Goal: Transaction & Acquisition: Book appointment/travel/reservation

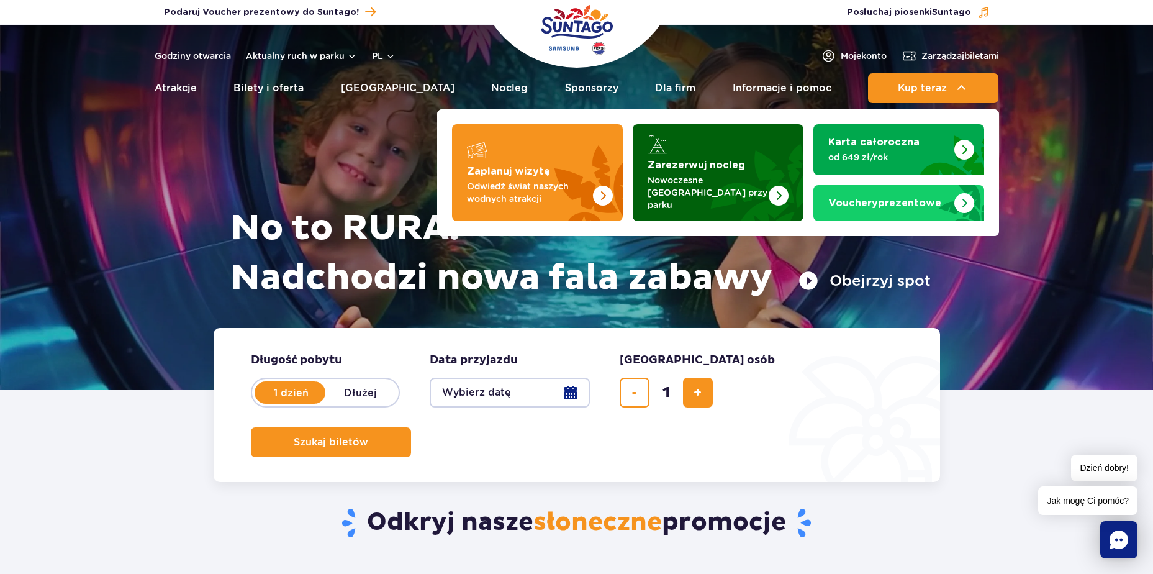
click at [718, 154] on img "Zarezerwuj nocleg" at bounding box center [748, 172] width 109 height 97
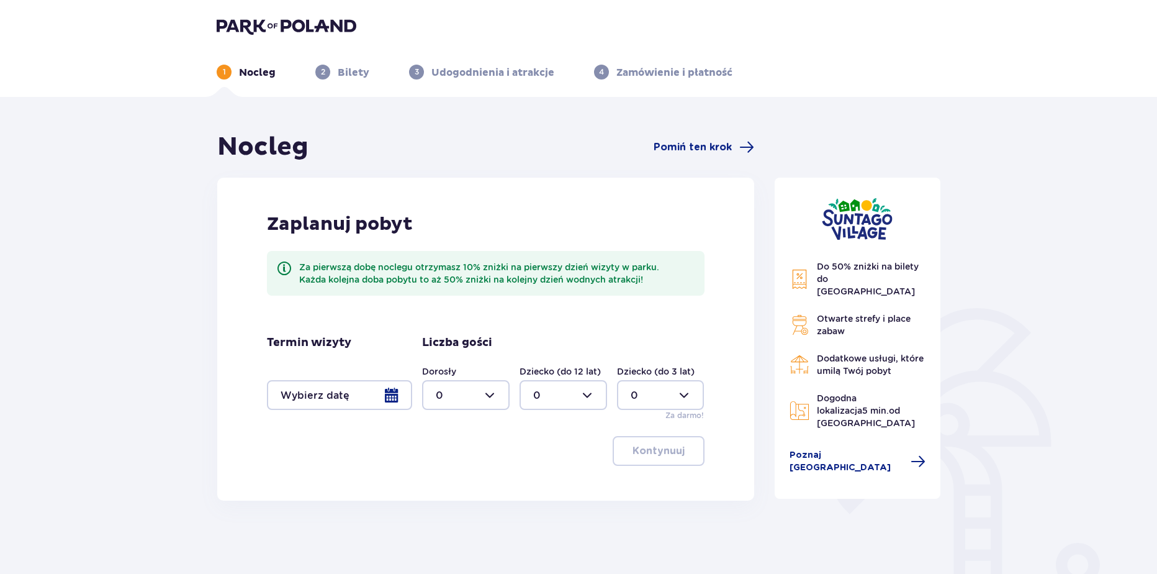
click at [343, 381] on div at bounding box center [339, 395] width 145 height 30
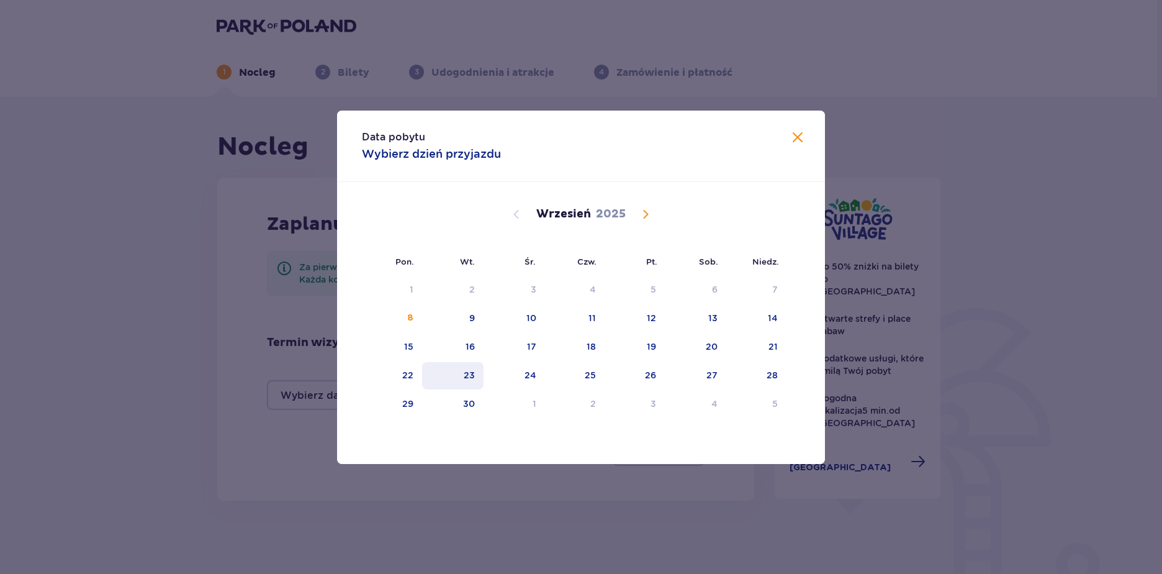
drag, startPoint x: 403, startPoint y: 385, endPoint x: 453, endPoint y: 376, distance: 49.8
click at [403, 384] on div "22" at bounding box center [392, 375] width 60 height 27
click at [457, 375] on div "23" at bounding box center [452, 375] width 61 height 27
type input "[DATE] - [DATE]"
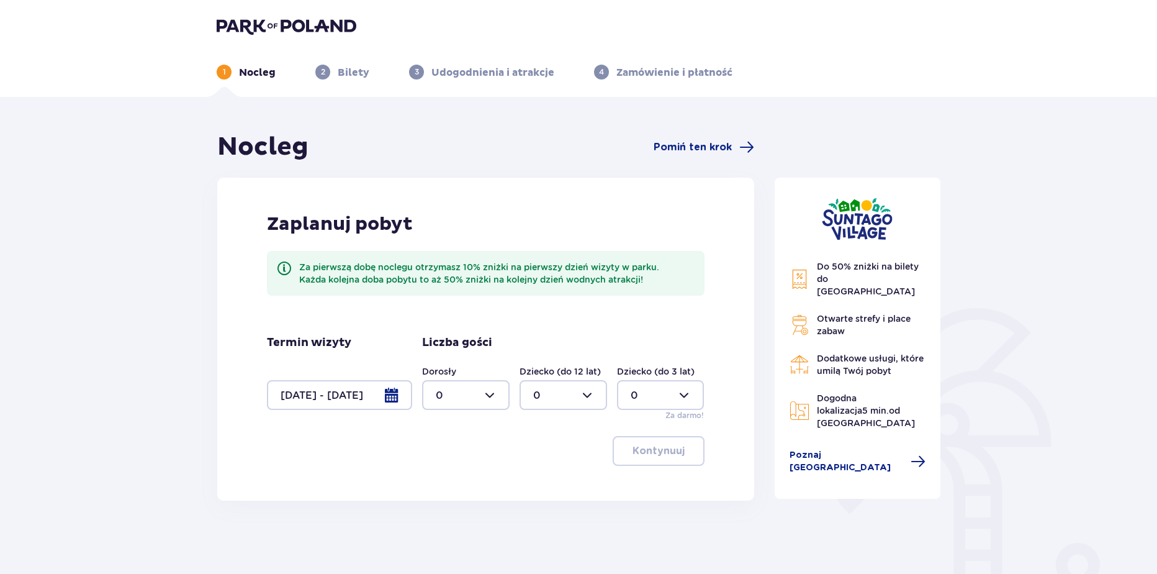
click at [475, 399] on div at bounding box center [466, 395] width 88 height 30
click at [438, 482] on p "2" at bounding box center [439, 485] width 6 height 14
type input "2"
click at [685, 459] on button "Kontynuuj" at bounding box center [659, 451] width 92 height 30
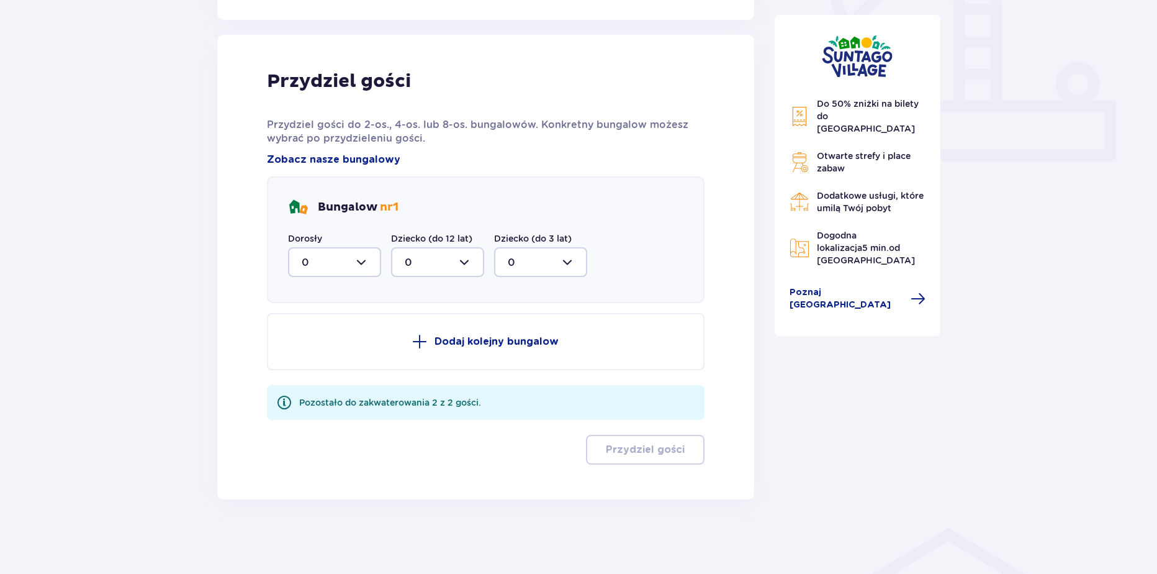
click at [316, 274] on div at bounding box center [334, 262] width 93 height 30
click at [310, 365] on span "2" at bounding box center [334, 352] width 91 height 26
type input "2"
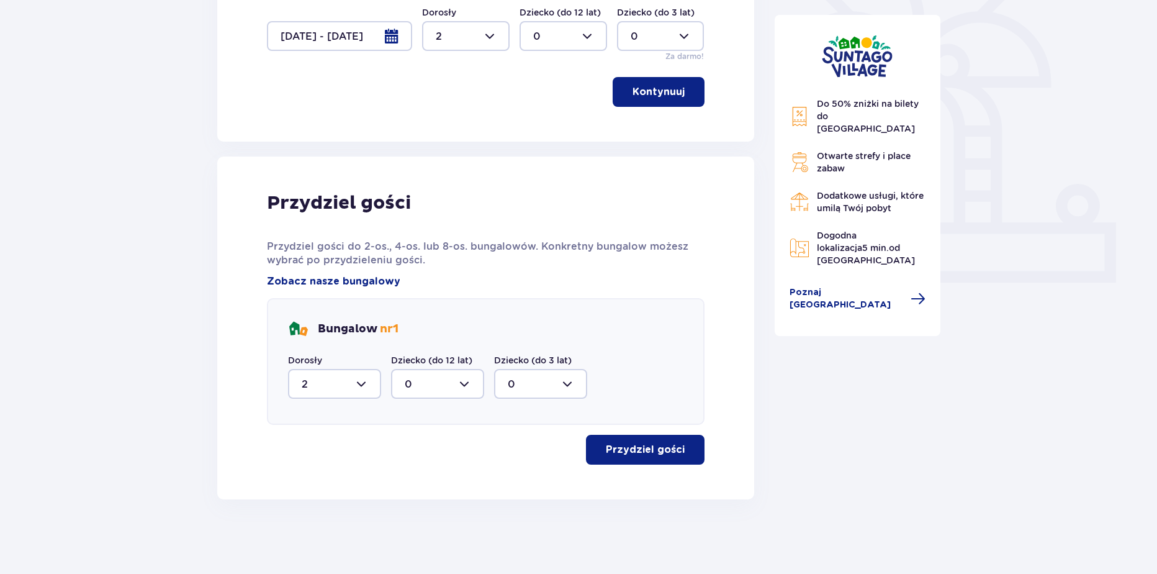
click at [651, 456] on p "Przydziel gości" at bounding box center [645, 450] width 79 height 14
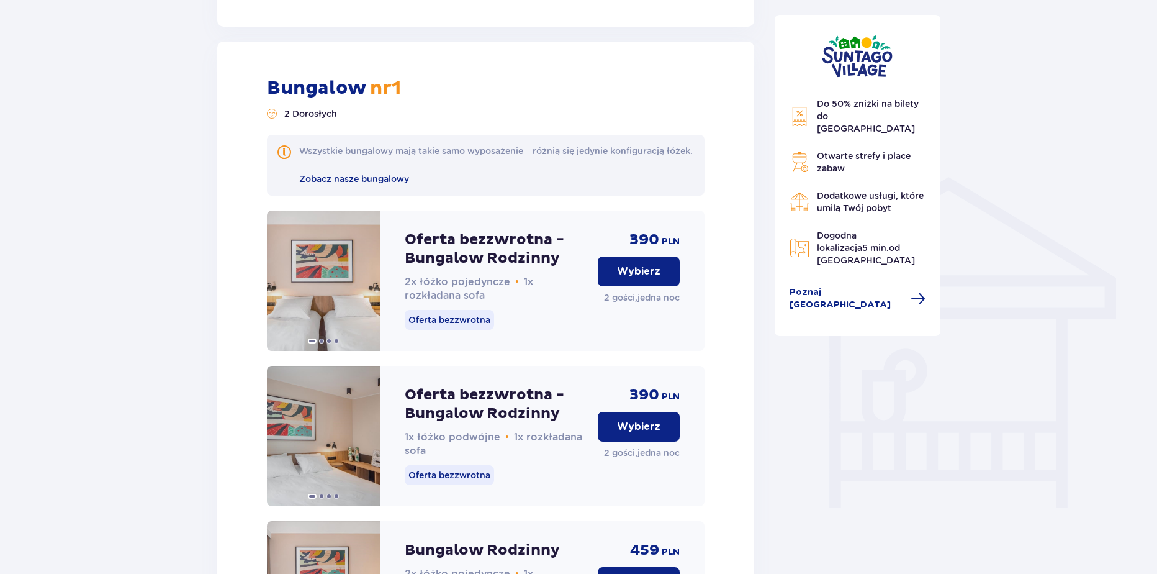
scroll to position [825, 0]
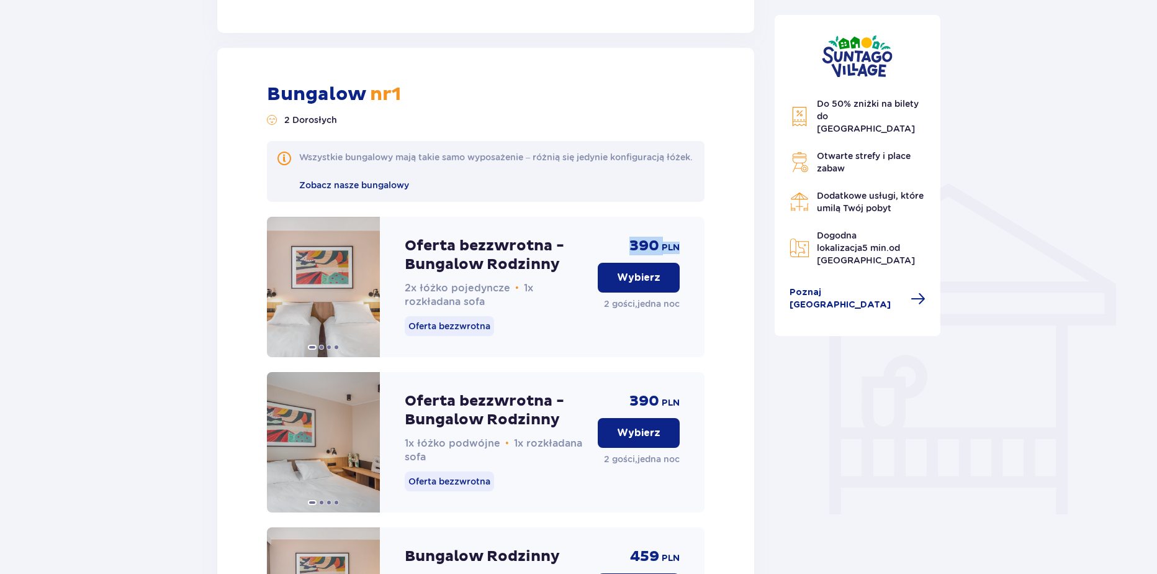
drag, startPoint x: 634, startPoint y: 254, endPoint x: 702, endPoint y: 256, distance: 68.3
click at [702, 256] on div "Oferta bezzwrotna - Bungalow Rodzinny 2x łóżko pojedyncze • 1x rozkładana sofa …" at bounding box center [486, 287] width 438 height 140
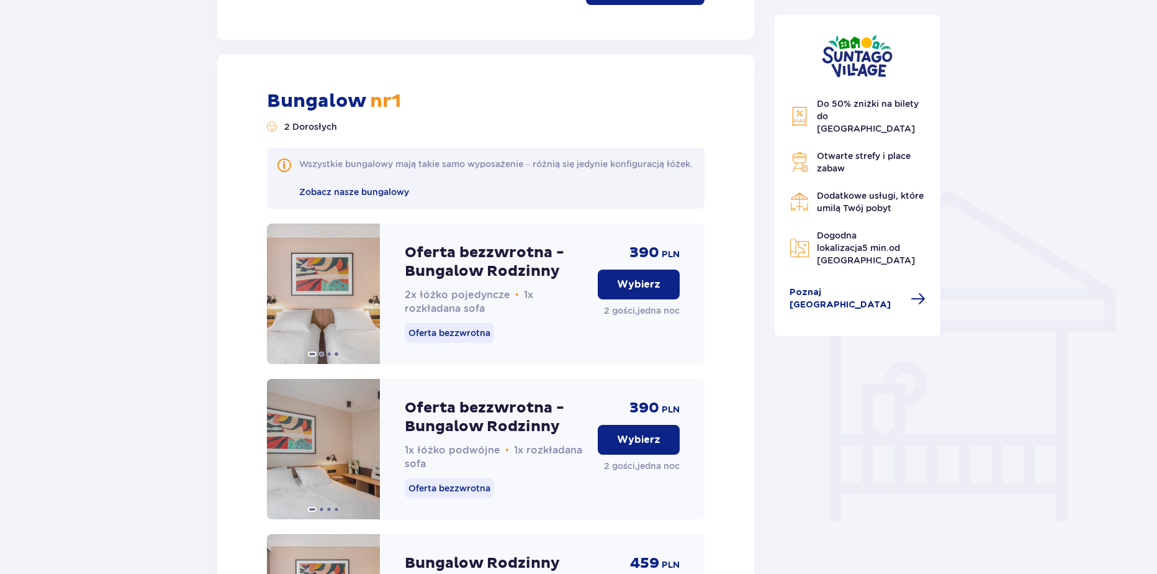
click at [515, 364] on div "Oferta bezzwrotna - Bungalow Rodzinny 2x łóżko pojedyncze • 1x rozkładana sofa …" at bounding box center [496, 293] width 183 height 140
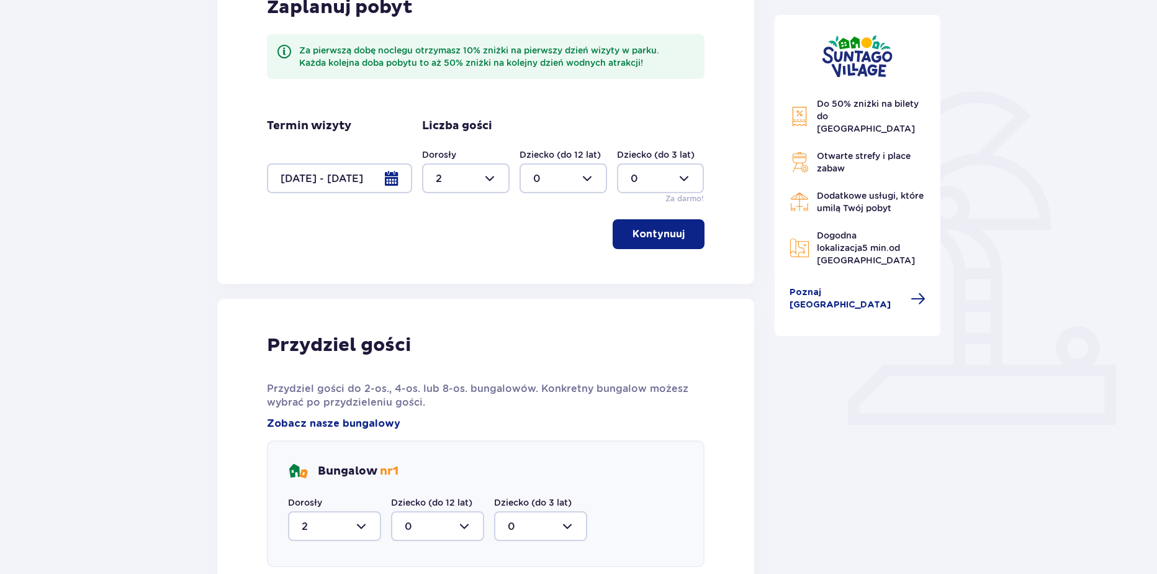
scroll to position [0, 0]
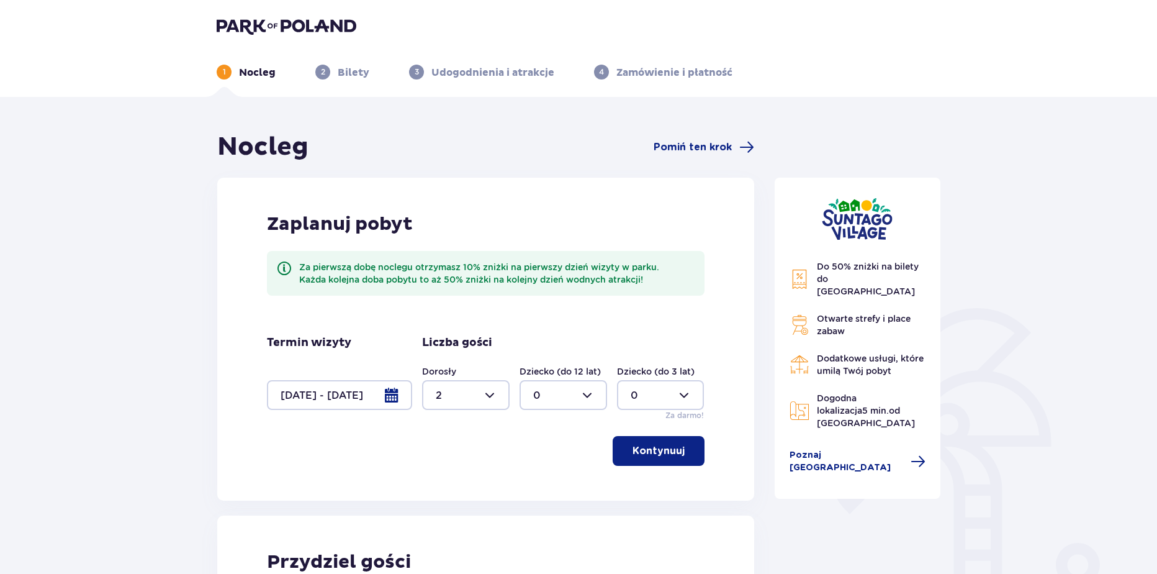
click at [274, 23] on img at bounding box center [287, 25] width 140 height 17
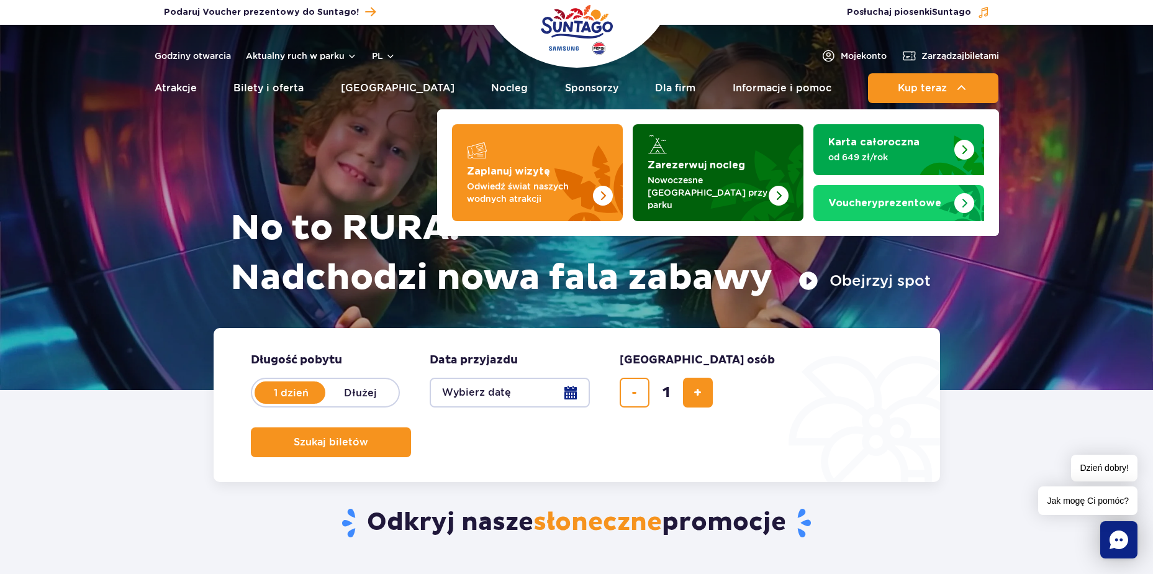
click at [729, 166] on strong "Zarezerwuj nocleg" at bounding box center [695, 165] width 97 height 10
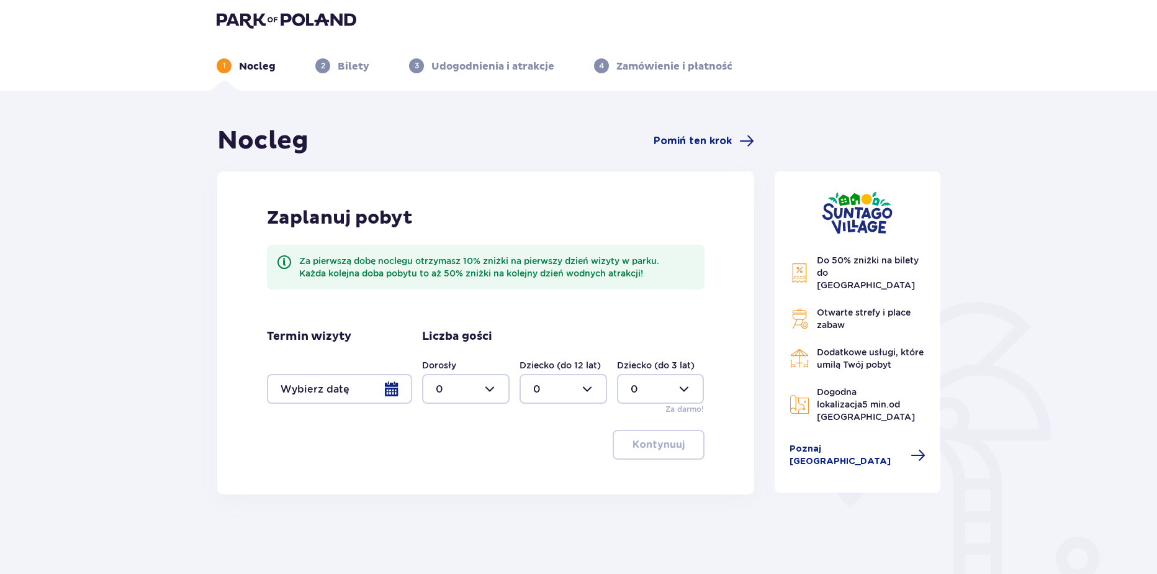
scroll to position [11, 0]
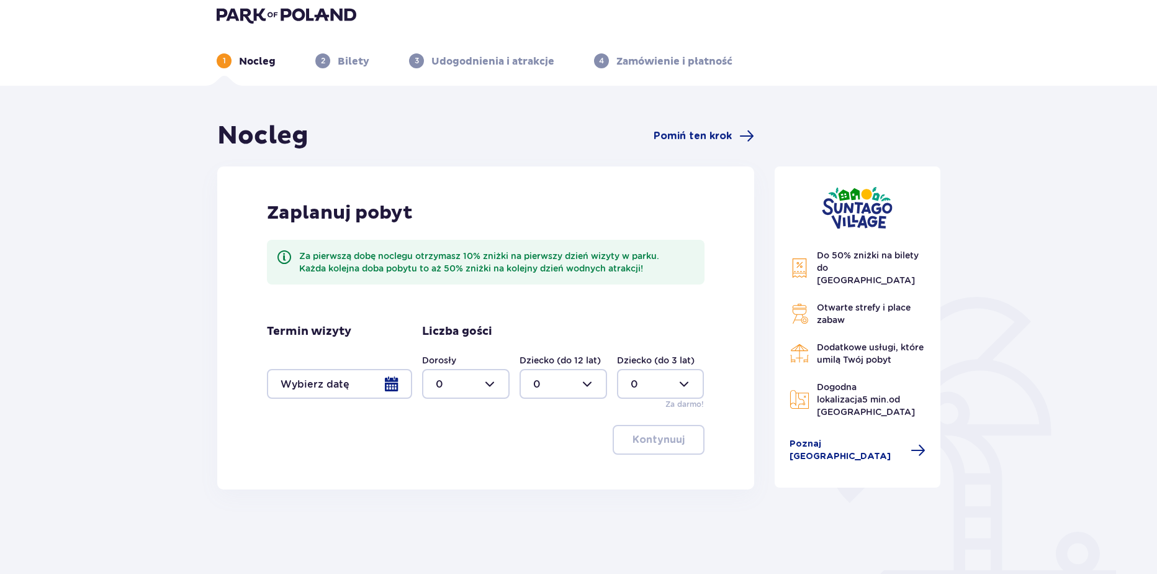
click at [372, 379] on div at bounding box center [339, 384] width 145 height 30
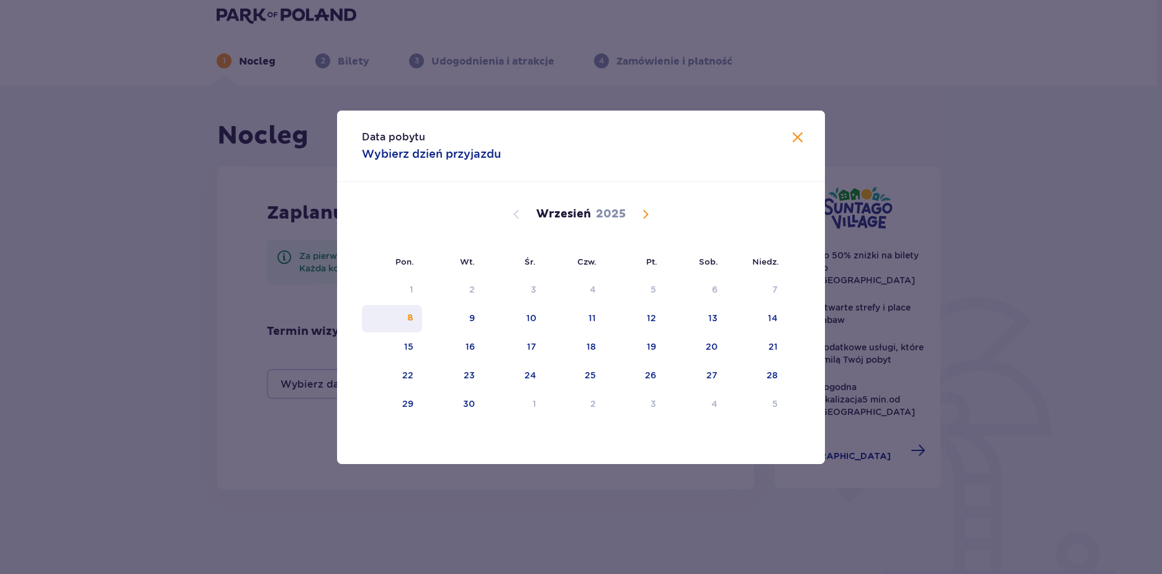
drag, startPoint x: 397, startPoint y: 320, endPoint x: 418, endPoint y: 326, distance: 21.4
click at [398, 321] on div "8" at bounding box center [392, 318] width 60 height 27
click at [461, 322] on div "9" at bounding box center [452, 318] width 61 height 27
type input "08.09.25 - 09.09.25"
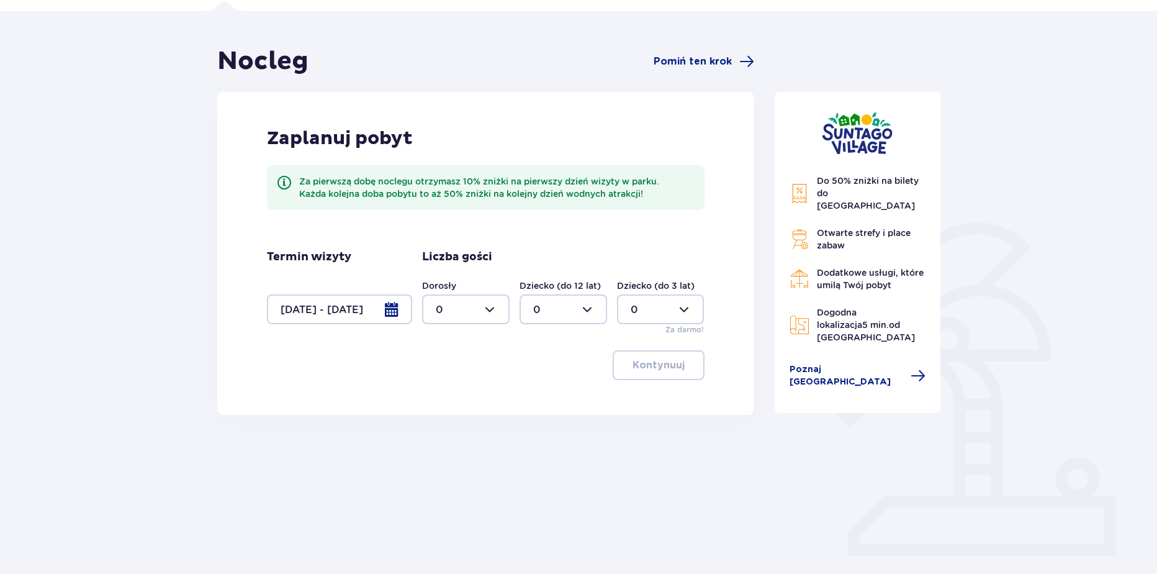
scroll to position [91, 0]
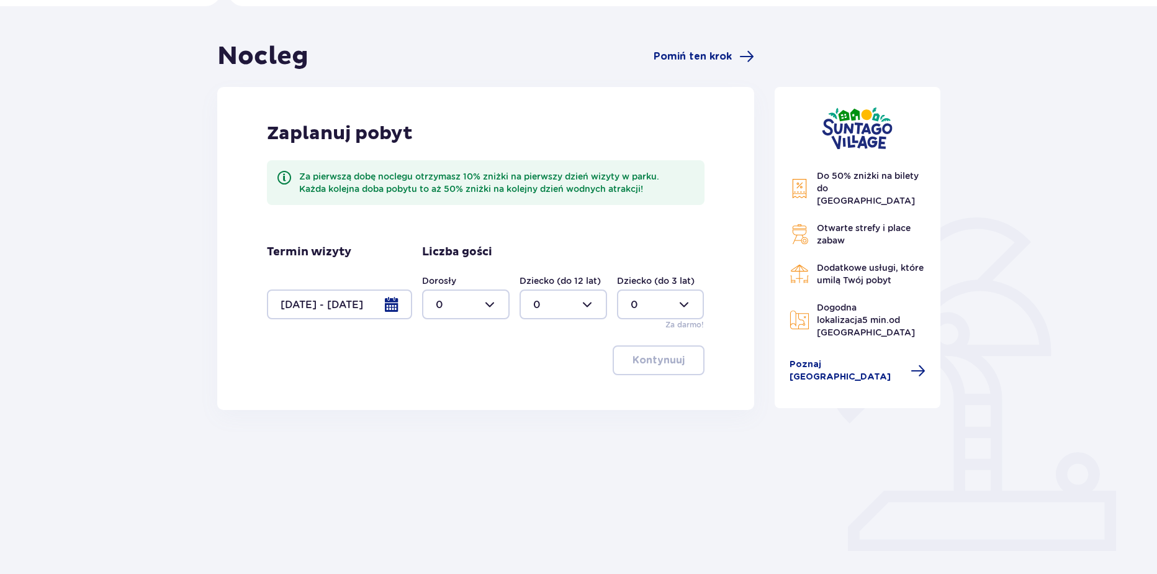
drag, startPoint x: 475, startPoint y: 317, endPoint x: 465, endPoint y: 309, distance: 12.8
click at [475, 317] on div at bounding box center [466, 304] width 88 height 30
click at [456, 422] on div "3" at bounding box center [466, 420] width 60 height 14
type input "3"
click at [559, 311] on div at bounding box center [564, 304] width 88 height 30
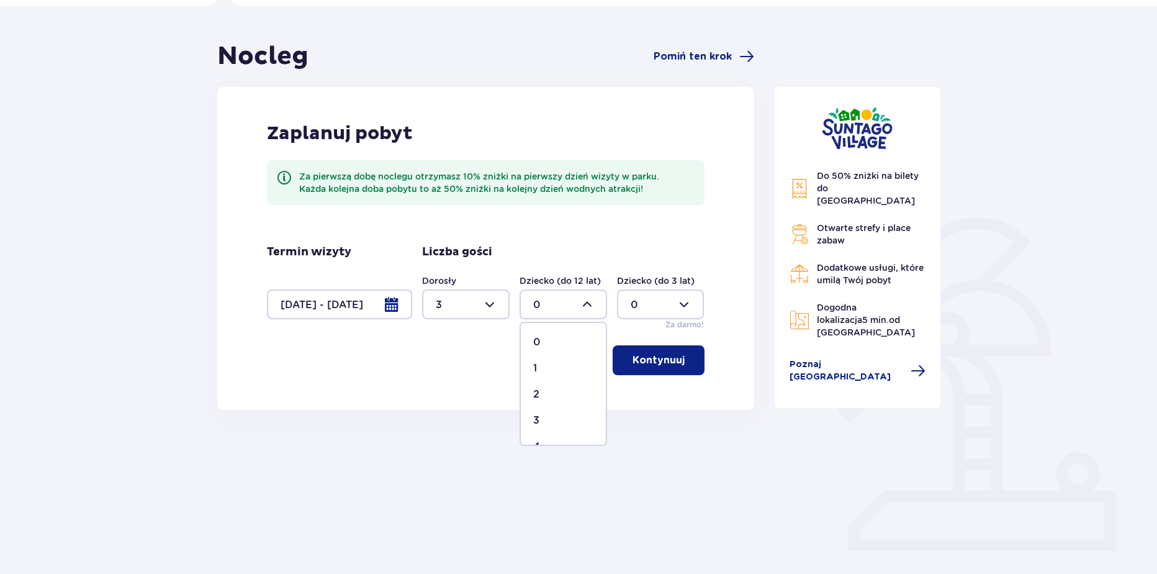
click at [536, 391] on p "2" at bounding box center [536, 394] width 6 height 14
type input "2"
click at [664, 367] on p "Kontynuuj" at bounding box center [659, 360] width 52 height 14
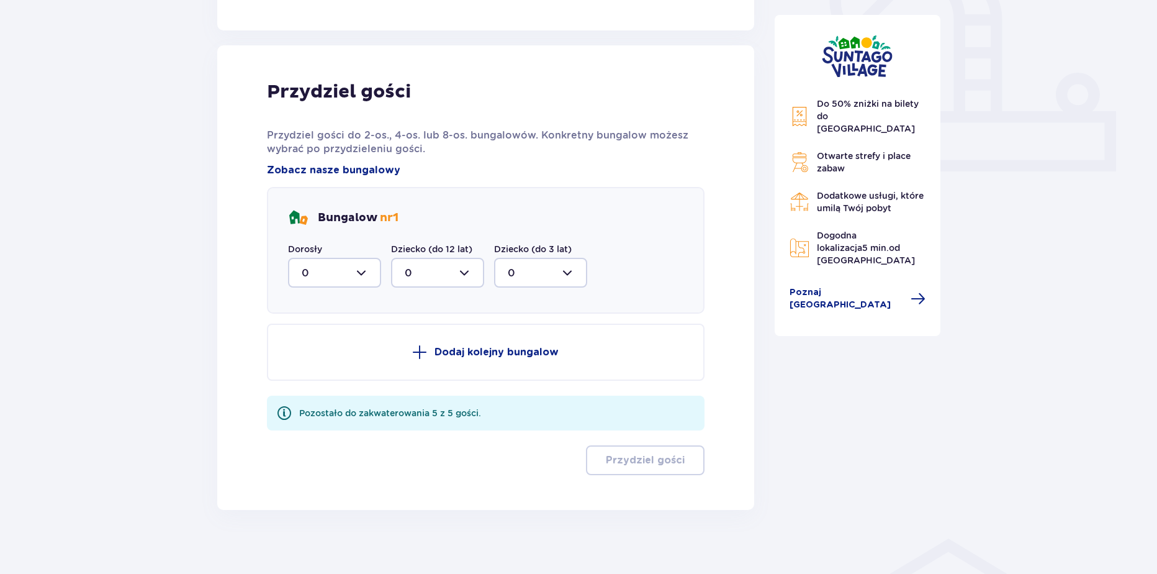
scroll to position [480, 0]
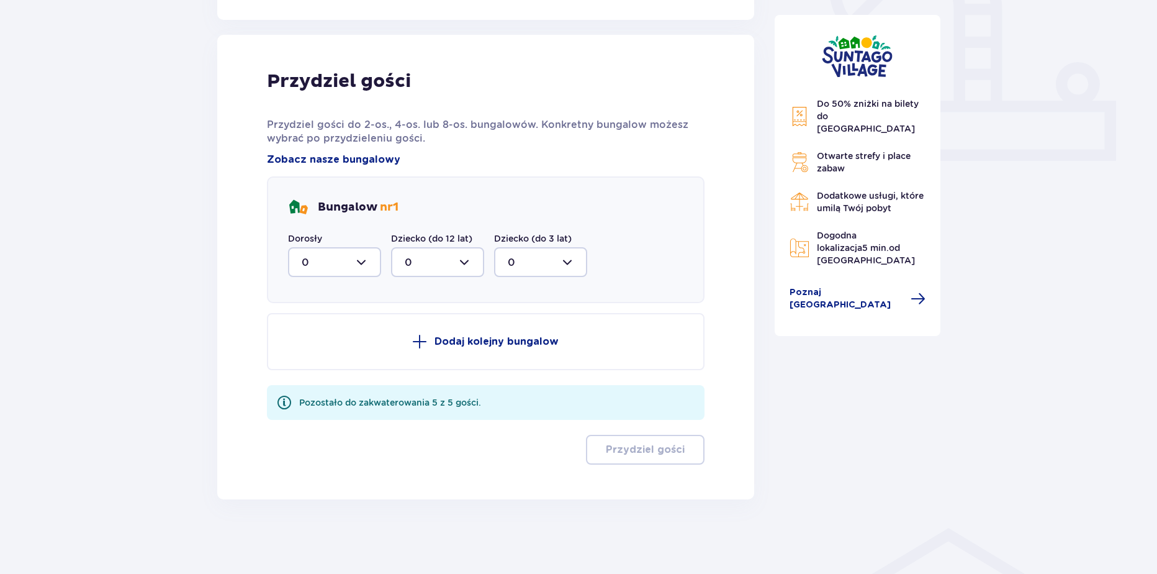
click at [312, 282] on div "Bungalow nr 1 Dorosły 0 Dziecko (do 12 lat) 0 Dziecko (do 3 lat) 0" at bounding box center [486, 239] width 438 height 127
click at [318, 271] on div at bounding box center [334, 262] width 93 height 30
click at [315, 329] on div "1" at bounding box center [335, 326] width 66 height 14
type input "1"
click at [325, 353] on button "Dodaj kolejny bungalow" at bounding box center [486, 341] width 438 height 57
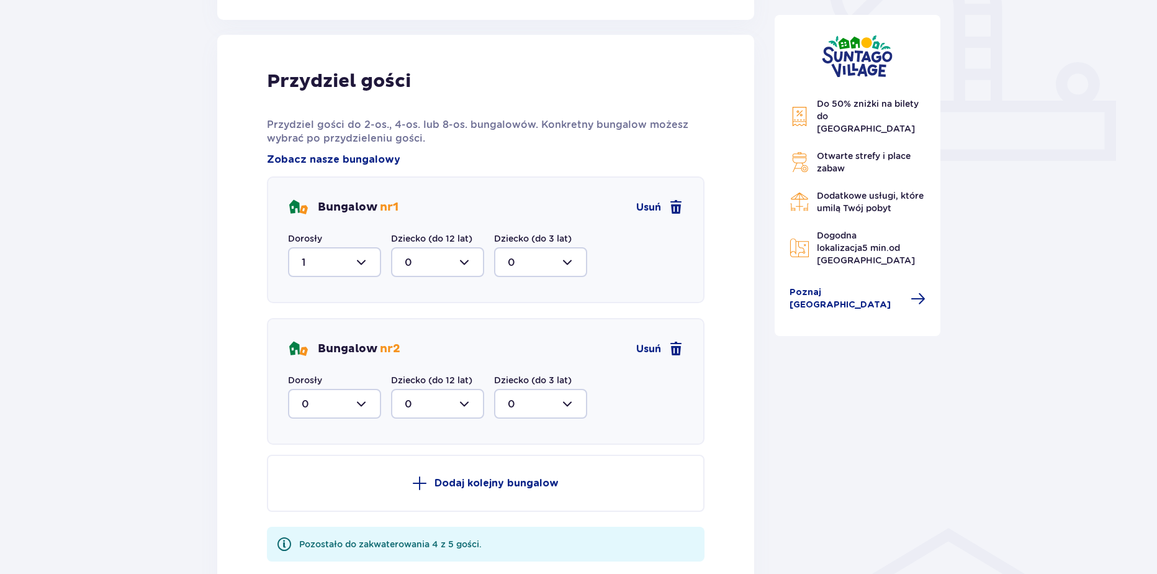
drag, startPoint x: 345, startPoint y: 394, endPoint x: 341, endPoint y: 405, distance: 12.6
click at [345, 395] on div at bounding box center [334, 404] width 93 height 30
click at [310, 482] on span "2" at bounding box center [334, 493] width 91 height 26
type input "2"
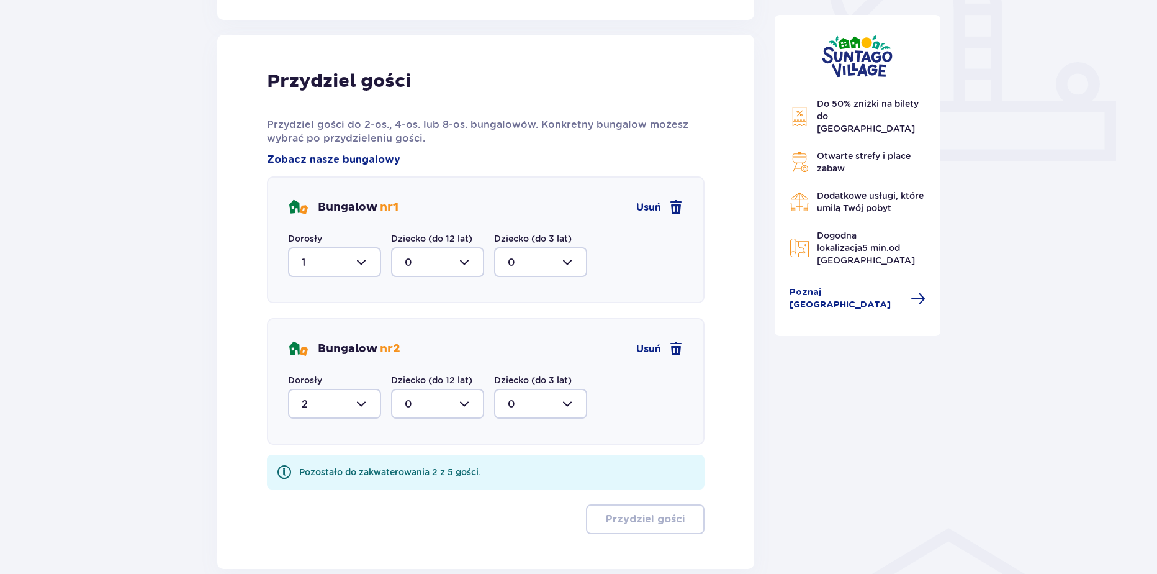
drag, startPoint x: 456, startPoint y: 397, endPoint x: 451, endPoint y: 410, distance: 14.2
click at [455, 400] on div at bounding box center [437, 404] width 93 height 30
click at [420, 495] on div "2" at bounding box center [438, 494] width 66 height 14
type input "2"
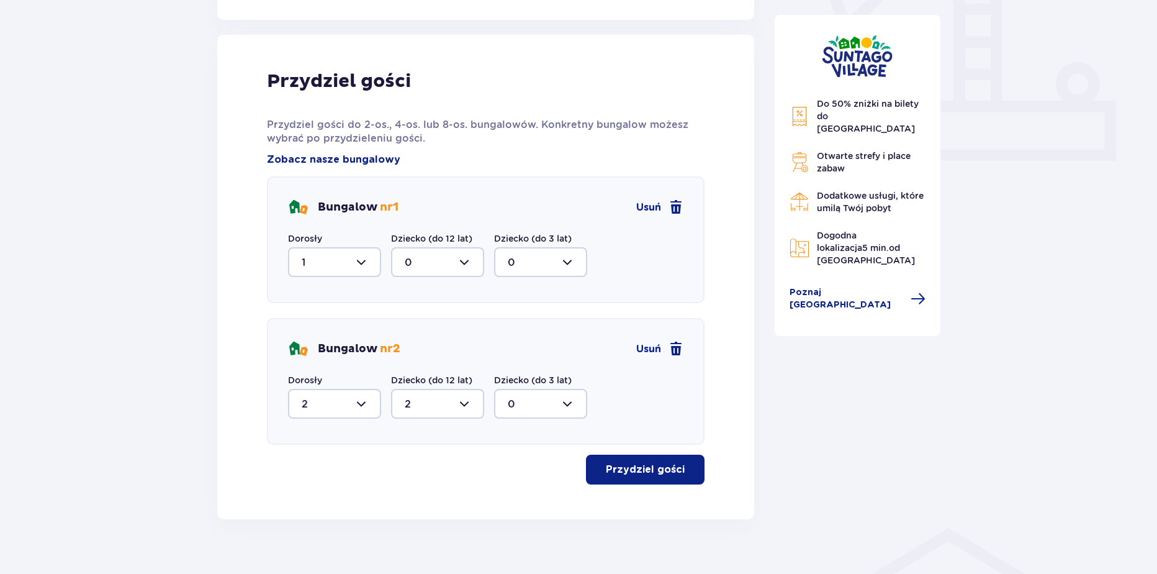
click at [654, 529] on div "Nocleg Pomiń ten krok Zaplanuj pobyt Za pierwszą dobę noclegu otrzymasz 10% zni…" at bounding box center [578, 104] width 1157 height 977
click at [640, 475] on p "Przydziel gości" at bounding box center [645, 469] width 79 height 14
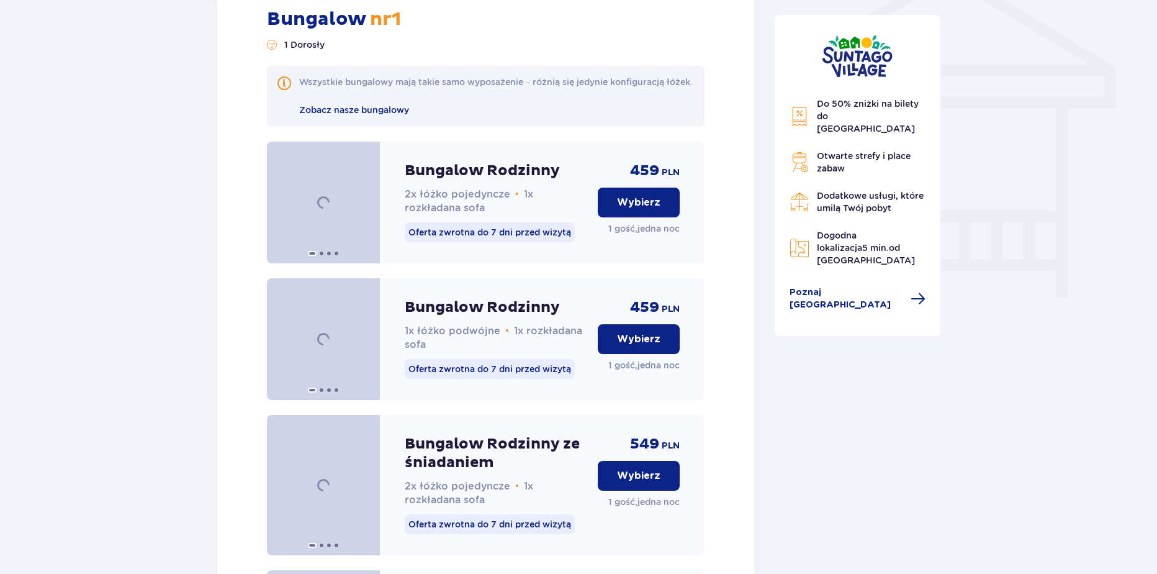
scroll to position [1047, 0]
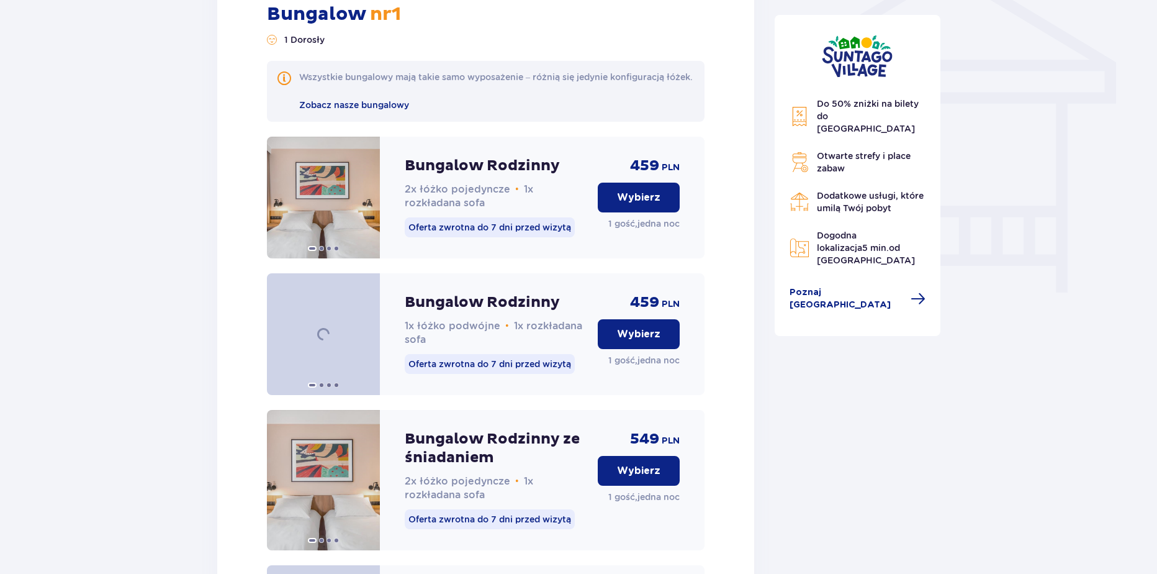
drag, startPoint x: 1156, startPoint y: 232, endPoint x: 1156, endPoint y: 349, distance: 116.7
click at [1155, 363] on div "Nocleg Pomiń ten krok Zaplanuj pobyt Za pierwszą dobę noclegu otrzymasz 10% zni…" at bounding box center [578, 350] width 1157 height 2601
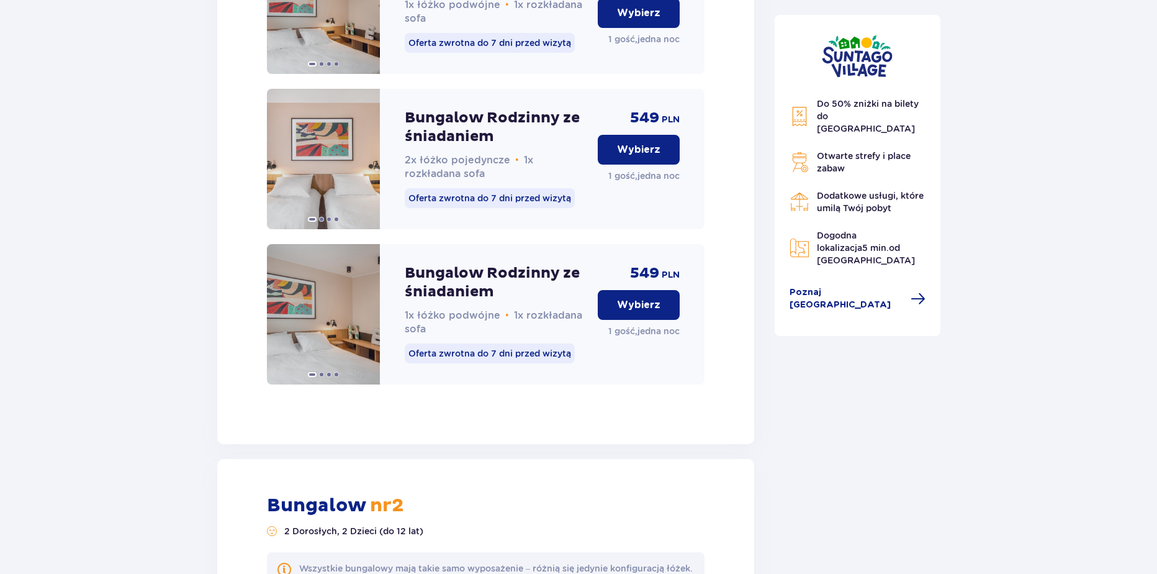
scroll to position [1409, 0]
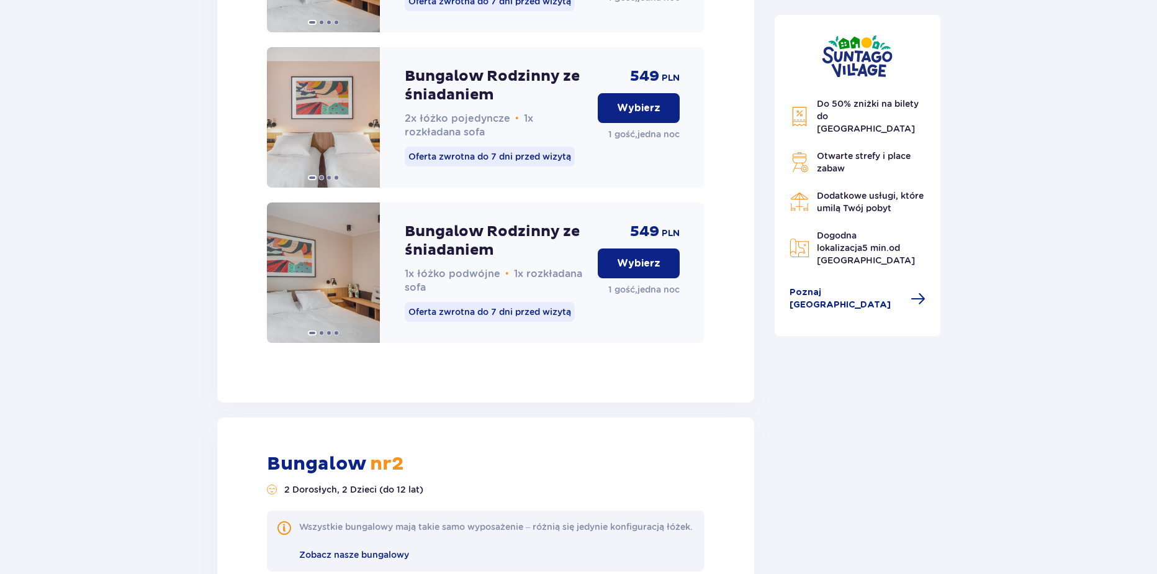
click at [675, 278] on button "Wybierz" at bounding box center [639, 263] width 82 height 30
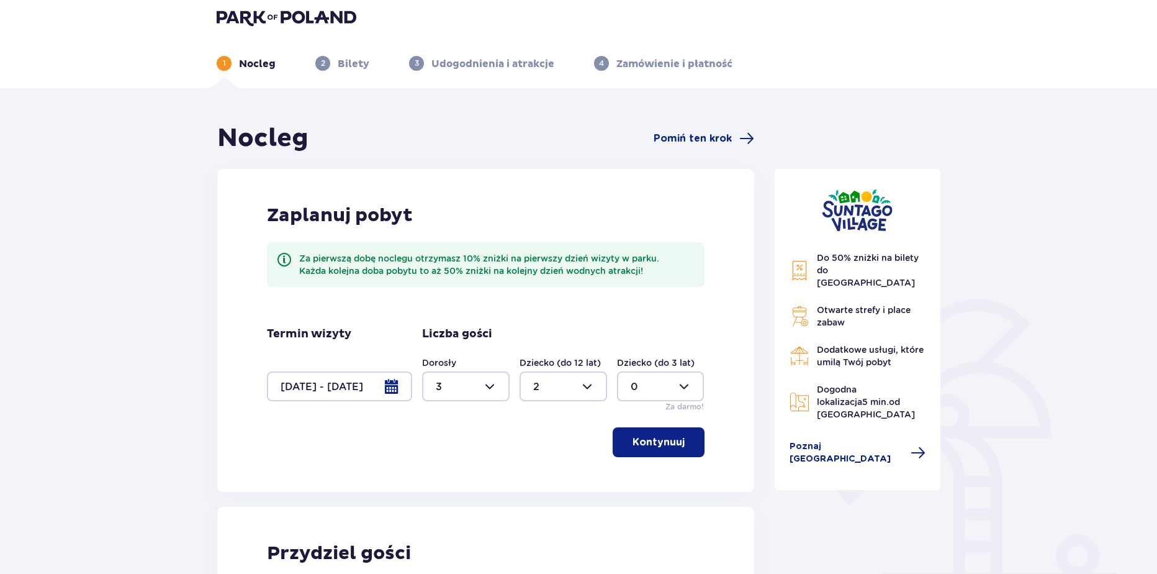
scroll to position [0, 0]
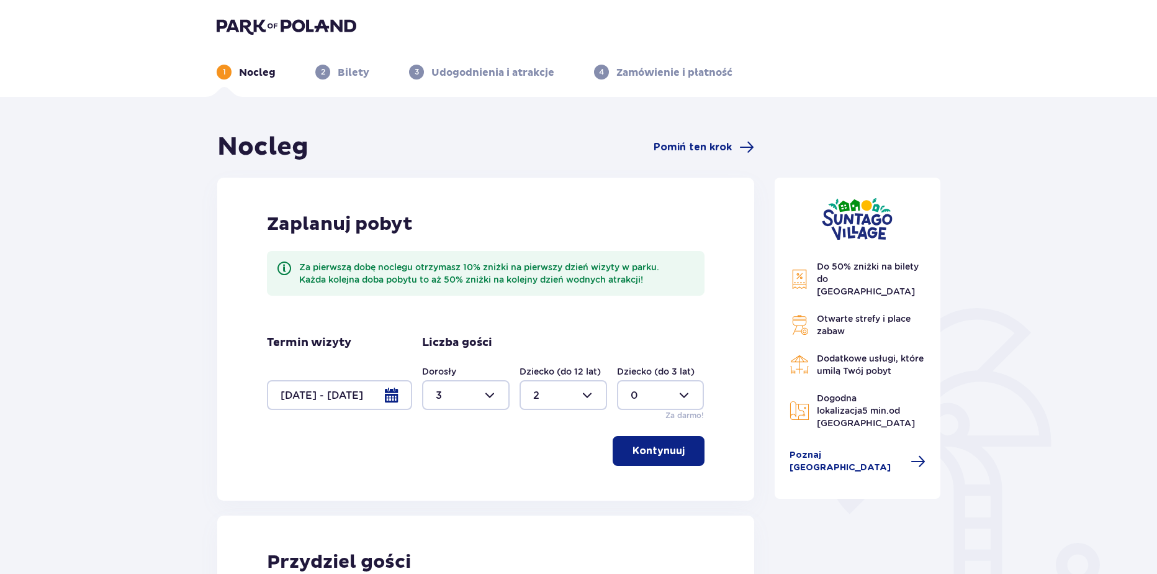
click at [304, 27] on img at bounding box center [287, 25] width 140 height 17
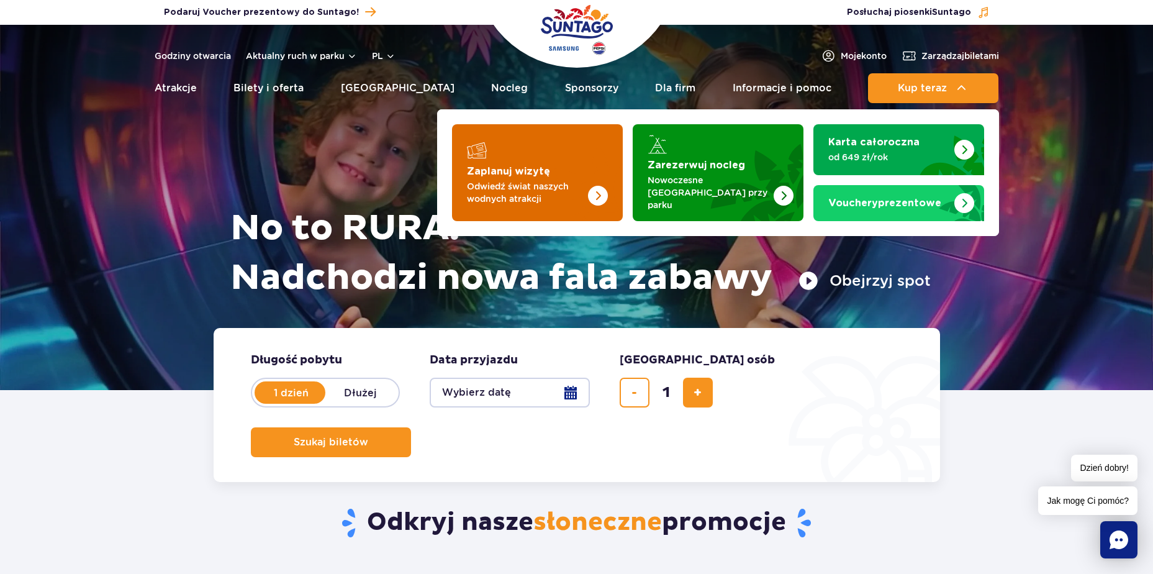
click at [541, 182] on p "Odwiedź świat naszych wodnych atrakcji" at bounding box center [527, 192] width 121 height 25
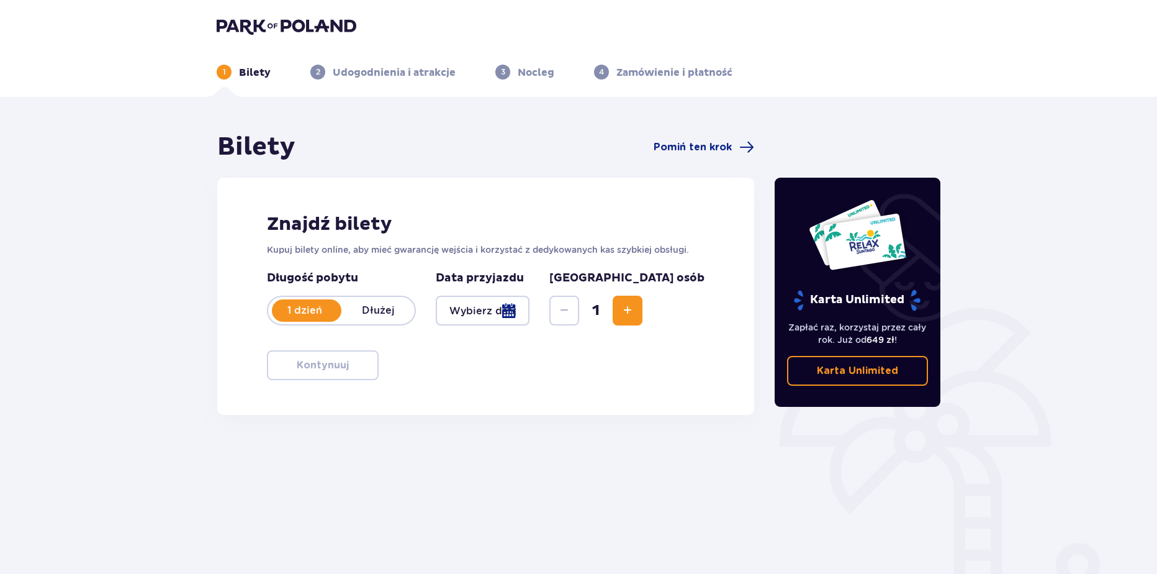
click at [507, 314] on div at bounding box center [483, 310] width 94 height 30
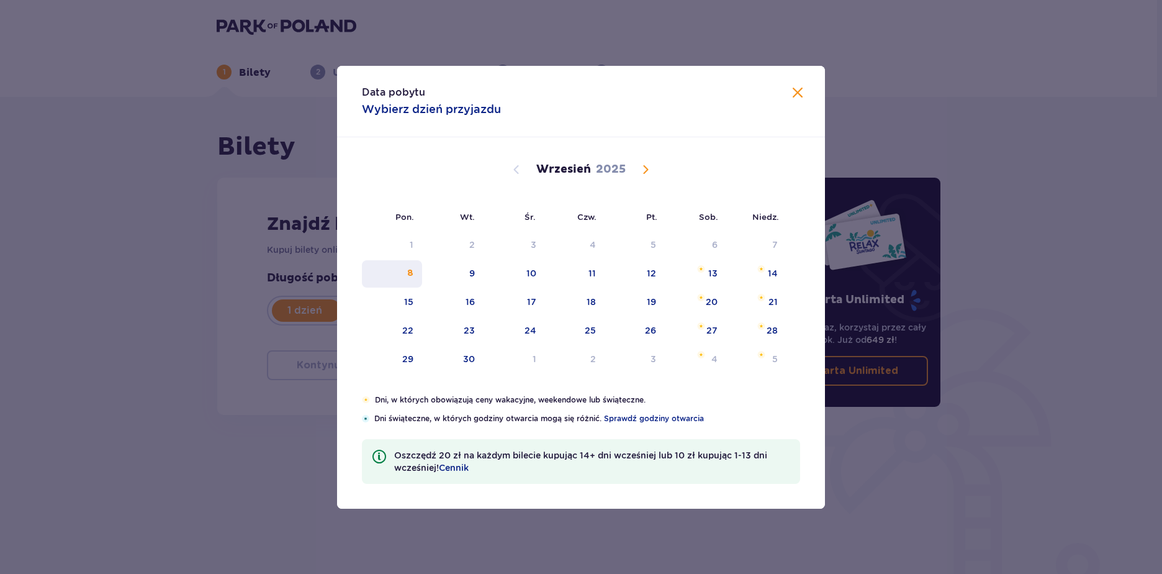
click at [414, 273] on div "8" at bounding box center [392, 273] width 60 height 27
type input "08.09.25"
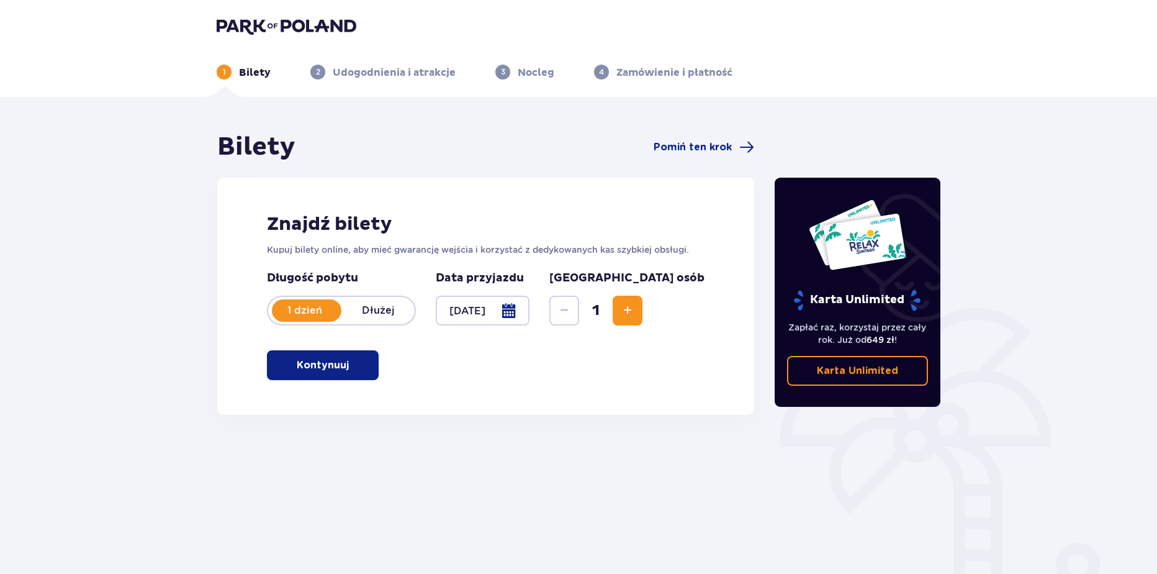
click at [329, 367] on p "Kontynuuj" at bounding box center [323, 365] width 52 height 14
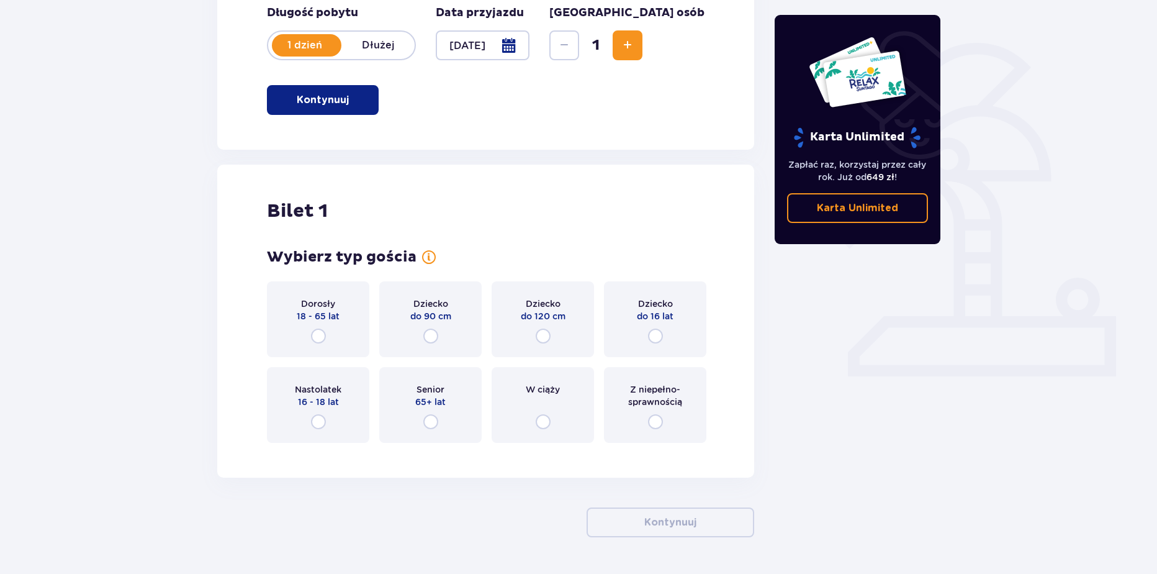
scroll to position [303, 0]
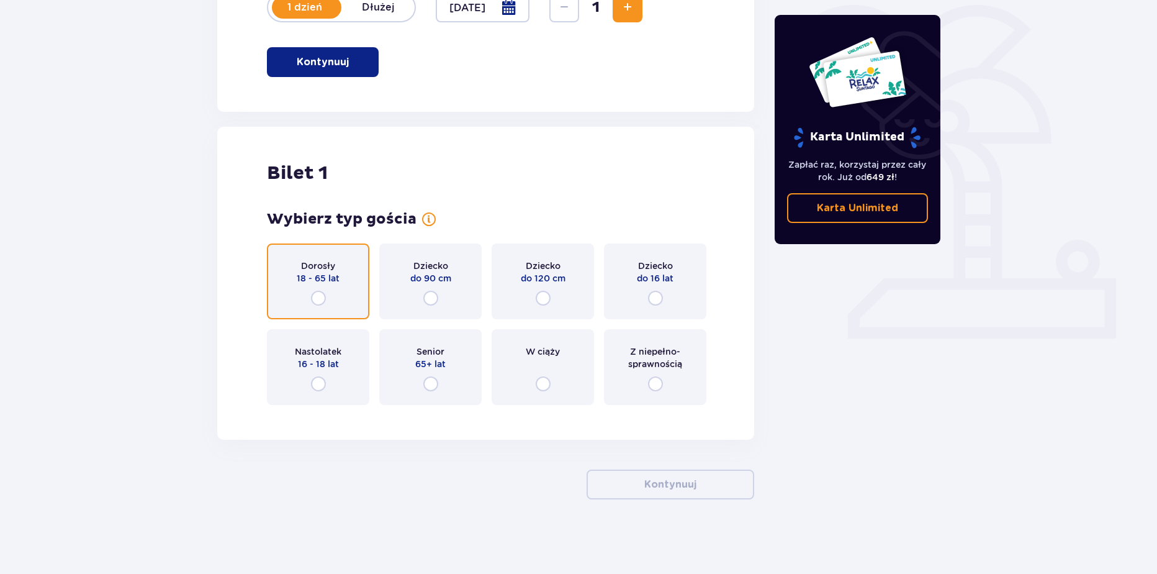
click at [312, 298] on input "radio" at bounding box center [318, 298] width 15 height 15
radio input "true"
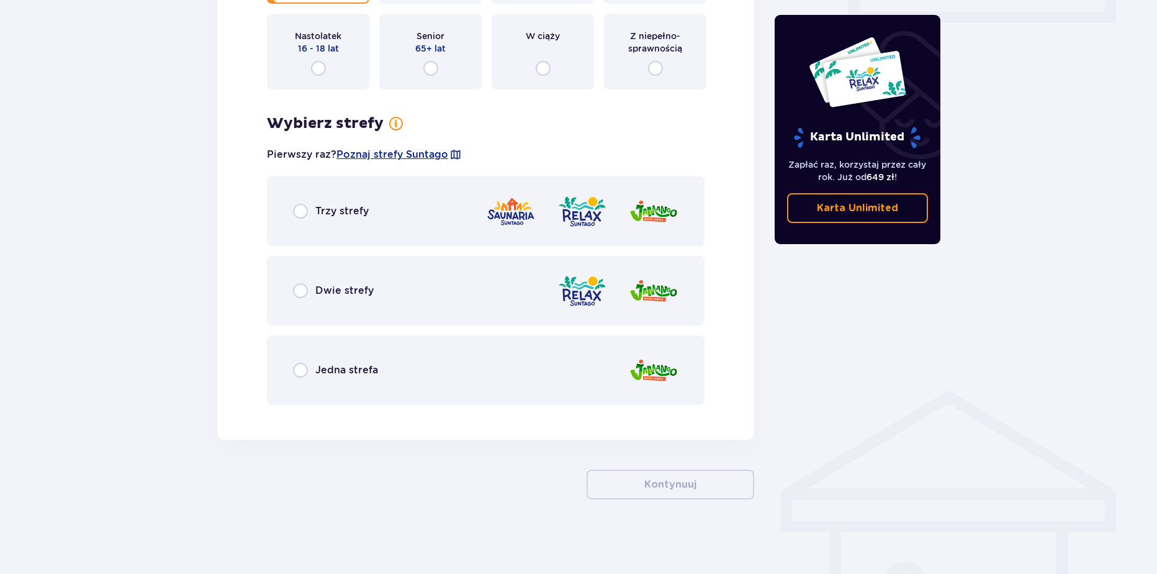
click at [374, 360] on div "Jedna strefa" at bounding box center [486, 370] width 438 height 70
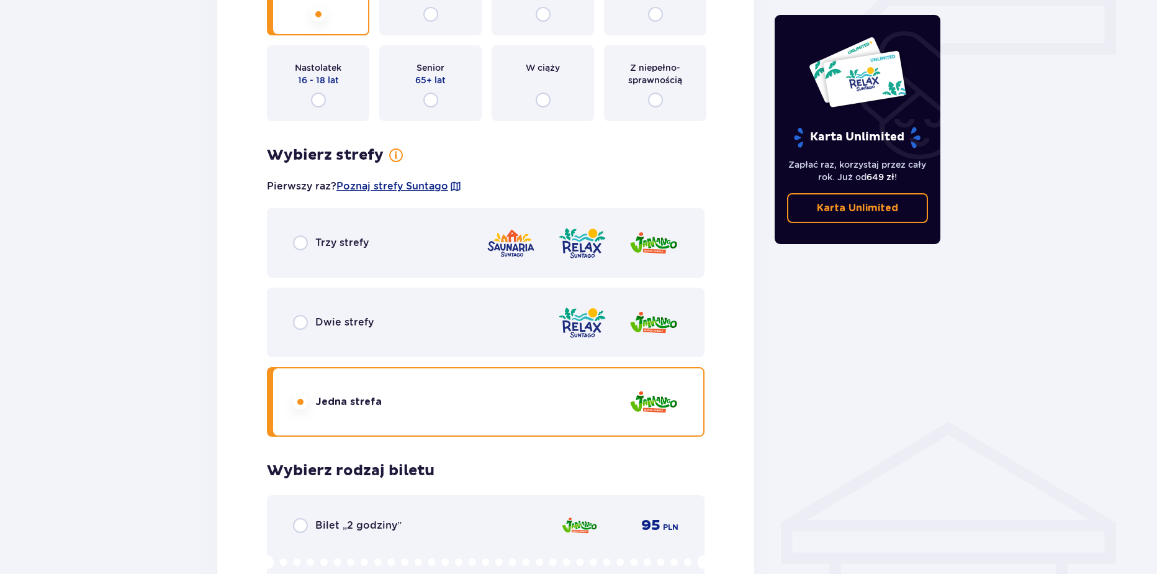
scroll to position [0, 0]
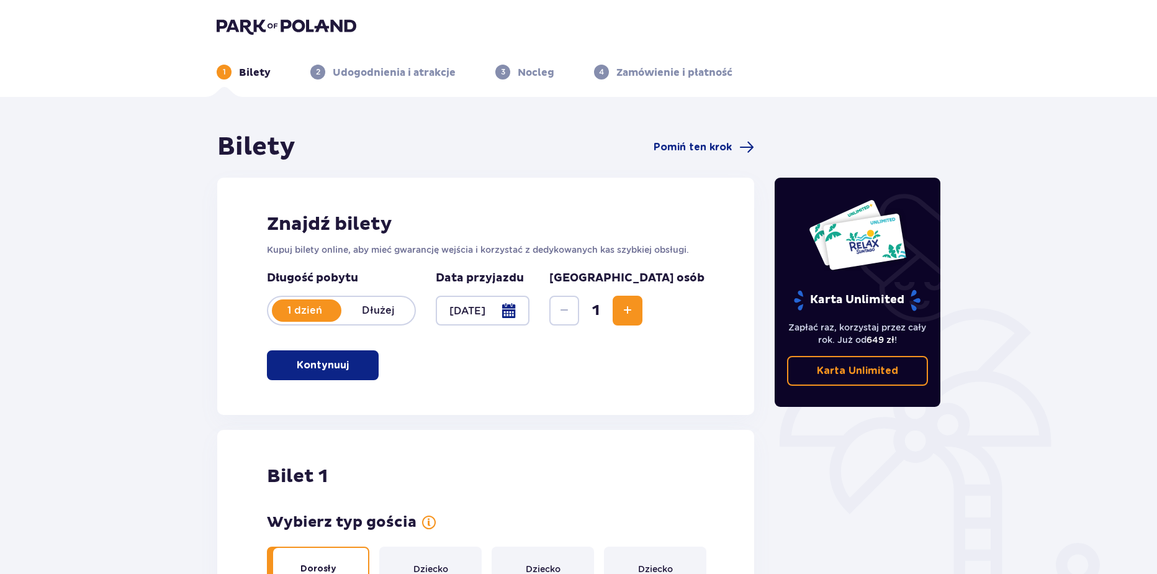
click at [318, 29] on img at bounding box center [287, 25] width 140 height 17
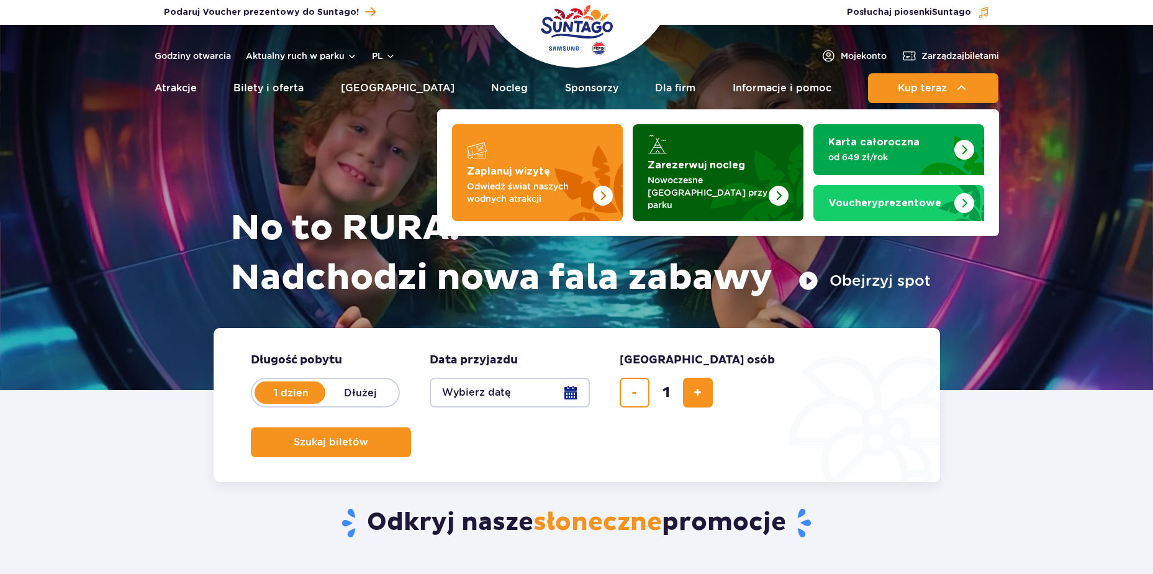
click at [695, 187] on p "Nowoczesne [GEOGRAPHIC_DATA] przy parku" at bounding box center [707, 192] width 121 height 37
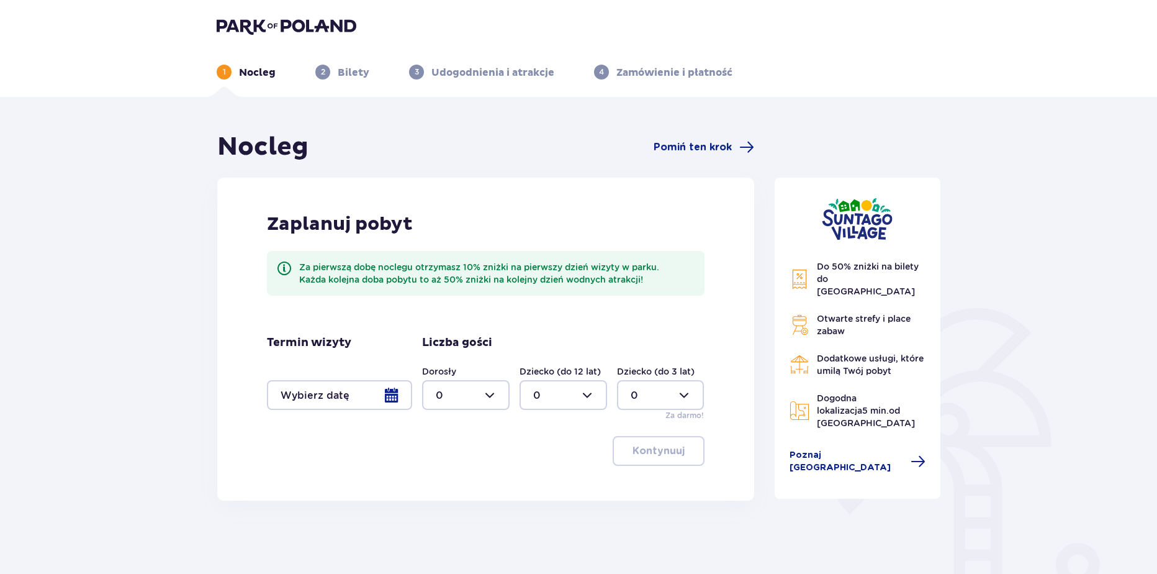
click at [393, 399] on div at bounding box center [339, 395] width 145 height 30
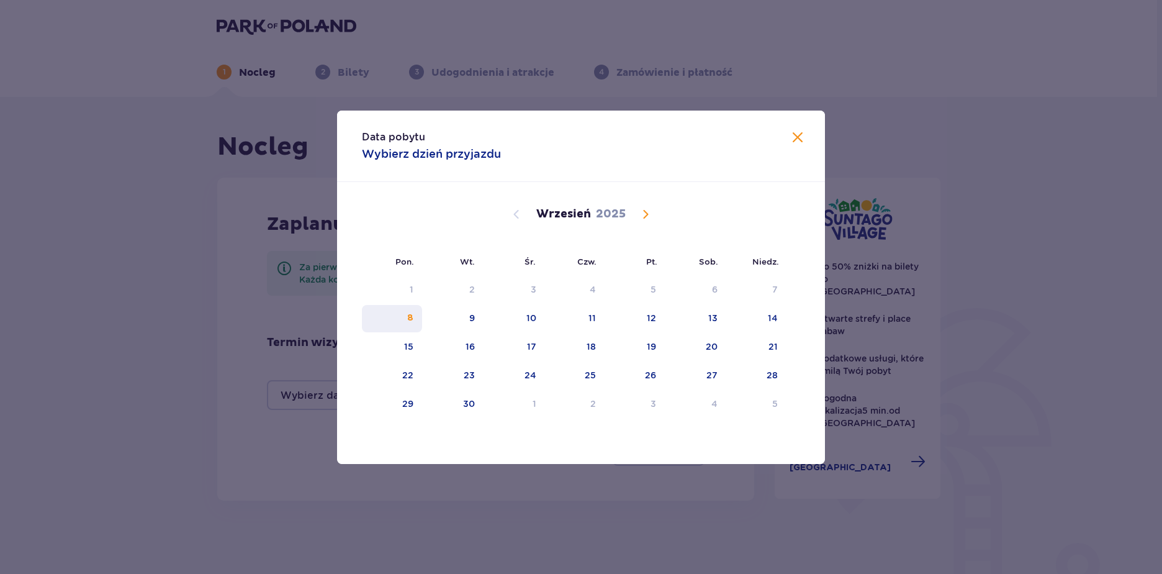
click at [403, 322] on div "8" at bounding box center [392, 318] width 60 height 27
click at [451, 321] on div "9" at bounding box center [452, 318] width 61 height 27
type input "[DATE] - [DATE]"
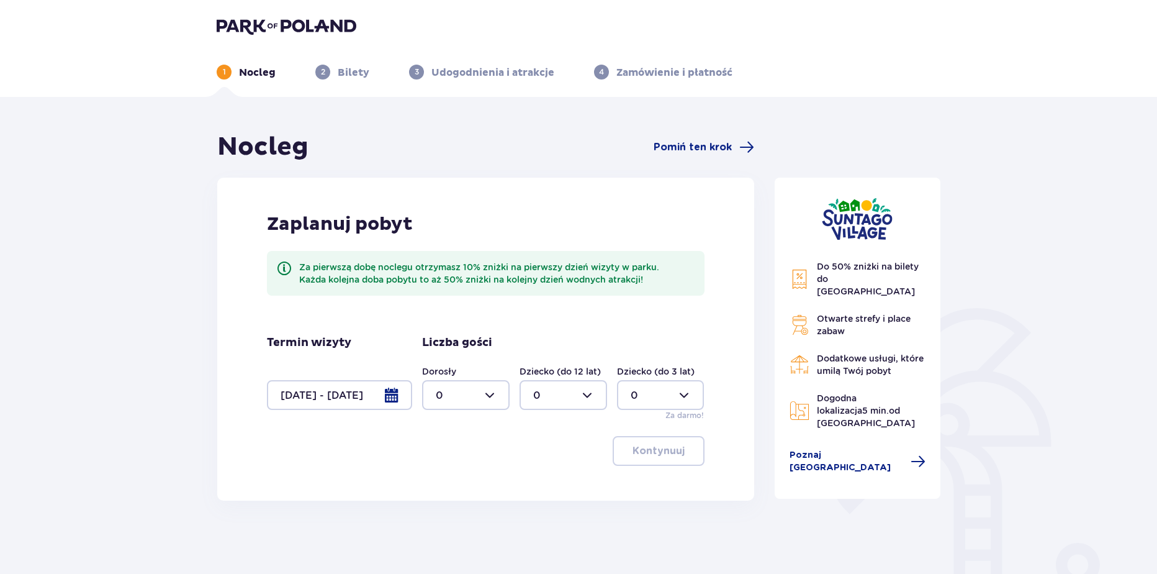
click at [449, 390] on div at bounding box center [466, 395] width 88 height 30
click at [454, 479] on div "2" at bounding box center [466, 485] width 60 height 14
type input "2"
click at [539, 402] on div at bounding box center [564, 395] width 88 height 30
click at [538, 488] on p "2" at bounding box center [536, 485] width 6 height 14
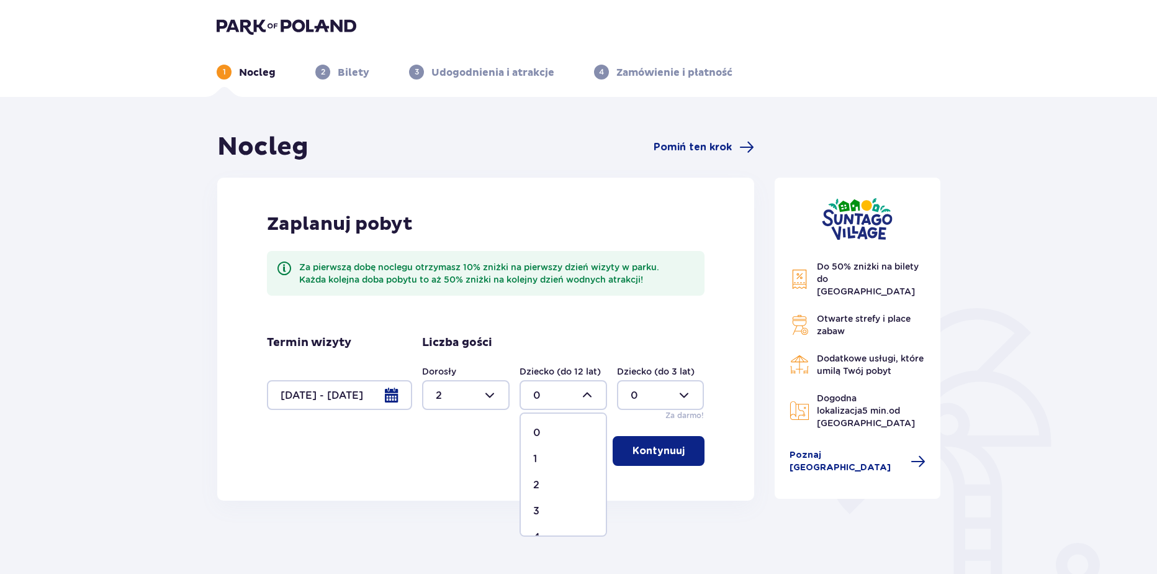
type input "2"
click at [638, 458] on button "Kontynuuj" at bounding box center [659, 451] width 92 height 30
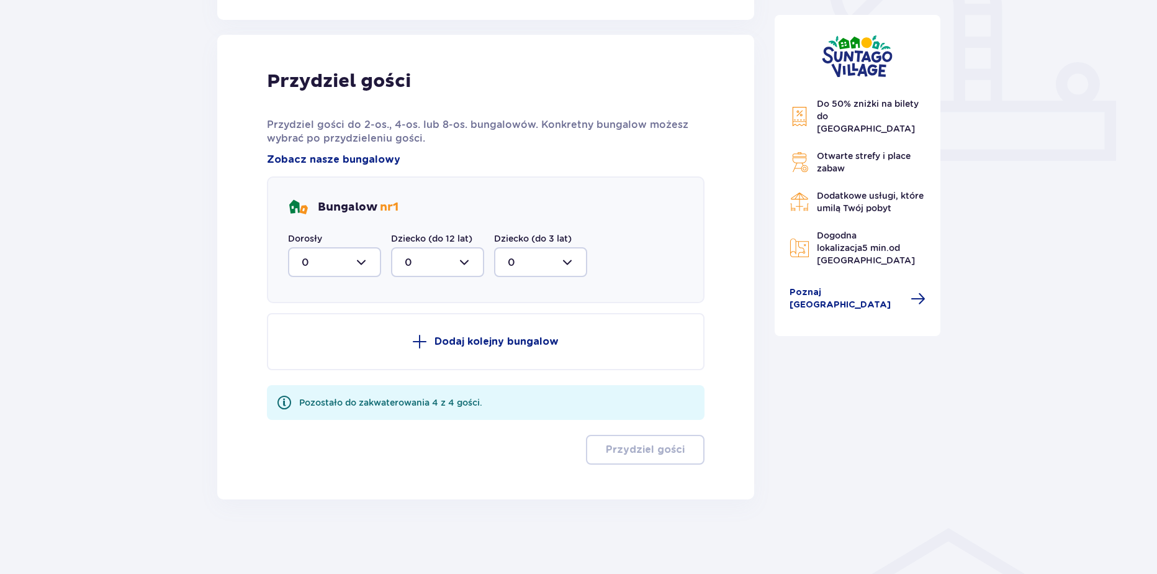
click at [307, 266] on div at bounding box center [334, 262] width 93 height 30
click at [316, 352] on div "2" at bounding box center [335, 352] width 66 height 14
type input "2"
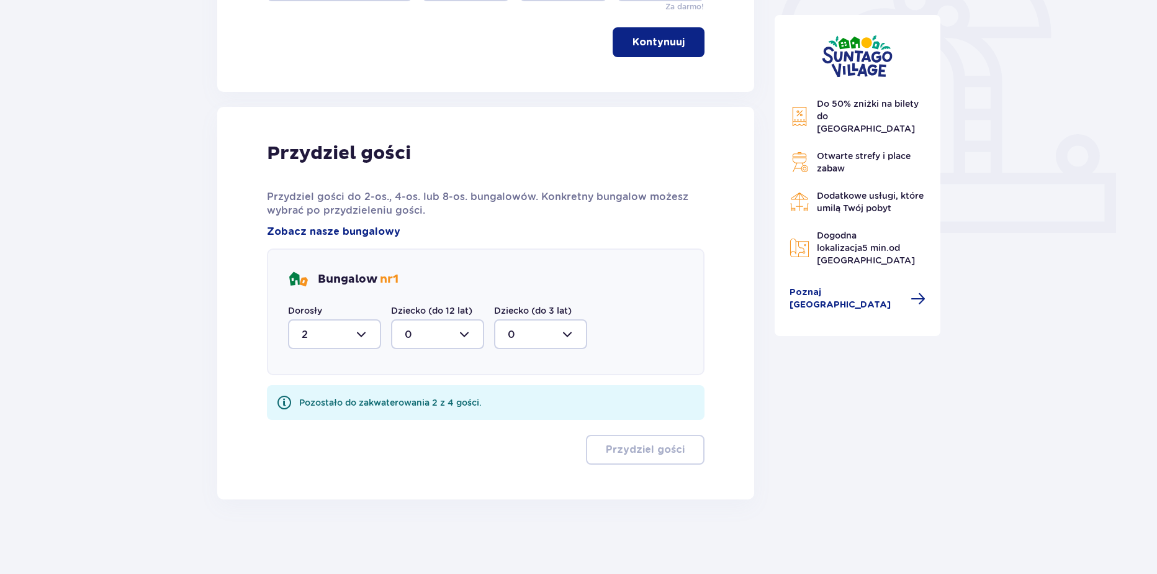
drag, startPoint x: 425, startPoint y: 336, endPoint x: 425, endPoint y: 345, distance: 8.1
click at [425, 337] on div at bounding box center [437, 334] width 93 height 30
click at [408, 433] on span "2" at bounding box center [437, 424] width 91 height 26
type input "2"
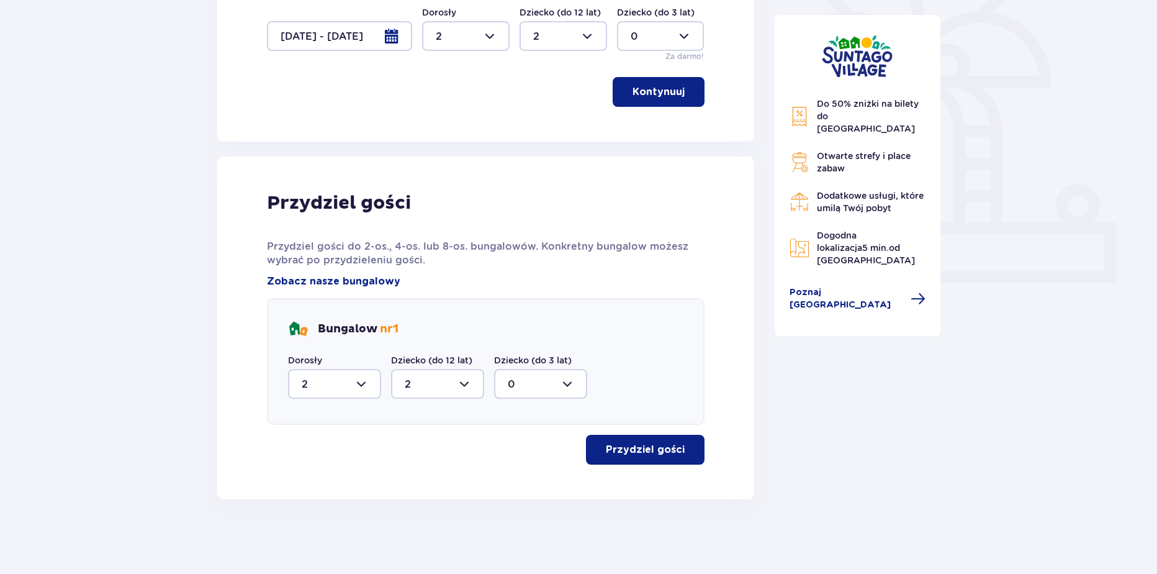
click at [626, 459] on button "Przydziel gości" at bounding box center [645, 450] width 119 height 30
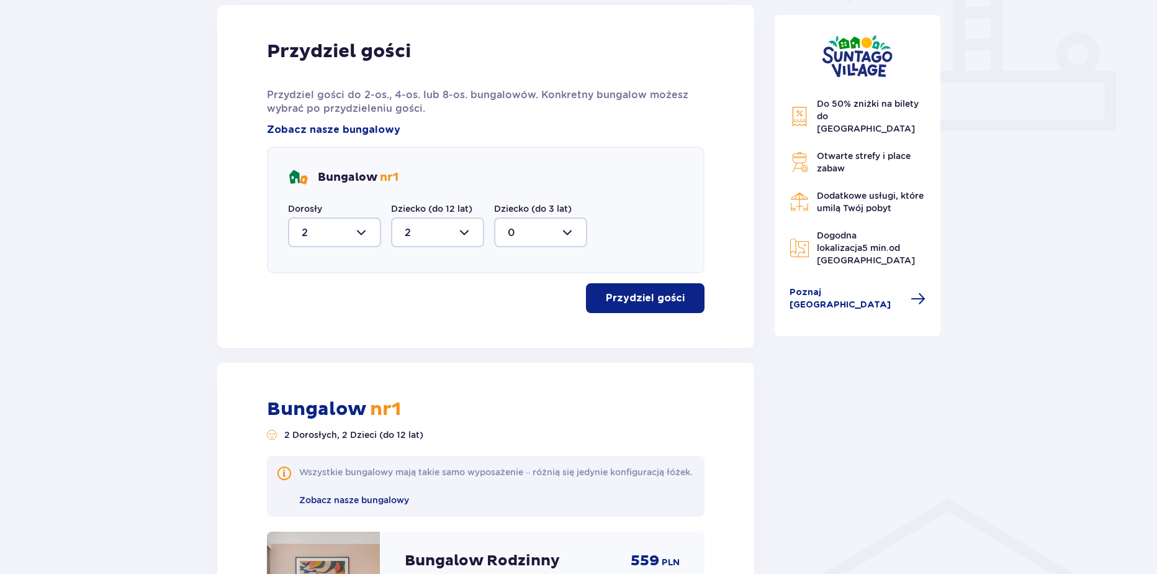
scroll to position [1183, 0]
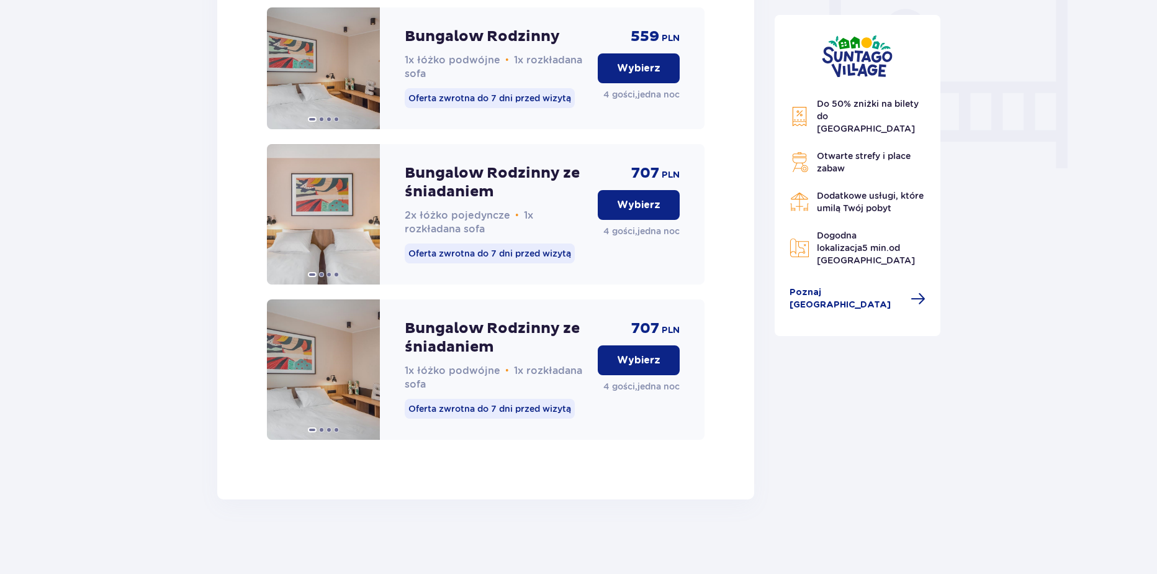
click at [617, 362] on p "Wybierz" at bounding box center [638, 360] width 43 height 14
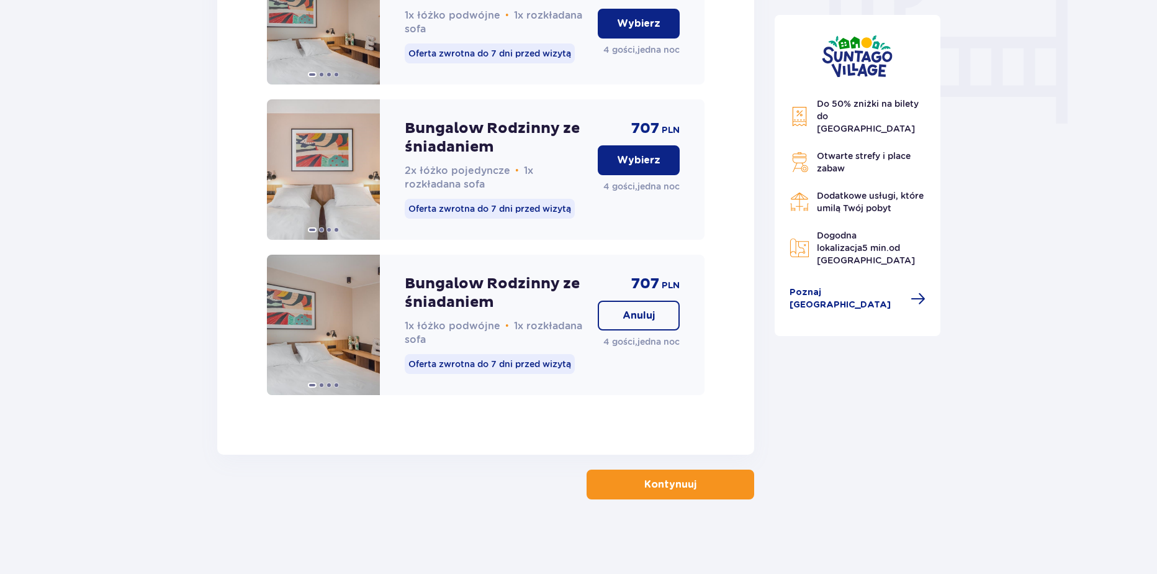
click at [634, 492] on button "Kontynuuj" at bounding box center [671, 484] width 168 height 30
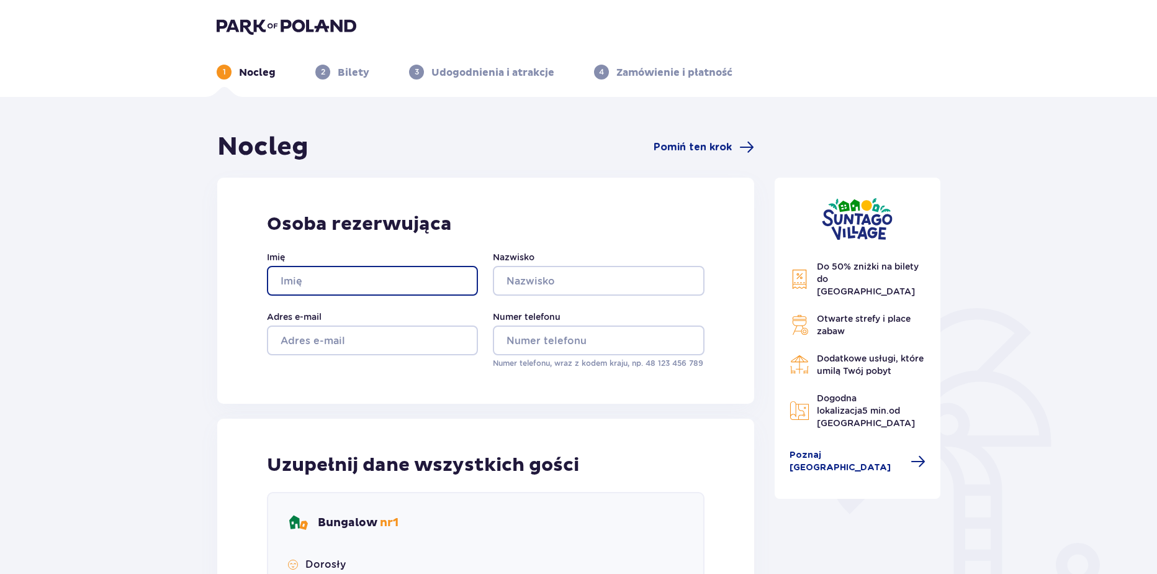
click at [364, 280] on input "Imię" at bounding box center [372, 281] width 211 height 30
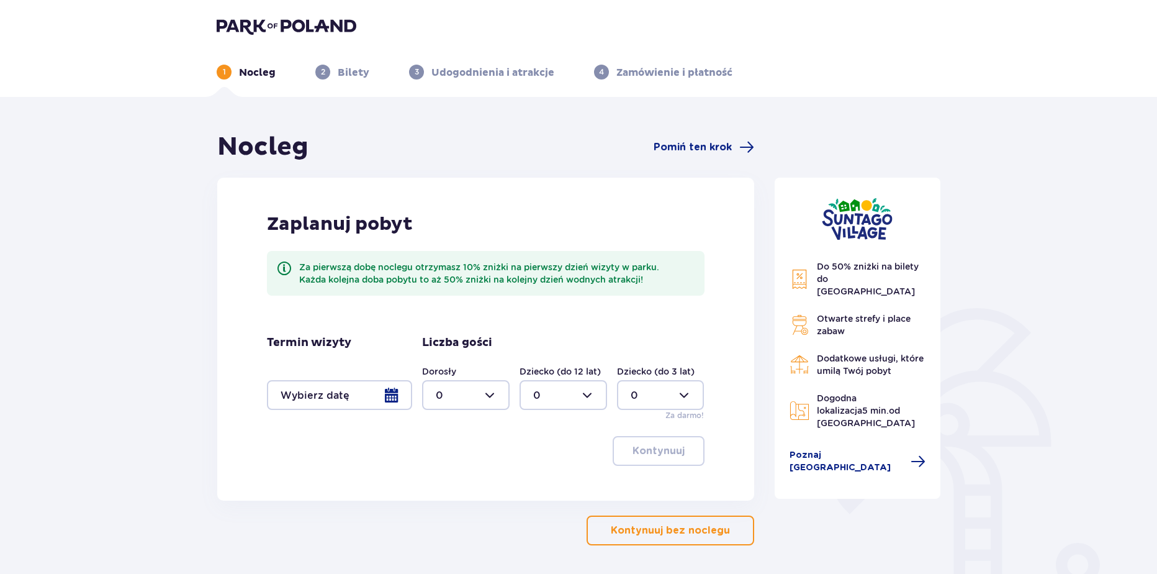
click at [366, 406] on div at bounding box center [339, 395] width 145 height 30
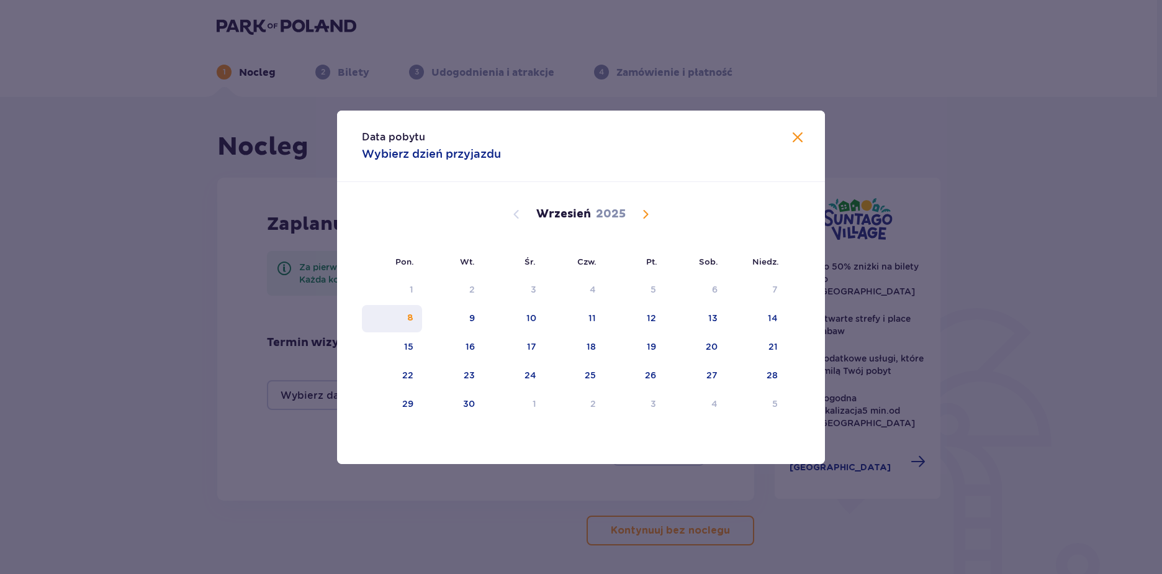
click at [400, 317] on div "8" at bounding box center [392, 318] width 60 height 27
click at [464, 318] on div "9" at bounding box center [452, 318] width 61 height 27
type input "08.09.25 - 09.09.25"
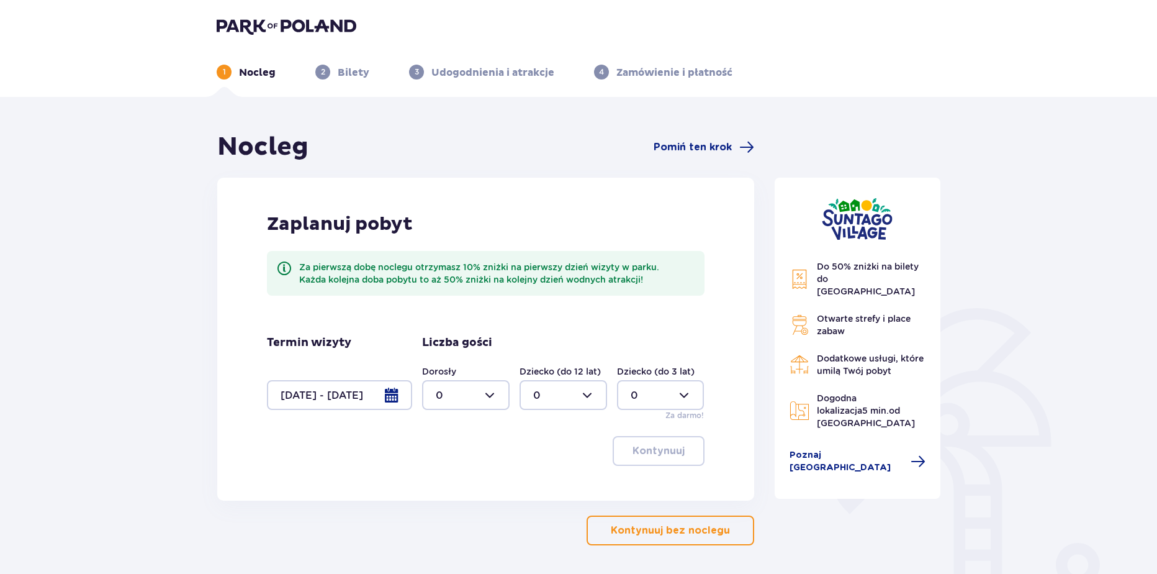
click at [425, 397] on div at bounding box center [466, 395] width 88 height 30
click at [438, 484] on p "2" at bounding box center [439, 485] width 6 height 14
type input "2"
click at [552, 387] on div at bounding box center [564, 395] width 88 height 30
click at [541, 483] on div "2" at bounding box center [563, 485] width 60 height 14
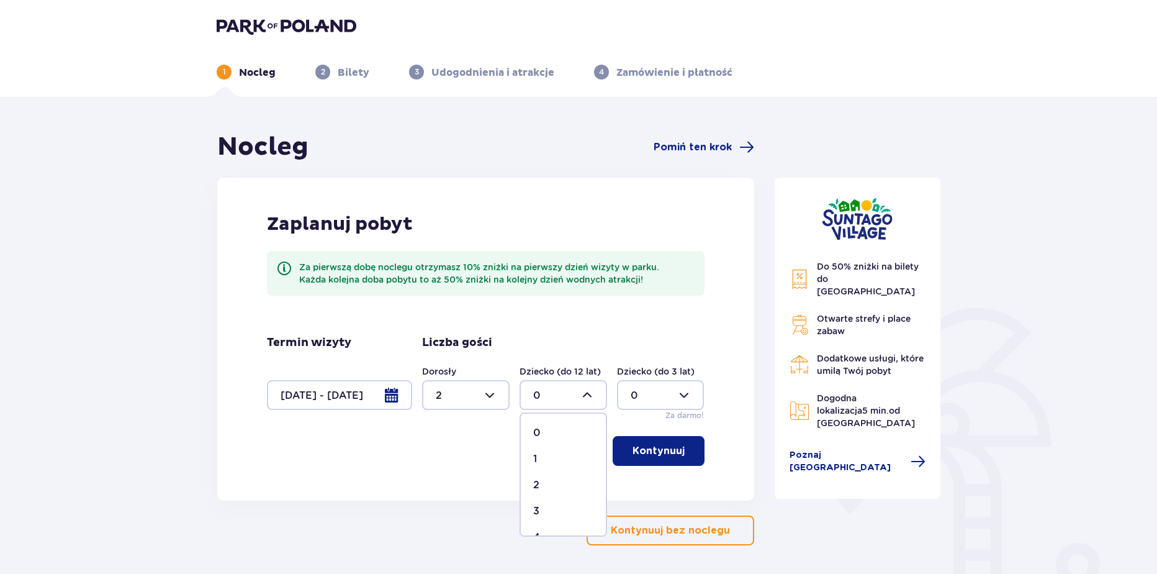
type input "2"
click at [644, 447] on p "Kontynuuj" at bounding box center [659, 451] width 52 height 14
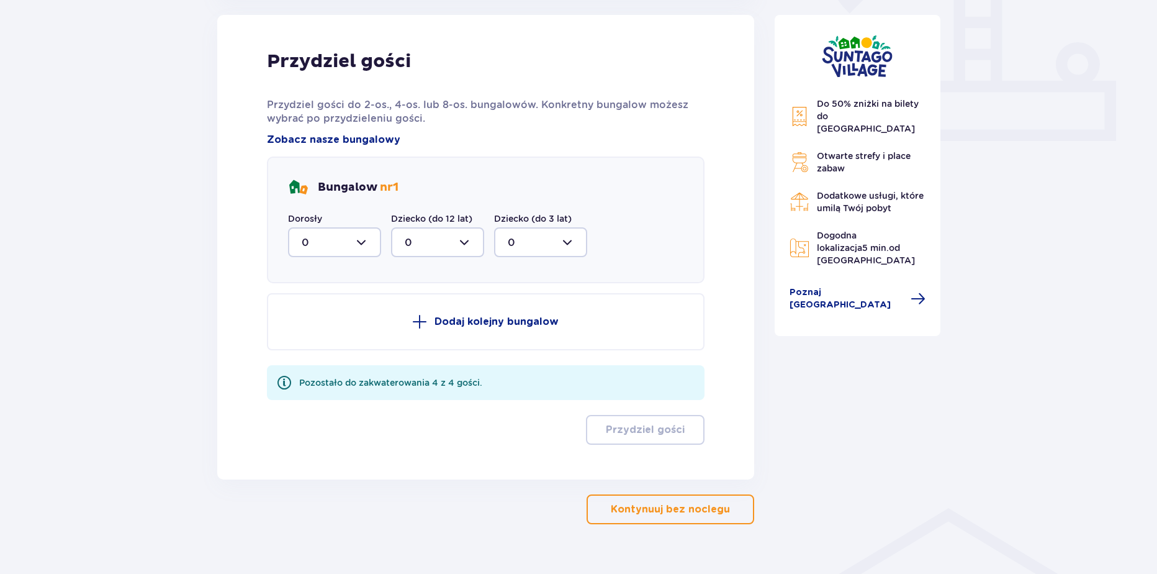
click at [328, 256] on div at bounding box center [334, 242] width 93 height 30
click at [311, 344] on span "2" at bounding box center [334, 332] width 91 height 26
type input "2"
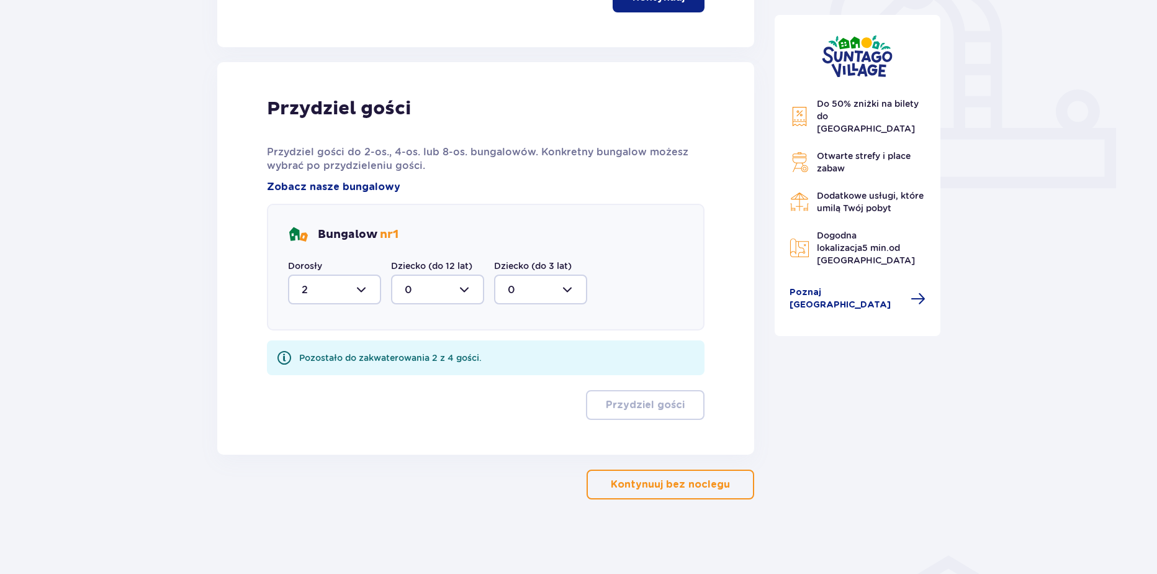
click at [439, 295] on div at bounding box center [437, 289] width 93 height 30
drag, startPoint x: 421, startPoint y: 388, endPoint x: 641, endPoint y: 394, distance: 219.2
click at [421, 389] on span "2" at bounding box center [437, 379] width 91 height 26
type input "2"
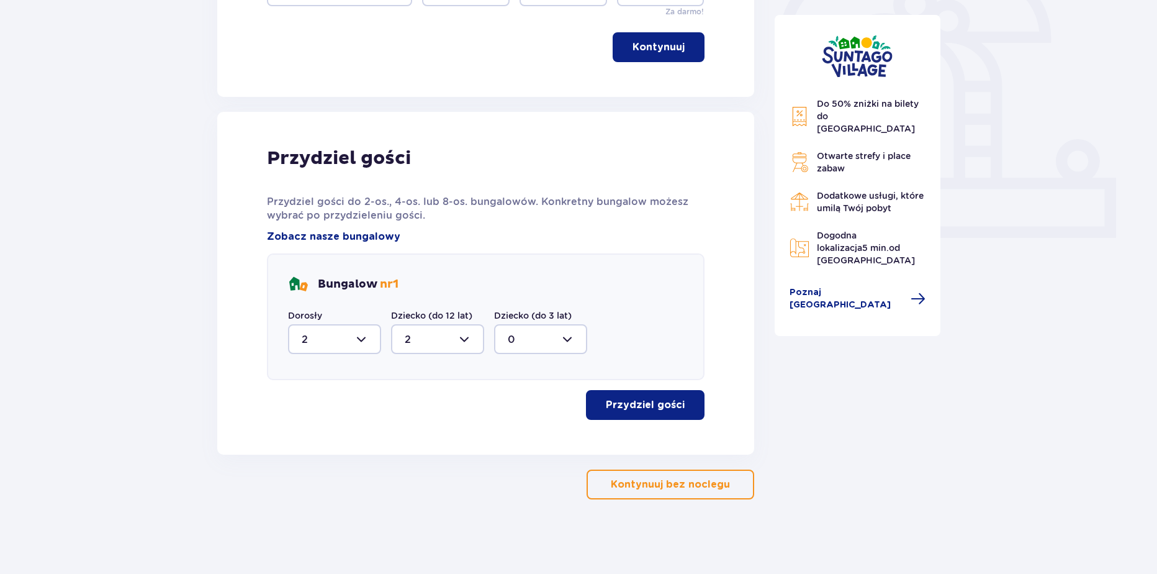
click at [641, 394] on button "Przydziel gości" at bounding box center [645, 405] width 119 height 30
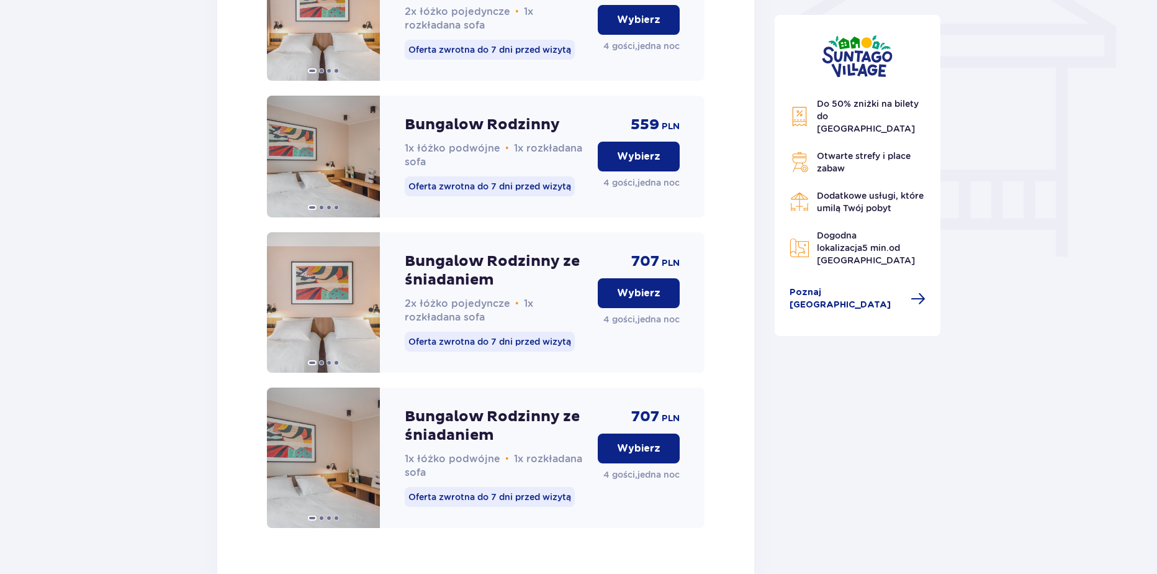
scroll to position [1079, 0]
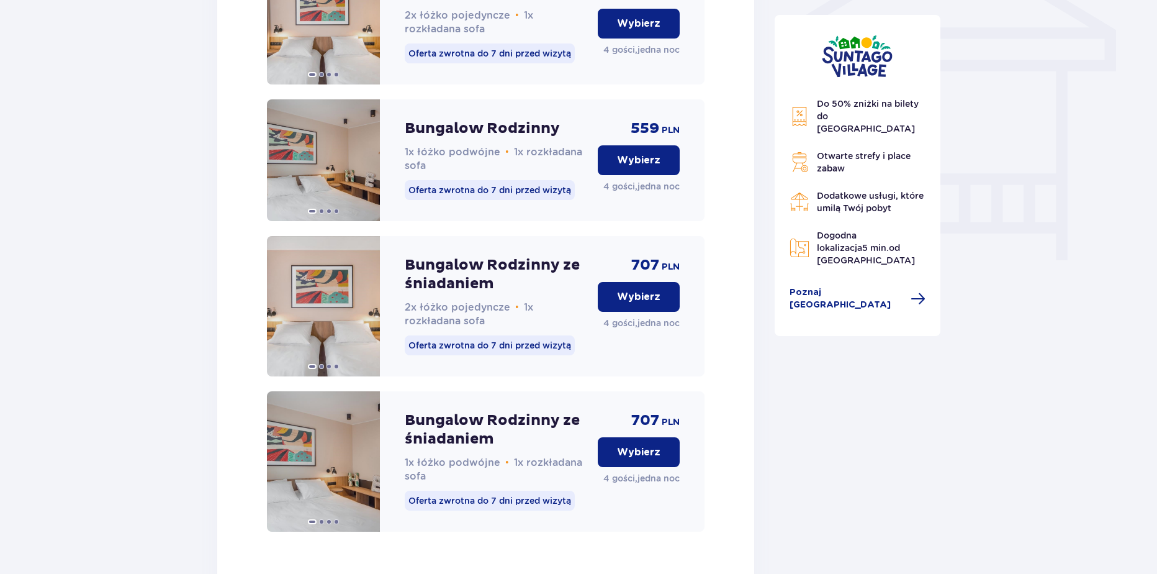
click at [649, 304] on p "Wybierz" at bounding box center [638, 297] width 43 height 14
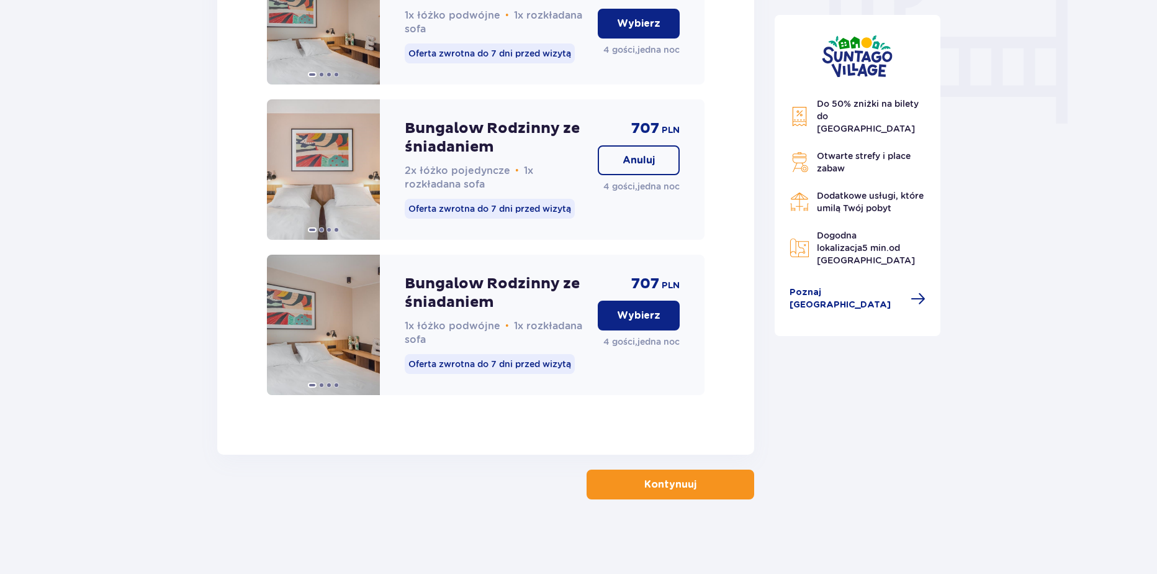
click at [665, 495] on button "Kontynuuj" at bounding box center [671, 484] width 168 height 30
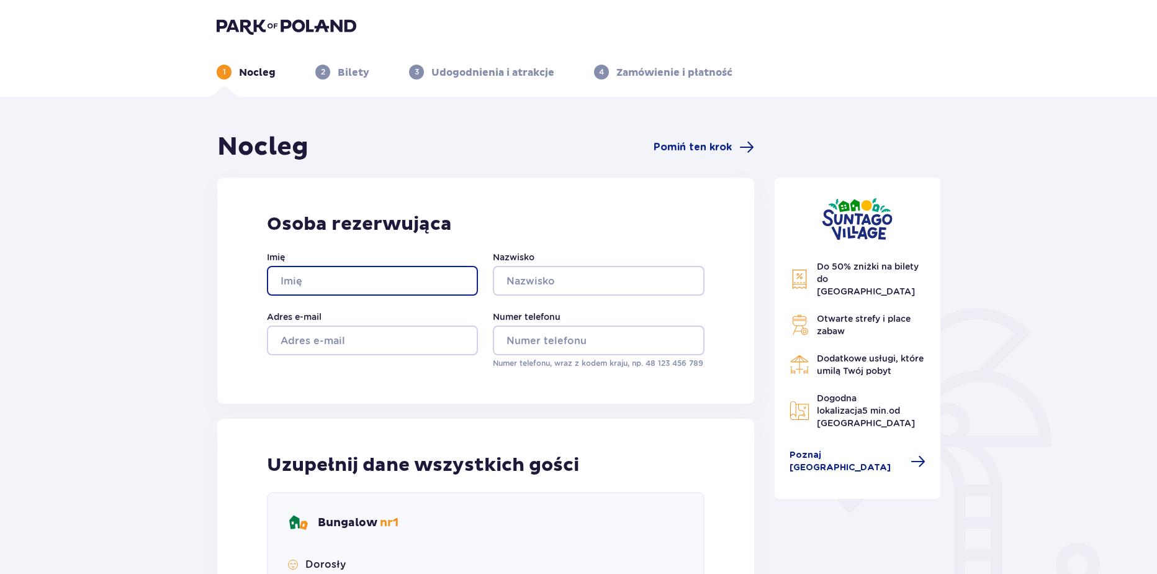
click at [371, 282] on input "Imię" at bounding box center [372, 281] width 211 height 30
type input "Wiktoria"
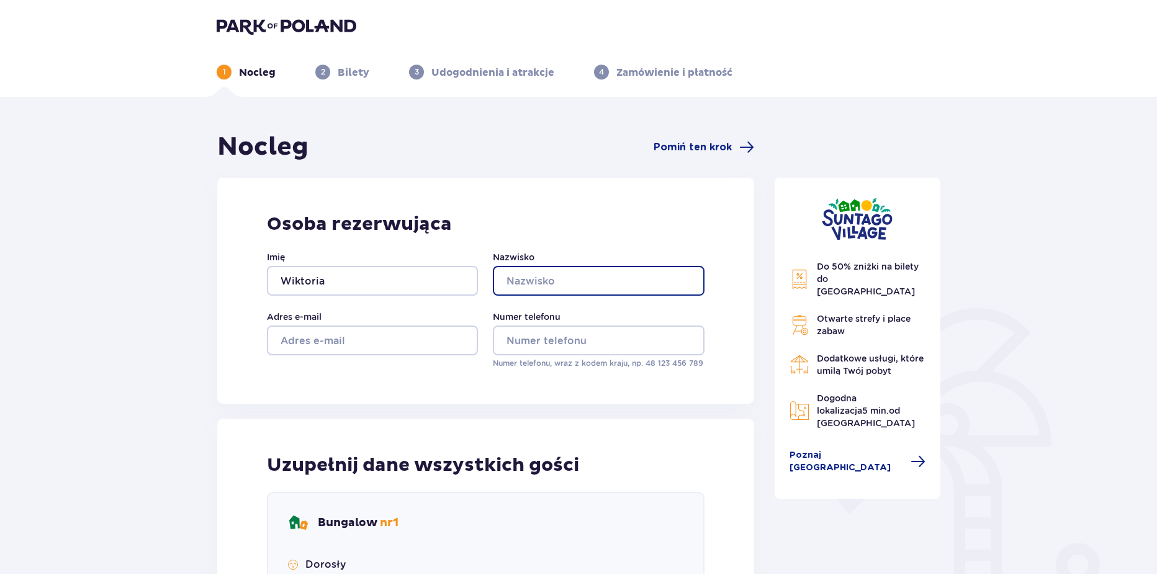
type input "Krakowiak"
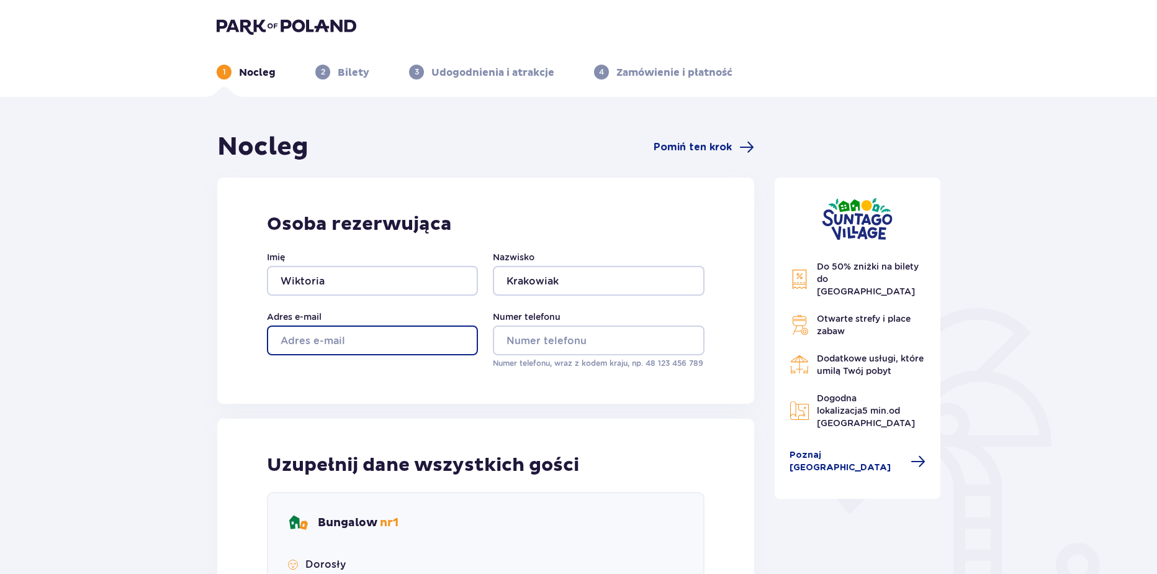
type input "wikoria.krakowiak@parkofpoland.com"
type input "aa"
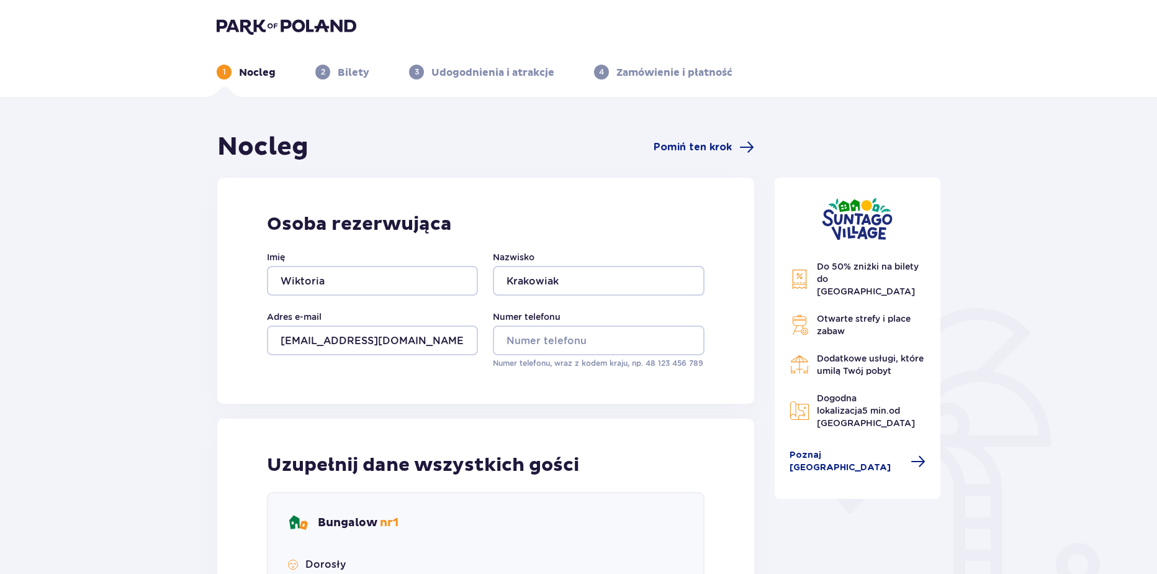
type input "aa"
drag, startPoint x: 599, startPoint y: 335, endPoint x: 594, endPoint y: 351, distance: 16.3
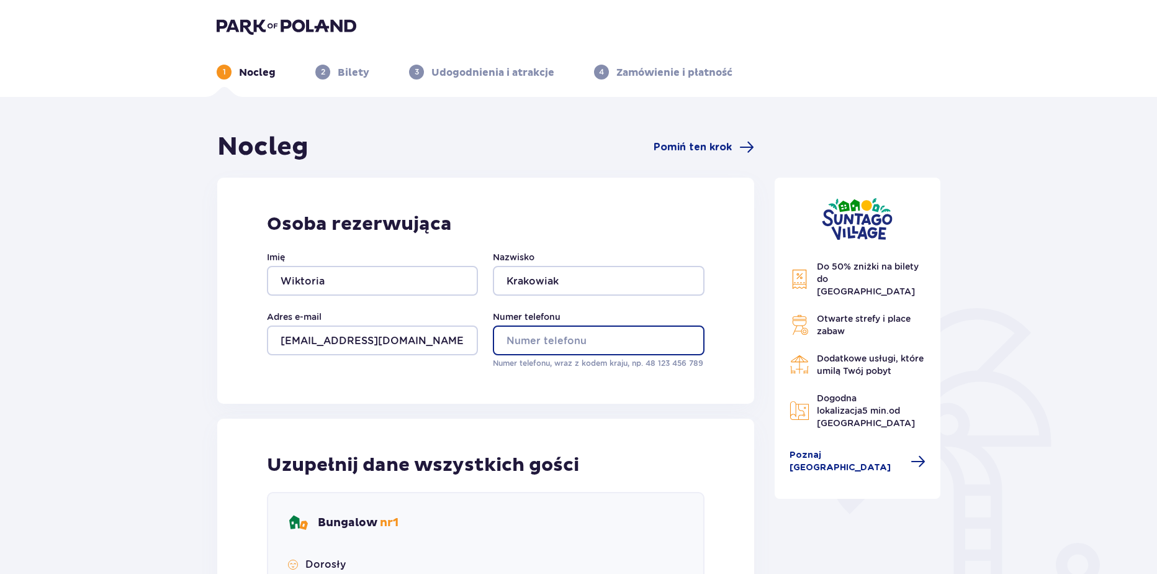
click at [599, 335] on input "Numer telefonu" at bounding box center [598, 340] width 211 height 30
type input "669326651"
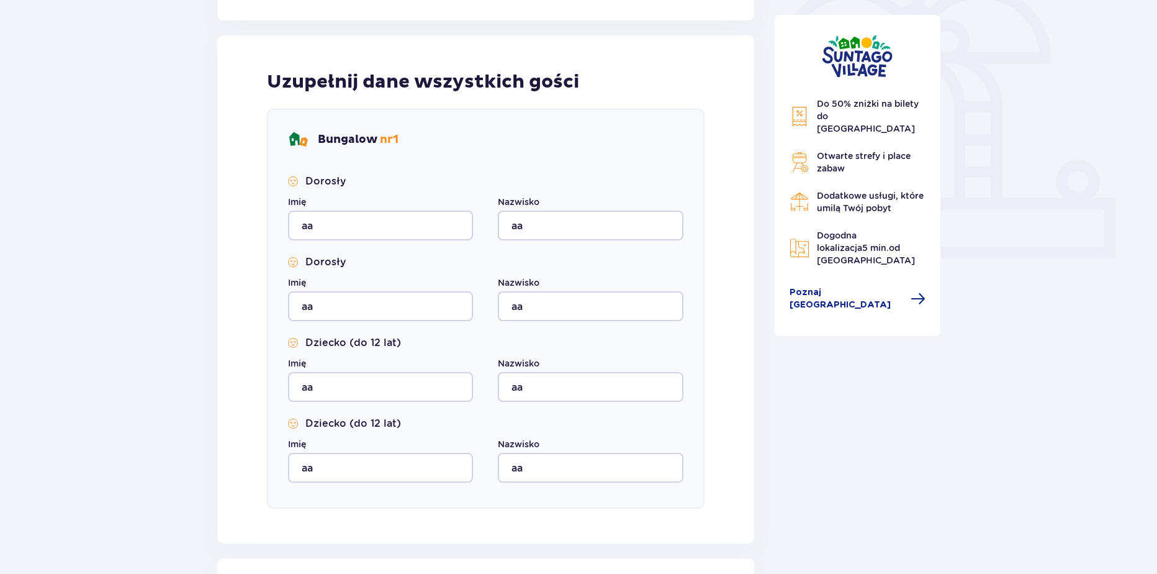
scroll to position [551, 0]
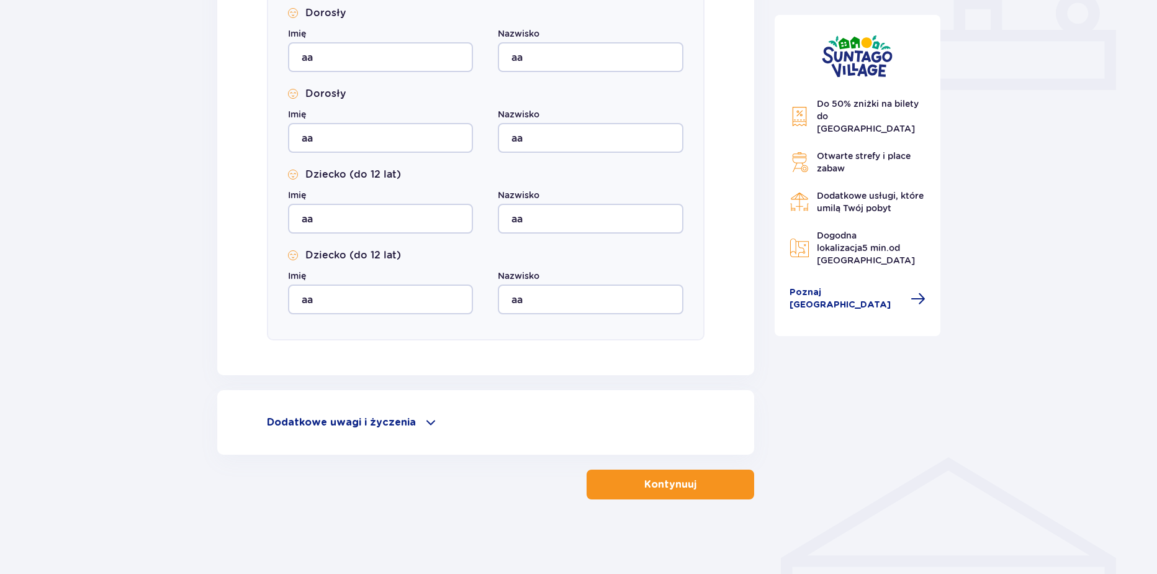
click at [658, 490] on p "Kontynuuj" at bounding box center [670, 484] width 52 height 14
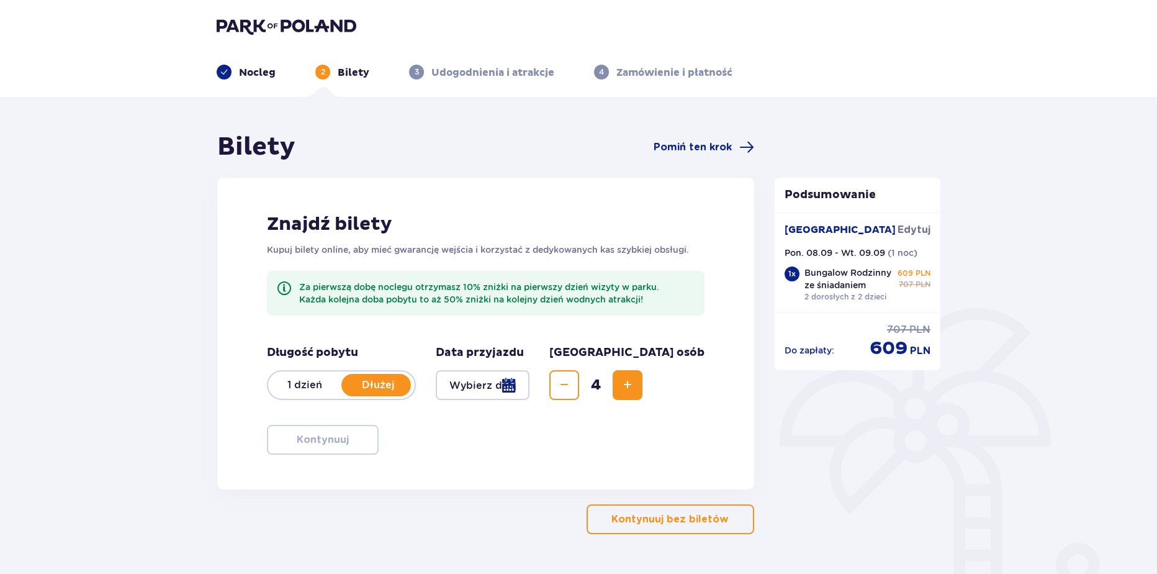
click at [293, 34] on img at bounding box center [287, 25] width 140 height 17
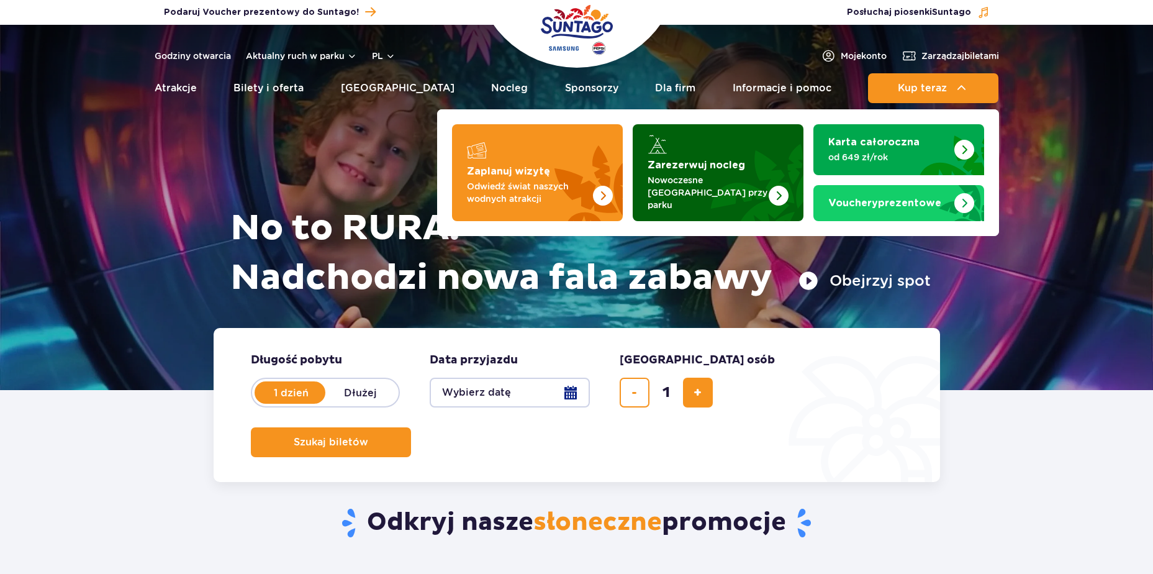
click at [750, 178] on p "Nowoczesne osiedle domków przy parku" at bounding box center [707, 192] width 121 height 37
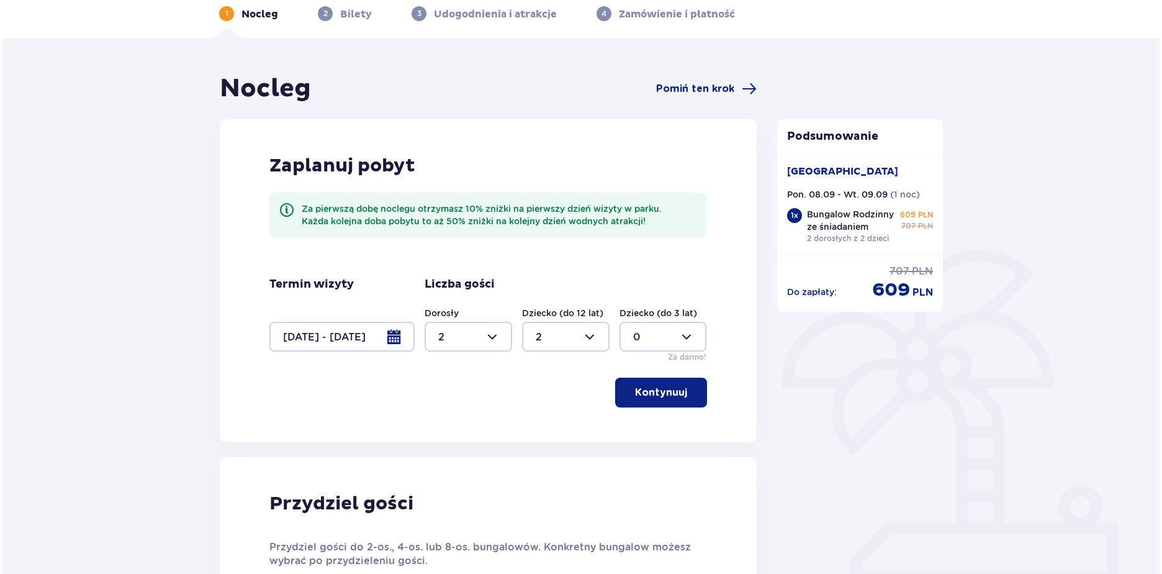
scroll to position [65, 0]
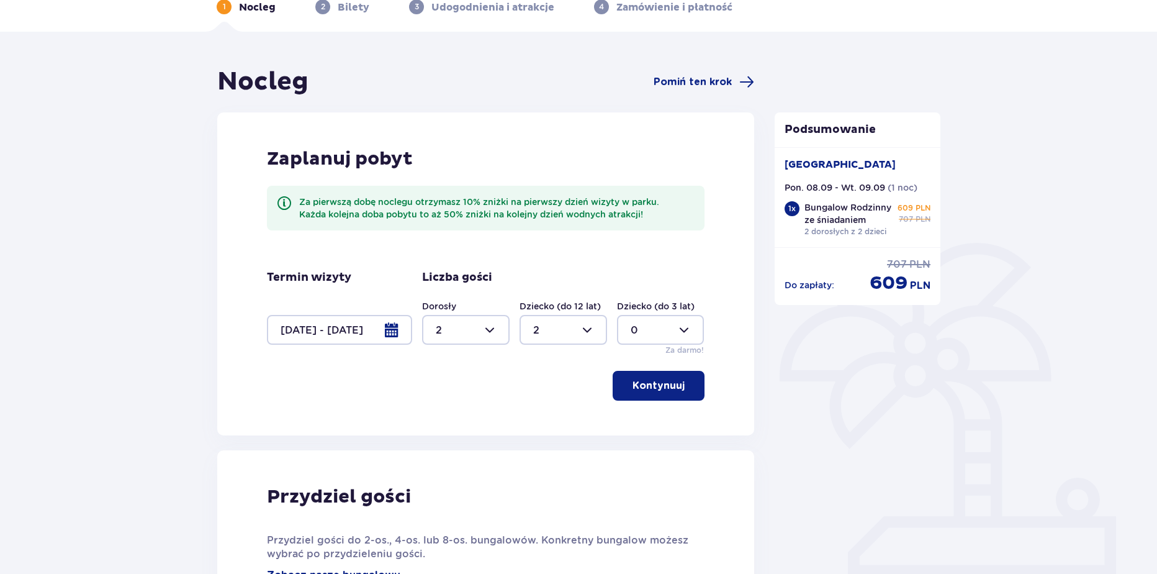
click at [386, 335] on div at bounding box center [339, 330] width 145 height 30
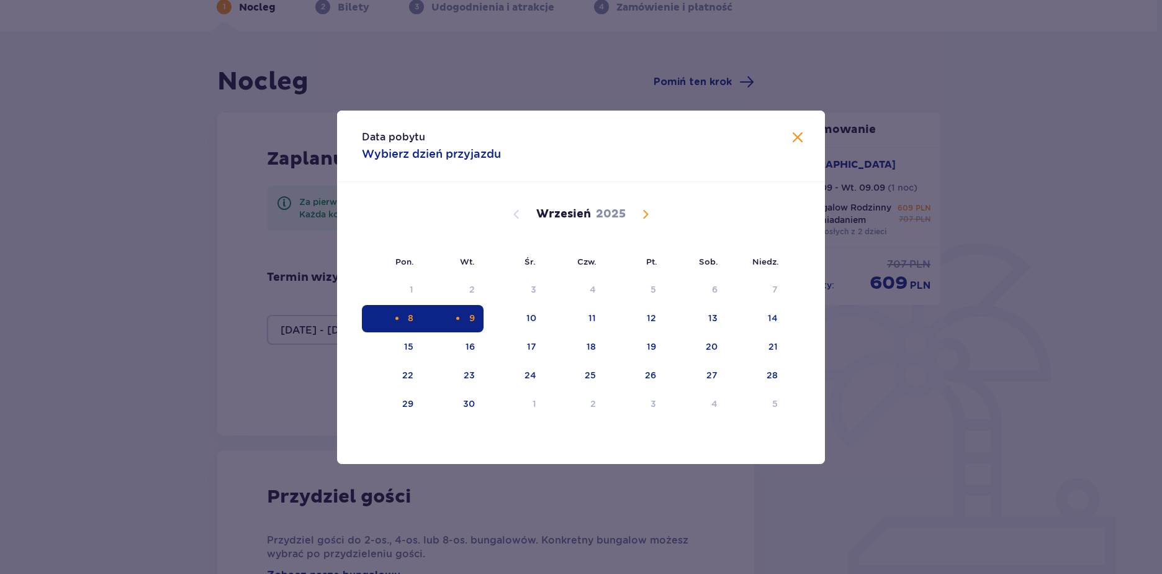
drag, startPoint x: 394, startPoint y: 310, endPoint x: 448, endPoint y: 321, distance: 55.6
click at [394, 312] on div "8" at bounding box center [392, 318] width 60 height 27
click at [464, 320] on div "9" at bounding box center [452, 318] width 61 height 27
type input "[DATE] - [DATE]"
type input "0"
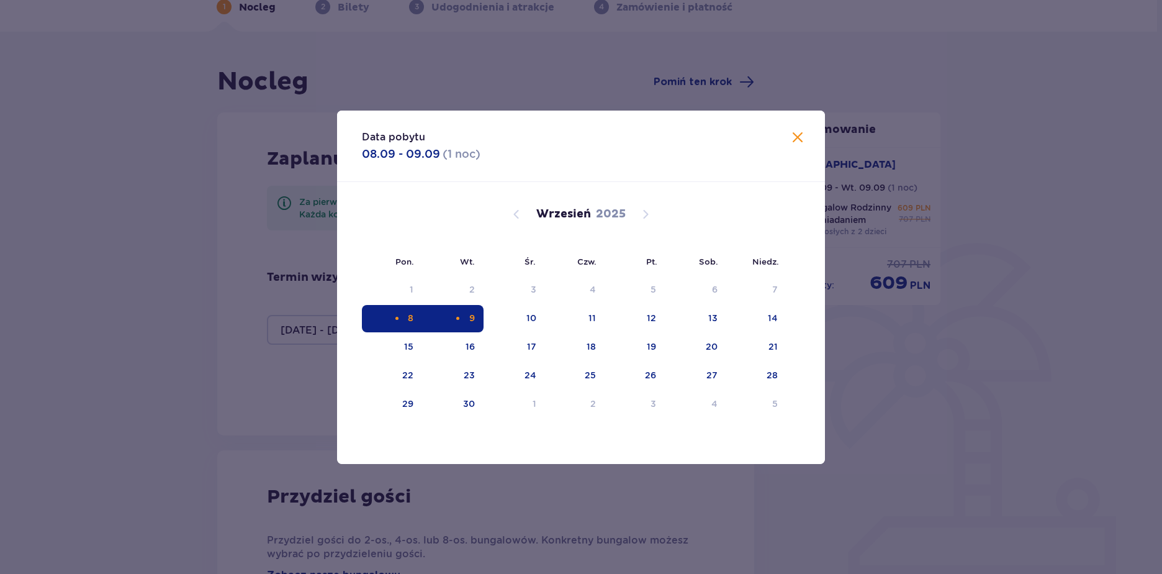
type input "0"
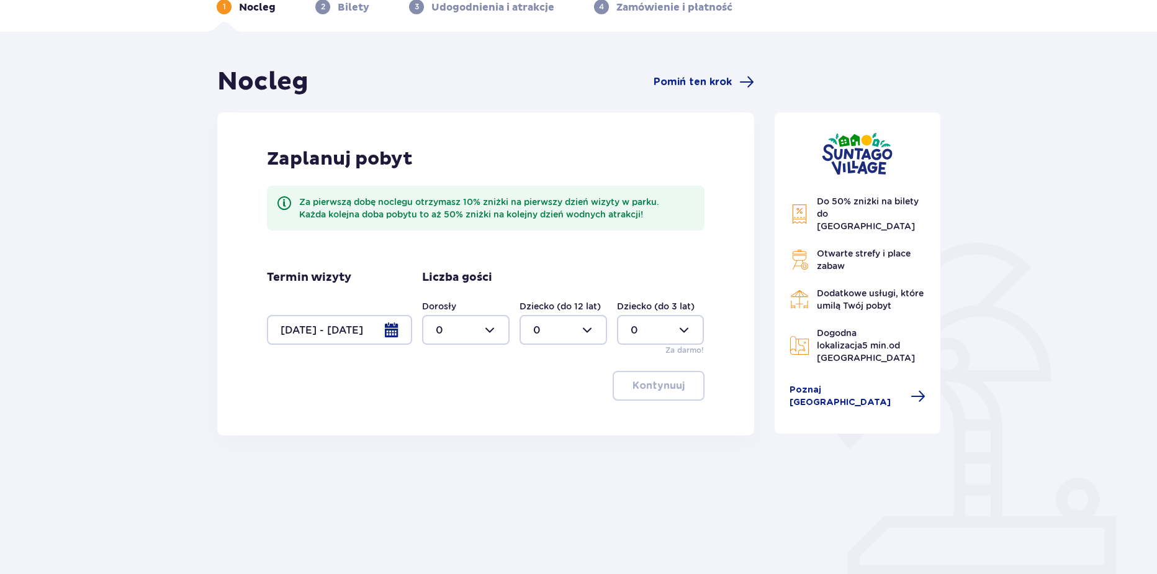
scroll to position [76, 0]
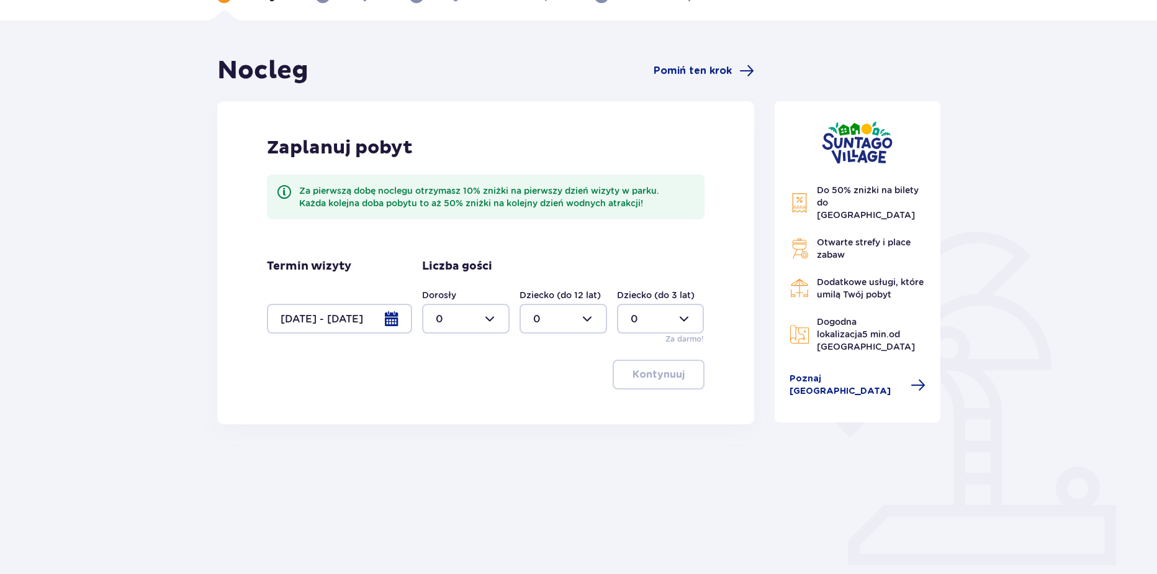
click at [472, 326] on div at bounding box center [466, 319] width 88 height 30
click at [454, 377] on div "1" at bounding box center [466, 383] width 60 height 14
type input "1"
click at [552, 321] on div at bounding box center [564, 319] width 88 height 30
click at [542, 405] on div "2" at bounding box center [563, 409] width 60 height 14
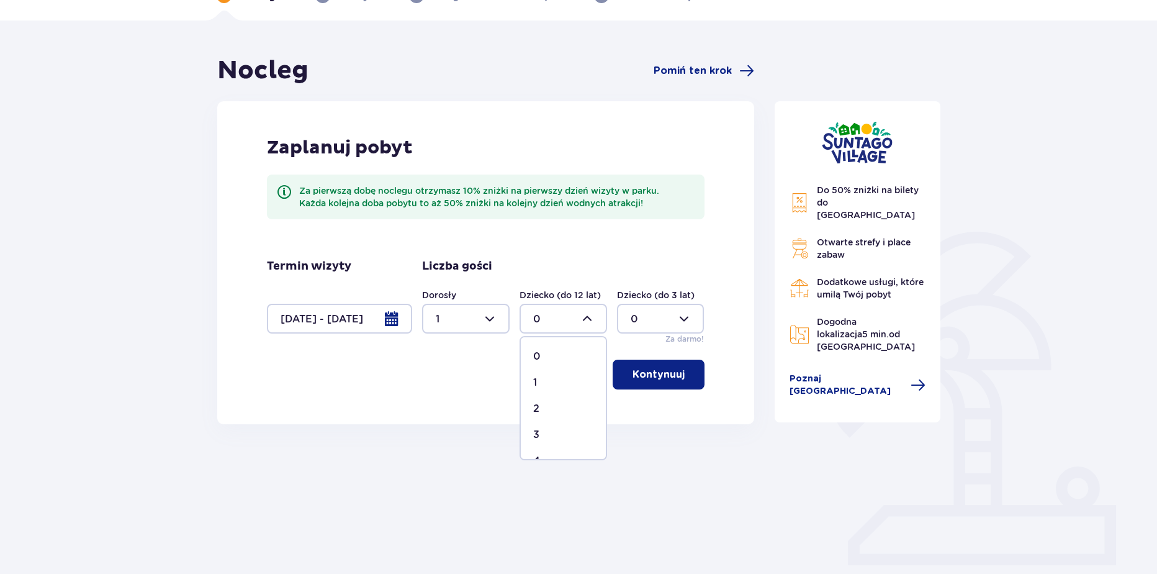
type input "2"
click at [673, 379] on p "Kontynuuj" at bounding box center [659, 374] width 52 height 14
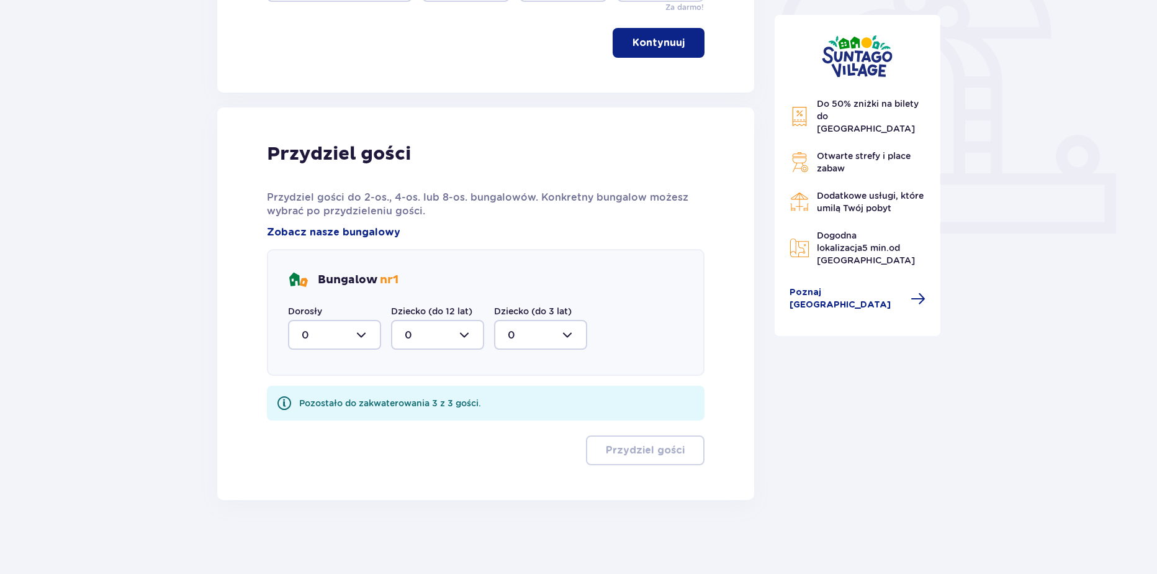
scroll to position [408, 0]
click at [326, 341] on div at bounding box center [334, 334] width 93 height 30
click at [317, 398] on div "1" at bounding box center [335, 398] width 66 height 14
type input "1"
click at [445, 344] on div at bounding box center [437, 334] width 93 height 30
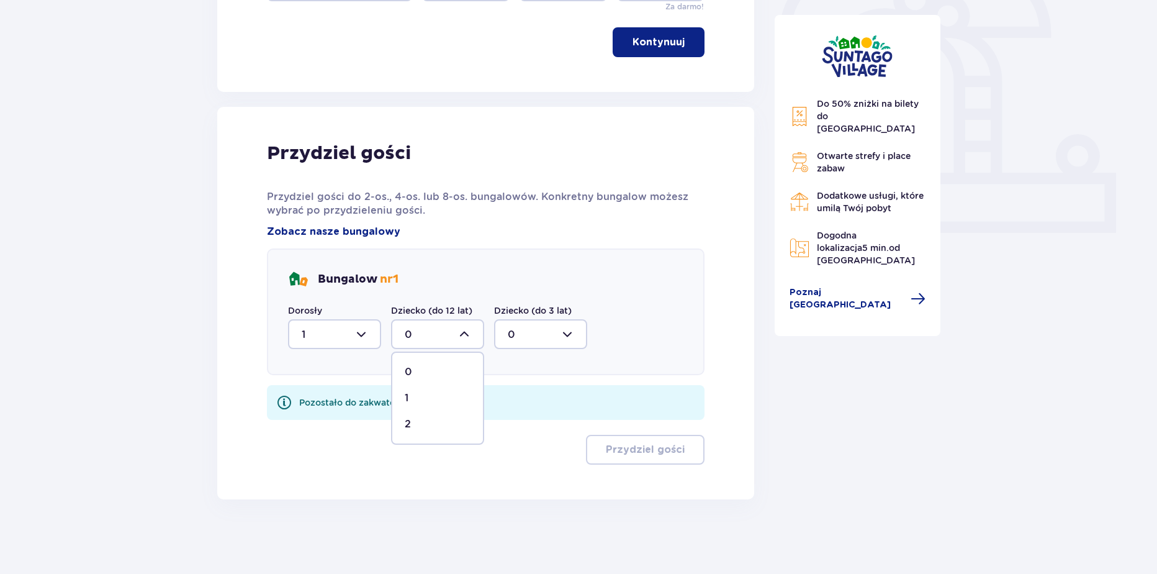
drag, startPoint x: 424, startPoint y: 426, endPoint x: 619, endPoint y: 438, distance: 195.3
click at [424, 426] on div "2" at bounding box center [438, 424] width 66 height 14
type input "2"
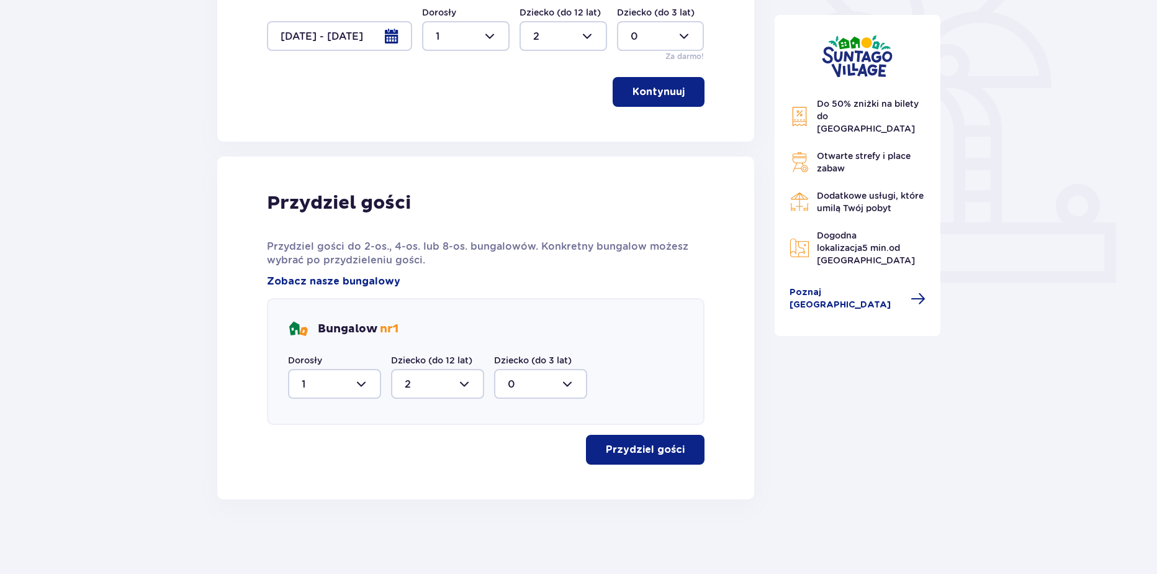
click at [659, 438] on button "Przydziel gości" at bounding box center [645, 450] width 119 height 30
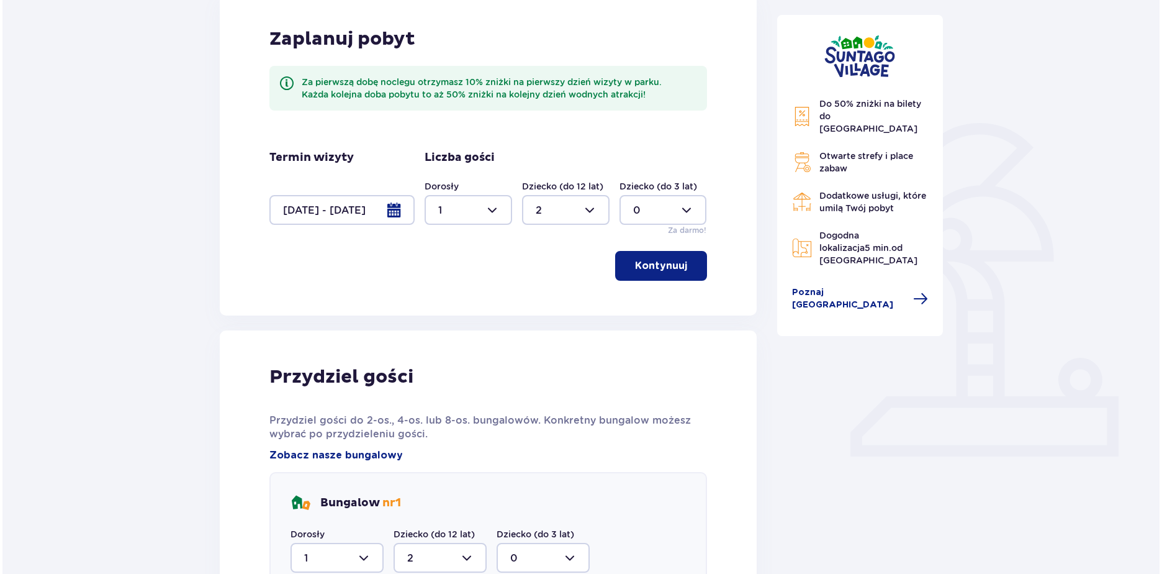
scroll to position [137, 0]
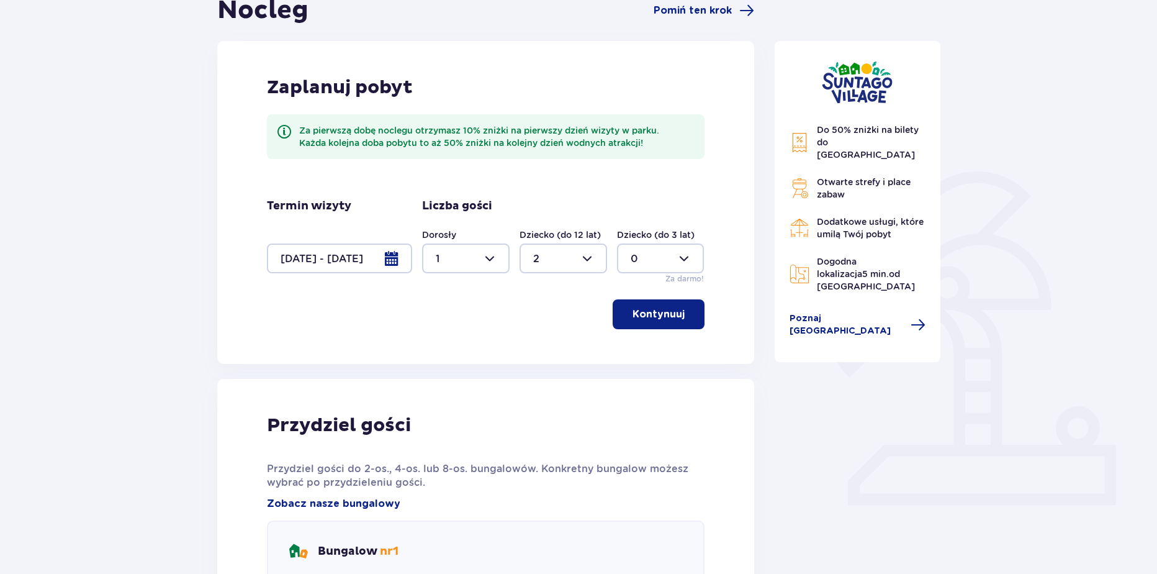
click at [375, 269] on div at bounding box center [339, 258] width 145 height 30
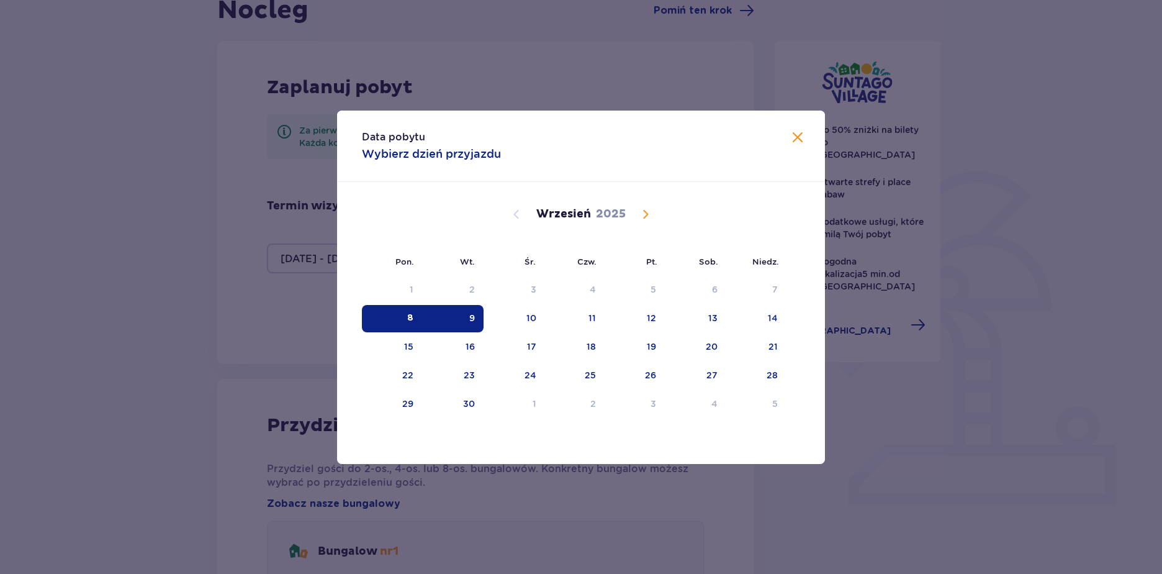
drag, startPoint x: 405, startPoint y: 317, endPoint x: 441, endPoint y: 313, distance: 36.9
click at [405, 317] on div "8" at bounding box center [392, 318] width 60 height 27
click at [446, 315] on div "9" at bounding box center [452, 318] width 61 height 27
type input "0"
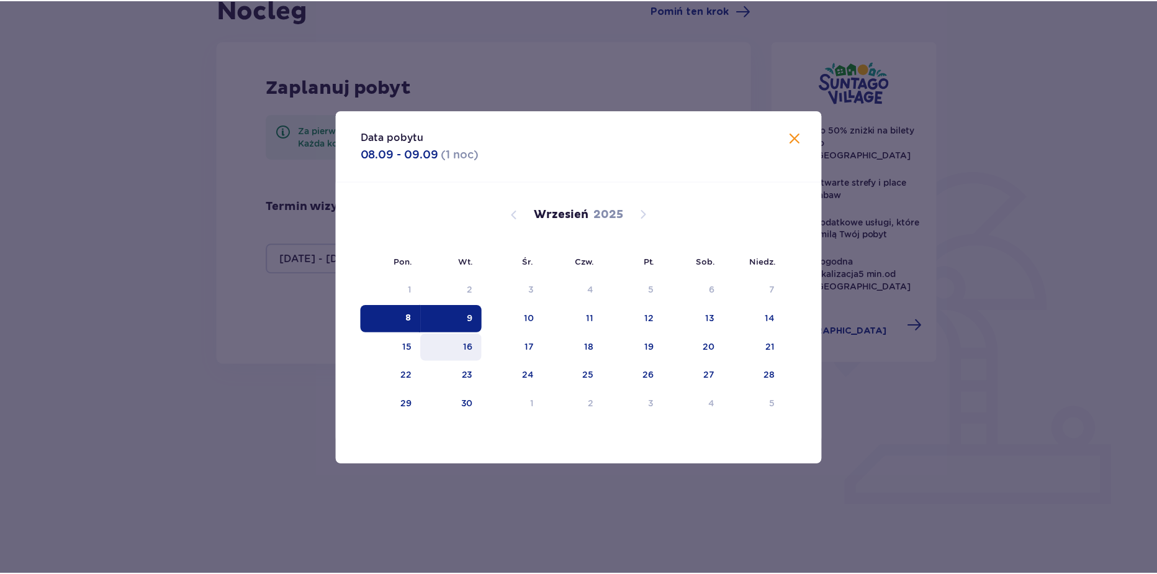
scroll to position [116, 0]
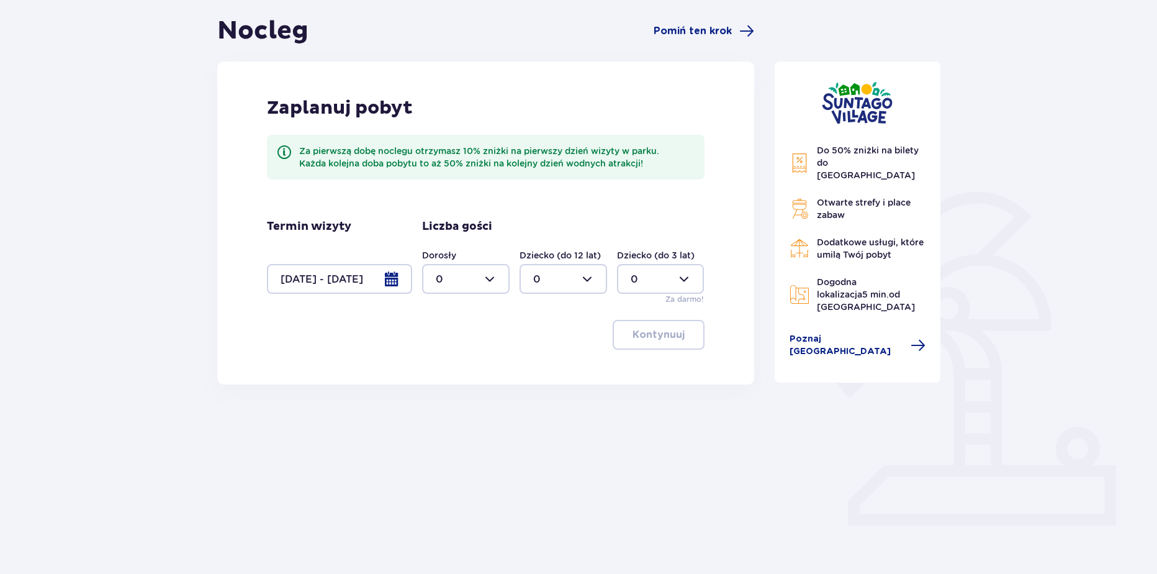
click at [449, 289] on div at bounding box center [466, 279] width 88 height 30
click at [445, 394] on div "3" at bounding box center [466, 395] width 60 height 14
type input "3"
click at [528, 298] on div "Dorosły 3 Dziecko (do 12 lat) 0 Dziecko (do 3 lat) 0 Za darmo!" at bounding box center [563, 277] width 282 height 56
click at [561, 281] on div at bounding box center [564, 279] width 88 height 30
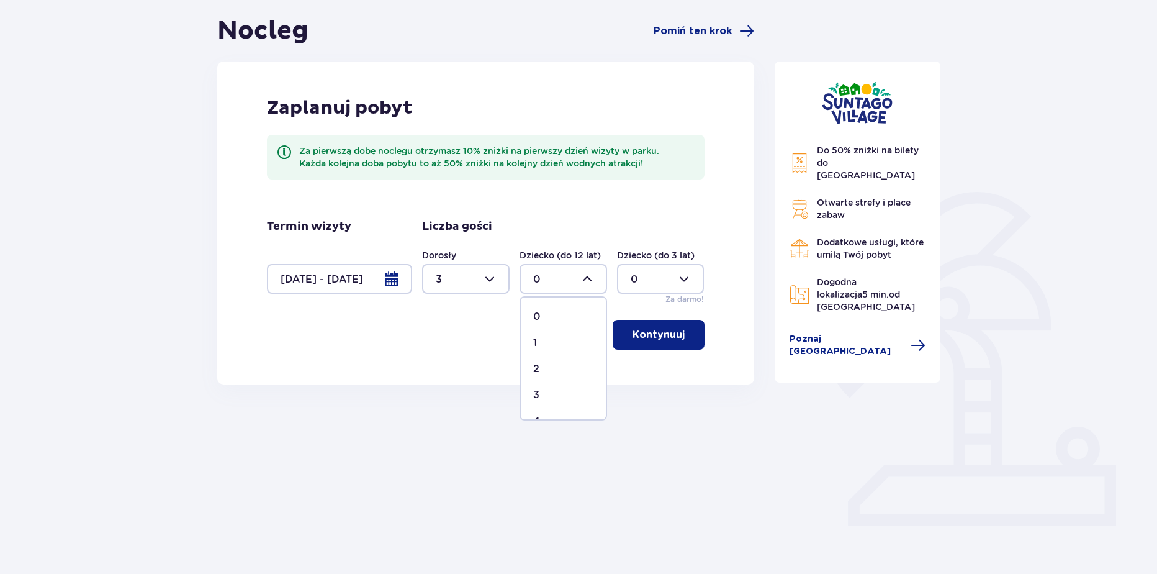
drag, startPoint x: 547, startPoint y: 341, endPoint x: 605, endPoint y: 331, distance: 58.6
click at [547, 340] on div "1" at bounding box center [563, 343] width 60 height 14
type input "1"
click at [664, 336] on p "Kontynuuj" at bounding box center [659, 335] width 52 height 14
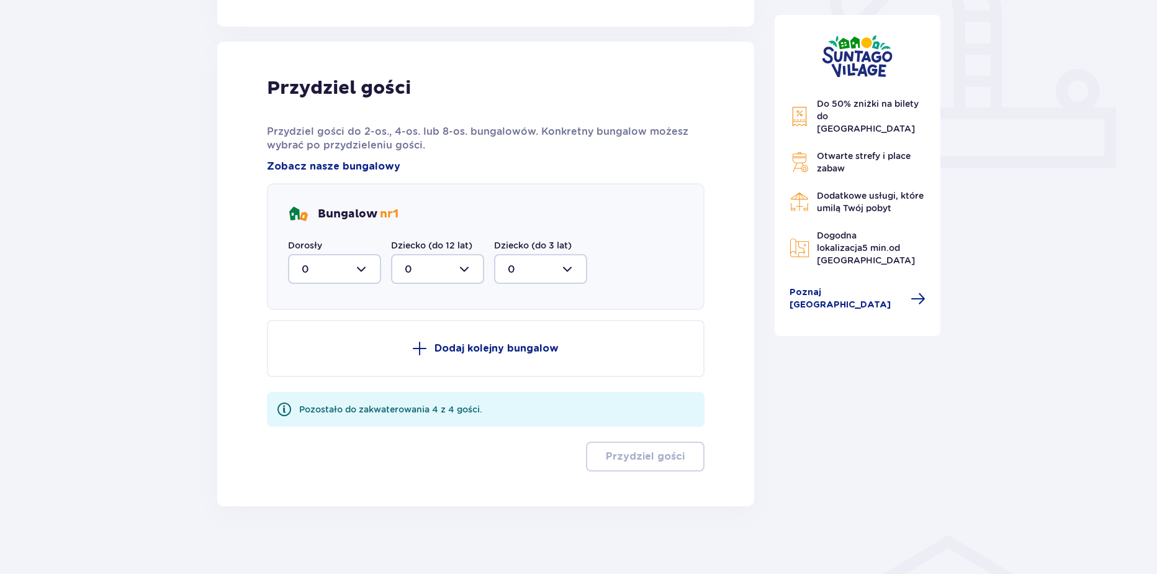
scroll to position [480, 0]
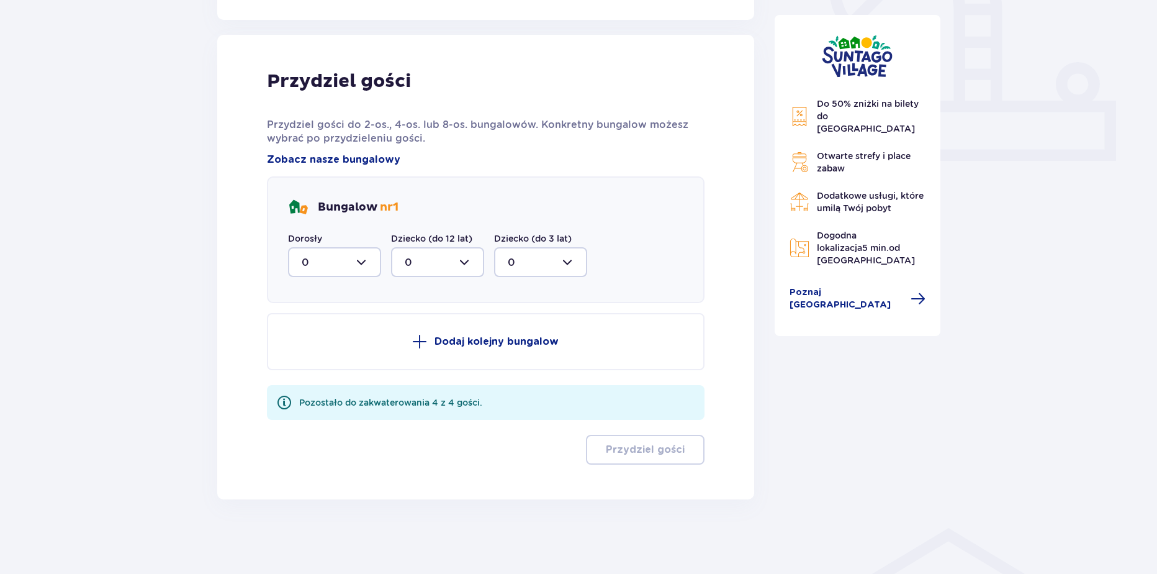
click at [338, 270] on div at bounding box center [334, 262] width 93 height 30
click at [309, 379] on div "3" at bounding box center [335, 378] width 66 height 14
type input "3"
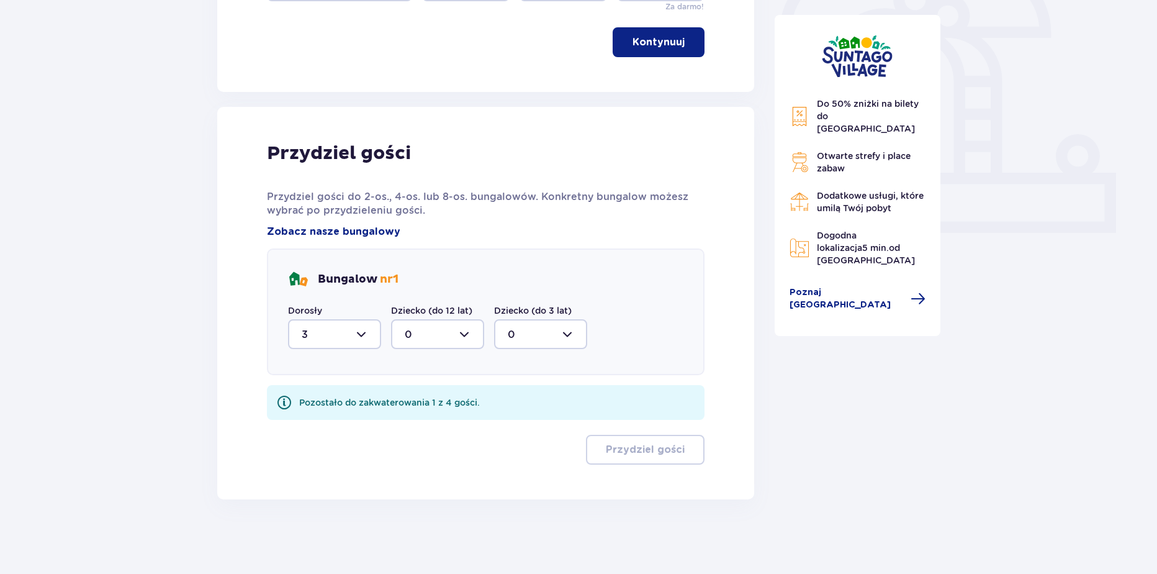
drag, startPoint x: 423, startPoint y: 336, endPoint x: 423, endPoint y: 346, distance: 9.9
click at [423, 341] on div at bounding box center [437, 334] width 93 height 30
click at [420, 400] on div "1" at bounding box center [438, 398] width 66 height 14
type input "1"
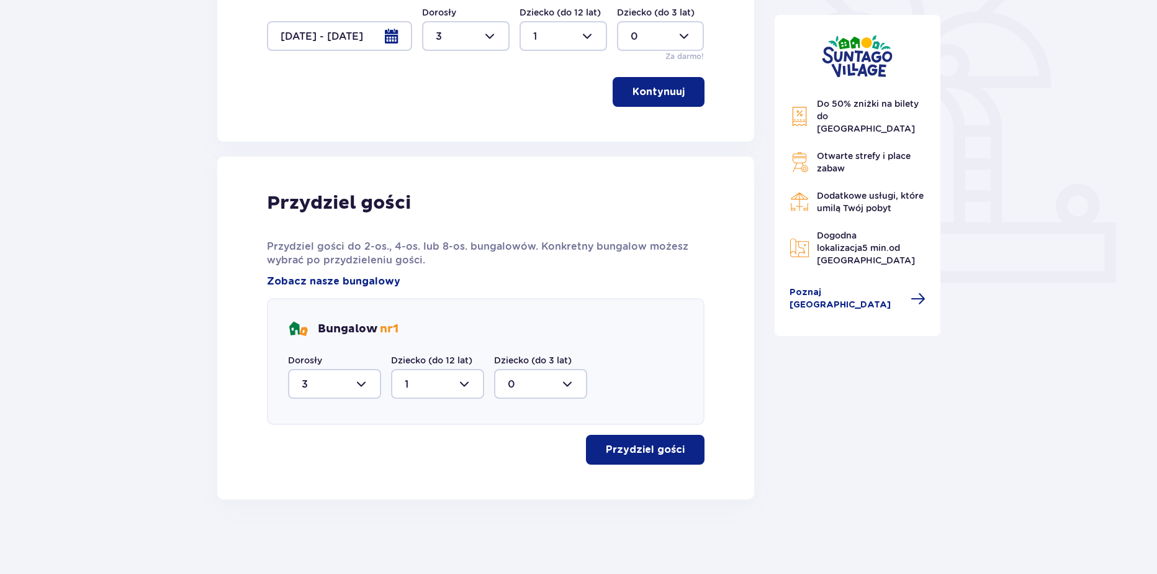
scroll to position [359, 0]
click at [728, 441] on div "Przydziel gości Przydziel gości do 2-os., 4-os. lub 8-os. bungalowów. Konkretny…" at bounding box center [485, 327] width 537 height 343
drag, startPoint x: 647, startPoint y: 443, endPoint x: 657, endPoint y: 455, distance: 15.8
click at [647, 444] on p "Przydziel gości" at bounding box center [645, 450] width 79 height 14
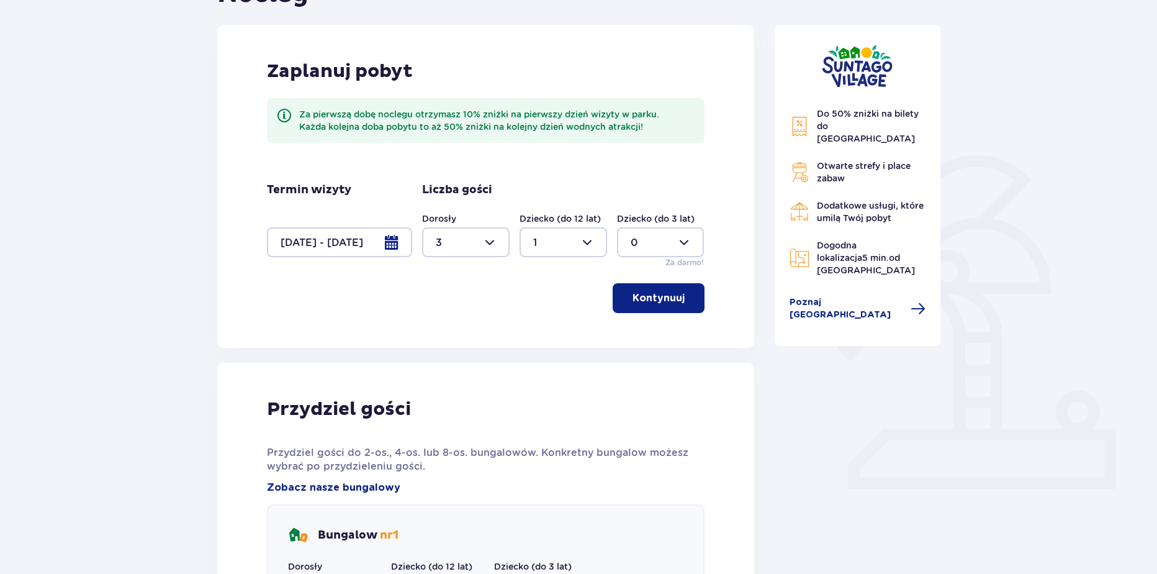
scroll to position [19, 0]
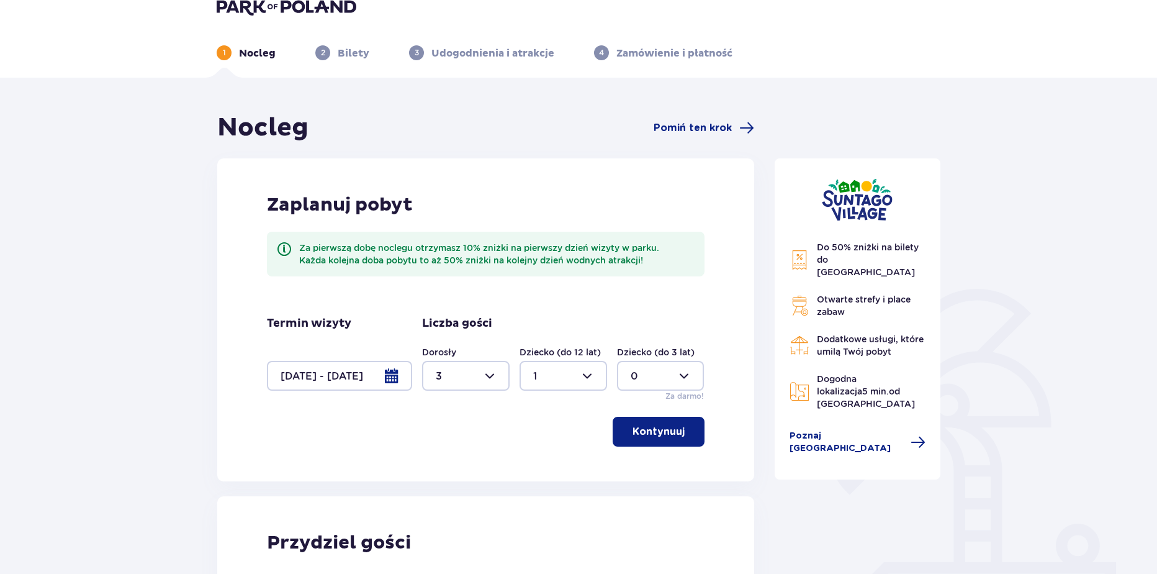
click at [479, 379] on div at bounding box center [466, 376] width 88 height 30
click at [449, 436] on div "1" at bounding box center [466, 440] width 60 height 14
type input "1"
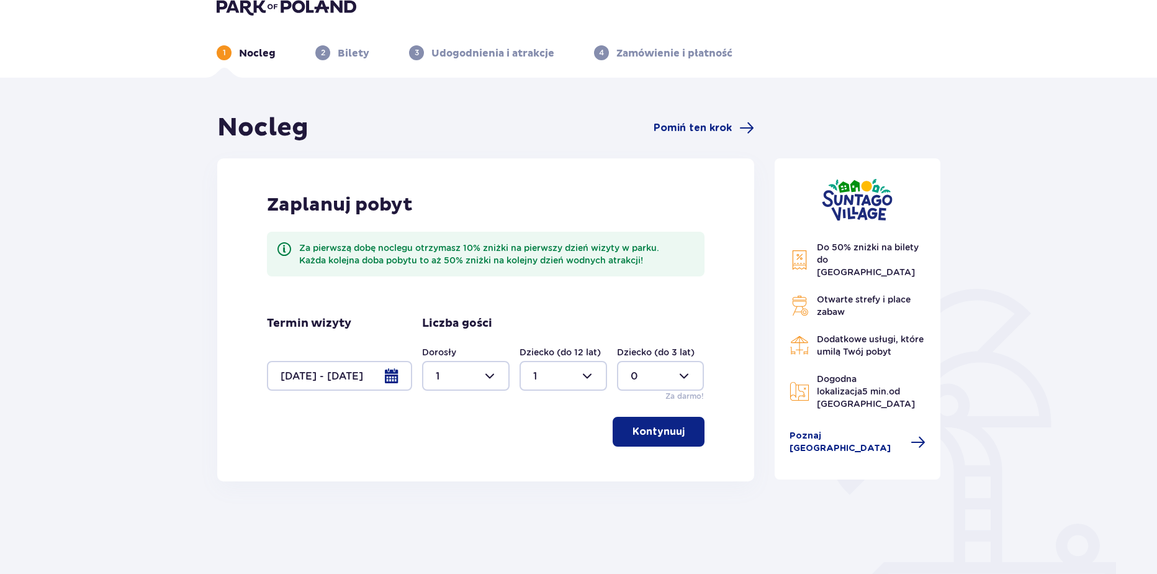
click at [568, 374] on div at bounding box center [564, 376] width 88 height 30
click at [548, 457] on span "2" at bounding box center [563, 466] width 85 height 26
type input "2"
click at [664, 432] on p "Kontynuuj" at bounding box center [659, 432] width 52 height 14
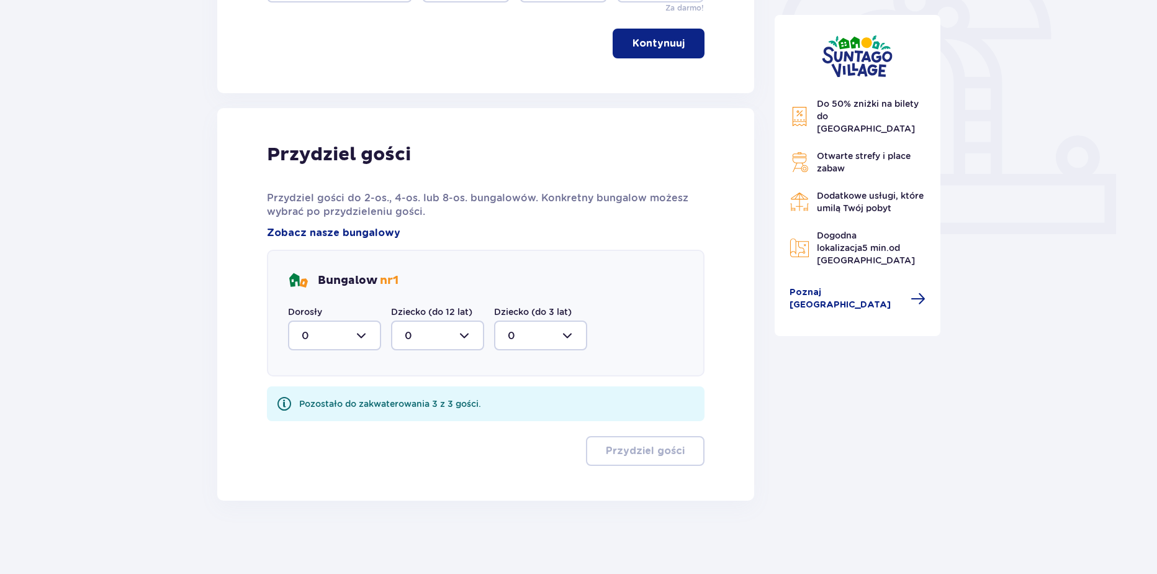
scroll to position [408, 0]
drag, startPoint x: 331, startPoint y: 357, endPoint x: 333, endPoint y: 348, distance: 8.9
click at [331, 356] on div "Bungalow nr 1 Dorosły 0 Dziecko (do 12 lat) 0 Dziecko (do 3 lat) 0" at bounding box center [486, 311] width 438 height 127
click at [345, 340] on div at bounding box center [334, 334] width 93 height 30
click at [320, 404] on div "1" at bounding box center [335, 398] width 66 height 14
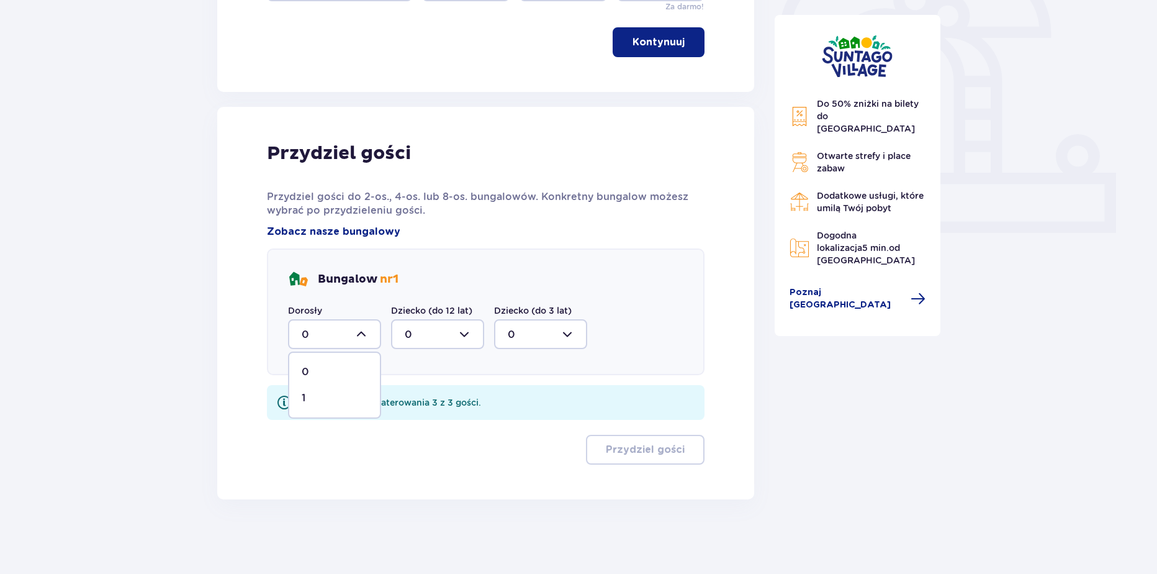
type input "1"
drag, startPoint x: 395, startPoint y: 327, endPoint x: 415, endPoint y: 346, distance: 27.7
click at [401, 331] on div at bounding box center [437, 334] width 93 height 30
drag, startPoint x: 412, startPoint y: 425, endPoint x: 425, endPoint y: 430, distance: 13.9
click at [414, 427] on div "2" at bounding box center [438, 424] width 66 height 14
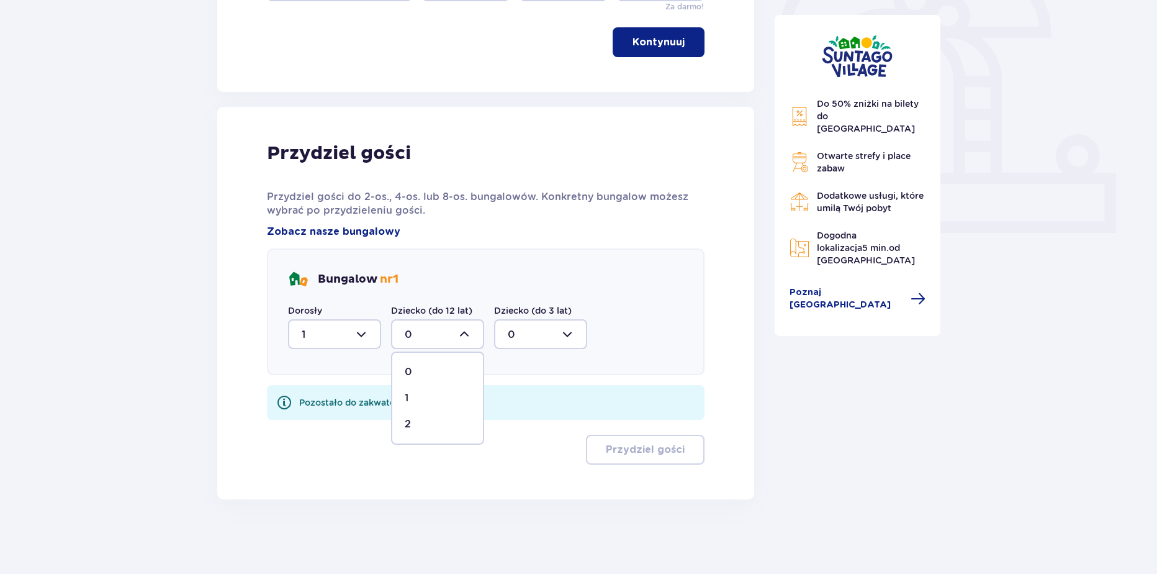
type input "2"
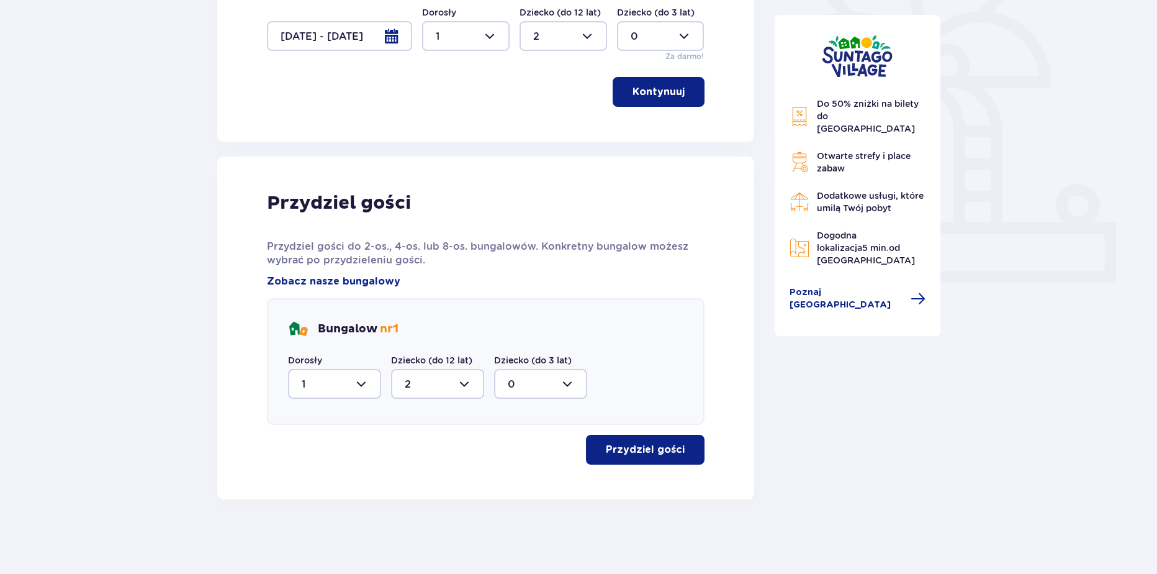
drag, startPoint x: 564, startPoint y: 444, endPoint x: 652, endPoint y: 441, distance: 87.6
click at [569, 444] on div "Przydziel gości" at bounding box center [486, 450] width 438 height 30
click at [652, 441] on button "Przydziel gości" at bounding box center [645, 450] width 119 height 30
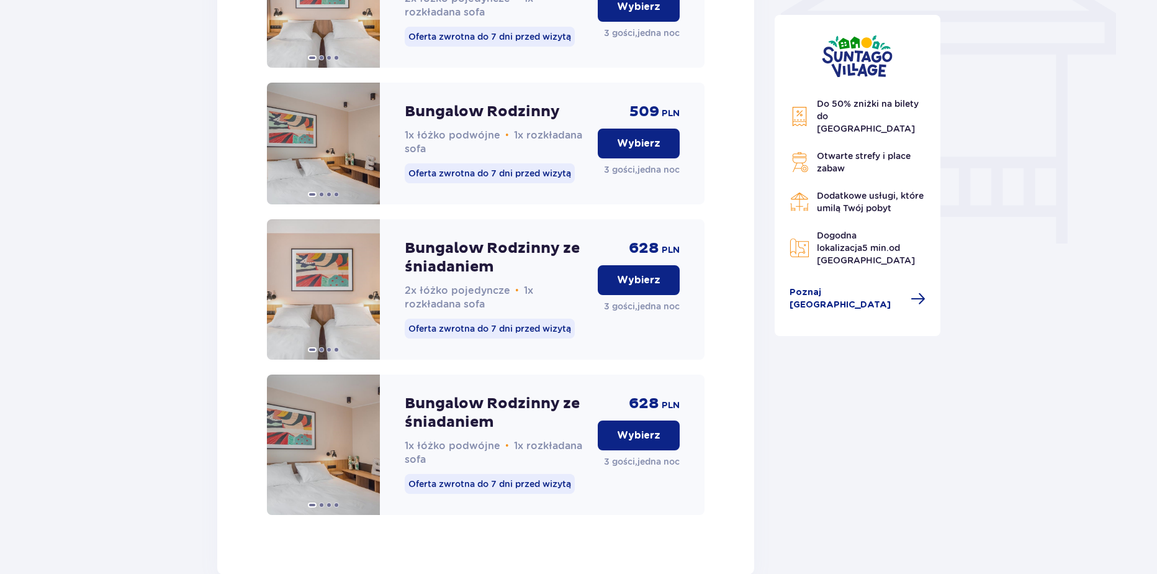
scroll to position [1092, 0]
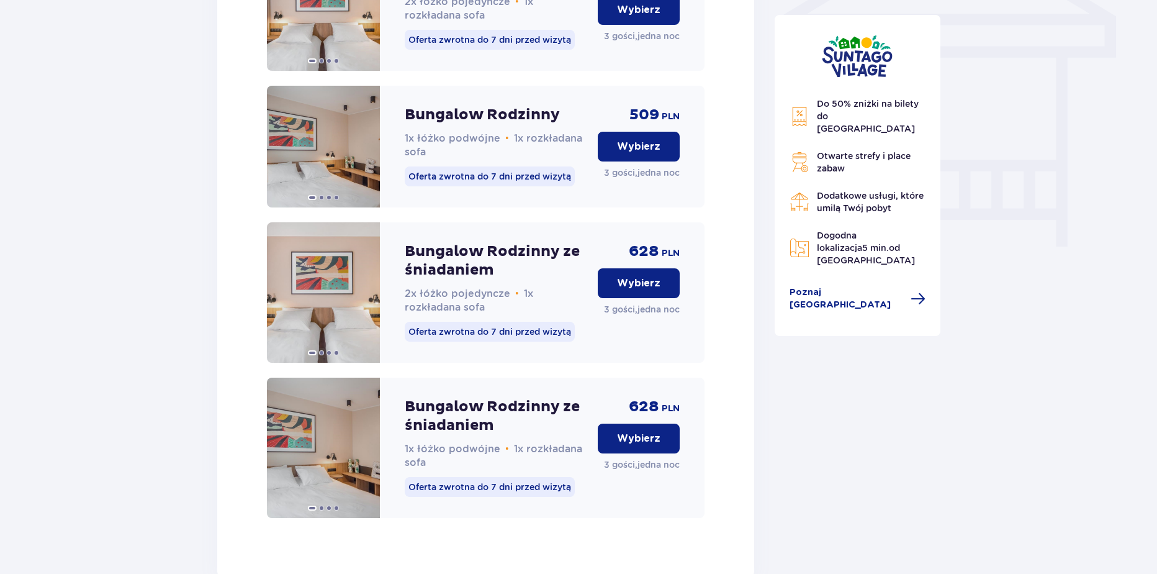
drag, startPoint x: 1156, startPoint y: 450, endPoint x: 1171, endPoint y: 194, distance: 256.8
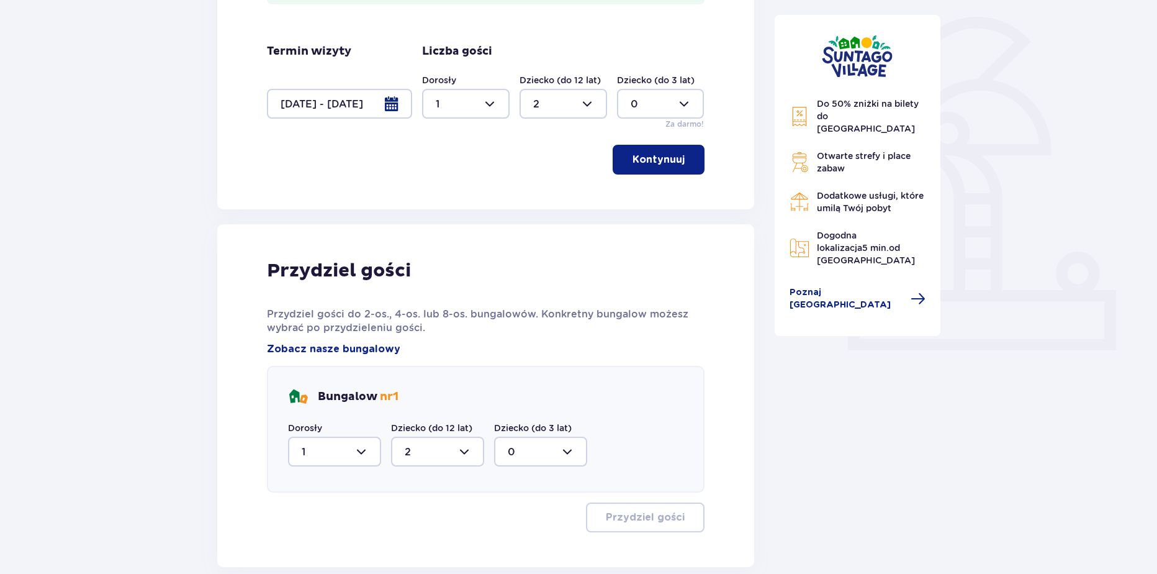
scroll to position [281, 0]
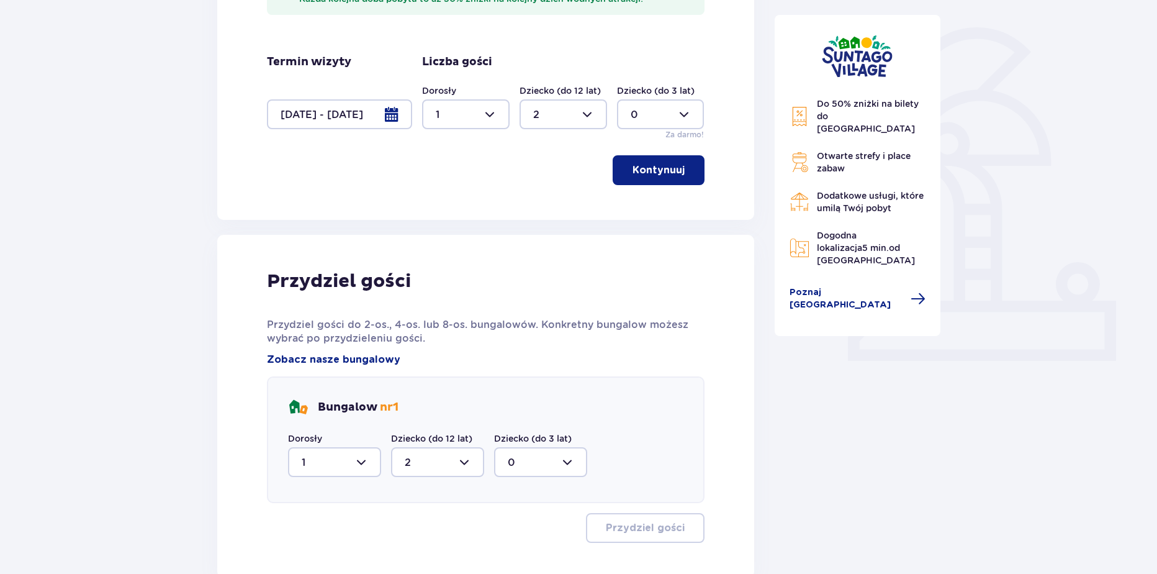
click at [465, 126] on div at bounding box center [466, 114] width 88 height 30
click at [444, 199] on div "2" at bounding box center [466, 204] width 60 height 14
type input "2"
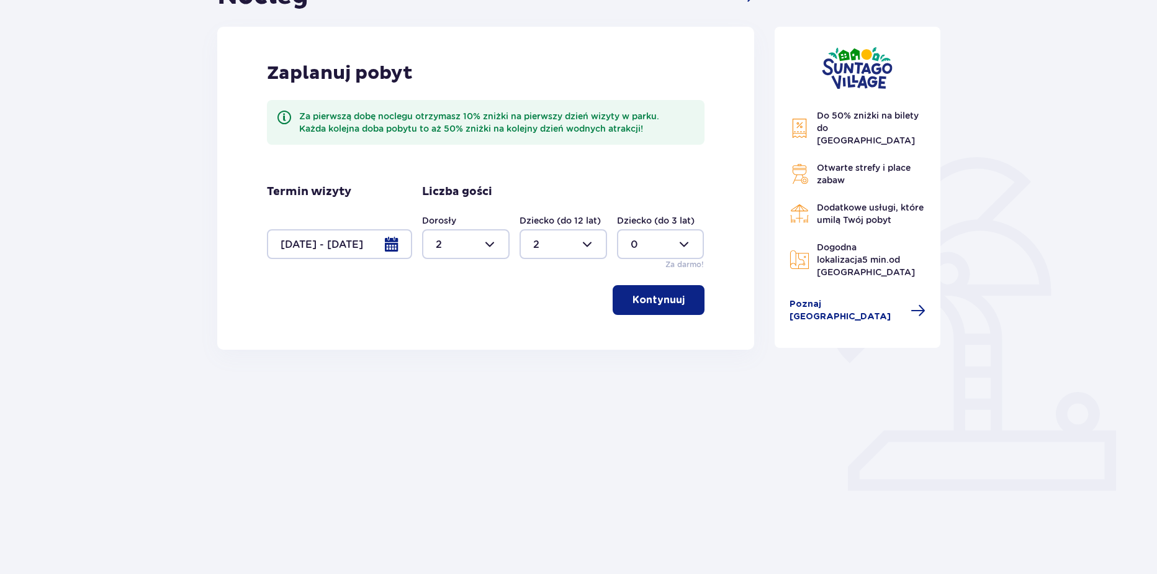
scroll to position [116, 0]
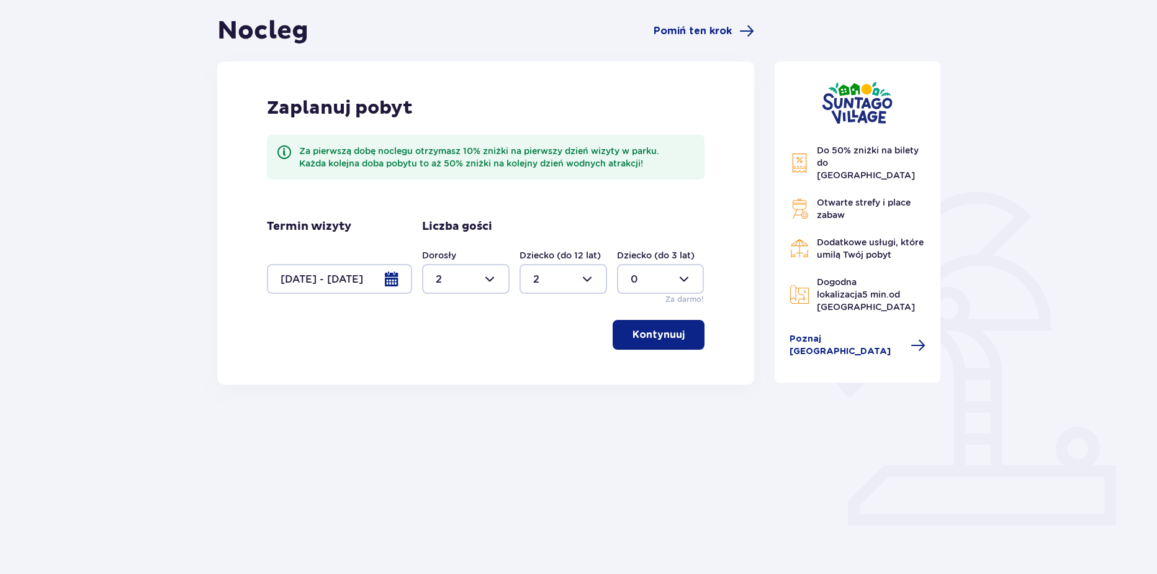
click at [554, 290] on div at bounding box center [564, 279] width 88 height 30
drag, startPoint x: 536, startPoint y: 372, endPoint x: 547, endPoint y: 370, distance: 10.8
click at [537, 372] on p "2" at bounding box center [536, 369] width 6 height 14
click at [625, 342] on button "Kontynuuj" at bounding box center [659, 335] width 92 height 30
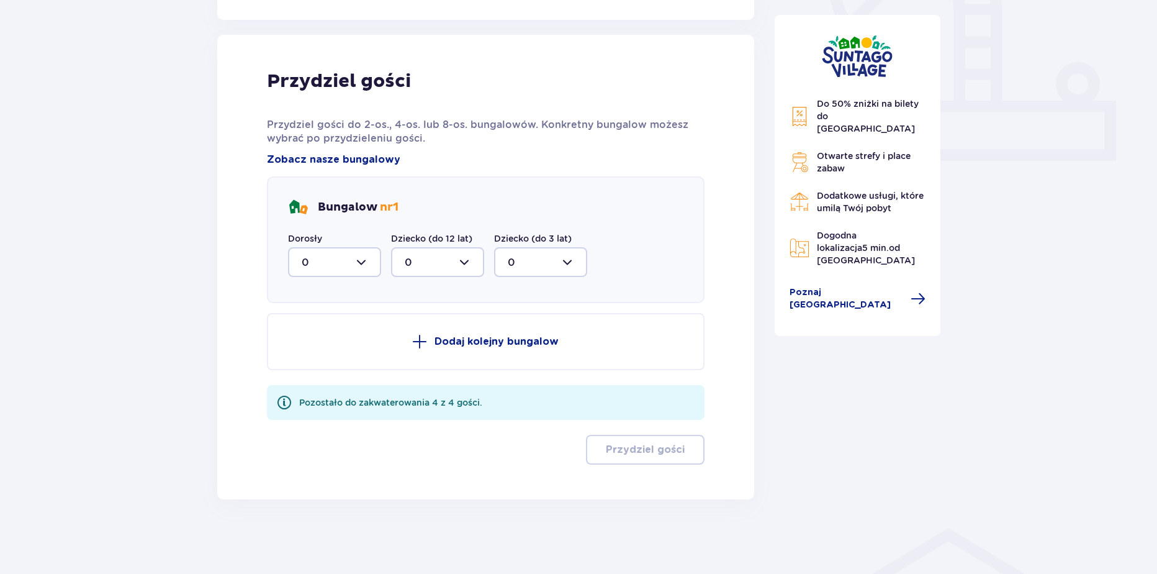
click at [340, 271] on div at bounding box center [334, 262] width 93 height 30
click at [324, 348] on div "2" at bounding box center [335, 352] width 66 height 14
type input "2"
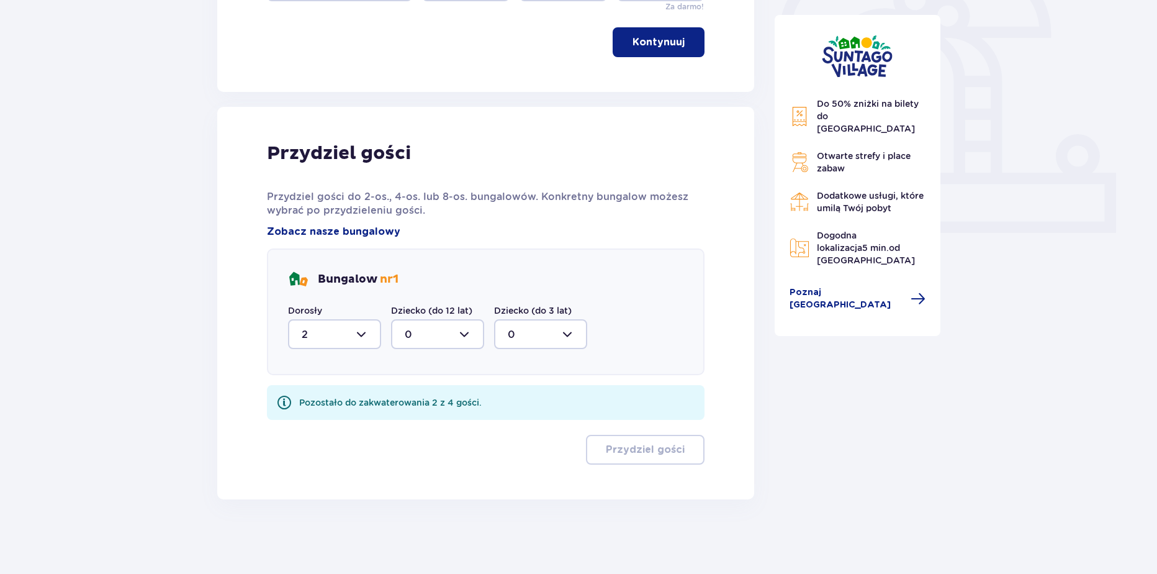
click at [426, 329] on div at bounding box center [437, 334] width 93 height 30
drag, startPoint x: 421, startPoint y: 426, endPoint x: 626, endPoint y: 446, distance: 205.8
click at [421, 427] on div "2" at bounding box center [438, 424] width 66 height 14
type input "2"
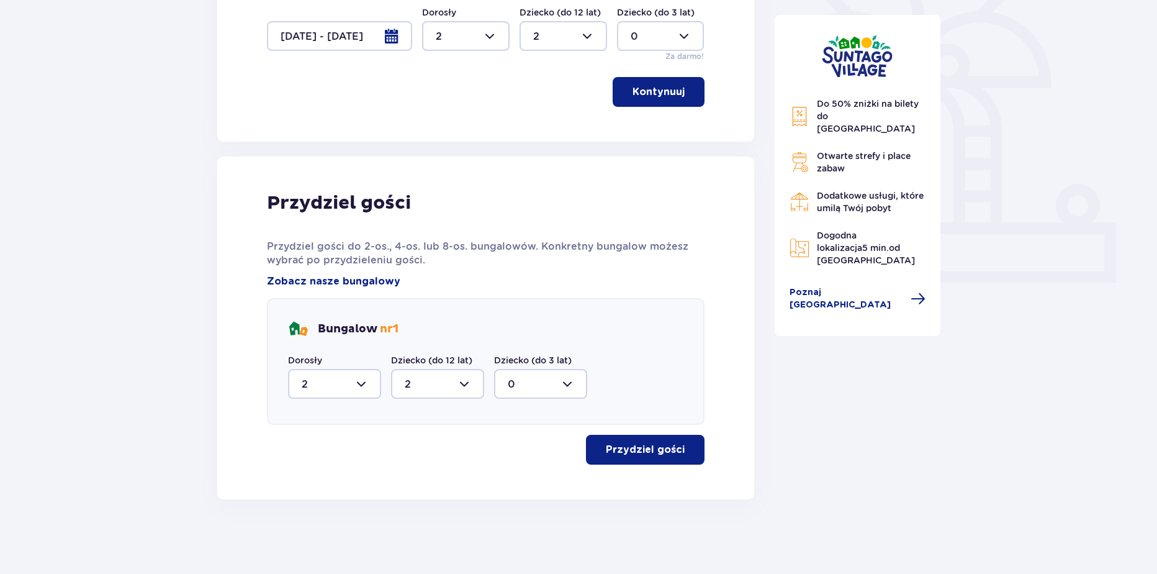
click at [647, 447] on p "Przydziel gości" at bounding box center [645, 450] width 79 height 14
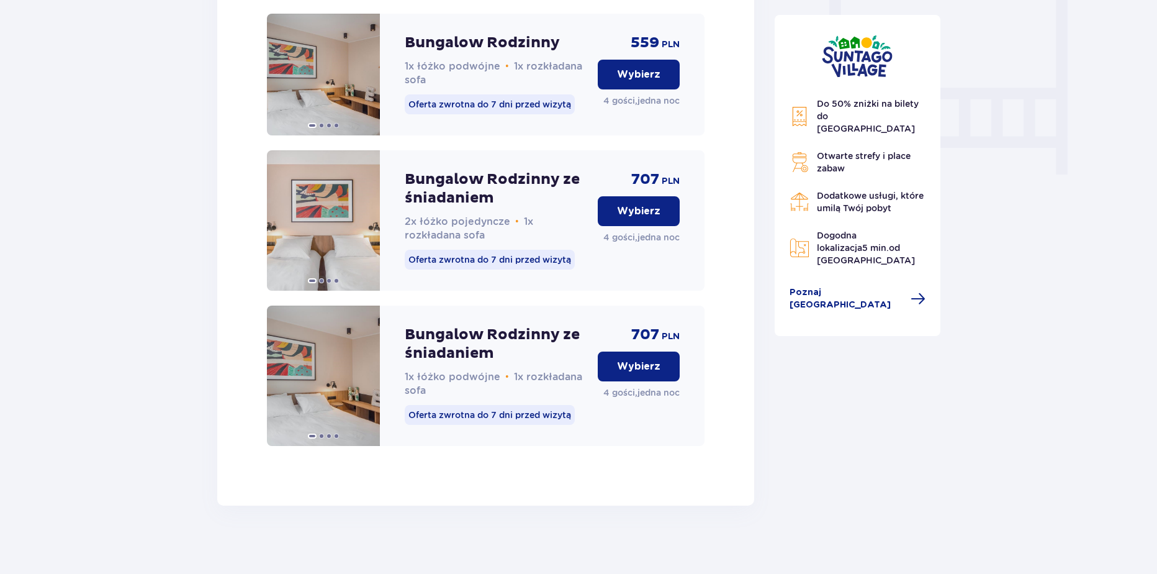
scroll to position [1166, 0]
click at [644, 372] on p "Wybierz" at bounding box center [638, 365] width 43 height 14
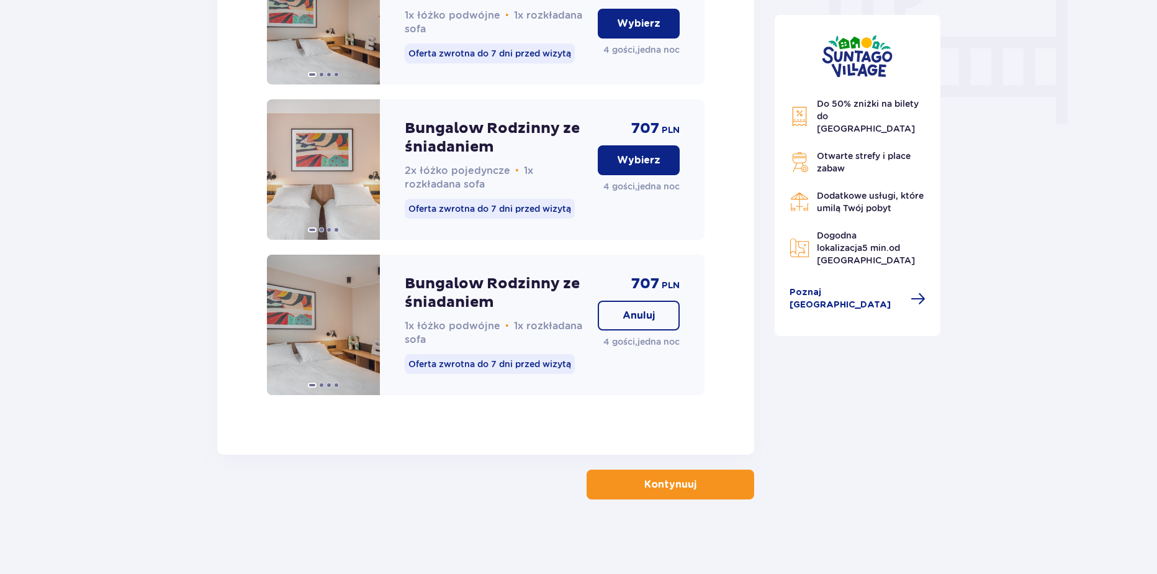
scroll to position [1228, 0]
click at [616, 484] on button "Kontynuuj" at bounding box center [671, 484] width 168 height 30
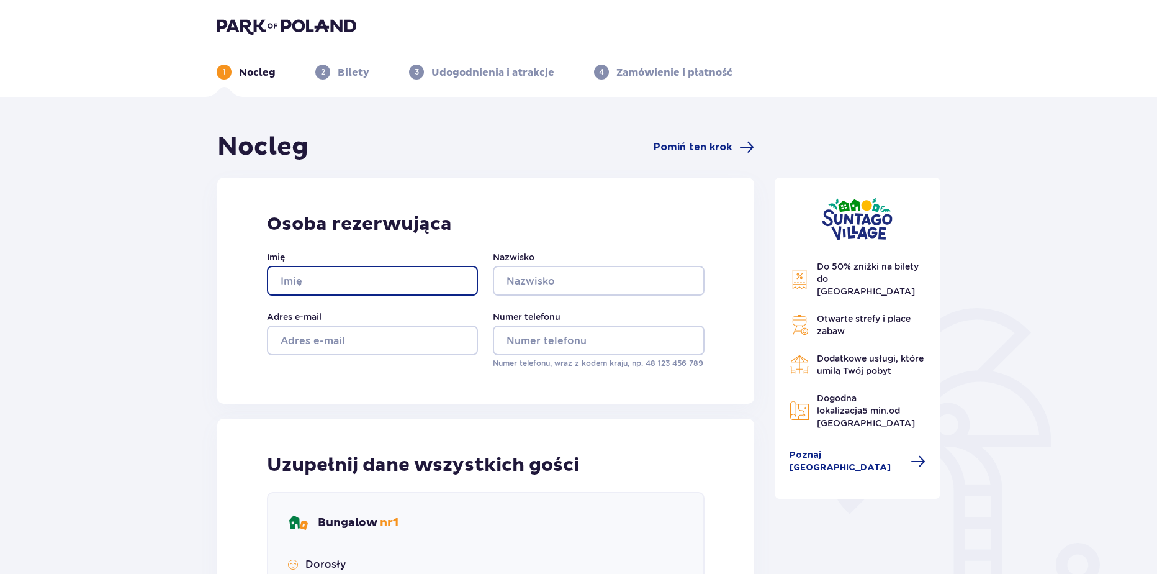
drag, startPoint x: 369, startPoint y: 282, endPoint x: 366, endPoint y: 287, distance: 6.4
click at [369, 282] on input "Imię" at bounding box center [372, 281] width 211 height 30
type input "Wiktoria"
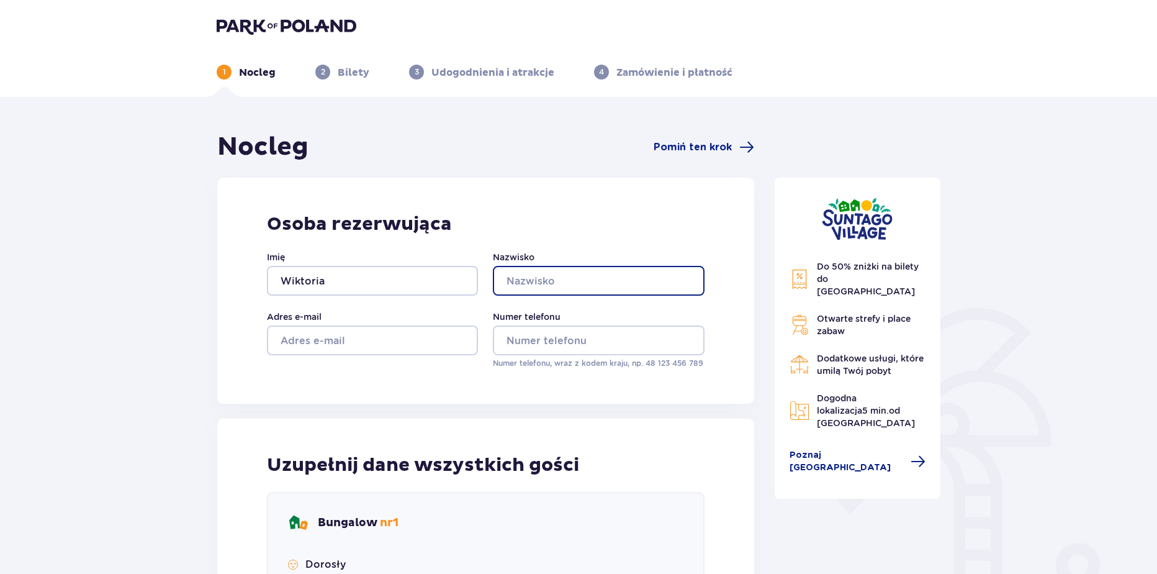
type input "Krakowiak"
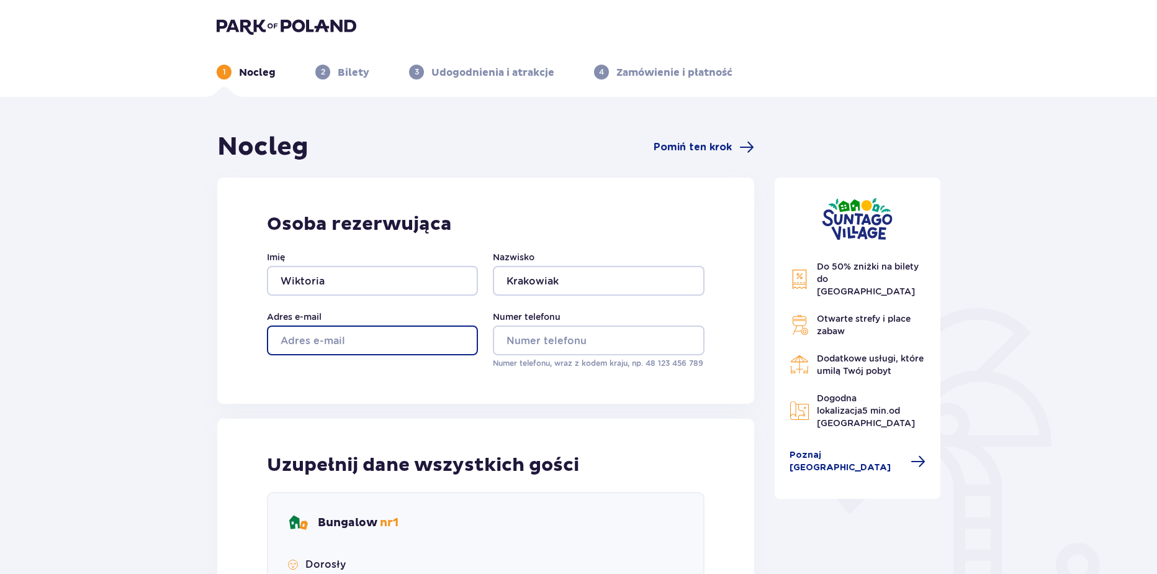
type input "wikoria.krakowiak@parkofpoland.com"
type input "aa"
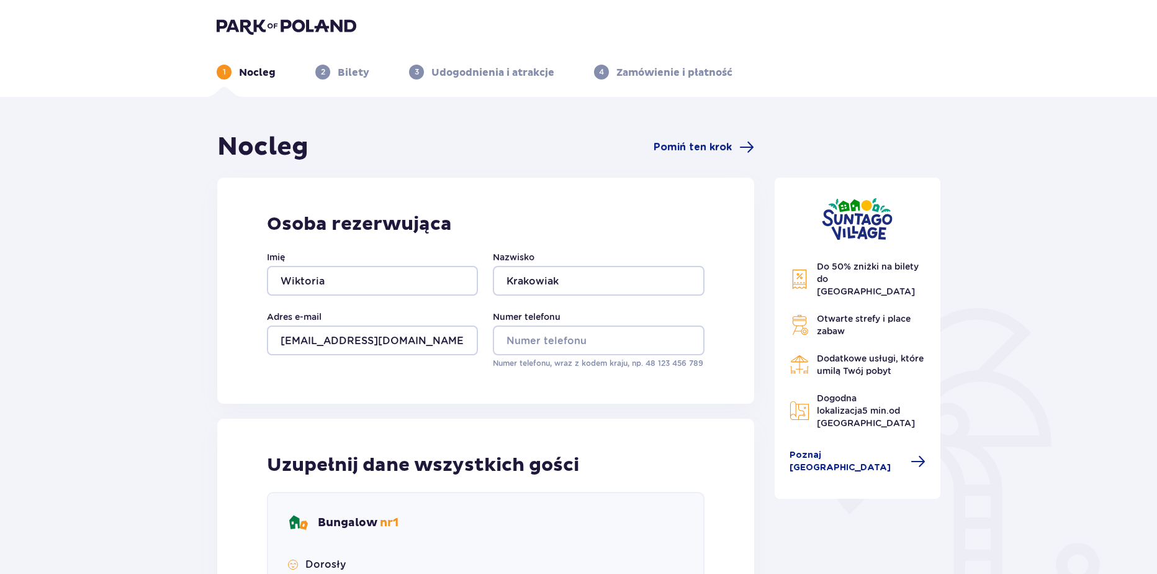
type input "aa"
drag, startPoint x: 590, startPoint y: 361, endPoint x: 594, endPoint y: 354, distance: 7.8
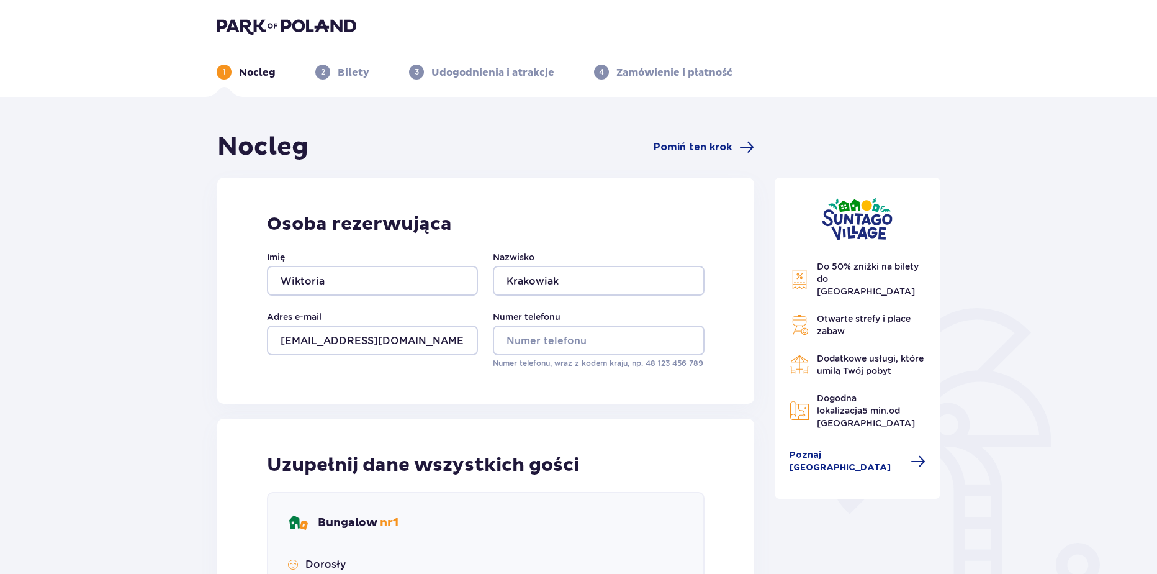
click at [593, 357] on div "Numer telefonu Numer telefonu, wraz z kodem kraju, np. 48 ​123 ​456 ​789" at bounding box center [598, 339] width 211 height 58
drag, startPoint x: 593, startPoint y: 336, endPoint x: 590, endPoint y: 349, distance: 12.8
click at [593, 336] on input "Numer telefonu" at bounding box center [598, 340] width 211 height 30
type input "669326651"
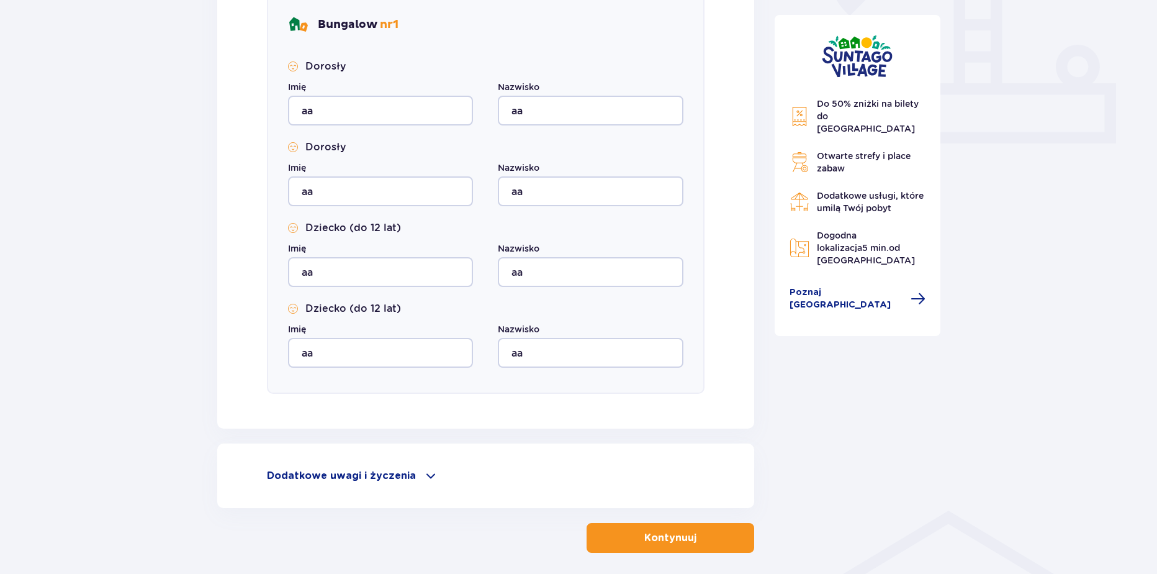
scroll to position [551, 0]
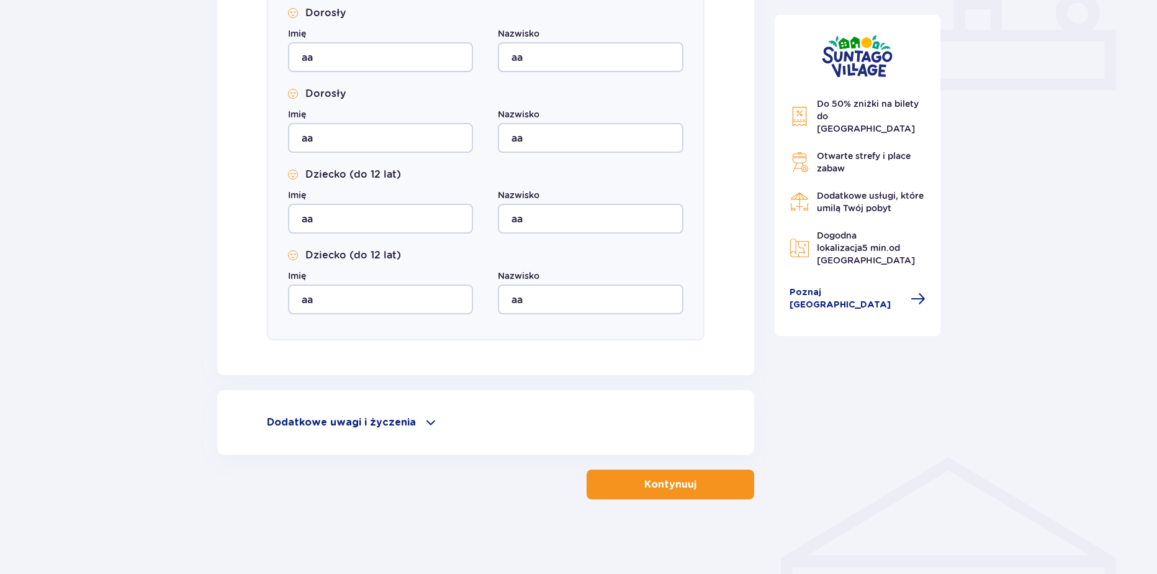
click at [618, 489] on button "Kontynuuj" at bounding box center [671, 484] width 168 height 30
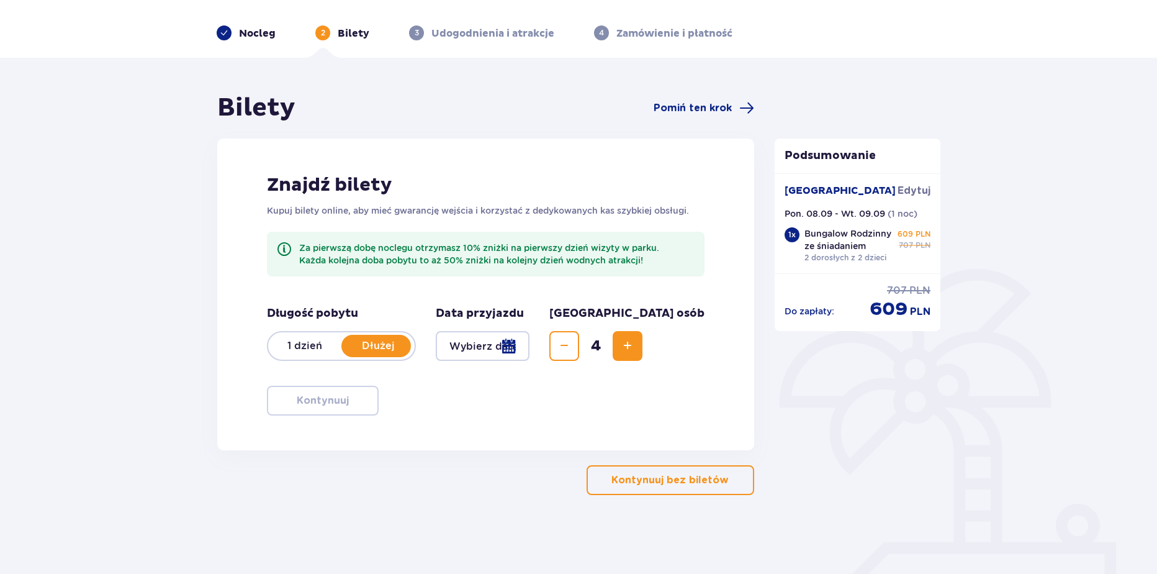
scroll to position [34, 0]
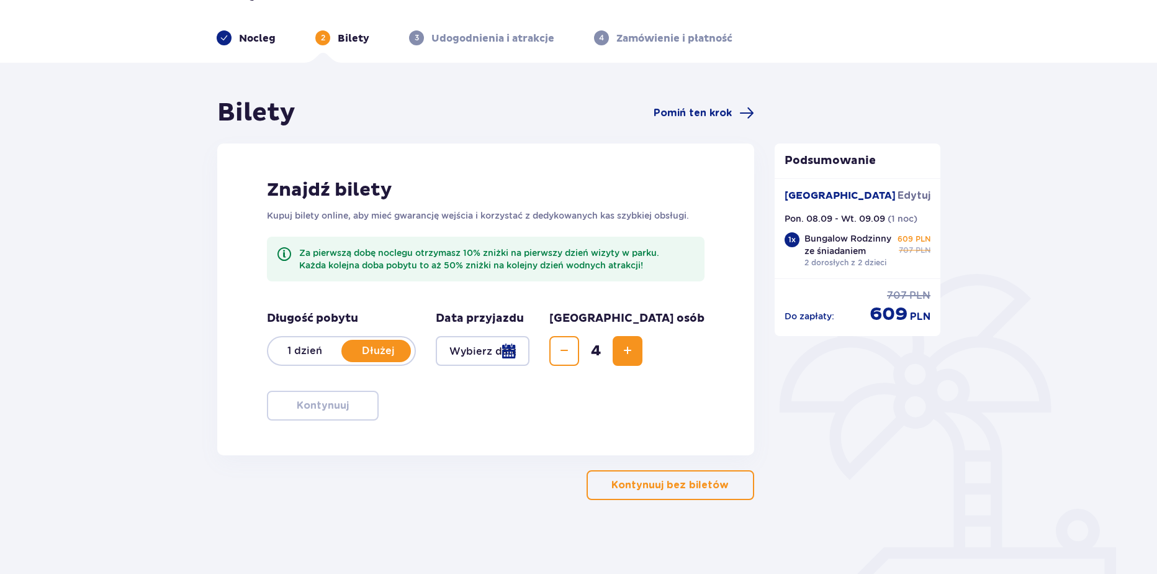
click at [255, 40] on p "Nocleg" at bounding box center [257, 39] width 37 height 14
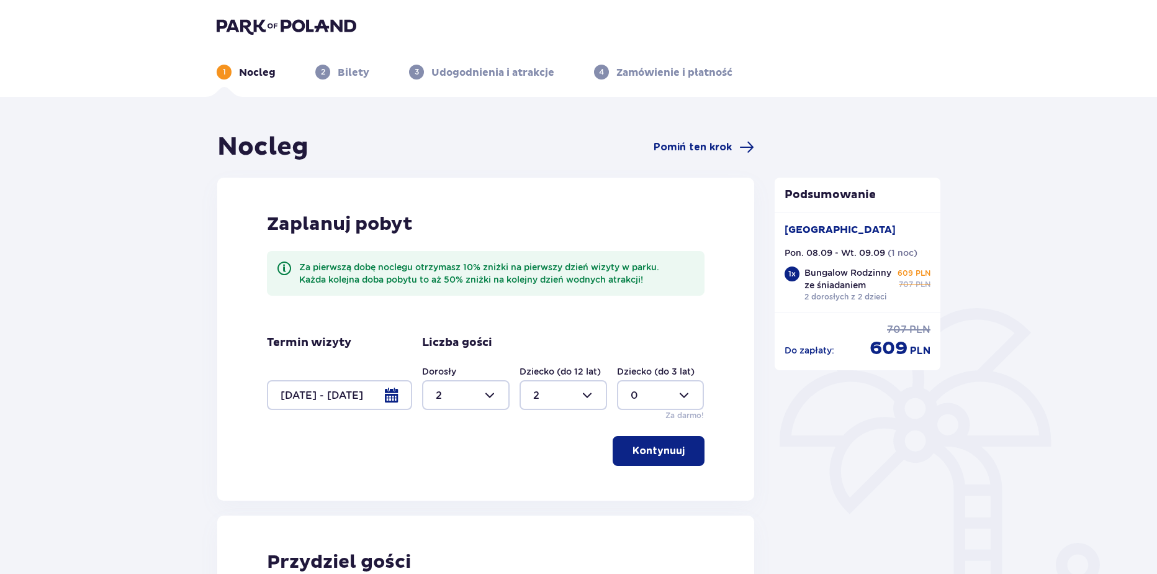
click at [318, 32] on img at bounding box center [287, 25] width 140 height 17
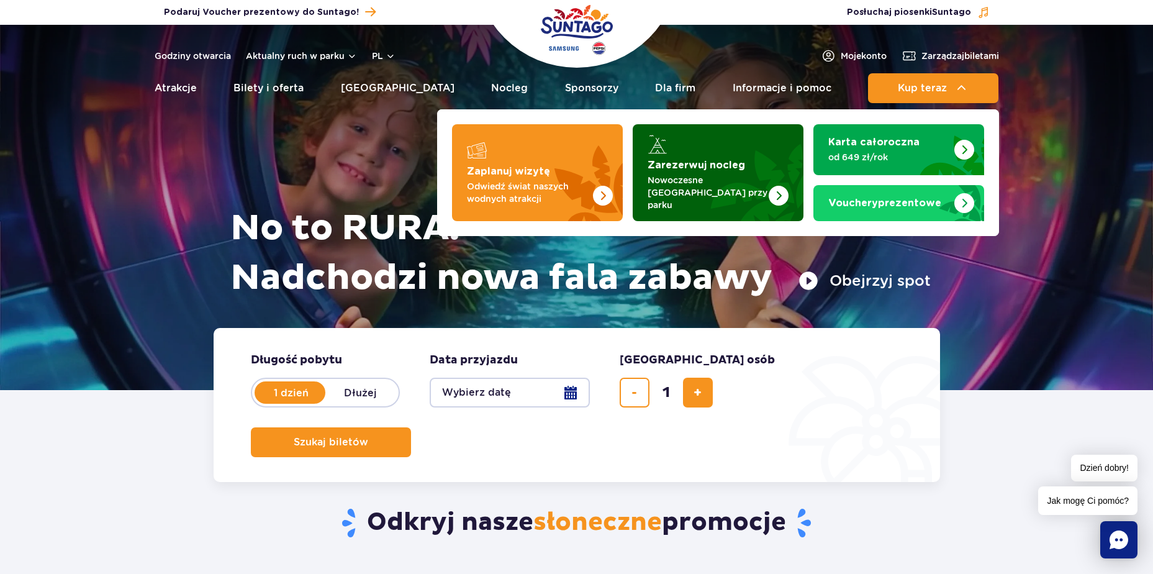
click at [728, 183] on p "Nowoczesne [GEOGRAPHIC_DATA] przy parku" at bounding box center [707, 192] width 121 height 37
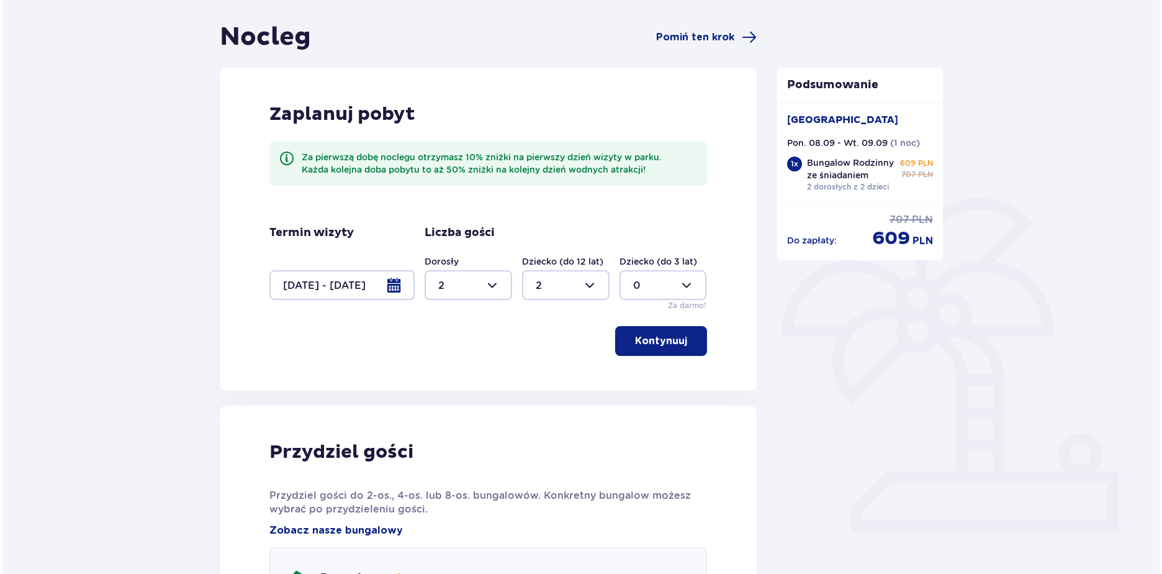
scroll to position [112, 0]
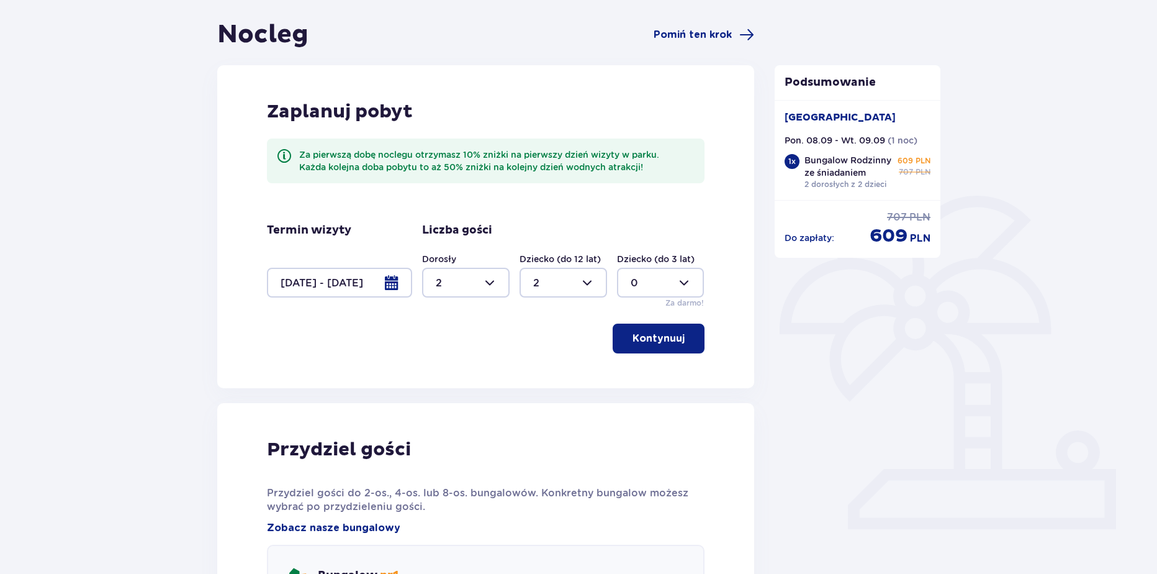
click at [384, 286] on div at bounding box center [339, 283] width 145 height 30
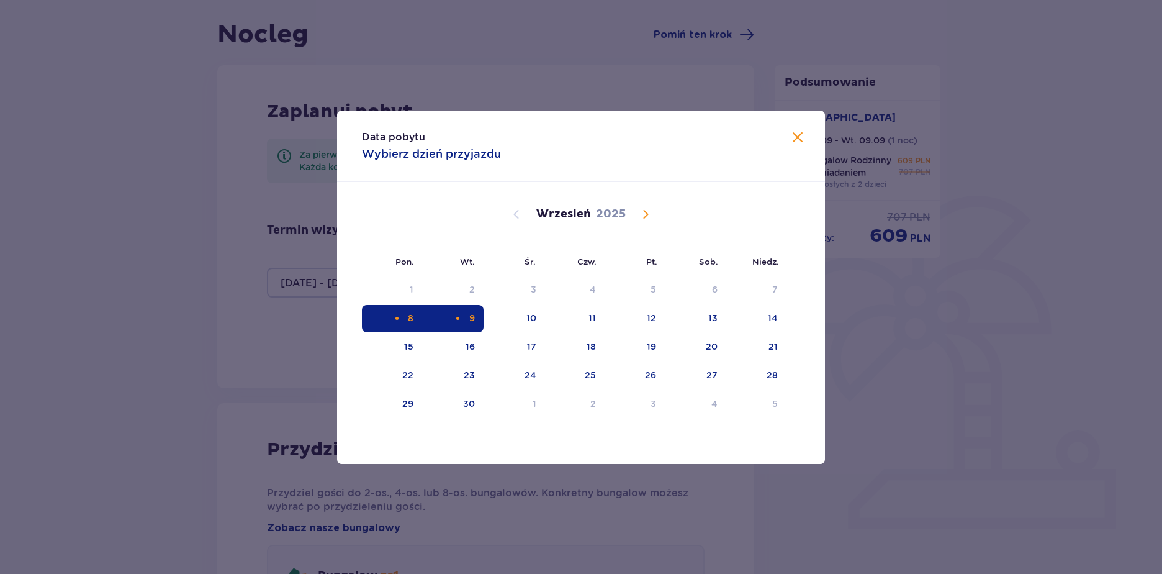
click at [407, 315] on div "8" at bounding box center [392, 318] width 60 height 27
click at [474, 318] on div "9" at bounding box center [472, 318] width 6 height 12
type input "[DATE] - [DATE]"
type input "0"
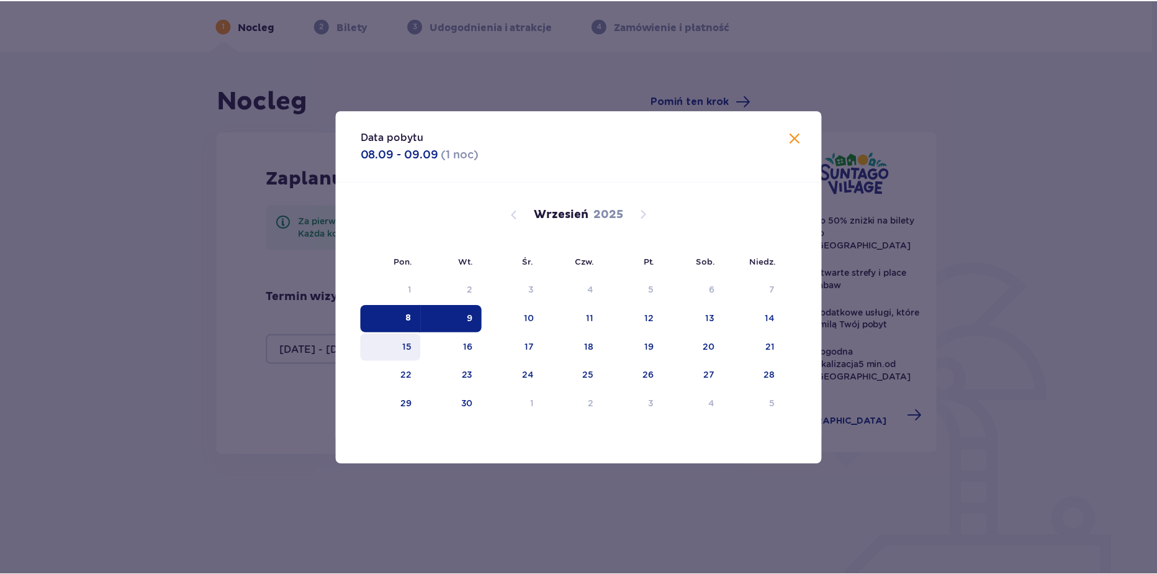
scroll to position [112, 0]
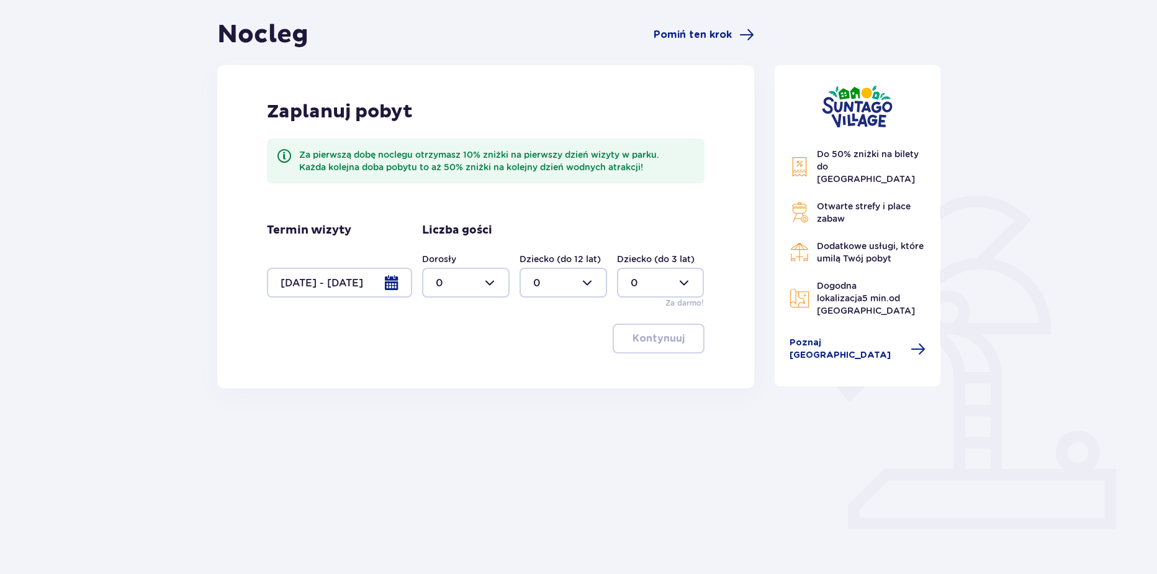
click at [366, 283] on div at bounding box center [339, 283] width 145 height 30
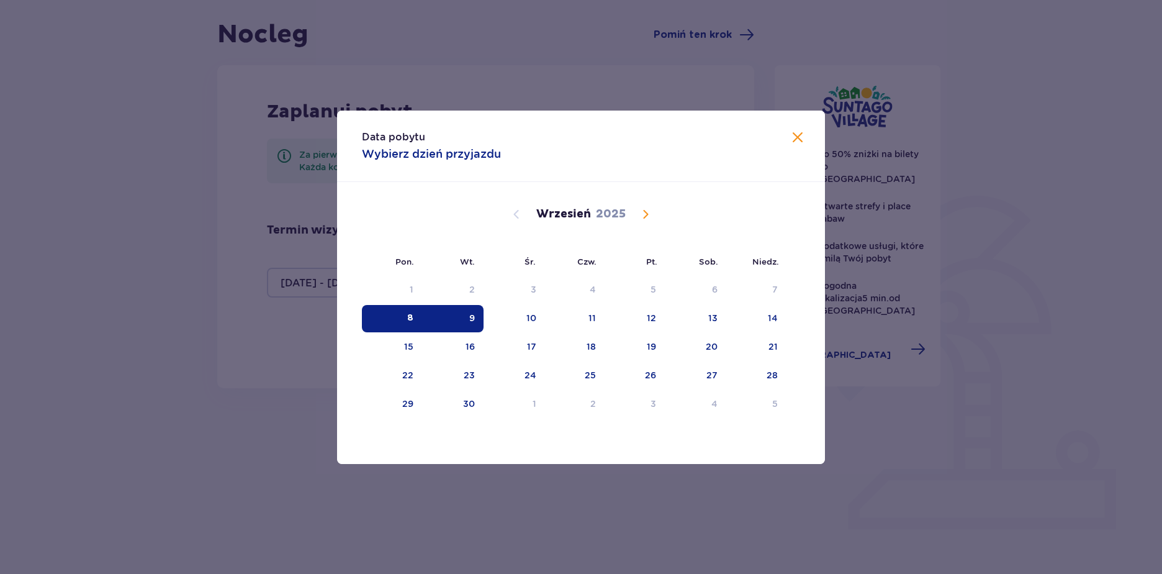
click at [258, 357] on div "Data pobytu Wybierz dzień przyjazdu Pon. Wt. Śr. Czw. Pt. Sob. Niedz. Sierpień …" at bounding box center [581, 287] width 1162 height 574
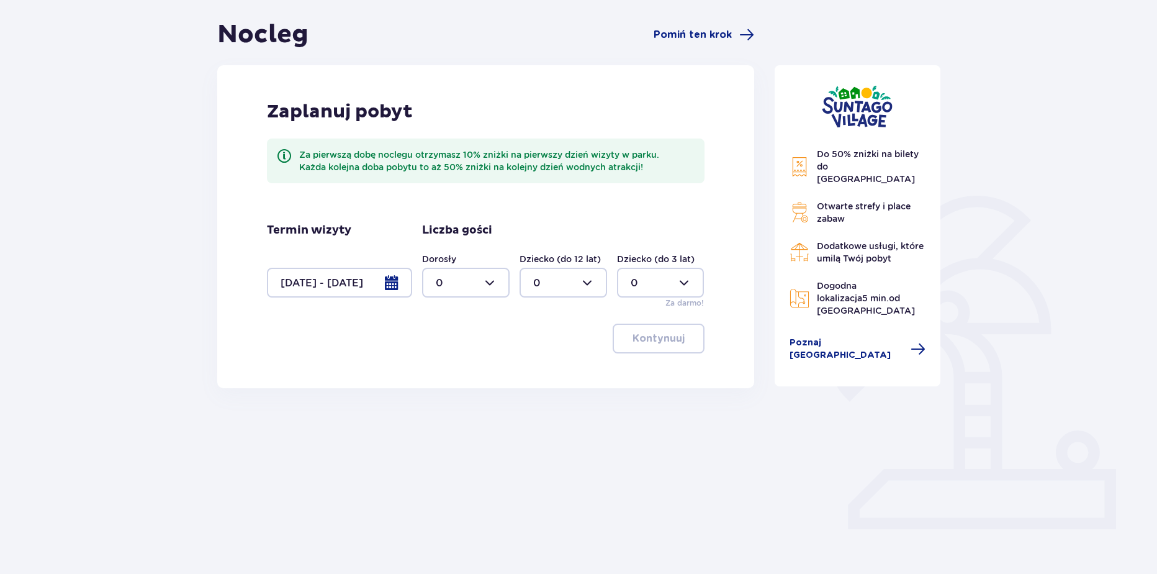
click at [459, 283] on div at bounding box center [466, 283] width 88 height 30
click at [446, 367] on div "2" at bounding box center [466, 373] width 60 height 14
type input "2"
click at [554, 273] on div at bounding box center [564, 283] width 88 height 30
click at [552, 369] on div "2" at bounding box center [563, 373] width 60 height 14
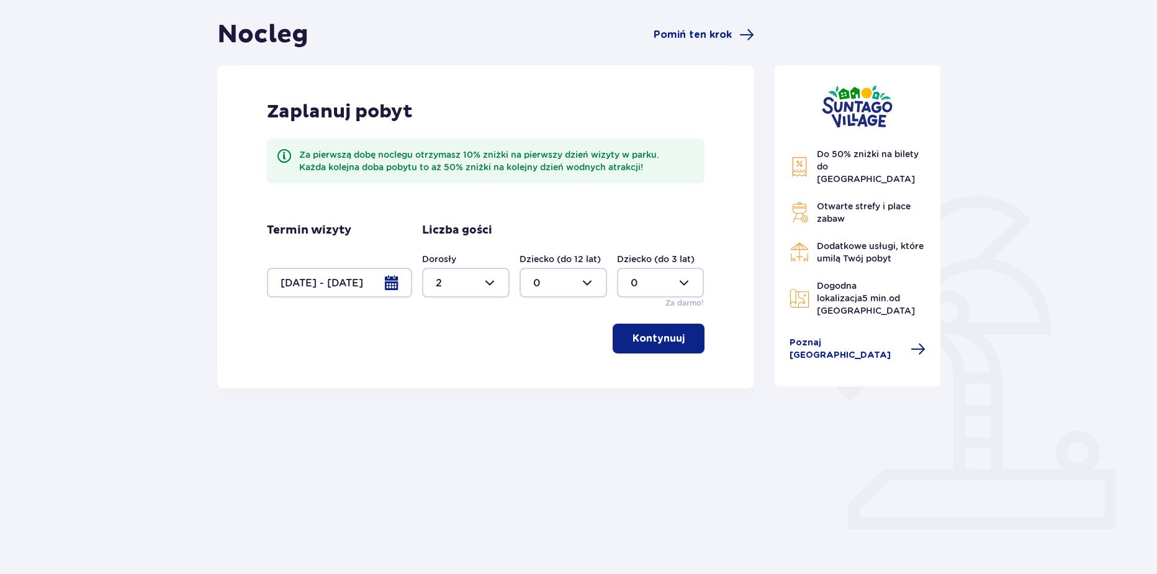
type input "2"
click at [680, 351] on button "Kontynuuj" at bounding box center [659, 338] width 92 height 30
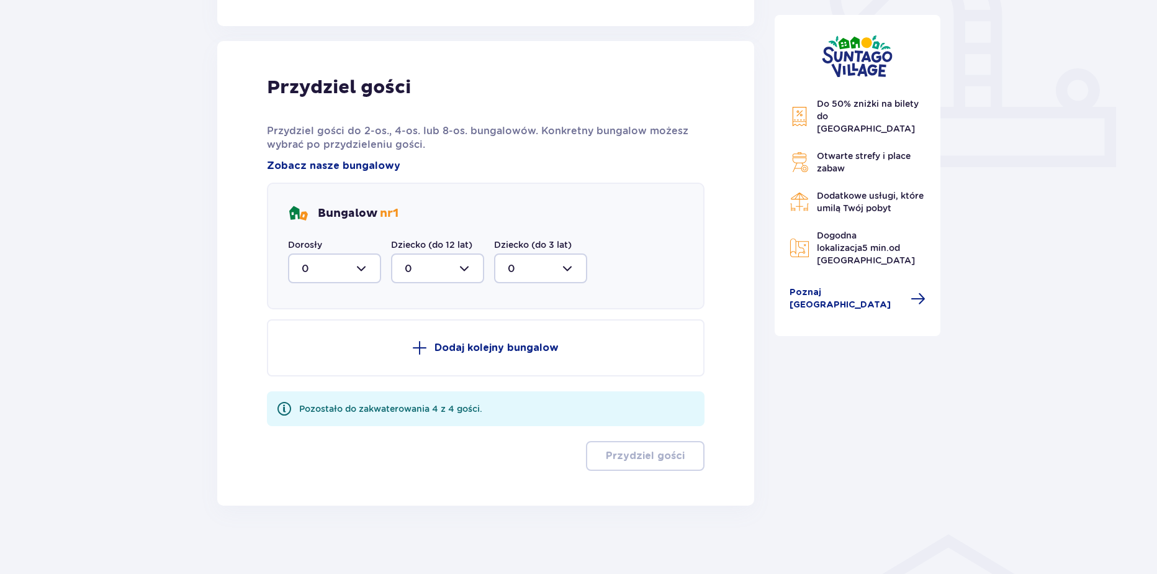
scroll to position [480, 0]
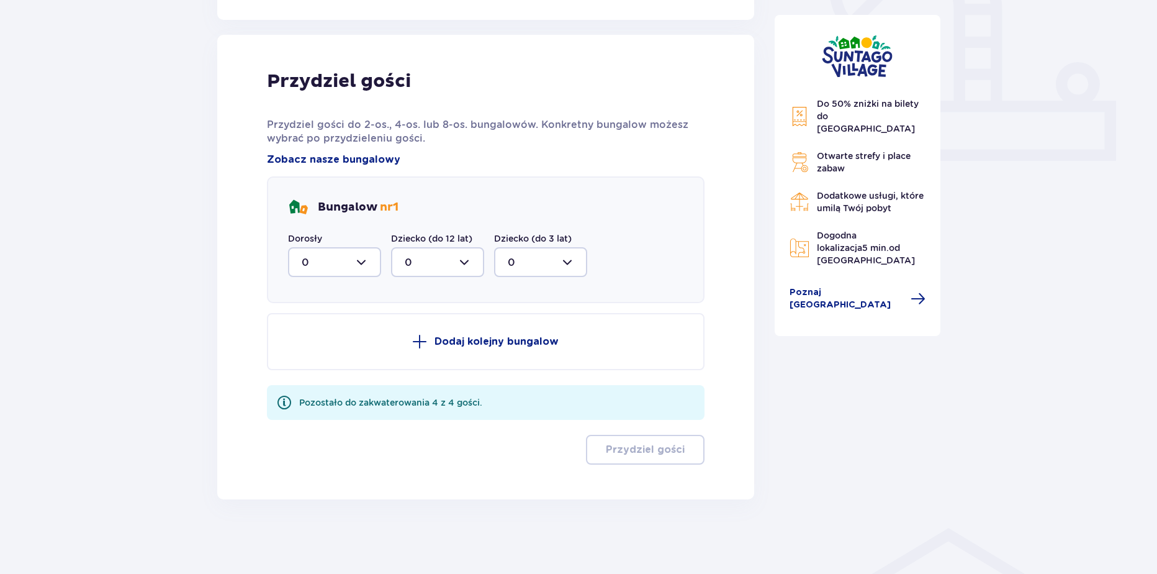
click at [347, 266] on div at bounding box center [334, 262] width 93 height 30
click at [317, 358] on div "2" at bounding box center [335, 352] width 66 height 14
type input "2"
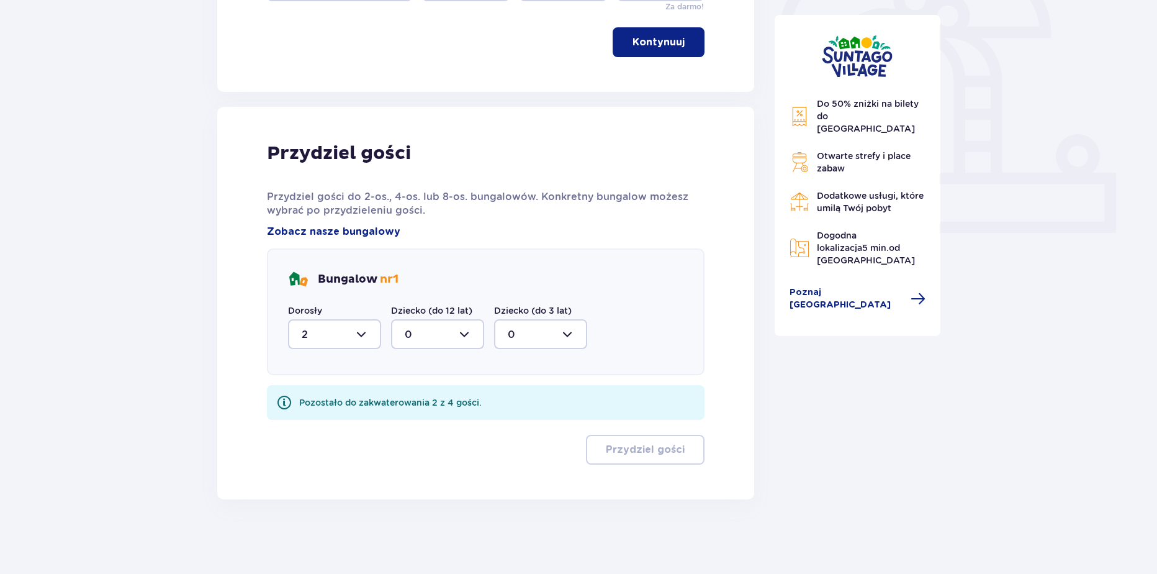
click at [425, 327] on div at bounding box center [437, 334] width 93 height 30
click at [421, 426] on div "2" at bounding box center [438, 424] width 66 height 14
type input "2"
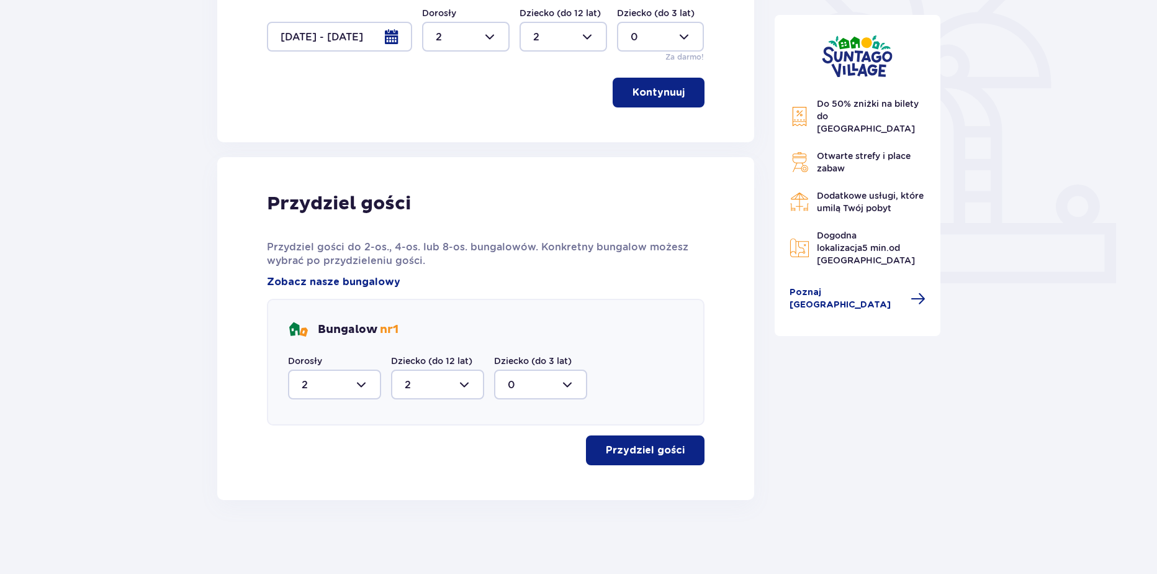
scroll to position [359, 0]
click at [639, 450] on p "Przydziel gości" at bounding box center [645, 450] width 79 height 14
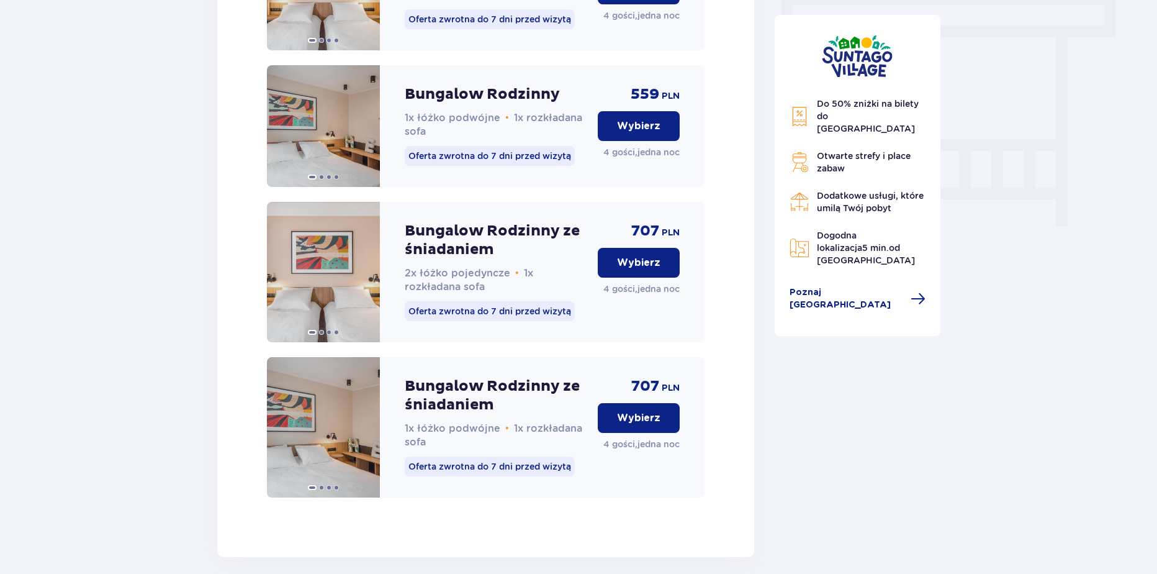
scroll to position [1135, 0]
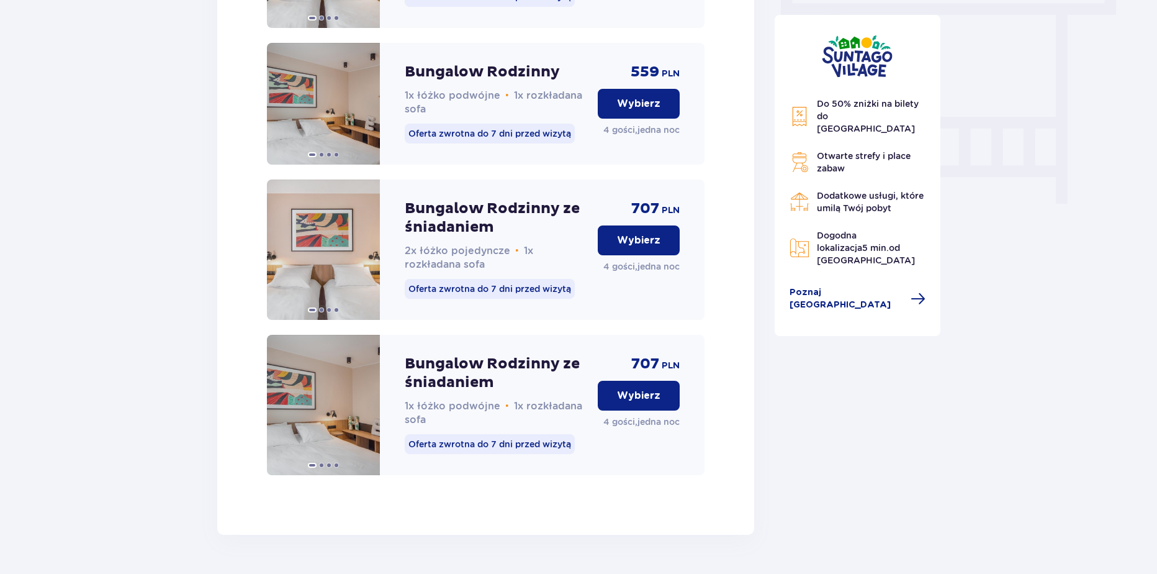
click at [655, 247] on p "Wybierz" at bounding box center [638, 240] width 43 height 14
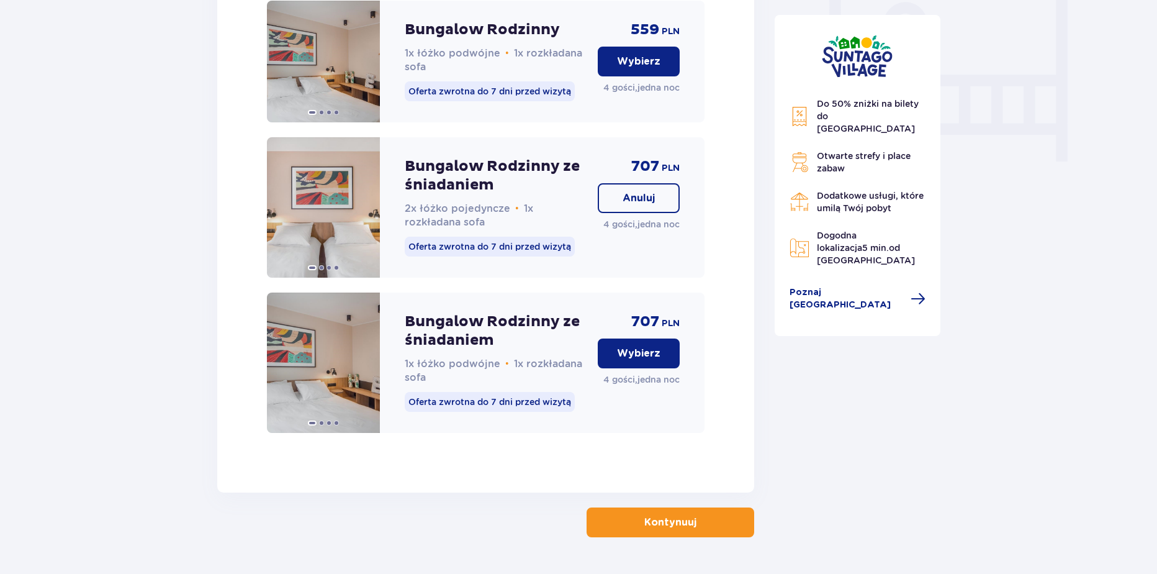
scroll to position [1177, 0]
click at [709, 534] on button "Kontynuuj" at bounding box center [671, 523] width 168 height 30
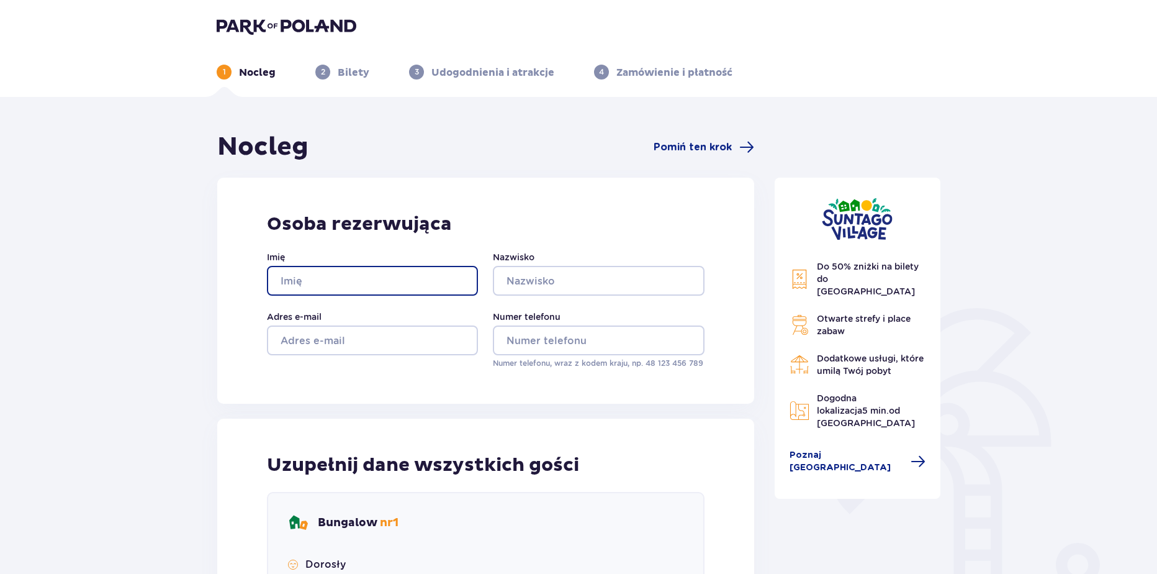
drag, startPoint x: 357, startPoint y: 281, endPoint x: 374, endPoint y: 290, distance: 19.7
click at [357, 281] on input "Imię" at bounding box center [372, 281] width 211 height 30
type input "Wiktoria"
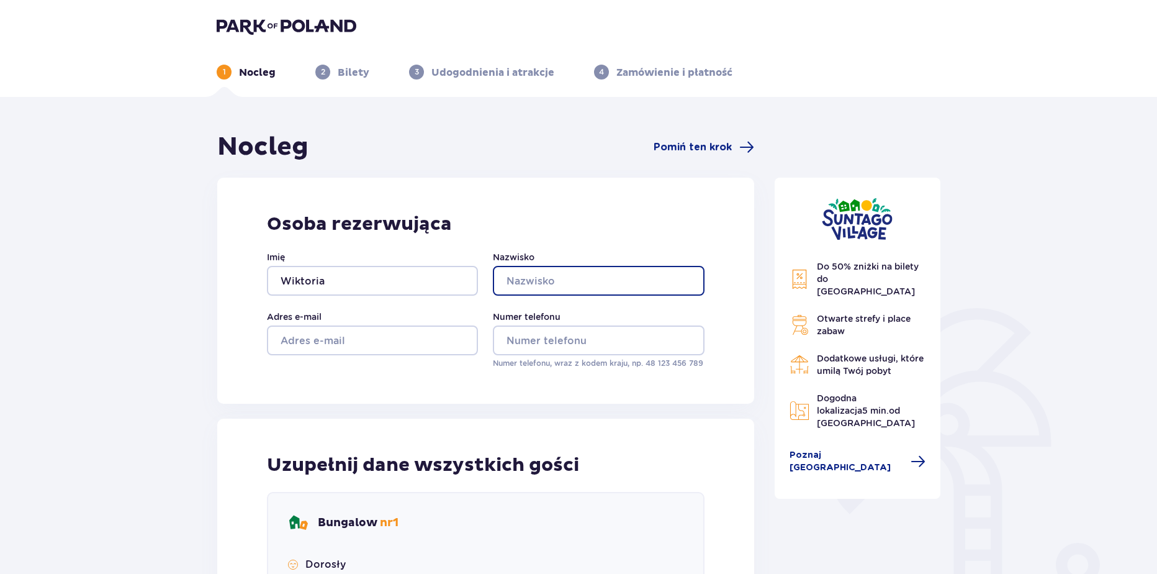
type input "Krakowiak"
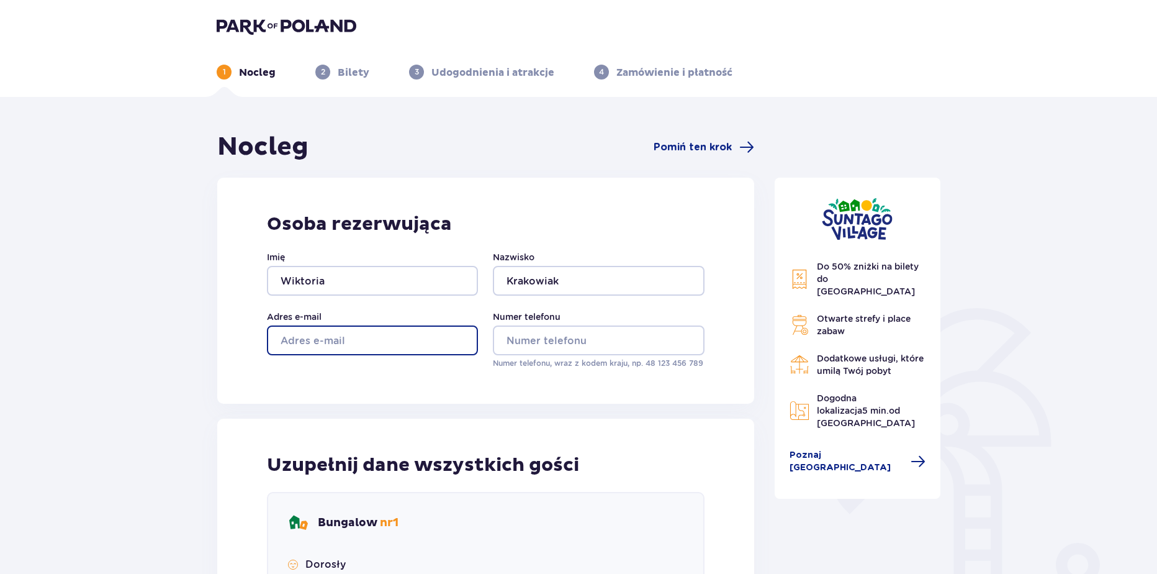
type input "wikoria.krakowiak@parkofpoland.com"
type input "aa"
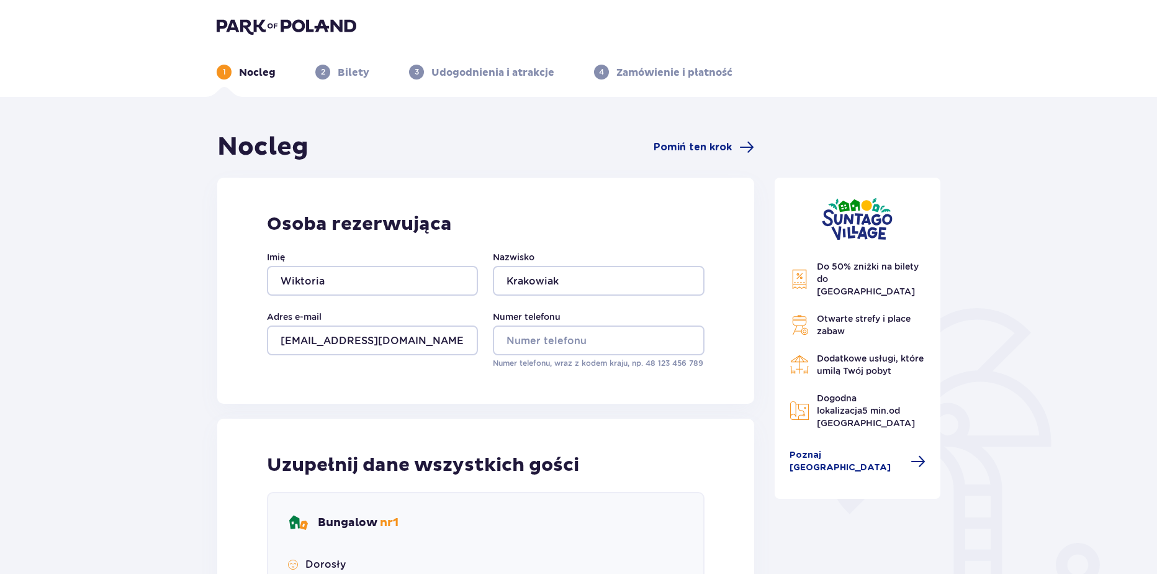
type input "aa"
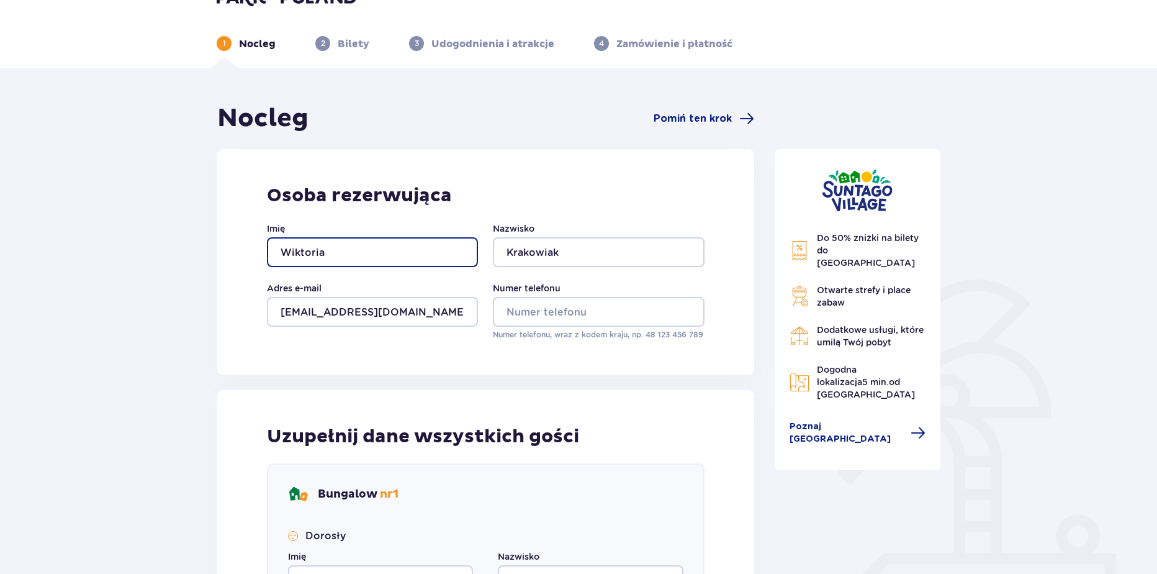
scroll to position [29, 0]
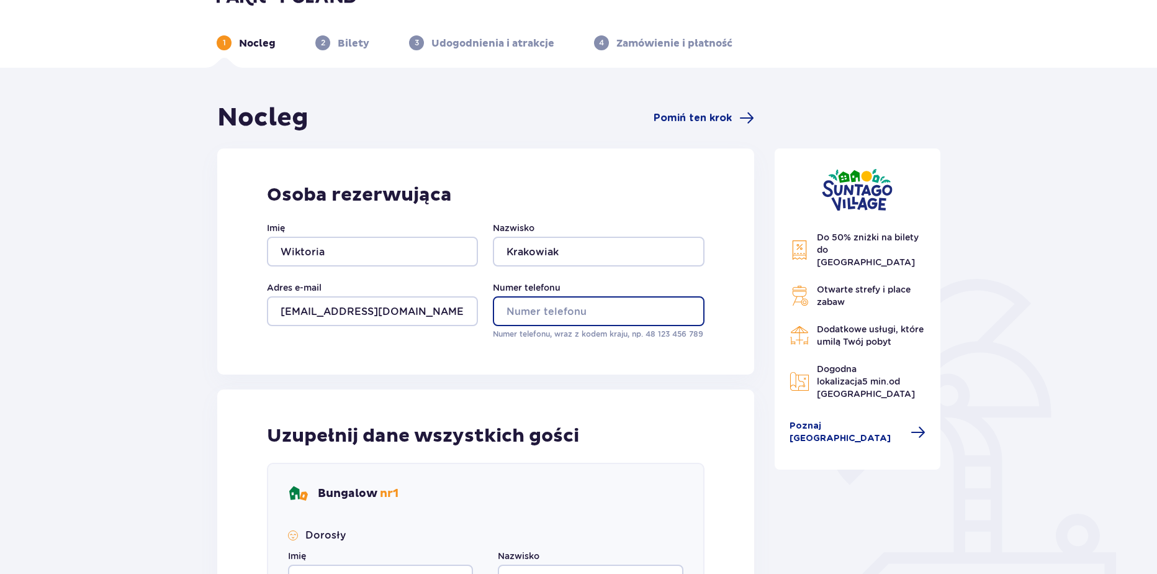
drag, startPoint x: 530, startPoint y: 308, endPoint x: 530, endPoint y: 320, distance: 11.8
click at [530, 308] on input "Numer telefonu" at bounding box center [598, 311] width 211 height 30
type input "669326651"
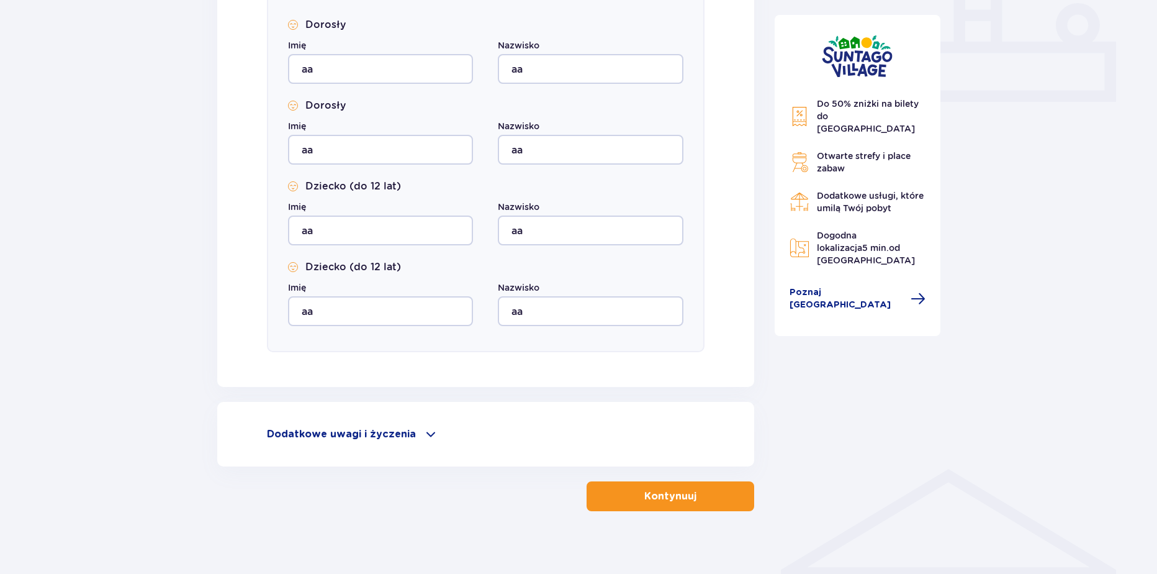
scroll to position [541, 0]
click at [741, 489] on button "Kontynuuj" at bounding box center [671, 494] width 168 height 30
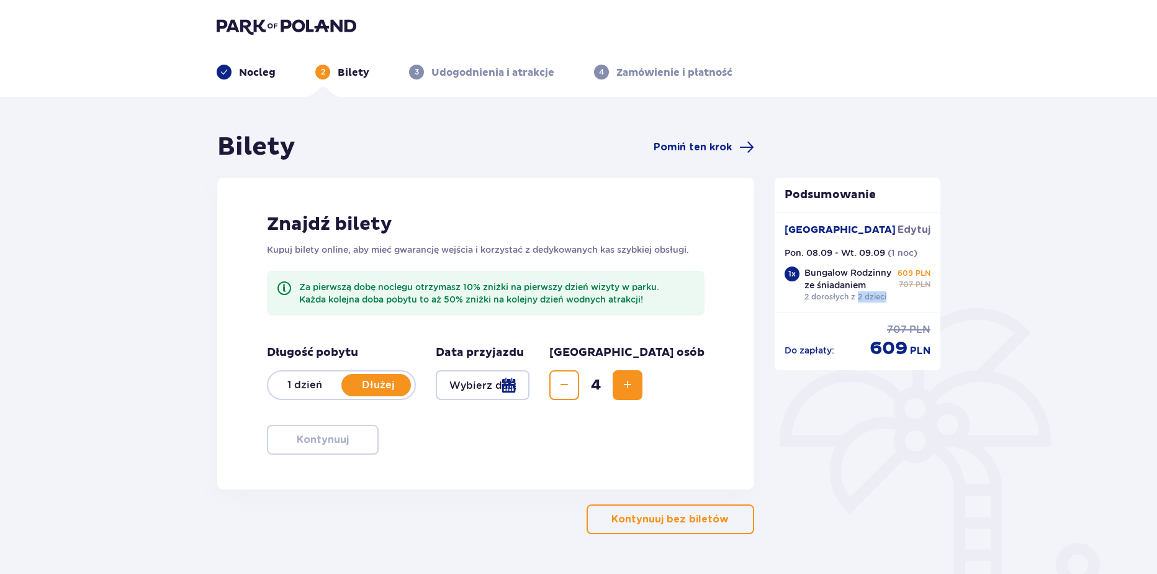
drag, startPoint x: 860, startPoint y: 296, endPoint x: 889, endPoint y: 299, distance: 29.3
click at [889, 299] on div "Bungalow Rodzinny ze śniadaniem 2 dorosłych z 2 dzieci" at bounding box center [848, 284] width 89 height 36
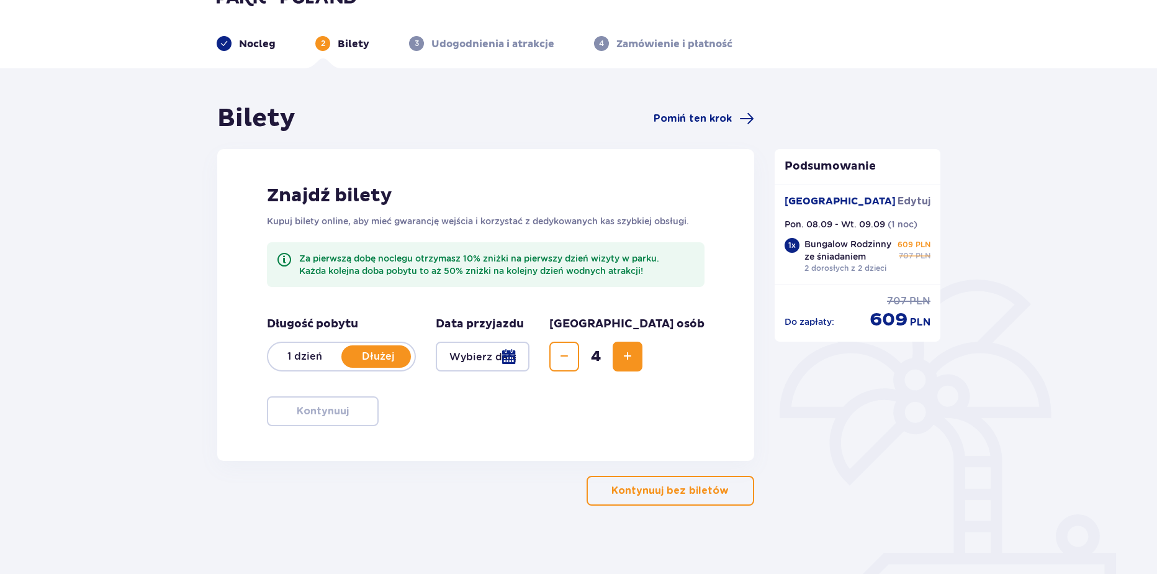
scroll to position [29, 0]
click at [292, 358] on p "1 dzień" at bounding box center [304, 356] width 73 height 14
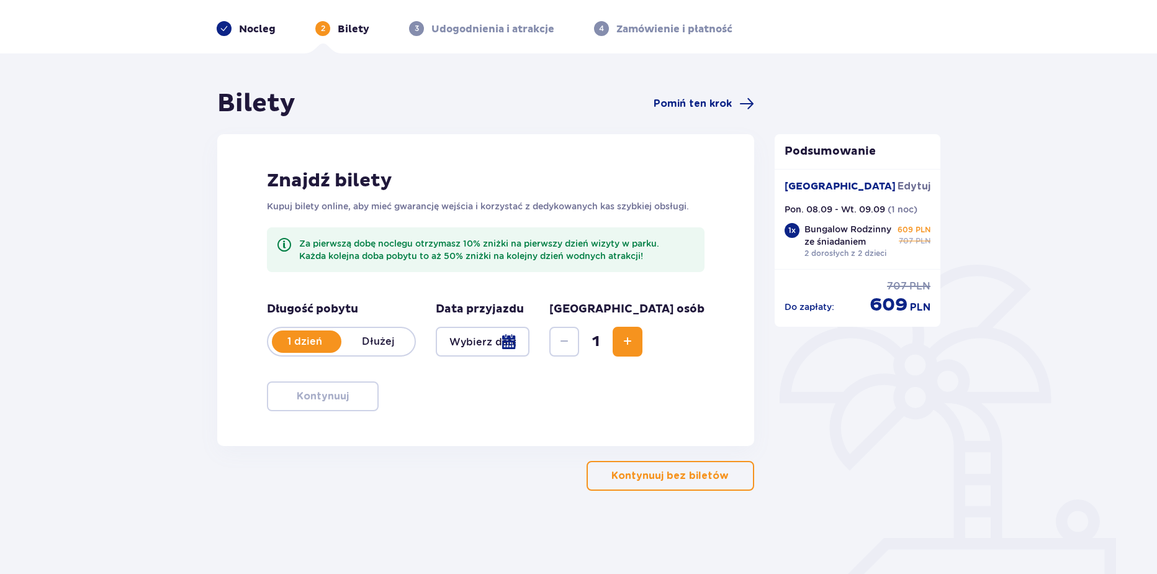
scroll to position [45, 0]
click at [529, 331] on div at bounding box center [483, 340] width 94 height 30
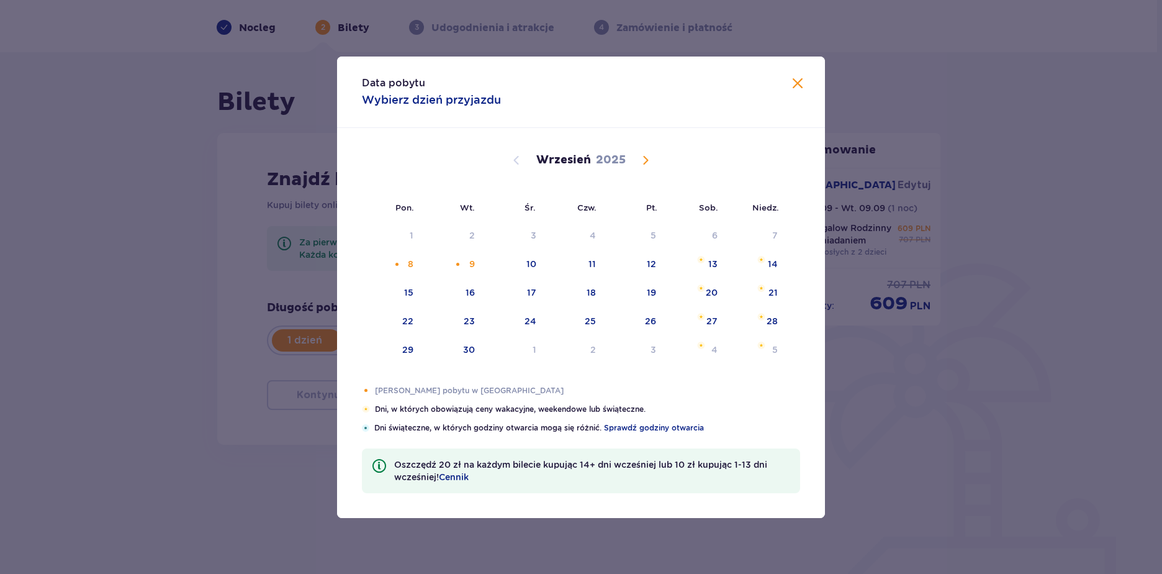
click at [189, 318] on div "Data pobytu Wybierz dzień przyjazdu Pon. Wt. Śr. Czw. Pt. Sob. Niedz. Sierpień …" at bounding box center [581, 287] width 1162 height 574
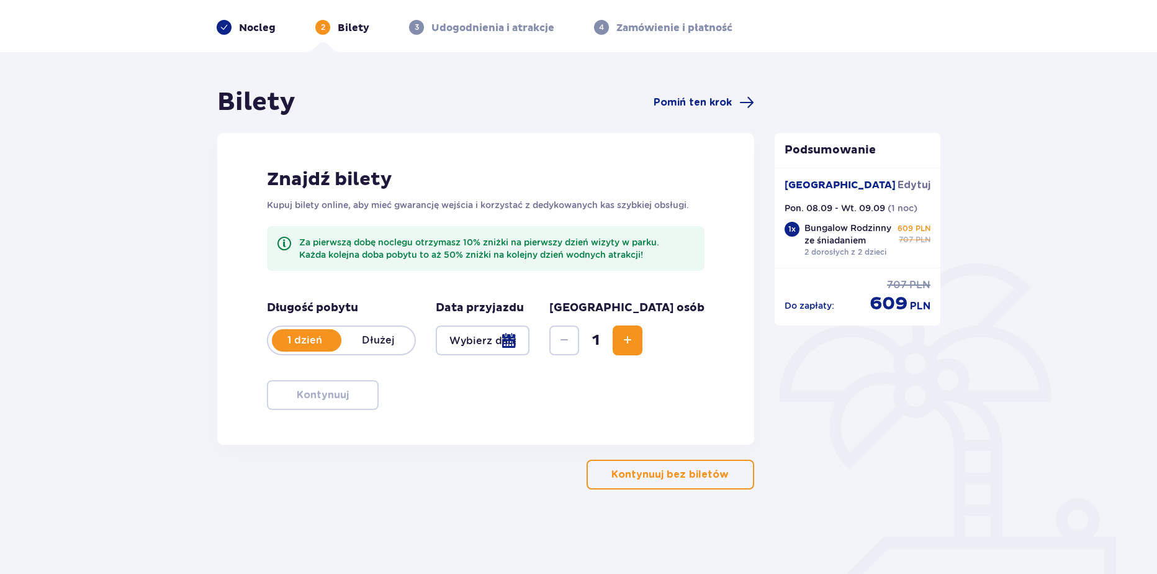
click at [500, 341] on div at bounding box center [483, 340] width 94 height 30
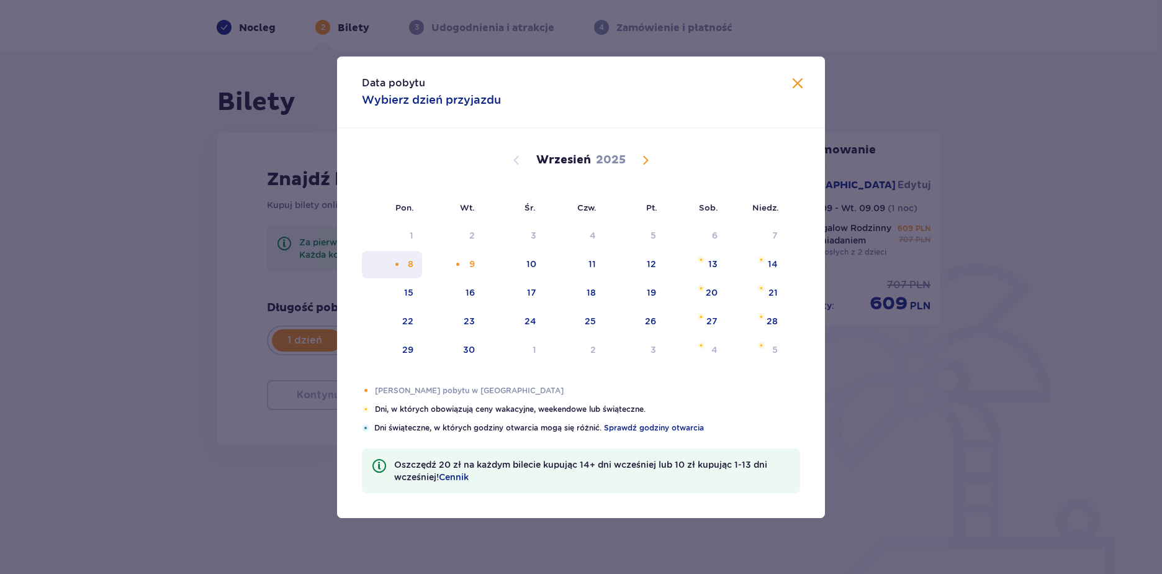
click at [412, 263] on div "8" at bounding box center [411, 264] width 6 height 12
type input "08.09.25"
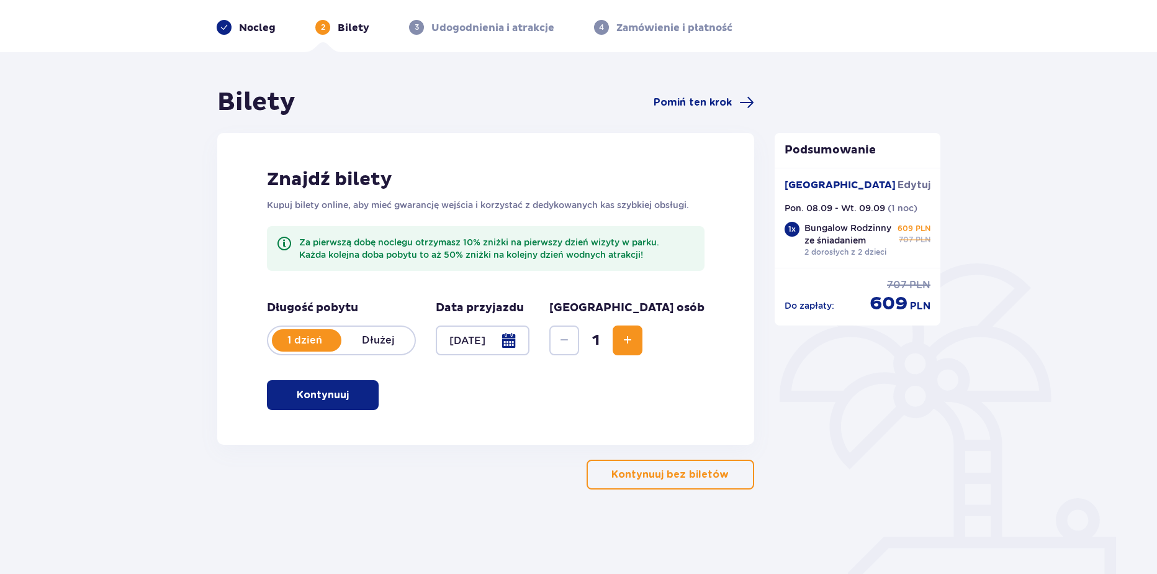
click at [635, 335] on span "Increase" at bounding box center [627, 340] width 15 height 15
click at [346, 400] on span "button" at bounding box center [351, 394] width 15 height 15
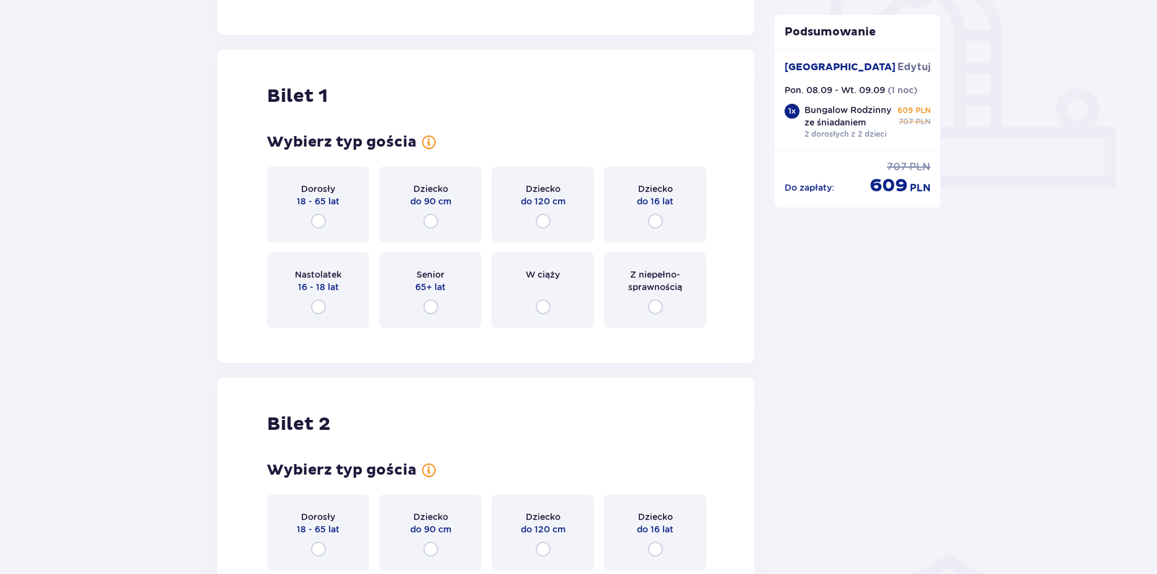
scroll to position [404, 0]
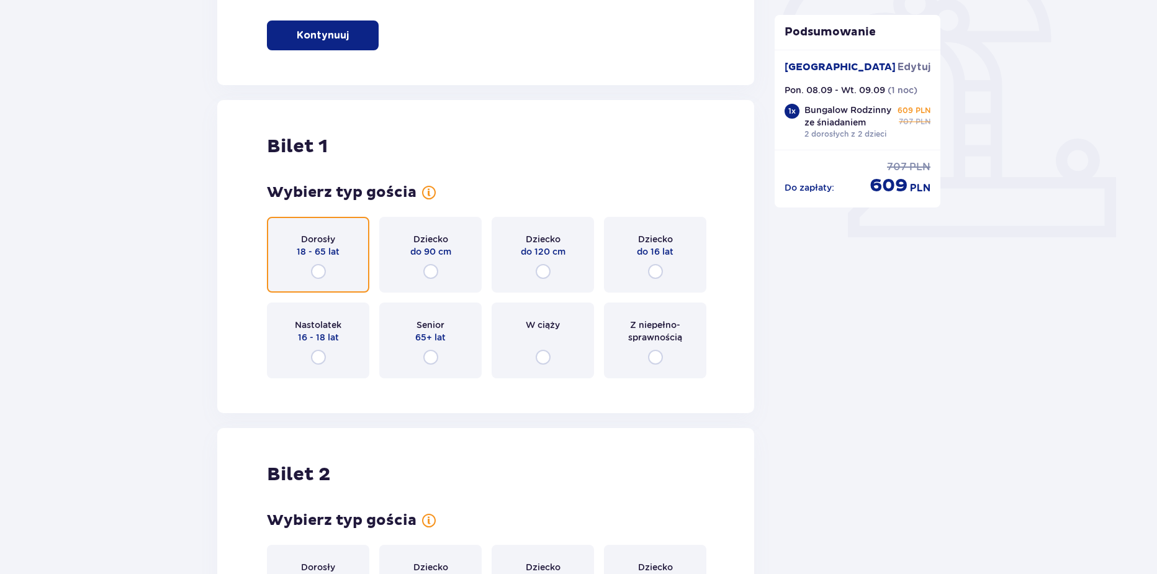
click at [315, 275] on input "radio" at bounding box center [318, 271] width 15 height 15
radio input "true"
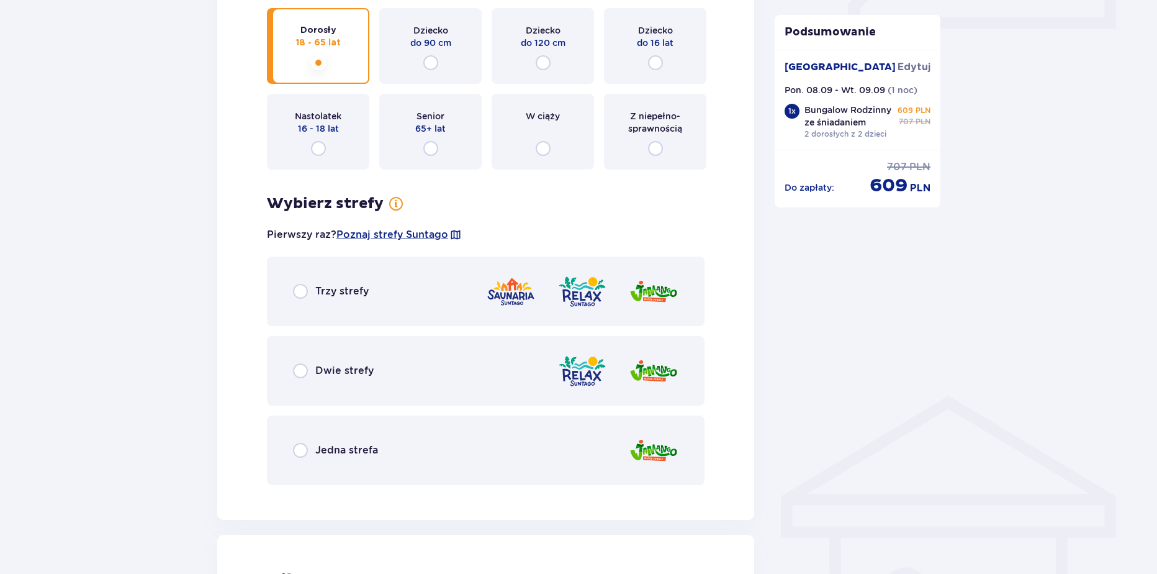
scroll to position [615, 0]
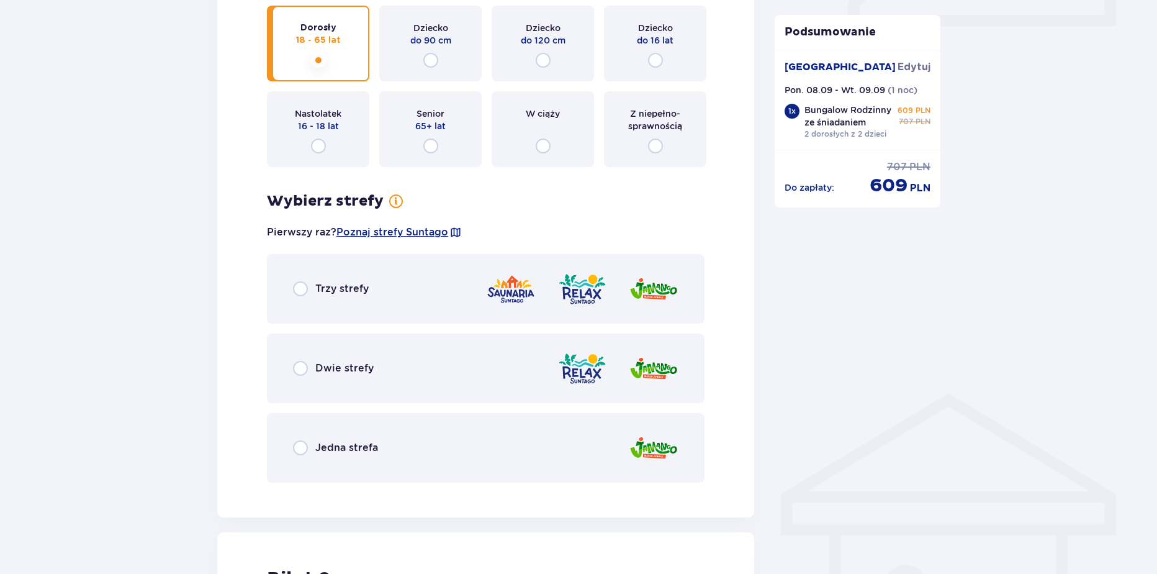
click at [354, 459] on div "Jedna strefa" at bounding box center [486, 448] width 438 height 70
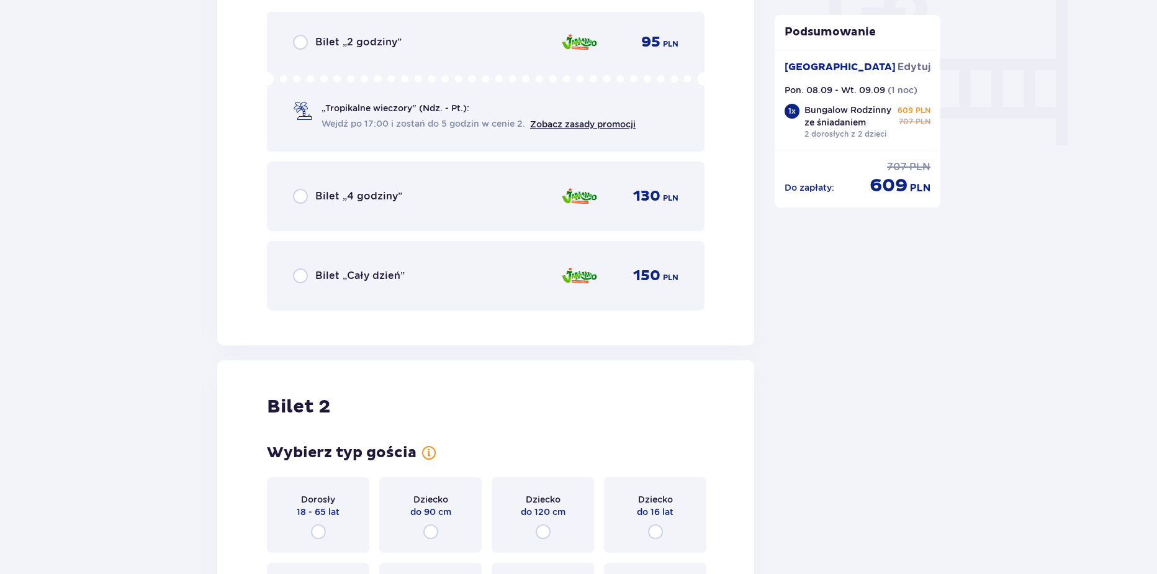
scroll to position [1202, 0]
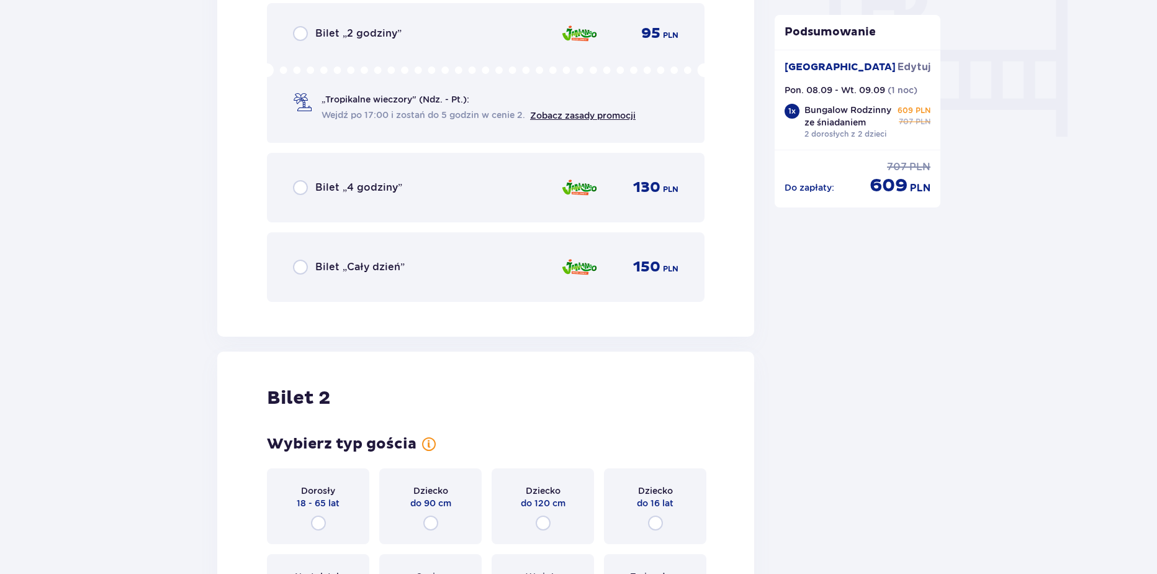
click at [447, 258] on div "Bilet „Cały dzień” 150 PLN" at bounding box center [485, 267] width 385 height 26
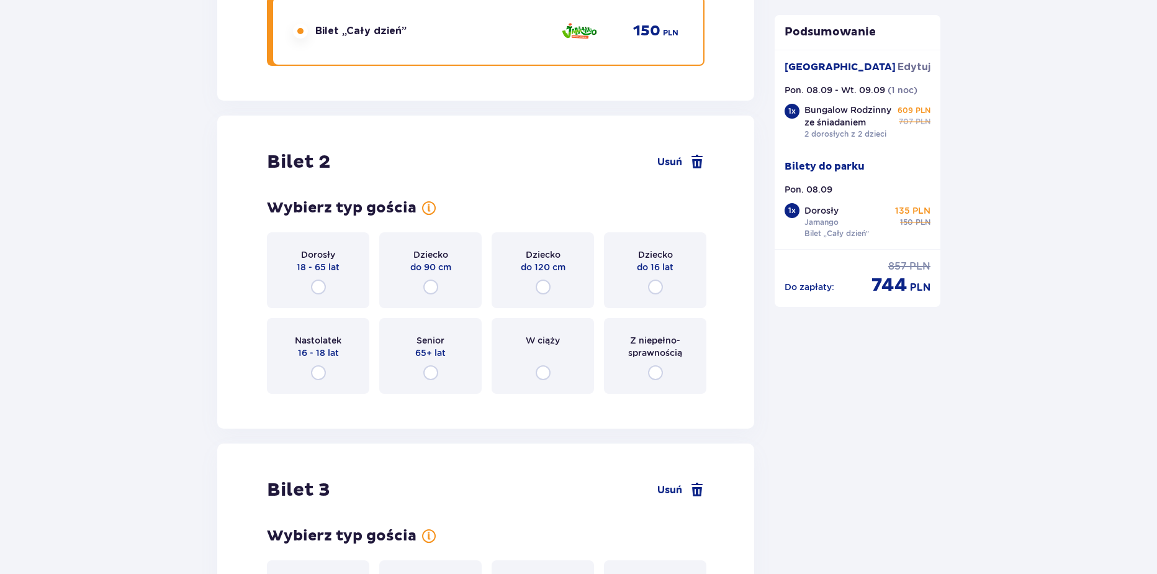
scroll to position [1447, 0]
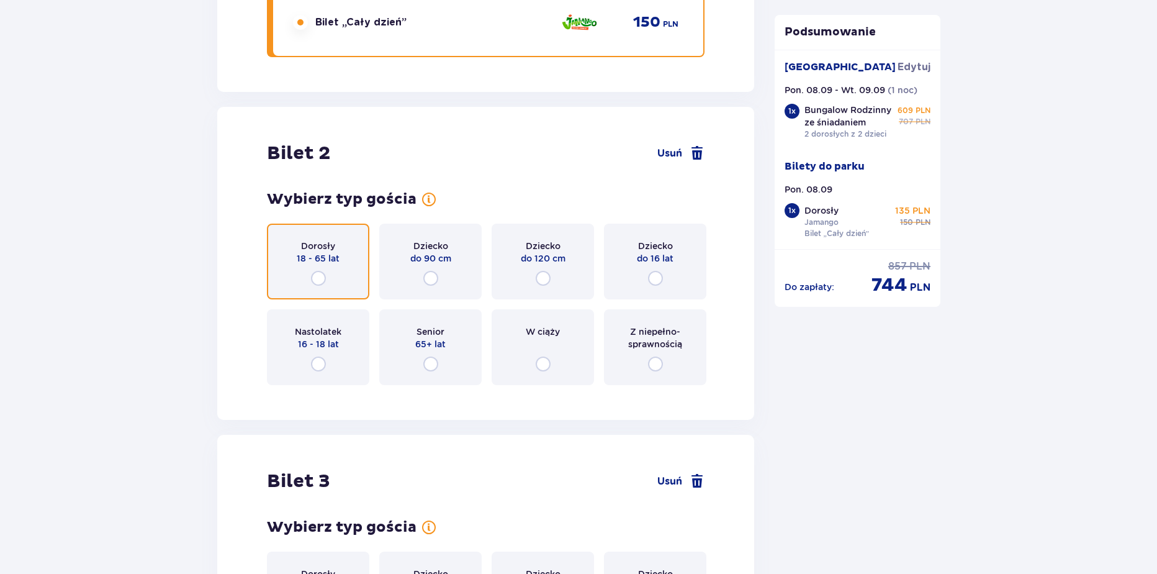
click at [317, 281] on input "radio" at bounding box center [318, 278] width 15 height 15
radio input "true"
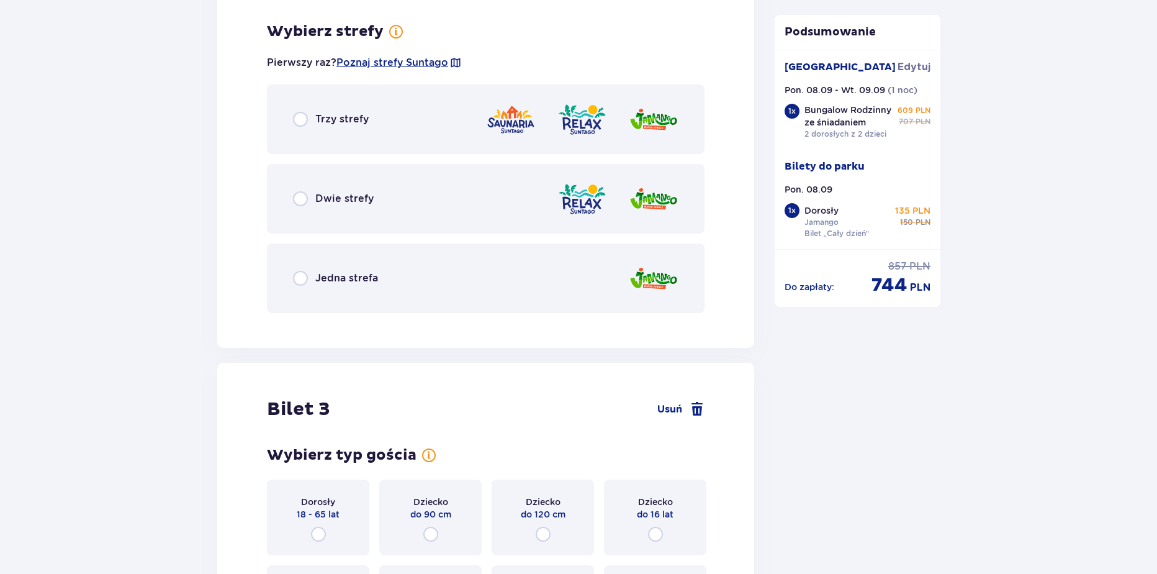
scroll to position [1842, 0]
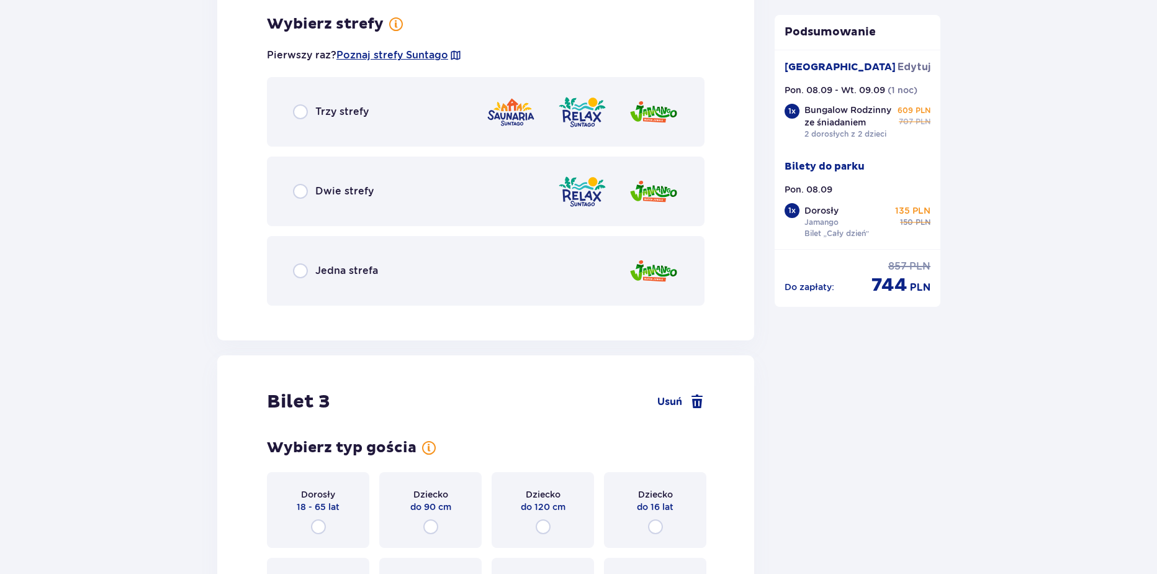
click at [318, 281] on div "Jedna strefa" at bounding box center [486, 271] width 438 height 70
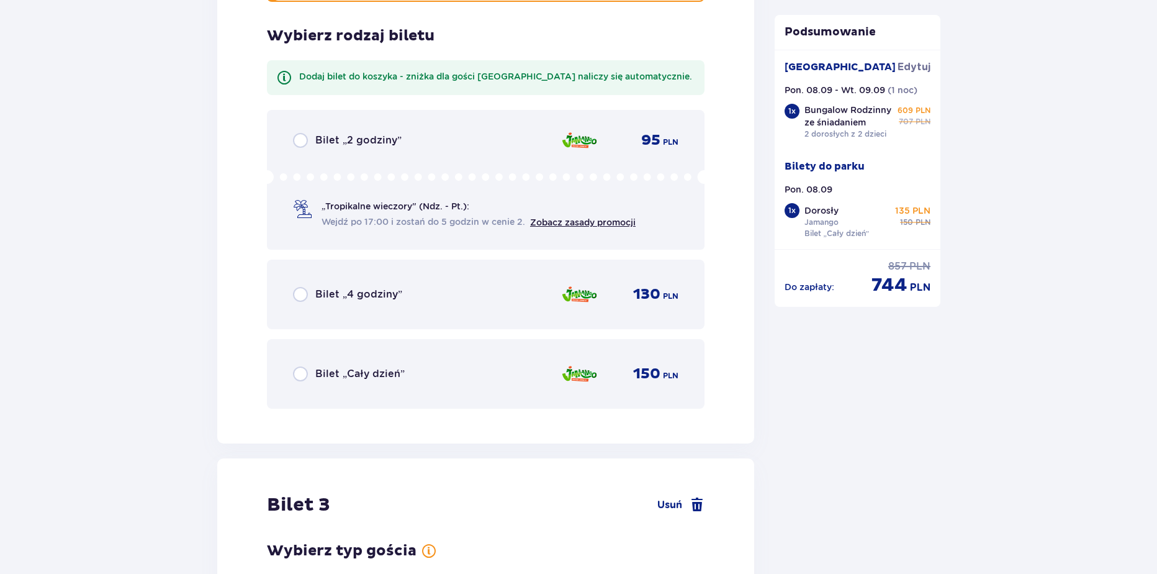
scroll to position [2157, 0]
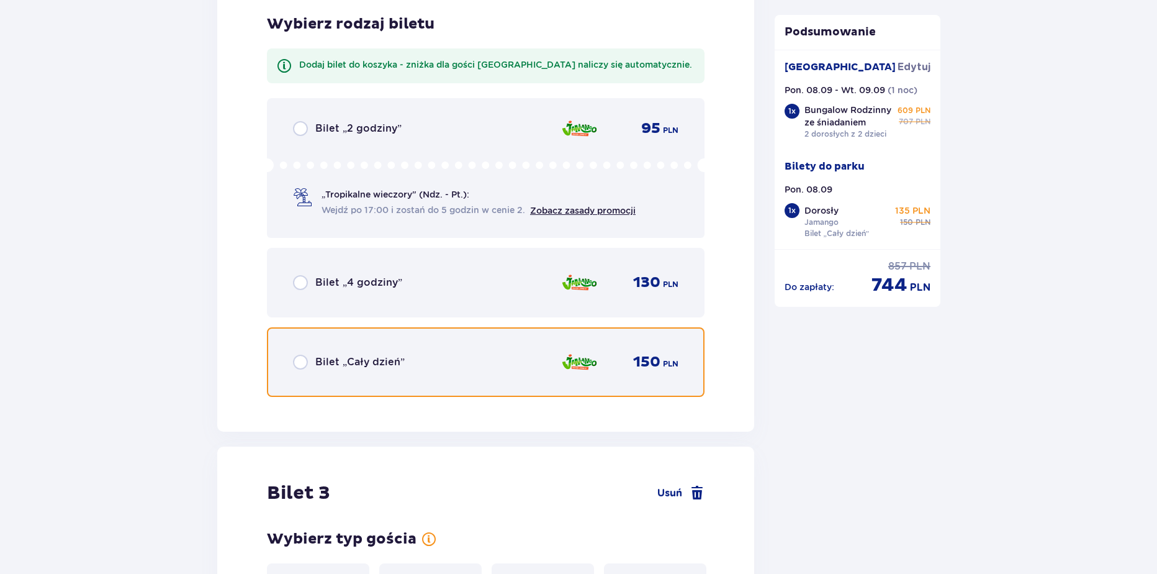
click at [299, 364] on input "radio" at bounding box center [300, 361] width 15 height 15
radio input "true"
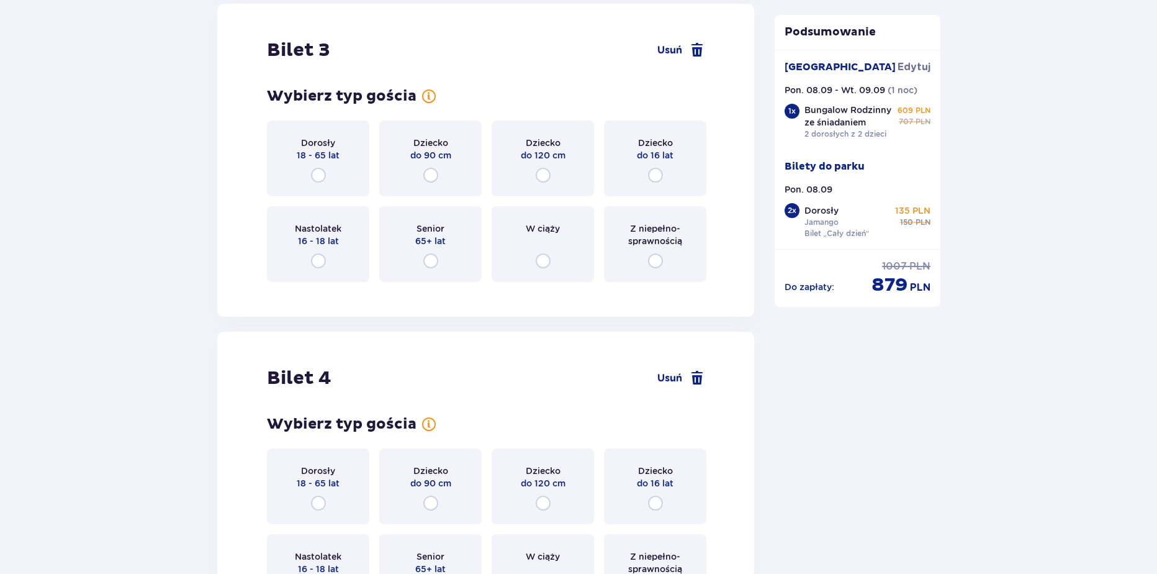
scroll to position [2446, 0]
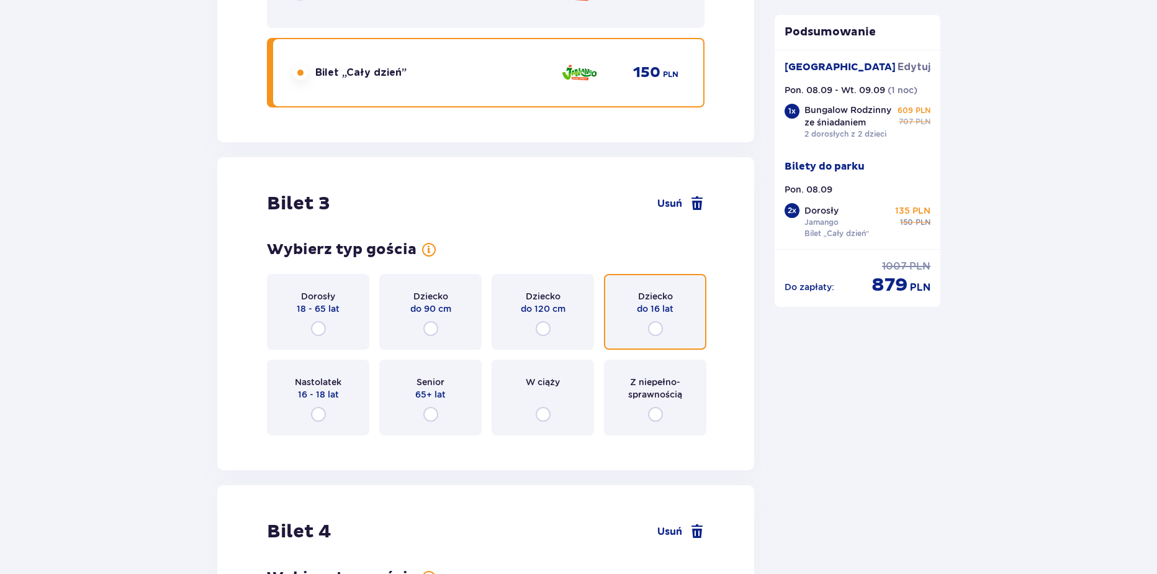
click at [657, 331] on input "radio" at bounding box center [655, 328] width 15 height 15
radio input "true"
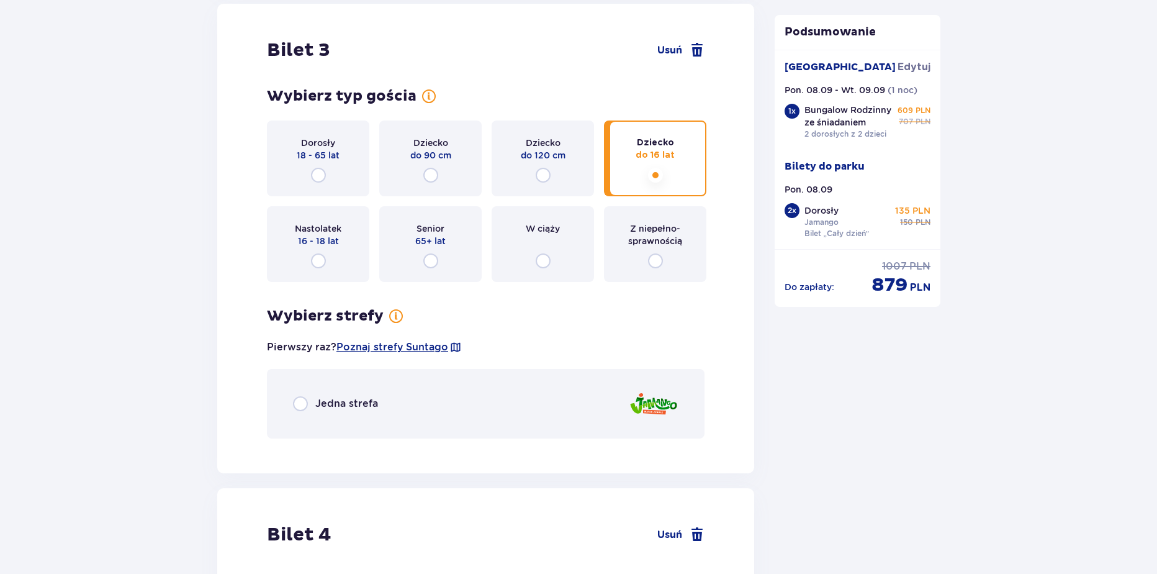
scroll to position [2603, 0]
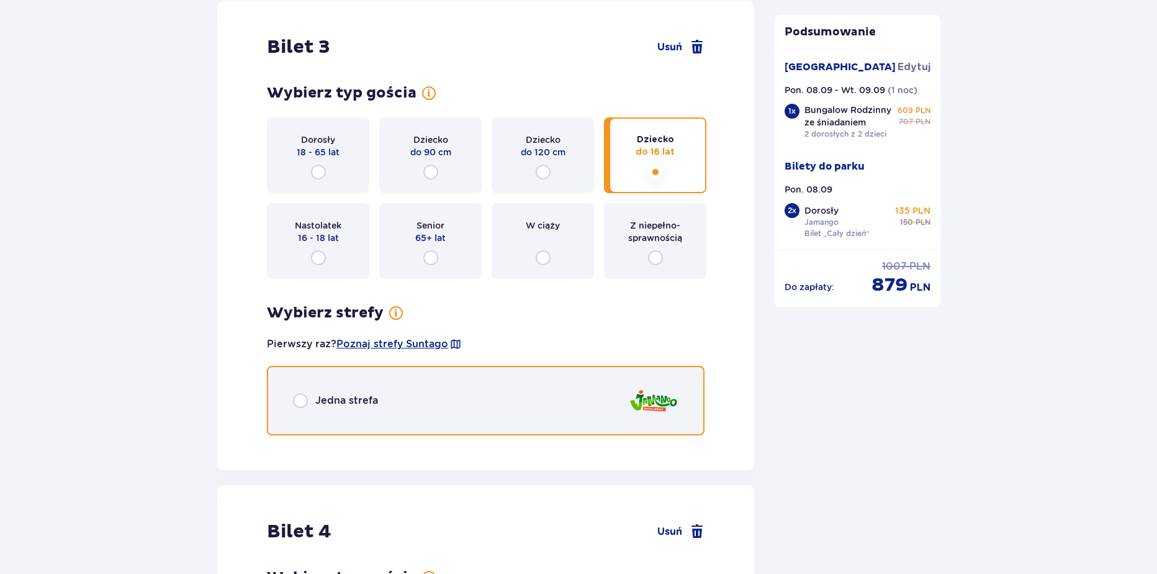
click at [300, 403] on input "radio" at bounding box center [300, 400] width 15 height 15
radio input "true"
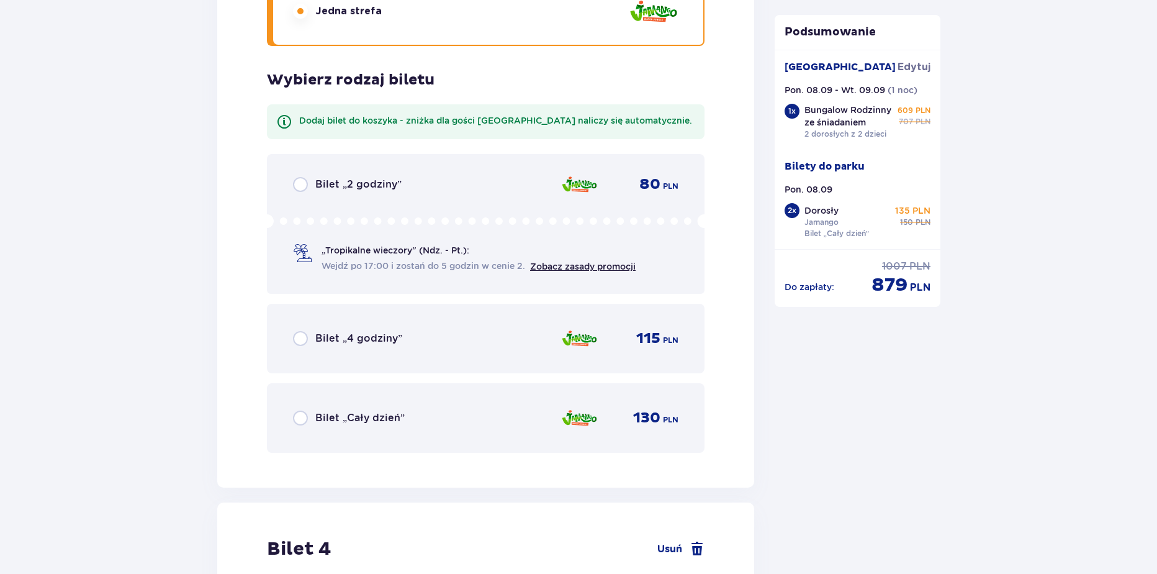
scroll to position [3048, 0]
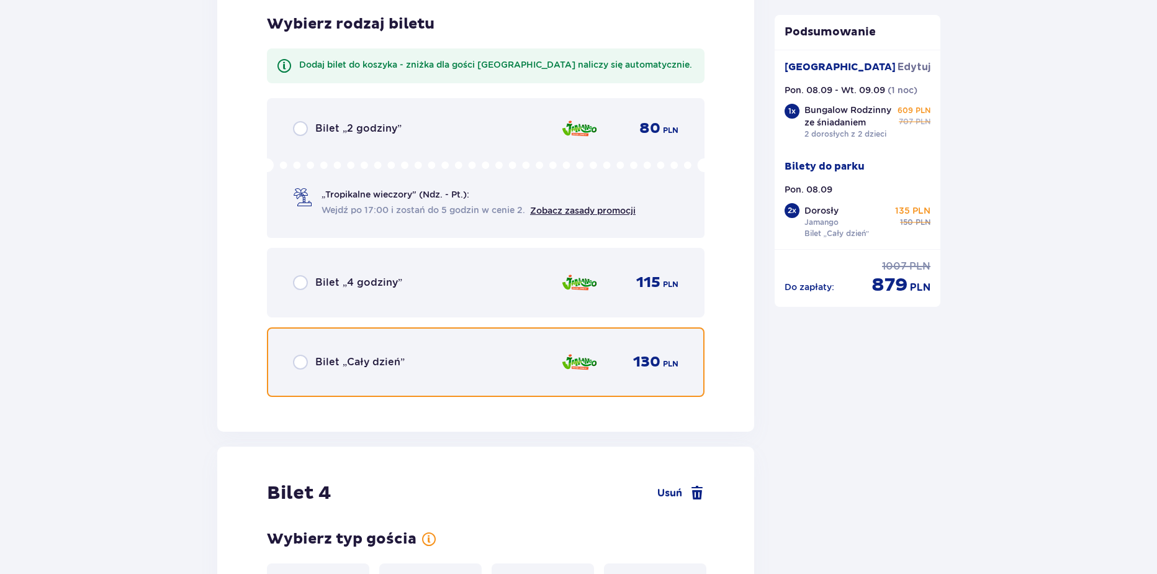
click at [296, 363] on input "radio" at bounding box center [300, 361] width 15 height 15
radio input "true"
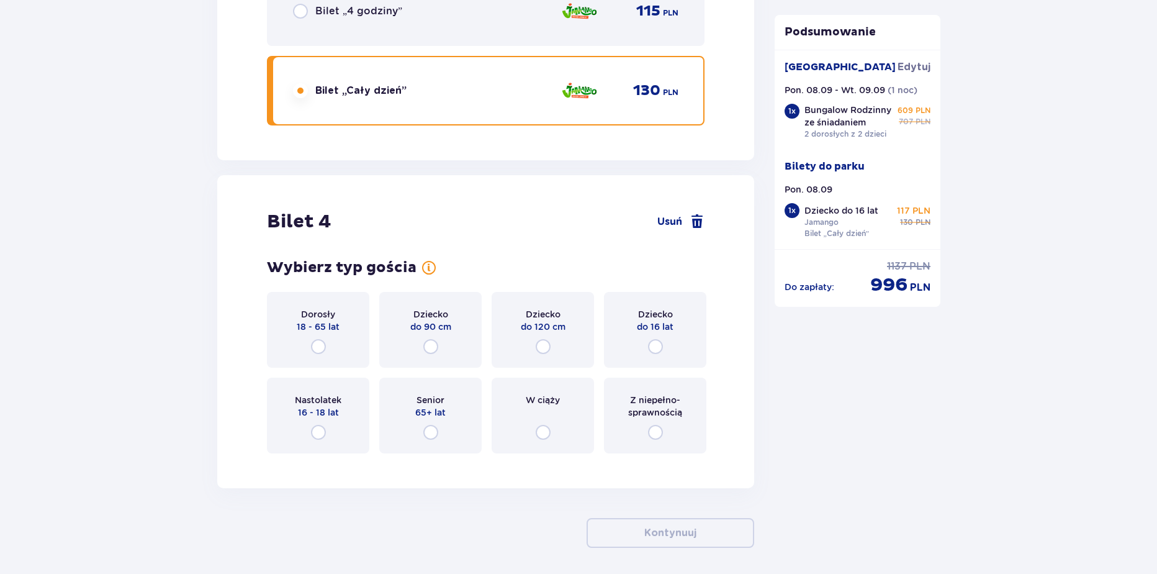
scroll to position [3367, 0]
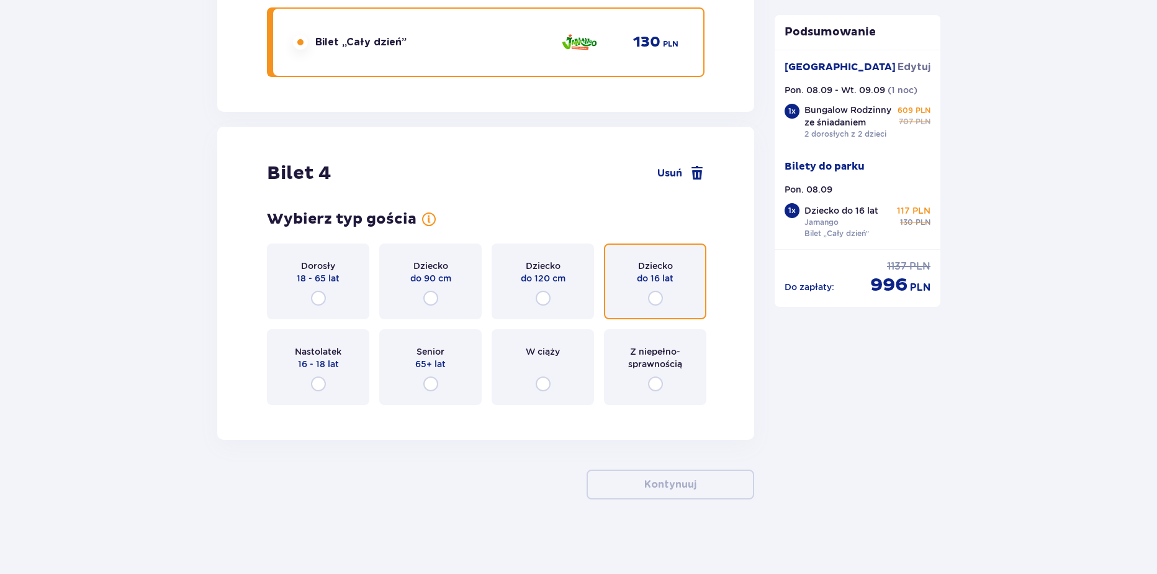
click at [652, 295] on input "radio" at bounding box center [655, 298] width 15 height 15
radio input "true"
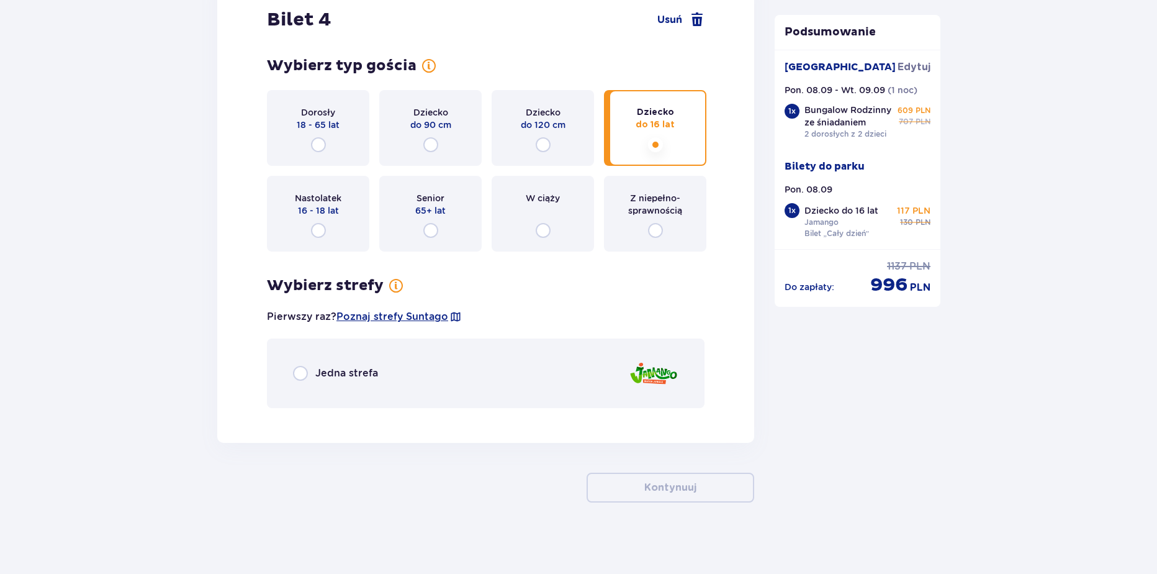
scroll to position [3524, 0]
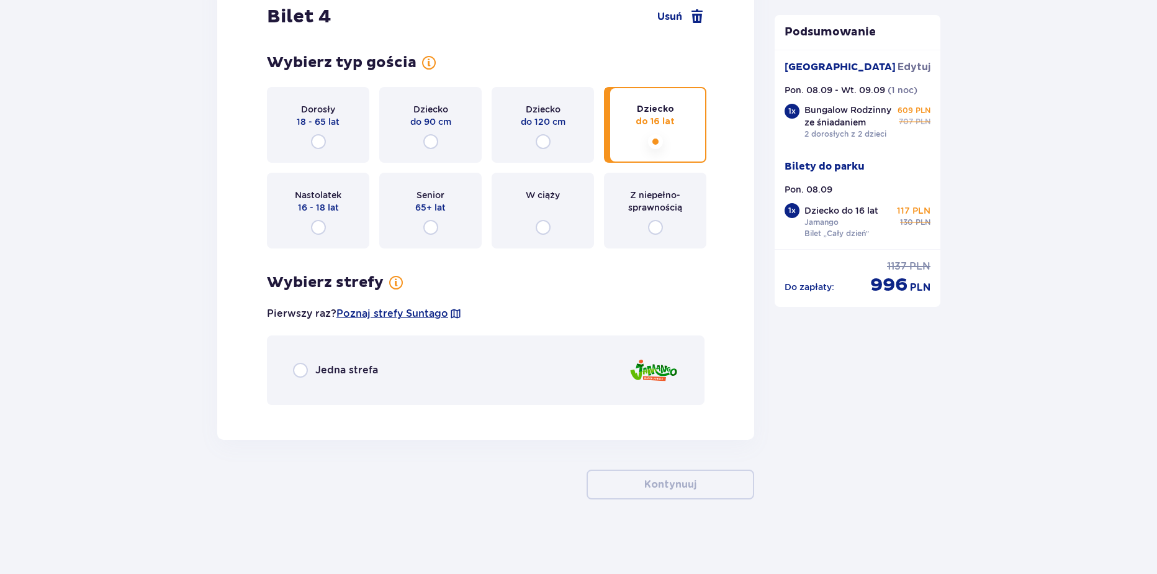
click at [342, 399] on div "Jedna strefa" at bounding box center [486, 370] width 438 height 70
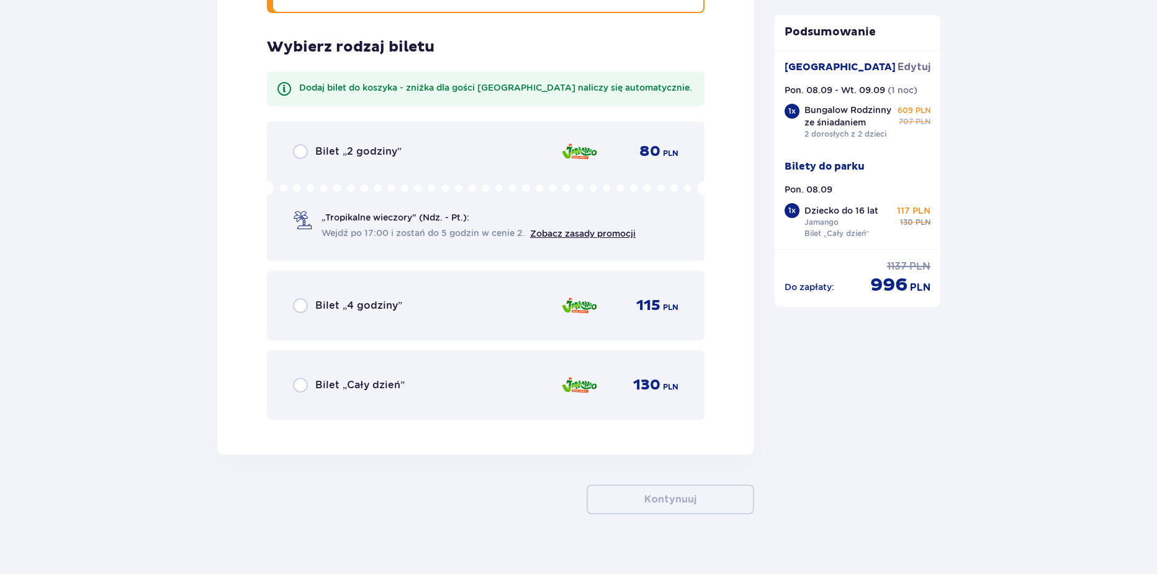
scroll to position [3930, 0]
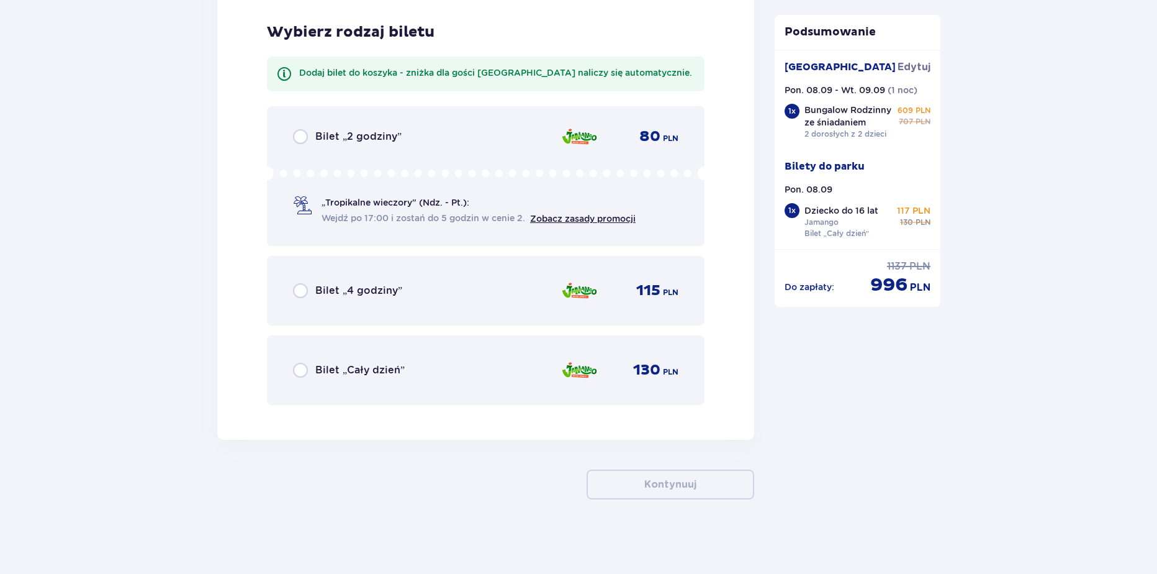
click at [354, 374] on p "Bilet „Cały dzień”" at bounding box center [359, 370] width 89 height 14
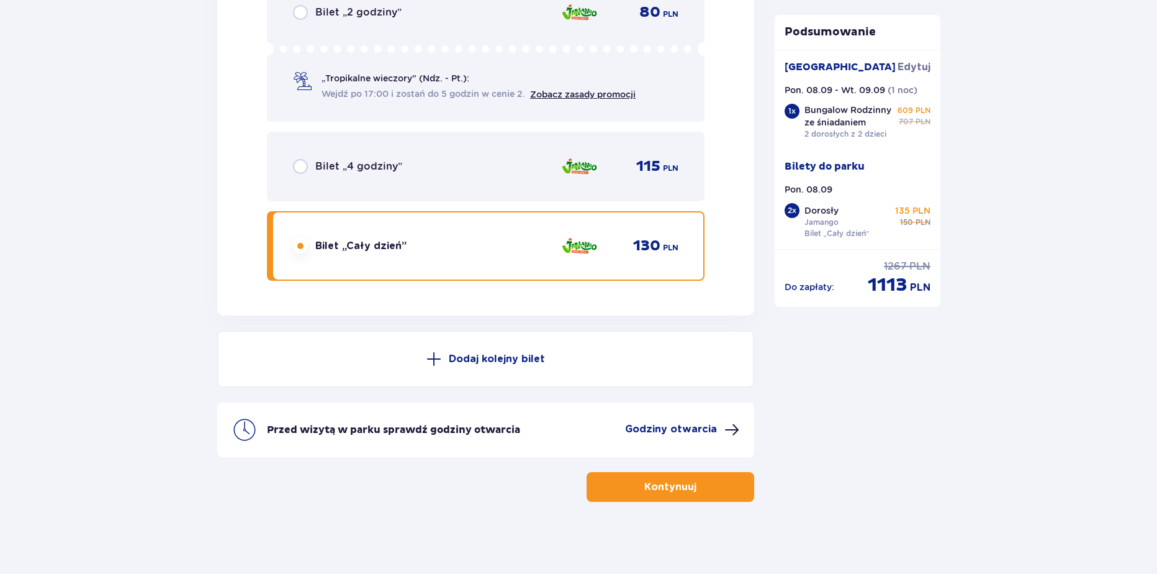
scroll to position [4057, 0]
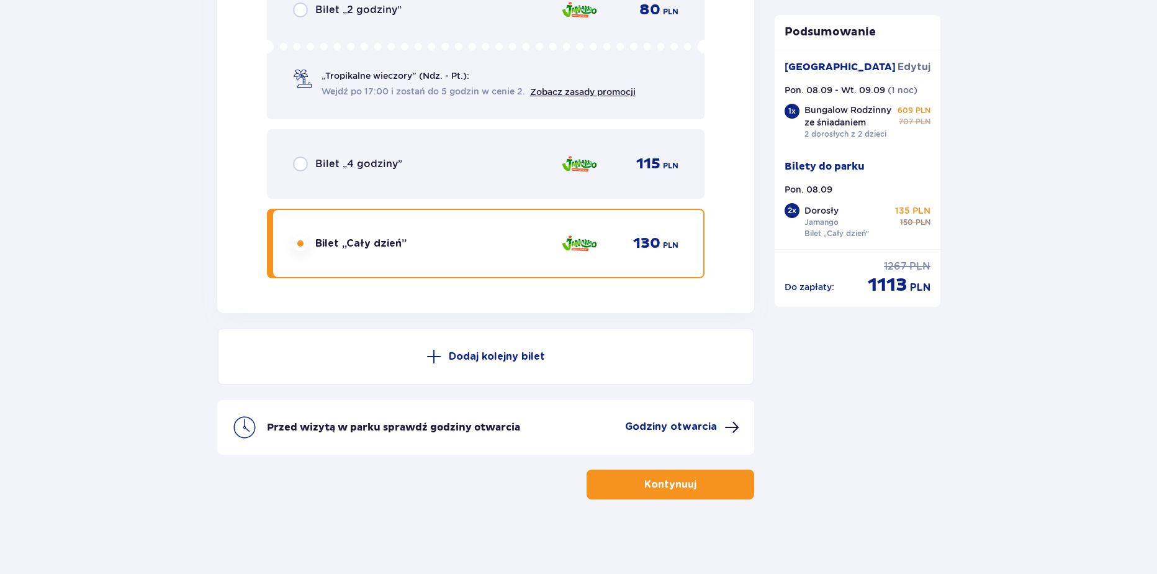
click at [686, 477] on button "Kontynuuj" at bounding box center [671, 484] width 168 height 30
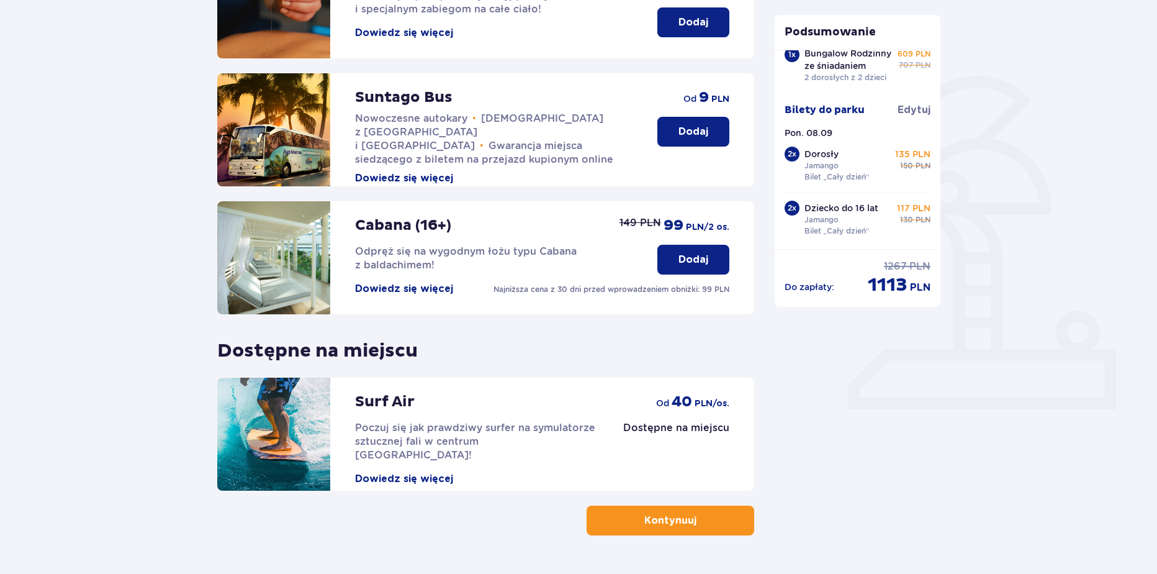
scroll to position [232, 0]
click at [714, 514] on button "Kontynuuj" at bounding box center [671, 521] width 168 height 30
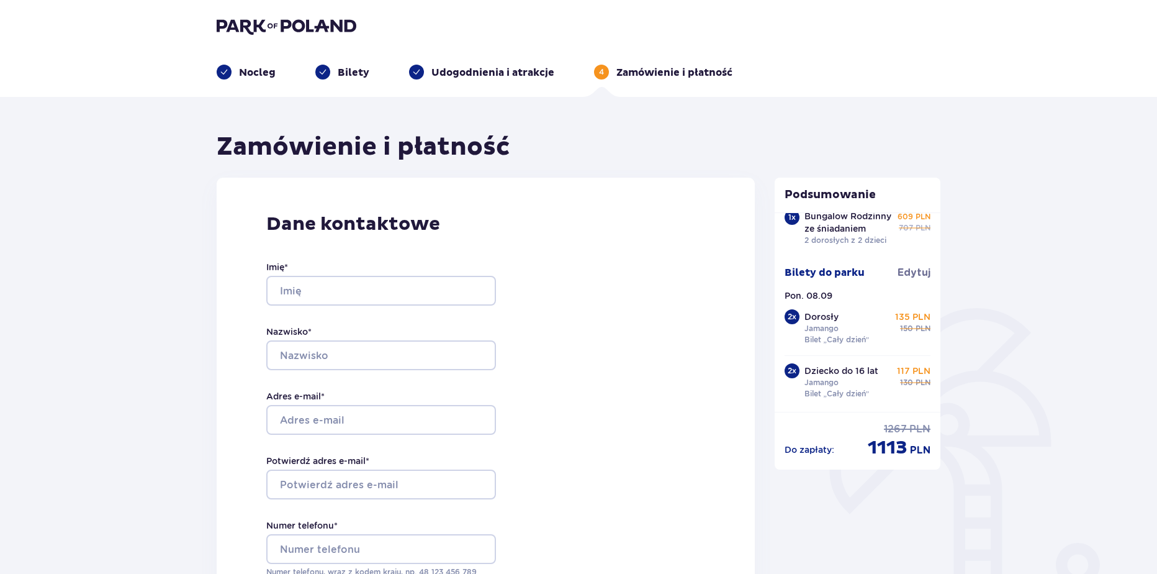
click at [310, 33] on img at bounding box center [287, 25] width 140 height 17
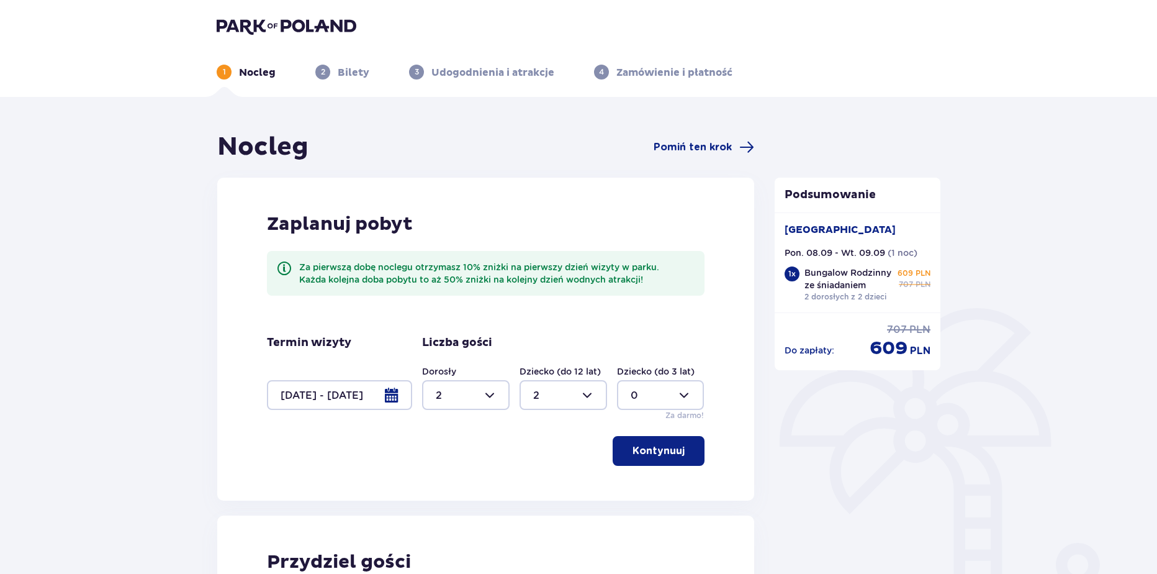
click at [341, 36] on div "1 Nocleg 2 Bilety 3 Udogodnienia i atrakcje 4 Zamówienie i płatność" at bounding box center [579, 57] width 744 height 45
click at [338, 26] on img at bounding box center [287, 25] width 140 height 17
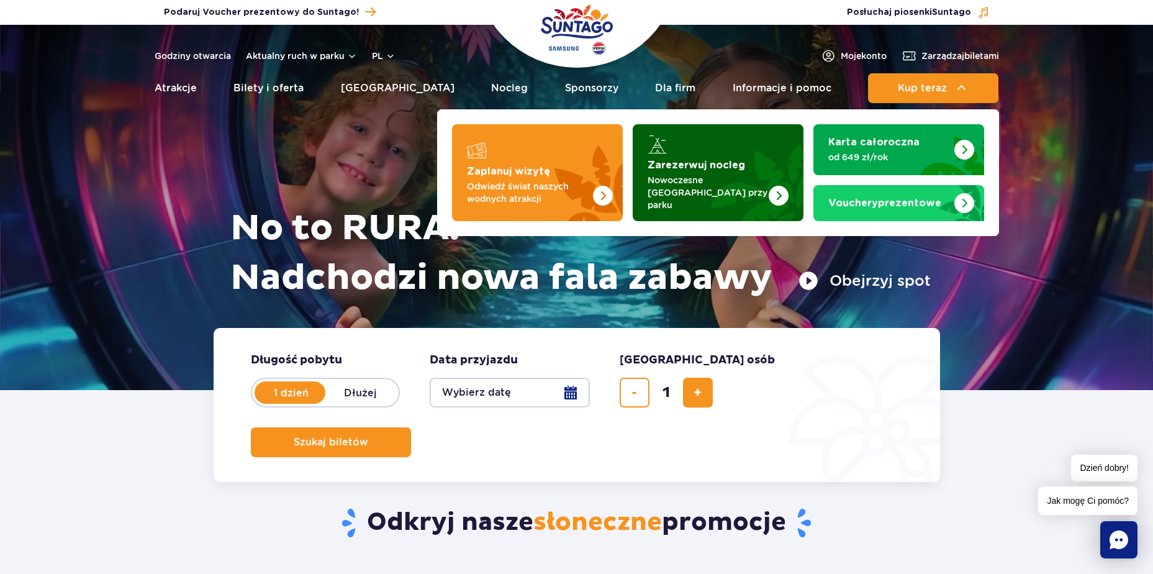
click at [760, 165] on img "Zarezerwuj nocleg" at bounding box center [748, 172] width 109 height 97
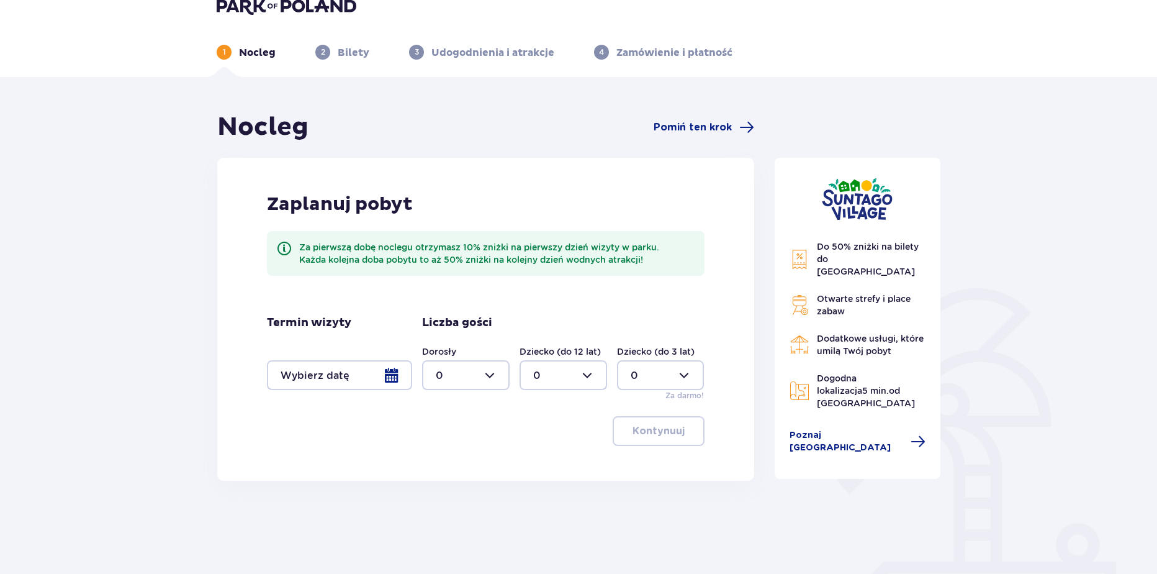
scroll to position [22, 0]
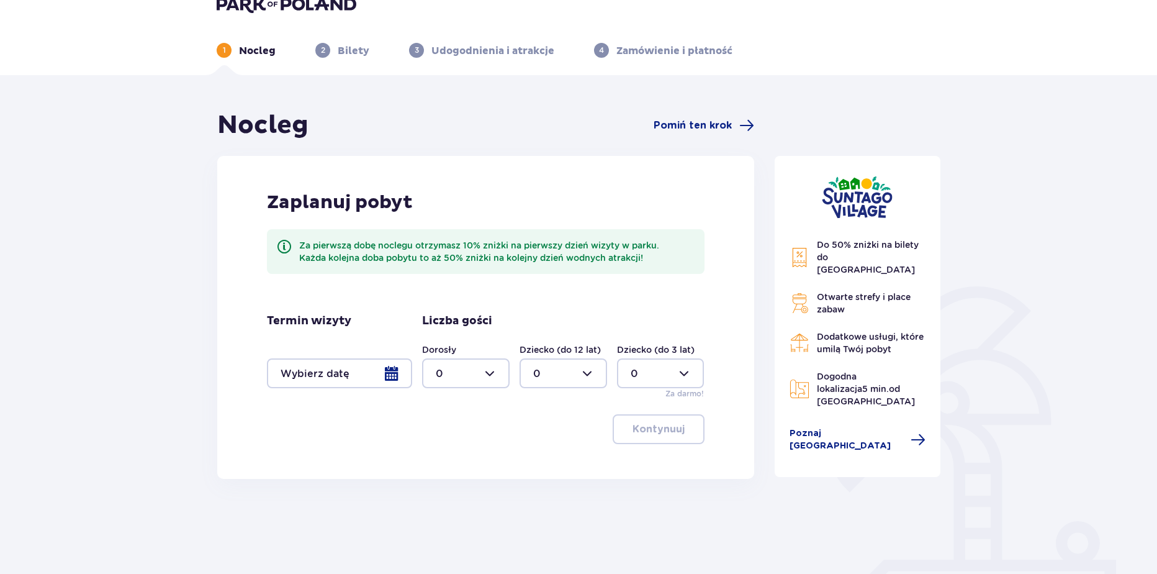
click at [374, 367] on div at bounding box center [339, 373] width 145 height 30
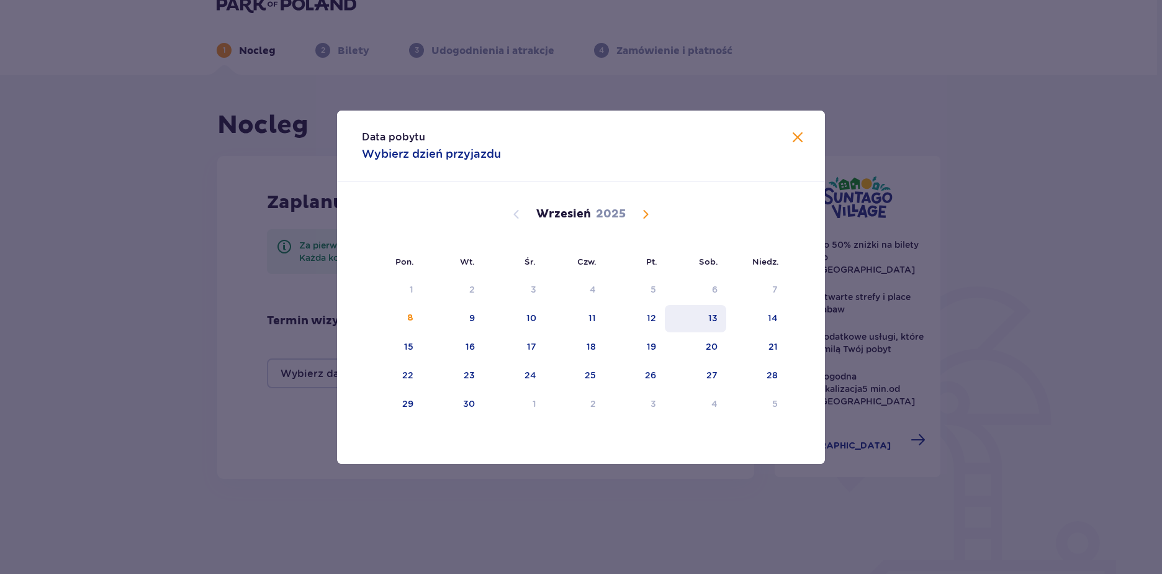
drag, startPoint x: 647, startPoint y: 323, endPoint x: 701, endPoint y: 331, distance: 55.2
click at [649, 323] on div "12" at bounding box center [651, 318] width 9 height 12
click at [754, 315] on div "14" at bounding box center [756, 318] width 60 height 27
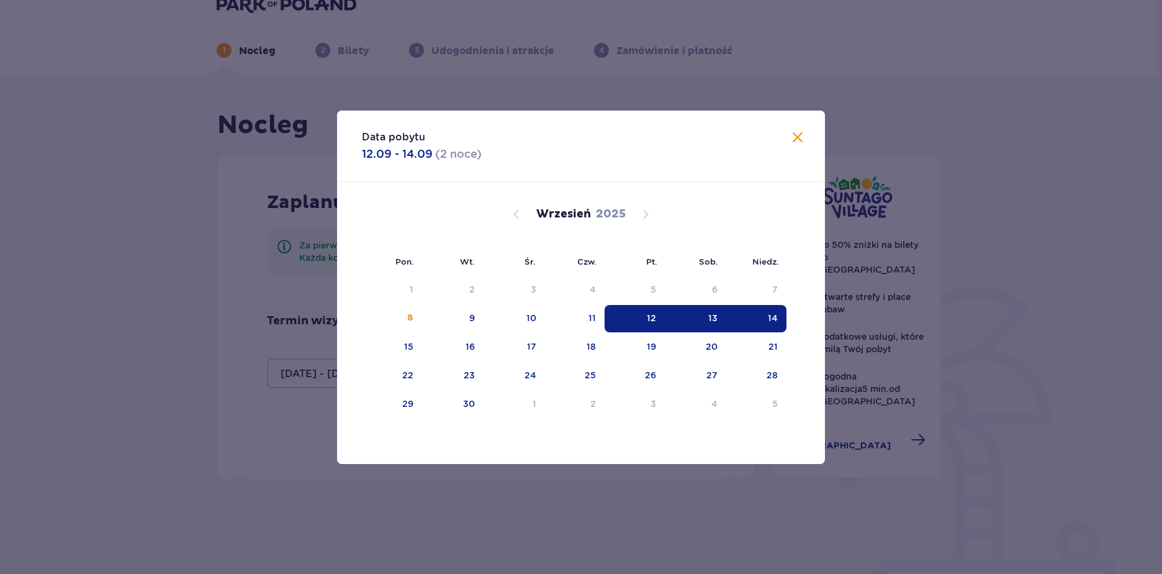
type input "12.09.25 - 14.09.25"
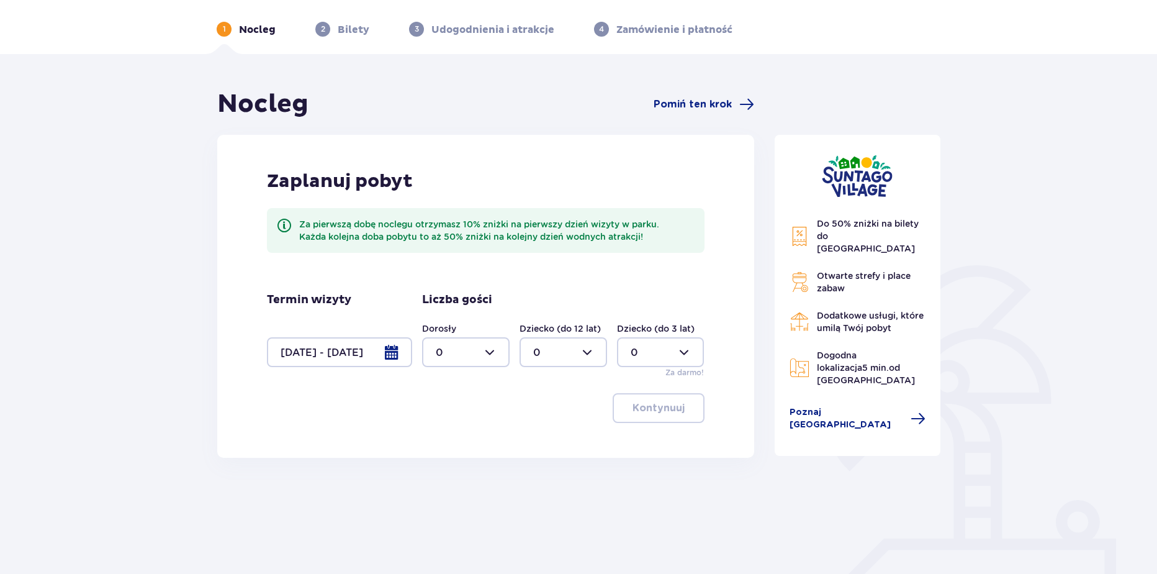
scroll to position [58, 0]
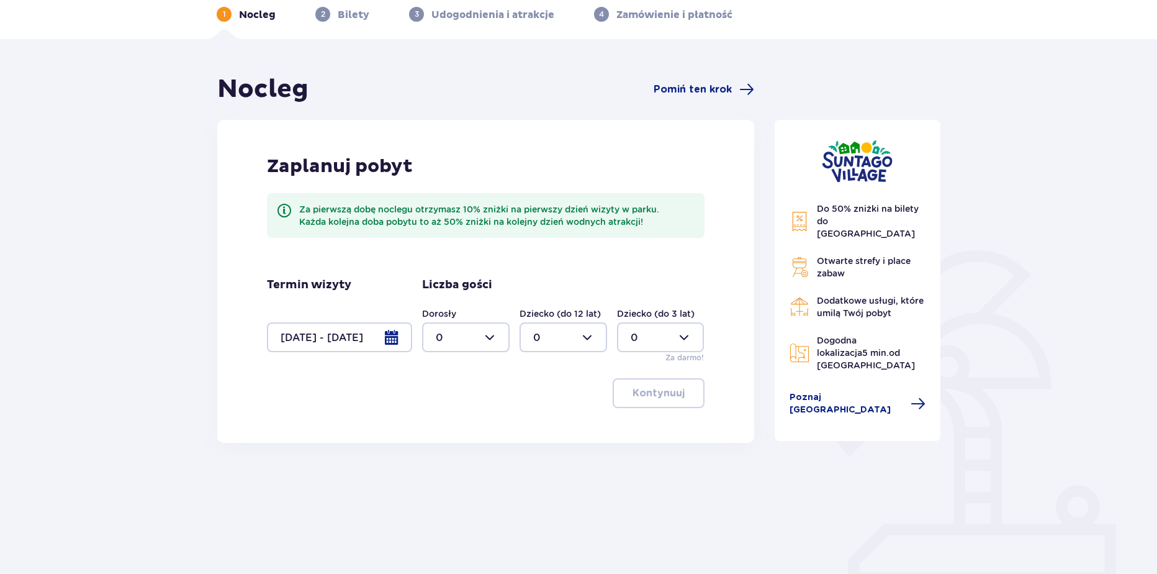
click at [461, 349] on div at bounding box center [466, 337] width 88 height 30
click at [447, 421] on div "2" at bounding box center [466, 427] width 60 height 14
type input "2"
click at [552, 337] on div at bounding box center [564, 337] width 88 height 30
click at [535, 424] on p "2" at bounding box center [536, 427] width 6 height 14
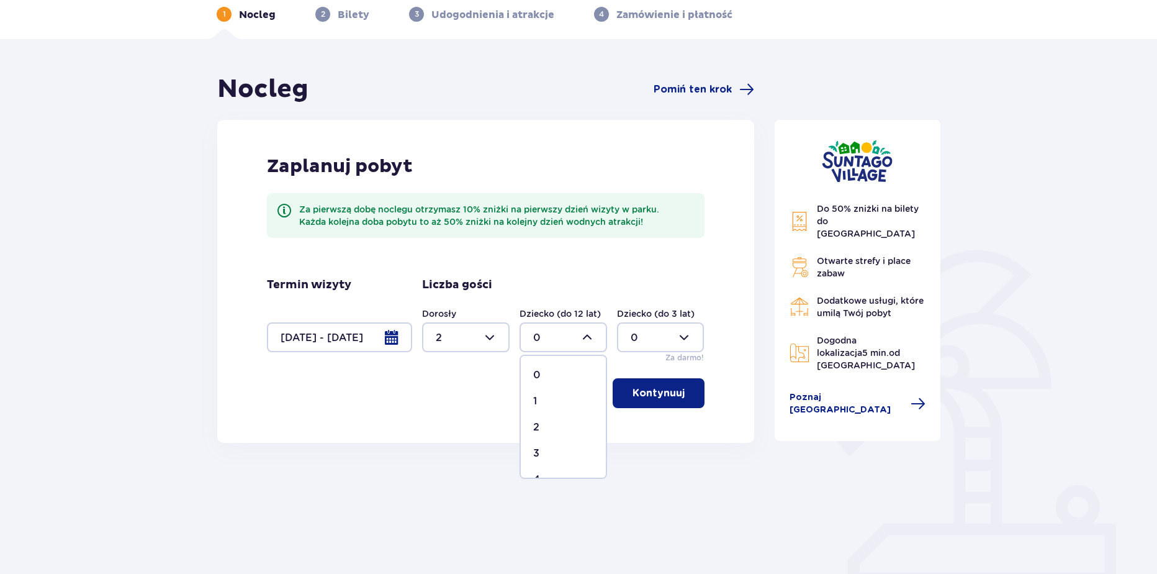
type input "2"
click at [654, 394] on p "Kontynuuj" at bounding box center [659, 393] width 52 height 14
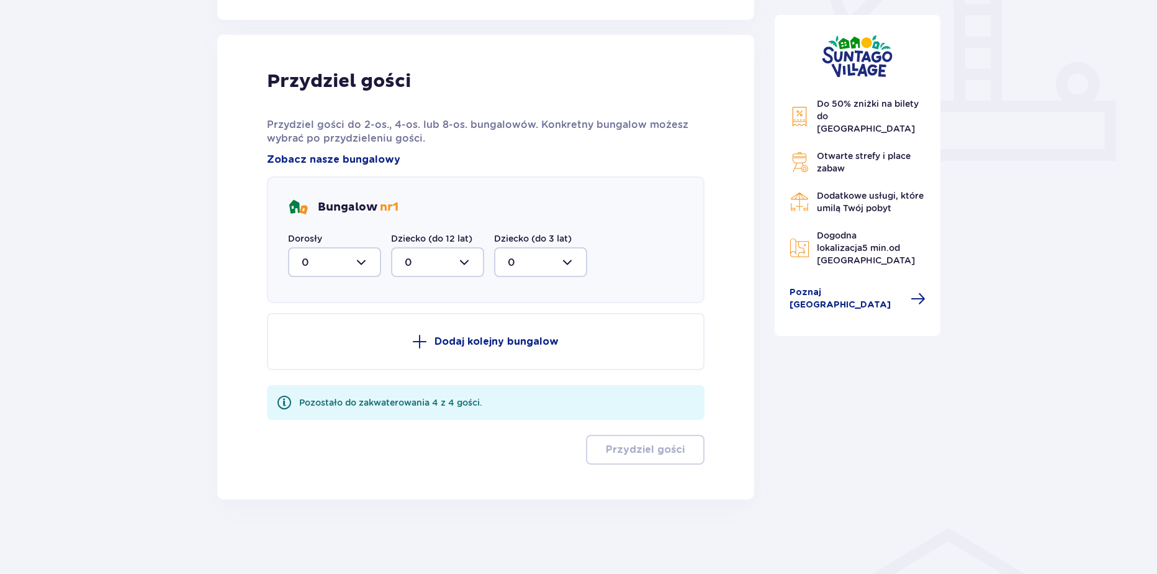
click at [330, 257] on div at bounding box center [334, 262] width 93 height 30
click at [310, 352] on div "2" at bounding box center [335, 352] width 66 height 14
type input "2"
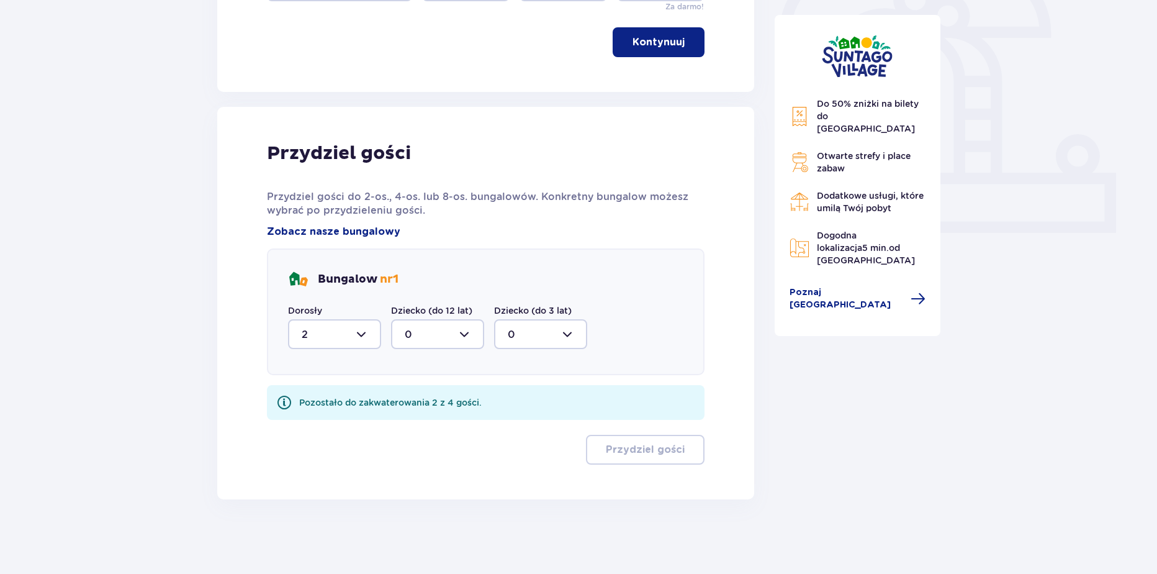
scroll to position [408, 0]
click at [408, 337] on div at bounding box center [437, 334] width 93 height 30
click at [410, 426] on p "2" at bounding box center [408, 424] width 6 height 14
type input "2"
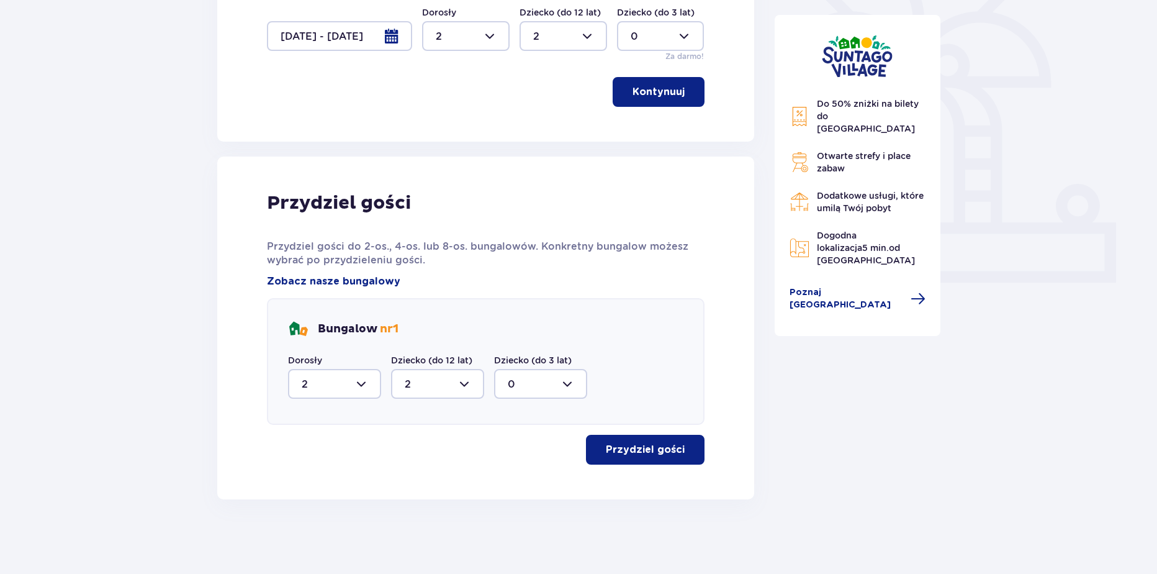
click at [678, 442] on button "Przydziel gości" at bounding box center [645, 450] width 119 height 30
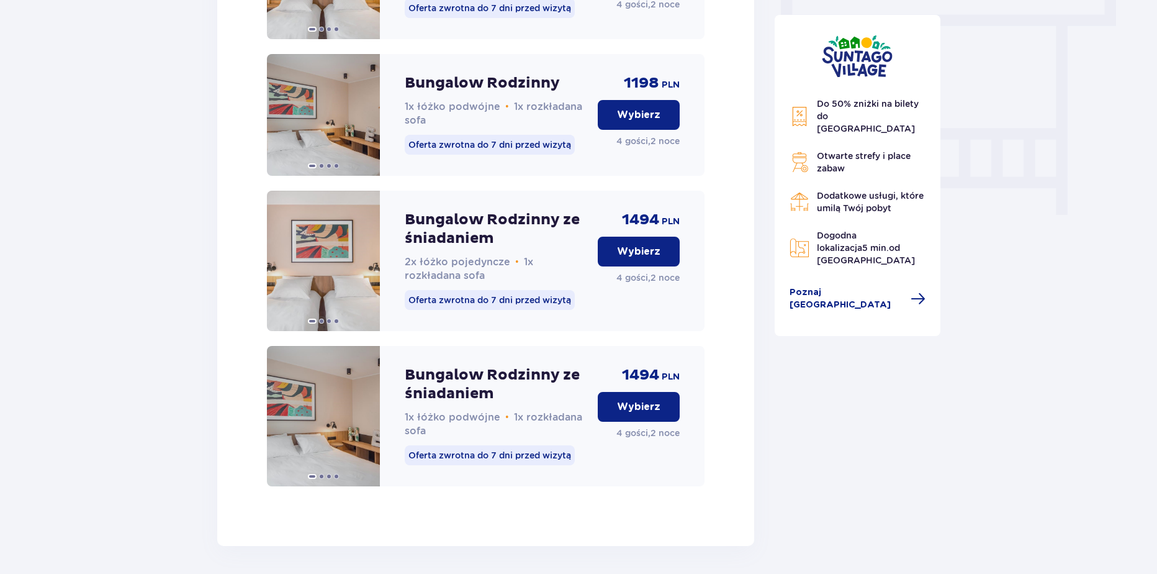
scroll to position [1115, 0]
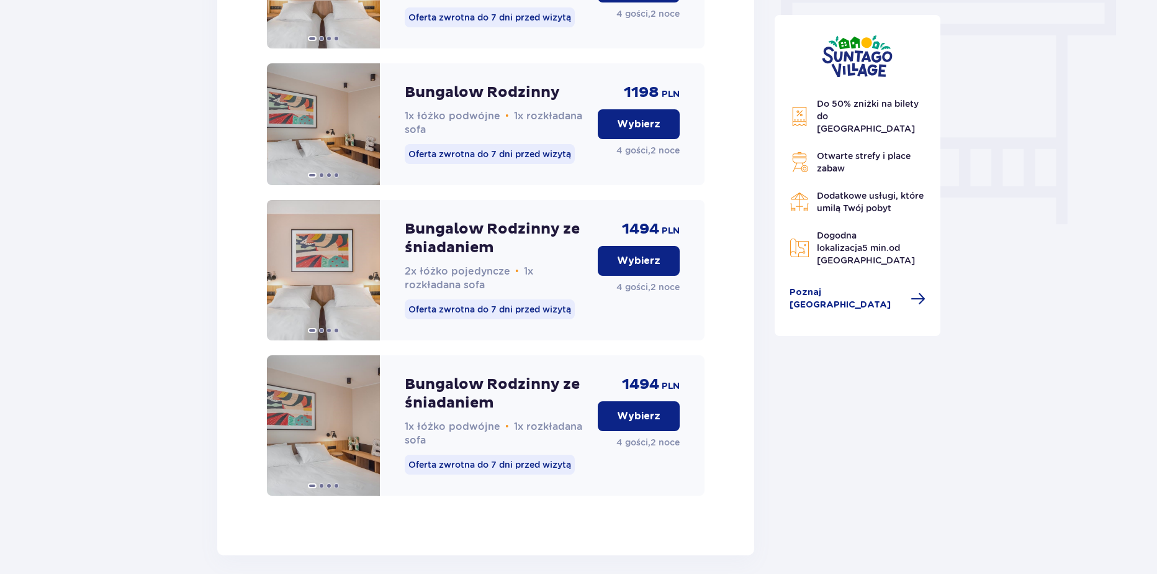
drag, startPoint x: 639, startPoint y: 423, endPoint x: 640, endPoint y: 435, distance: 11.8
click at [639, 423] on p "Wybierz" at bounding box center [638, 416] width 43 height 14
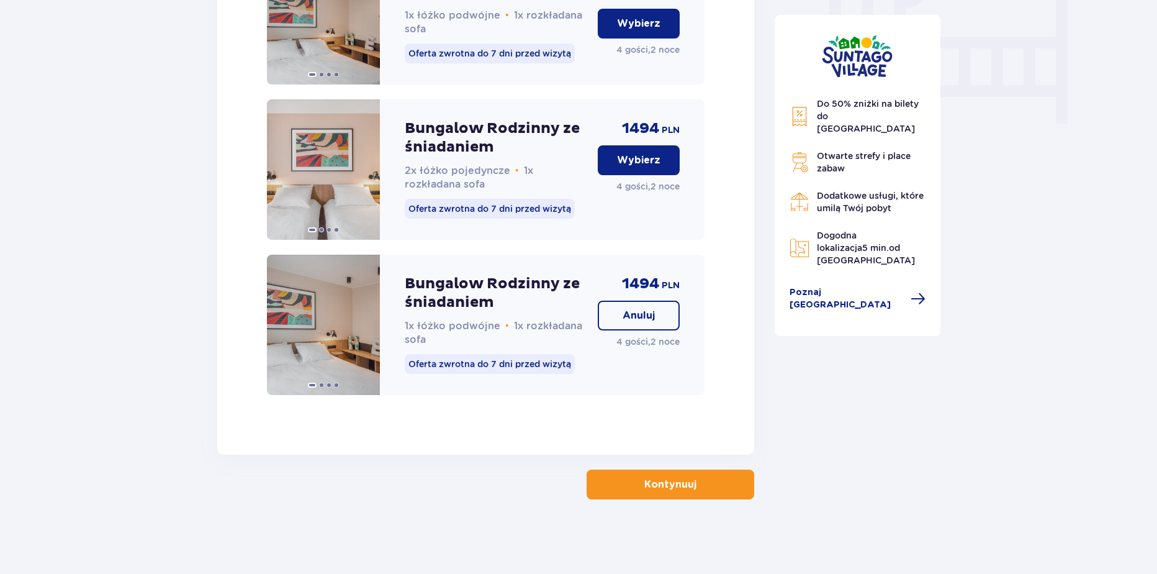
click at [634, 485] on button "Kontynuuj" at bounding box center [671, 484] width 168 height 30
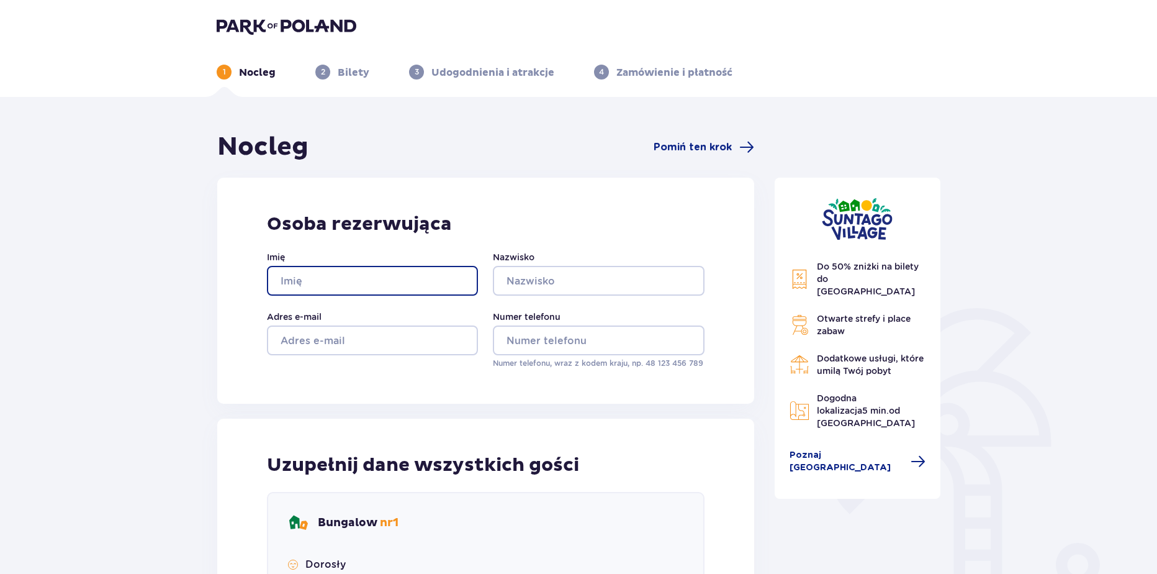
drag, startPoint x: 315, startPoint y: 274, endPoint x: 318, endPoint y: 282, distance: 8.3
click at [315, 274] on input "Imię" at bounding box center [372, 281] width 211 height 30
type input "Wiktoria"
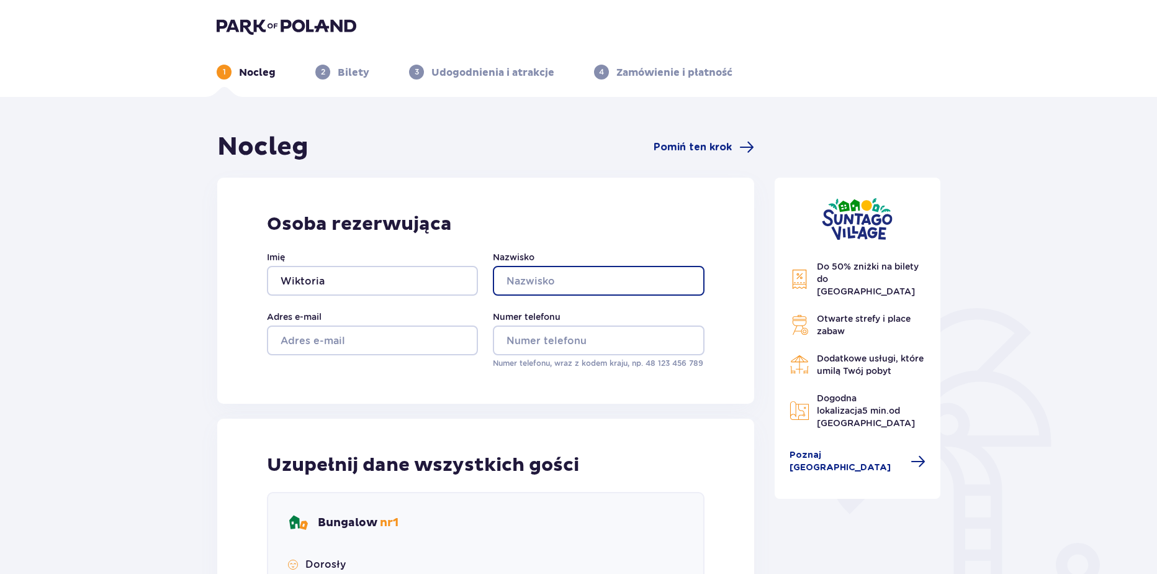
type input "Krakowiak"
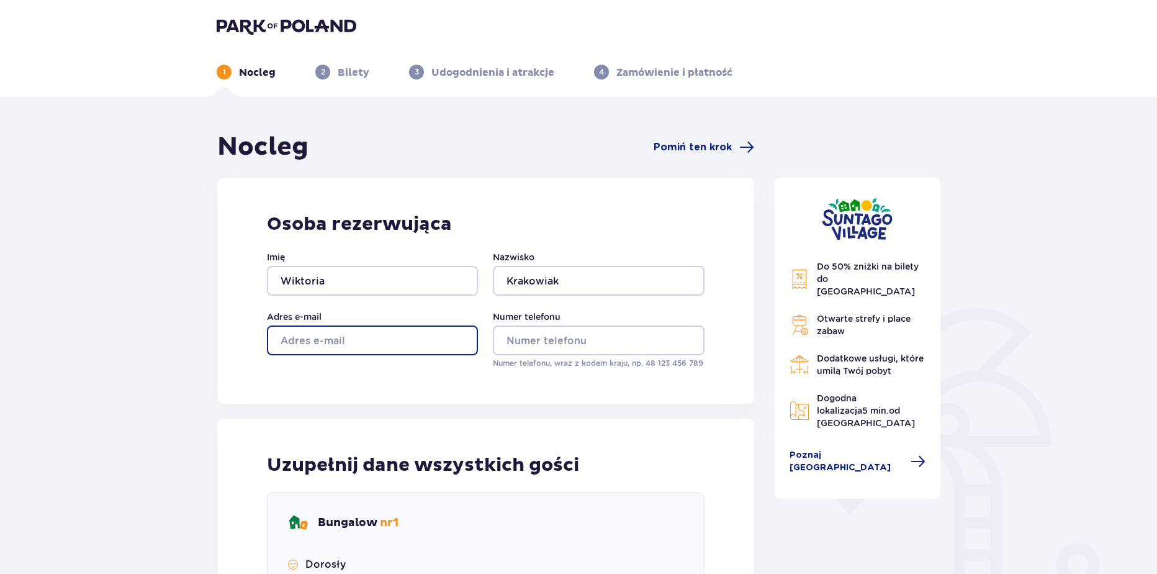
type input "wikoria.krakowiak@parkofpoland.com"
type input "aa"
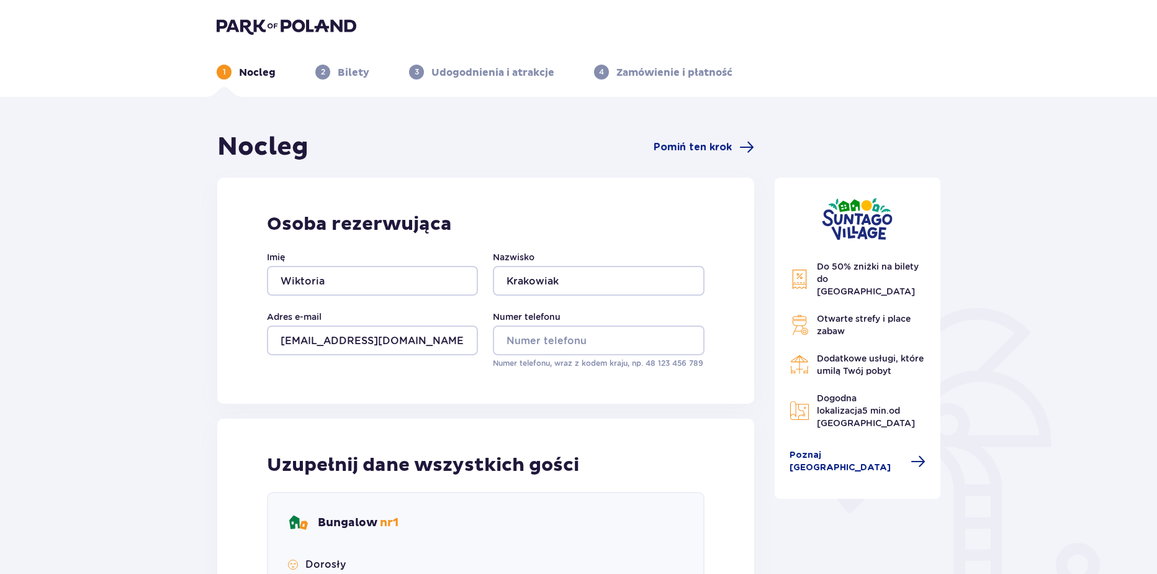
type input "aa"
drag, startPoint x: 557, startPoint y: 345, endPoint x: 552, endPoint y: 354, distance: 10.0
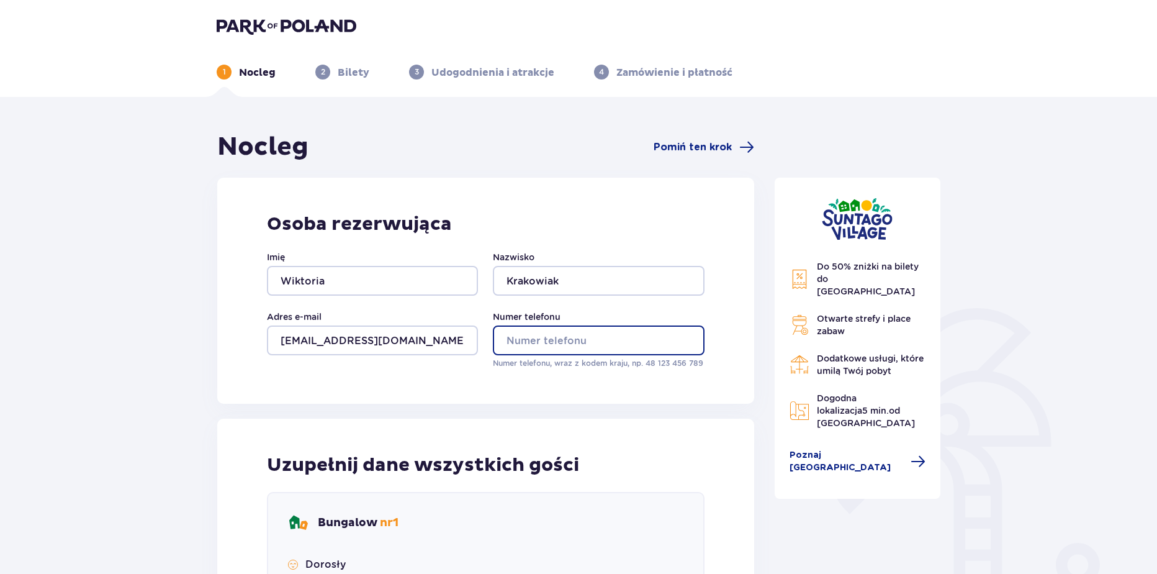
click at [552, 354] on input "Numer telefonu" at bounding box center [598, 340] width 211 height 30
type input "669326651"
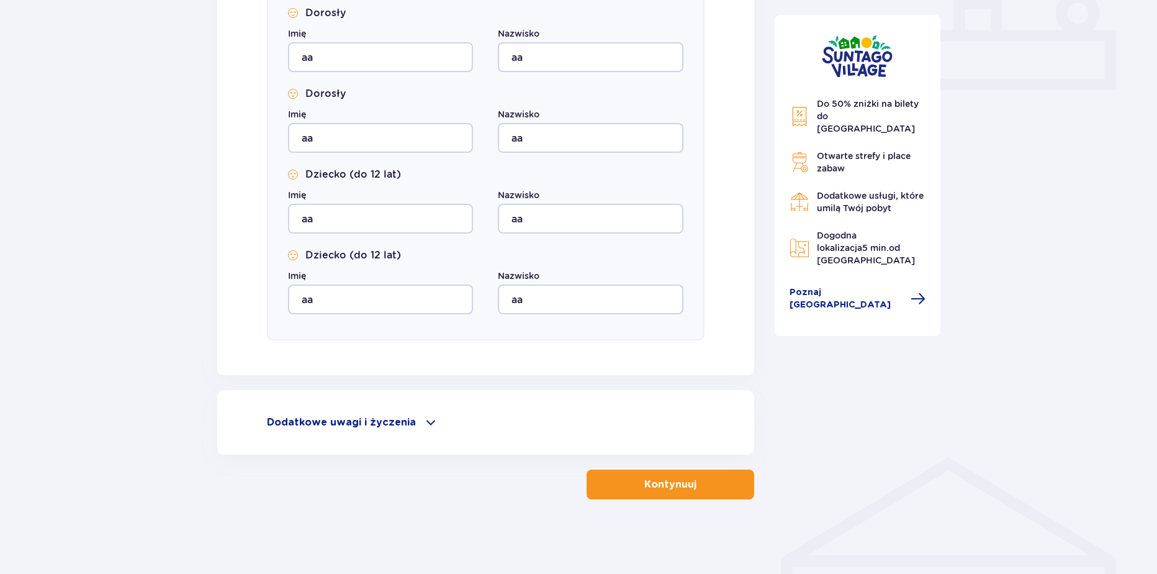
click at [685, 486] on p "Kontynuuj" at bounding box center [670, 484] width 52 height 14
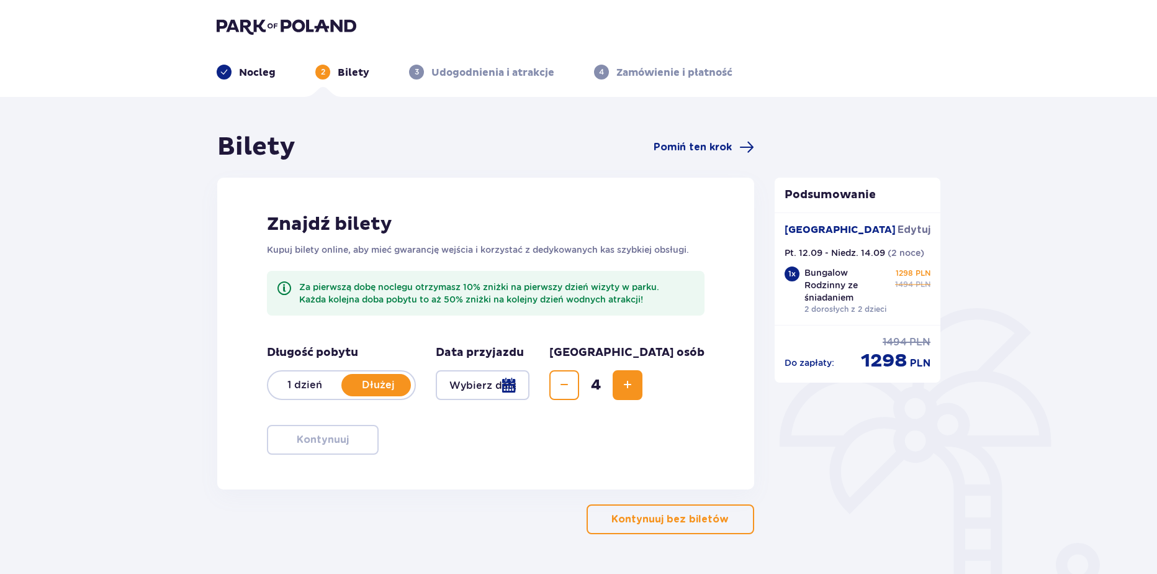
click at [270, 30] on img at bounding box center [287, 25] width 140 height 17
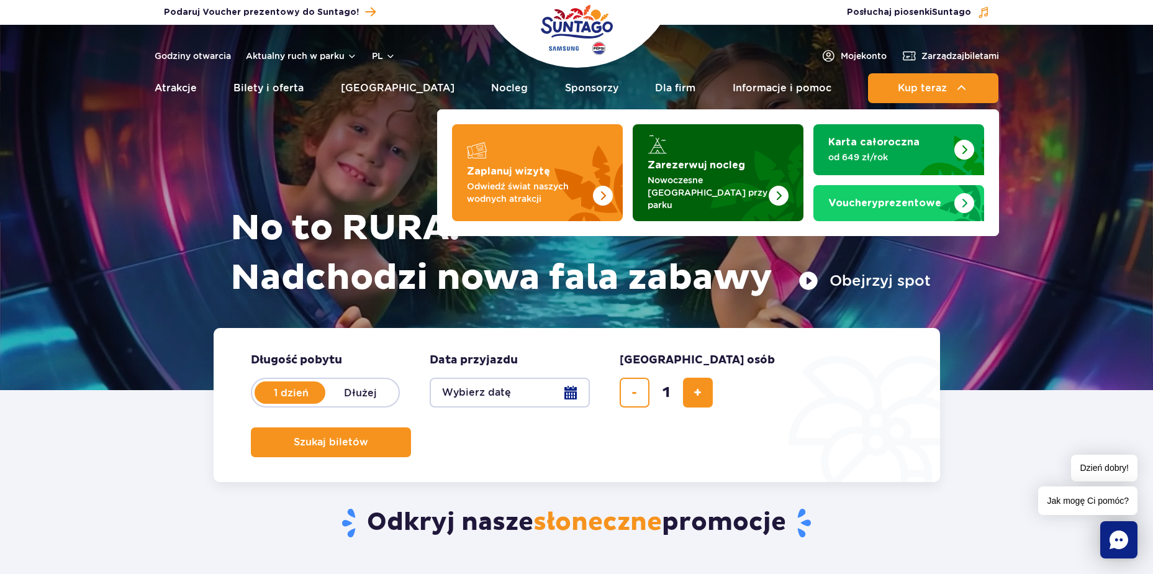
click at [727, 185] on p "Nowoczesne [GEOGRAPHIC_DATA] przy parku" at bounding box center [707, 192] width 121 height 37
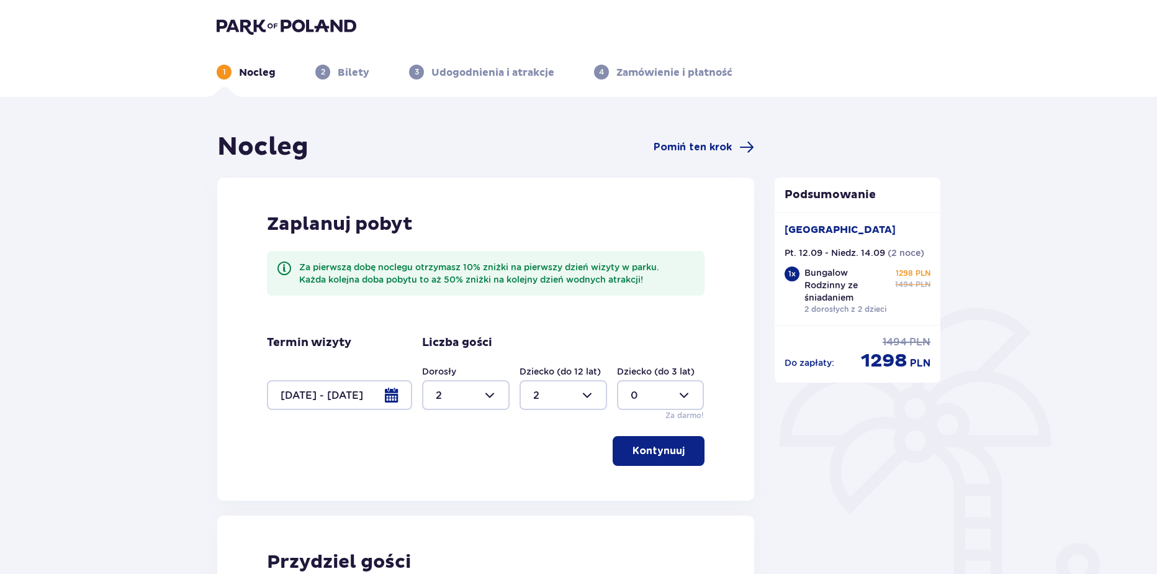
click at [389, 395] on div at bounding box center [339, 395] width 145 height 30
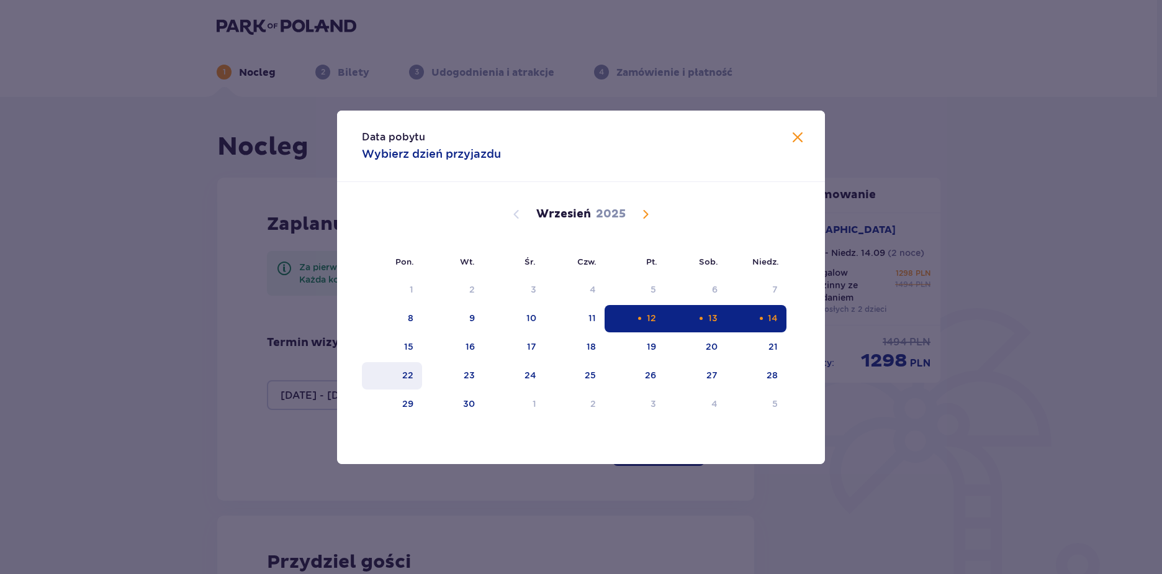
click at [399, 376] on div "22" at bounding box center [392, 375] width 60 height 27
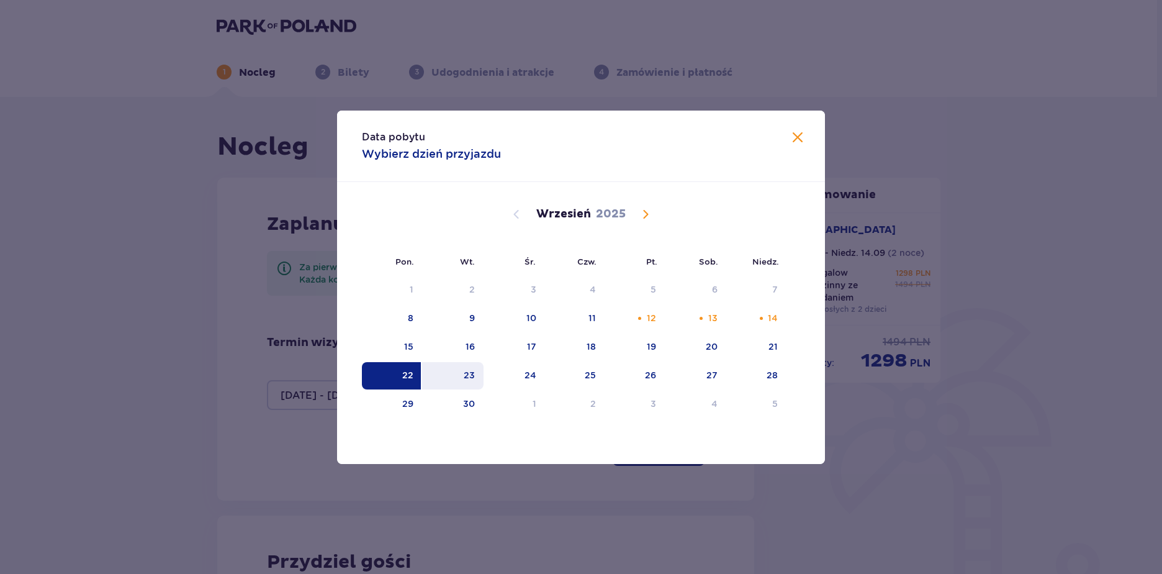
click at [462, 372] on div "23" at bounding box center [452, 375] width 61 height 27
type input "[DATE] - [DATE]"
type input "0"
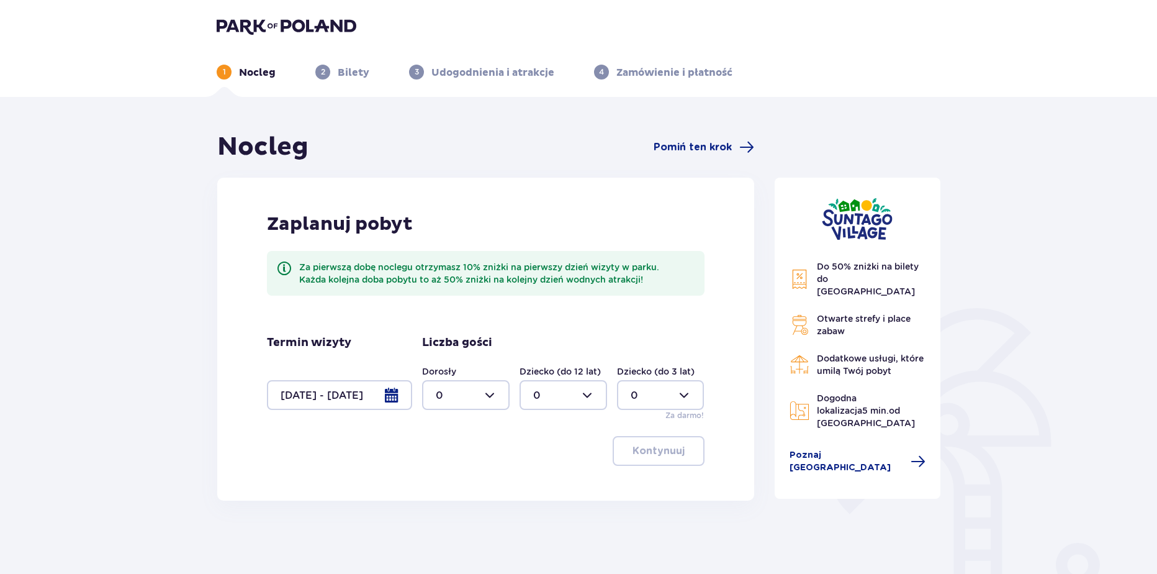
click at [428, 393] on div at bounding box center [466, 395] width 88 height 30
drag, startPoint x: 435, startPoint y: 481, endPoint x: 505, endPoint y: 485, distance: 70.9
click at [437, 481] on span "2" at bounding box center [465, 485] width 85 height 26
type input "2"
click at [634, 454] on p "Kontynuuj" at bounding box center [659, 451] width 52 height 14
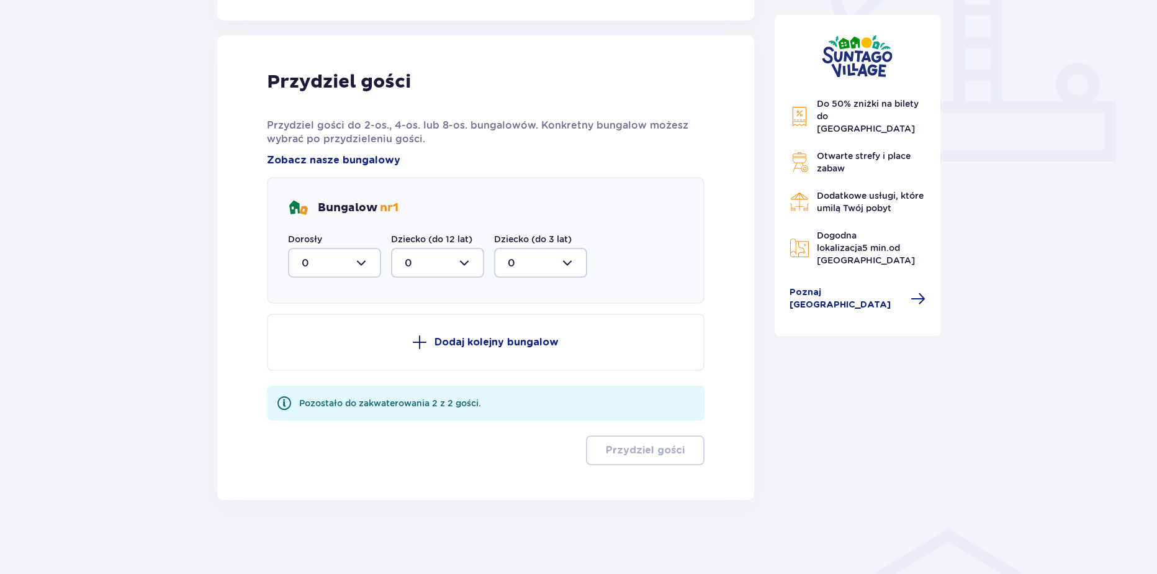
scroll to position [480, 0]
click at [337, 273] on div at bounding box center [334, 262] width 93 height 30
click at [305, 359] on span "2" at bounding box center [334, 352] width 91 height 26
type input "2"
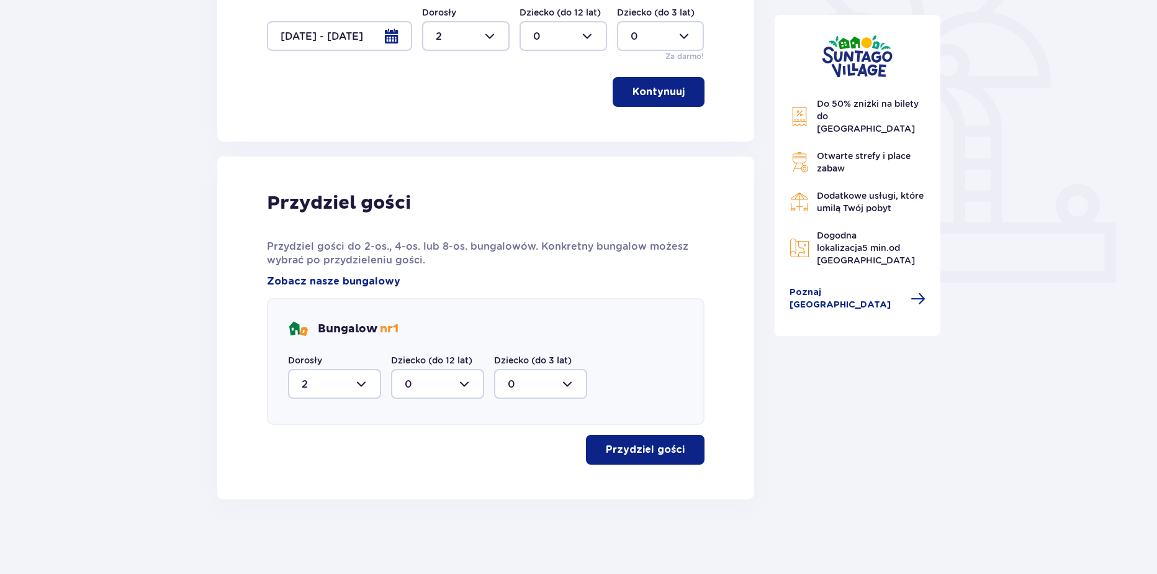
scroll to position [359, 0]
click at [653, 454] on p "Przydziel gości" at bounding box center [645, 450] width 79 height 14
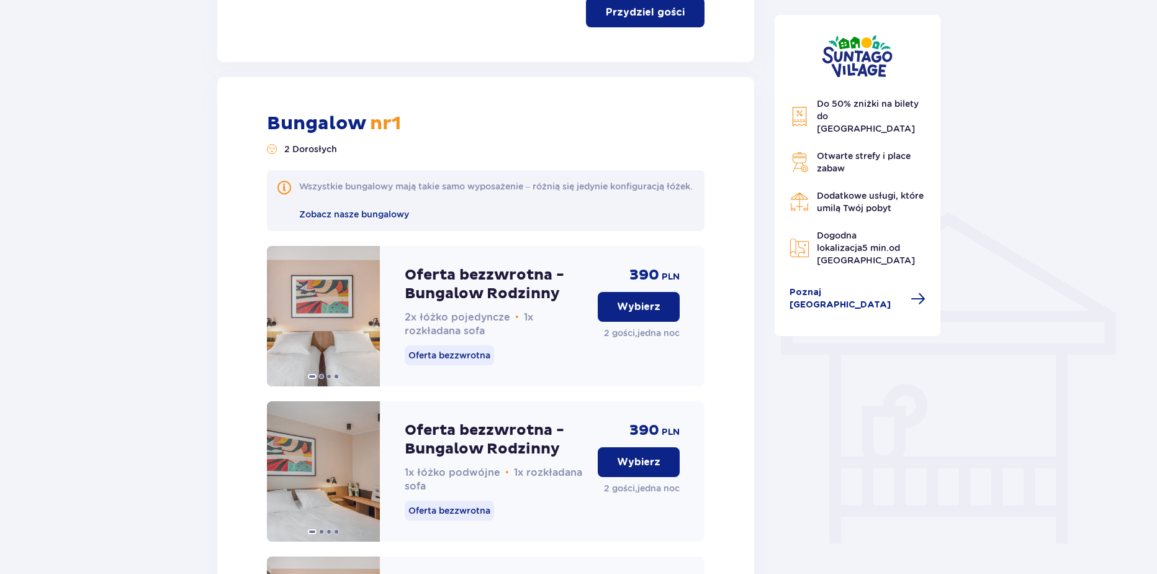
scroll to position [858, 0]
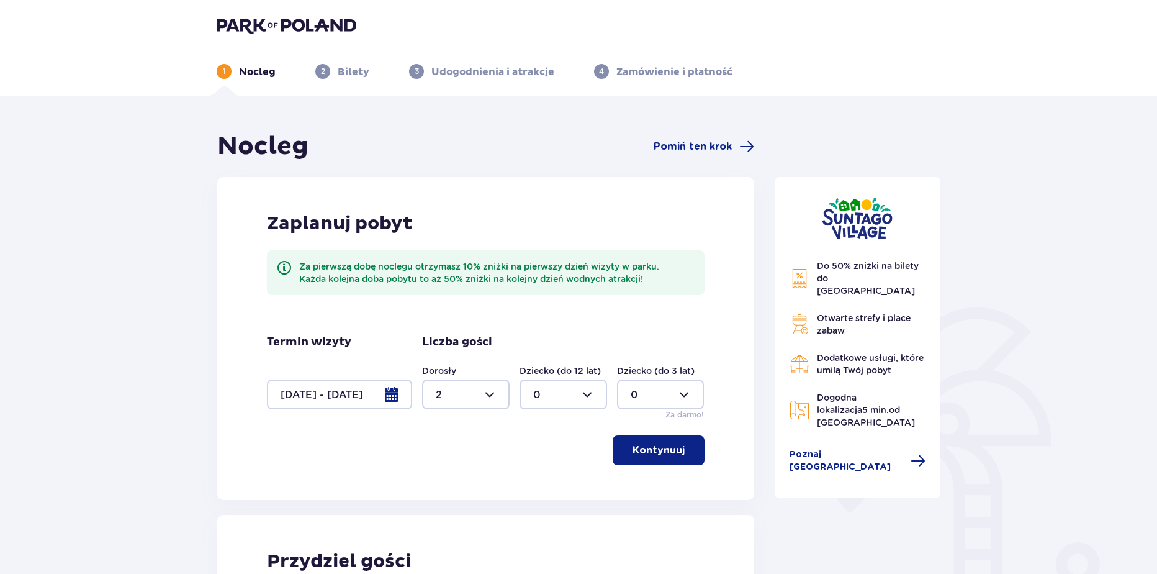
scroll to position [0, 0]
click at [377, 402] on div at bounding box center [339, 395] width 145 height 30
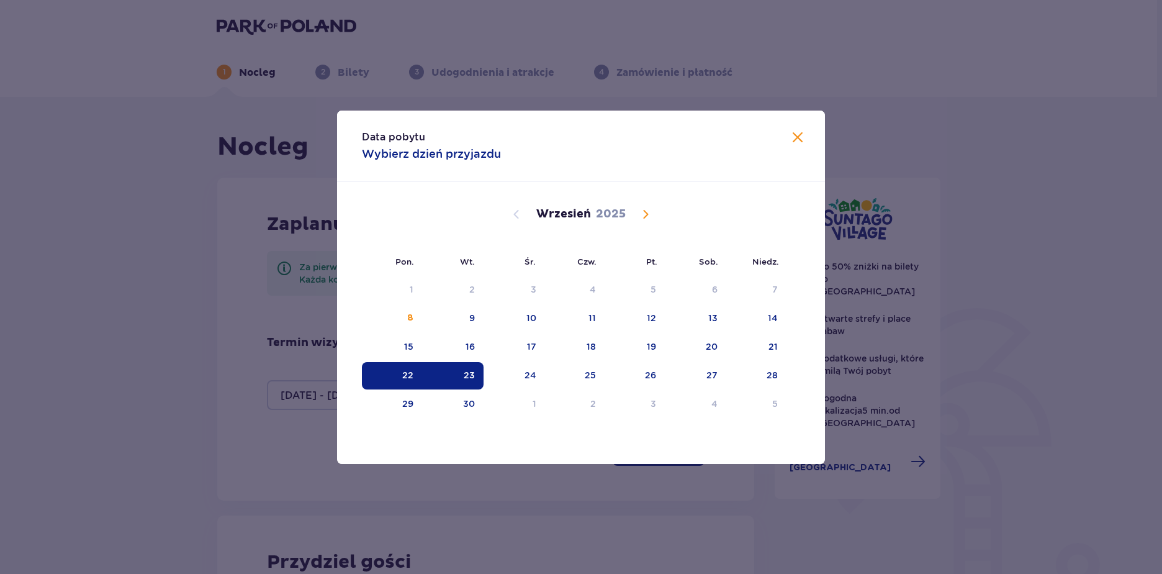
click at [641, 209] on span "Calendar" at bounding box center [645, 214] width 15 height 15
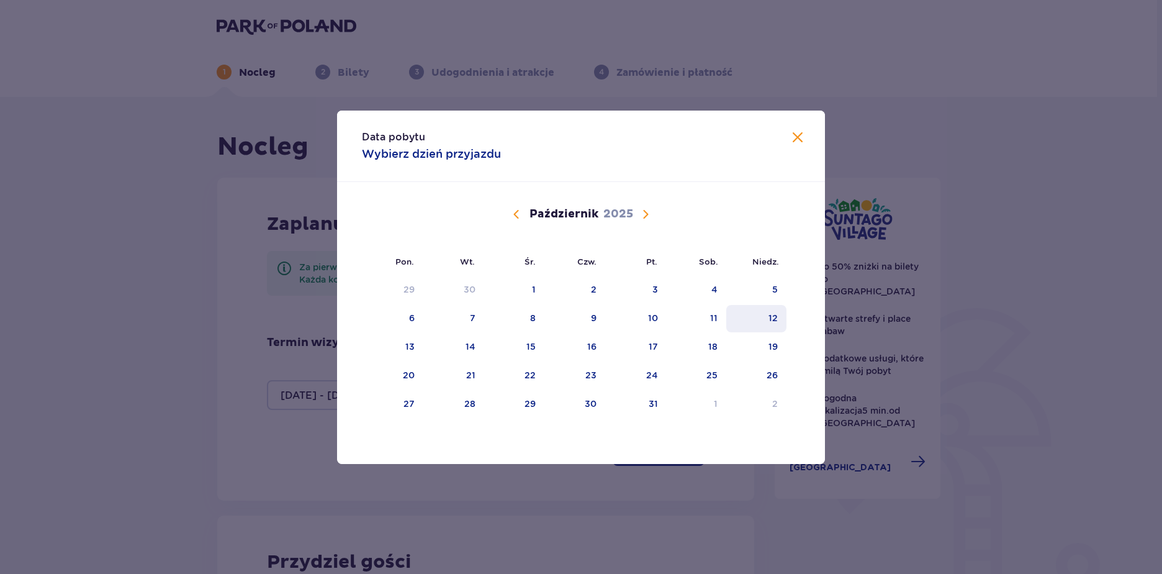
click at [754, 317] on div "12" at bounding box center [756, 318] width 60 height 27
click at [392, 346] on div "13" at bounding box center [392, 346] width 61 height 27
type input "[DATE] - [DATE]"
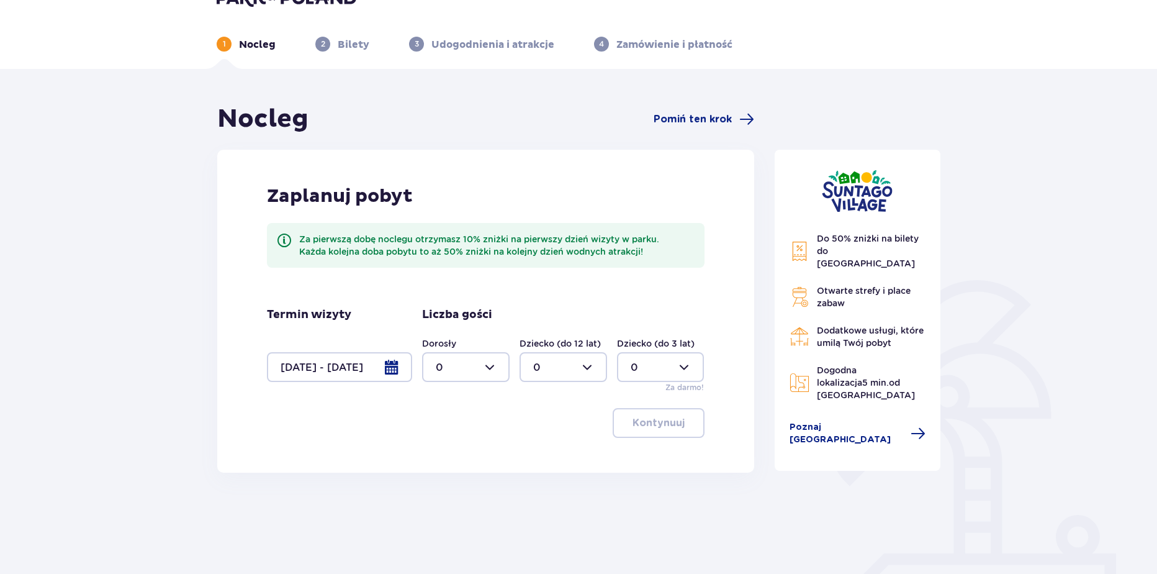
scroll to position [32, 0]
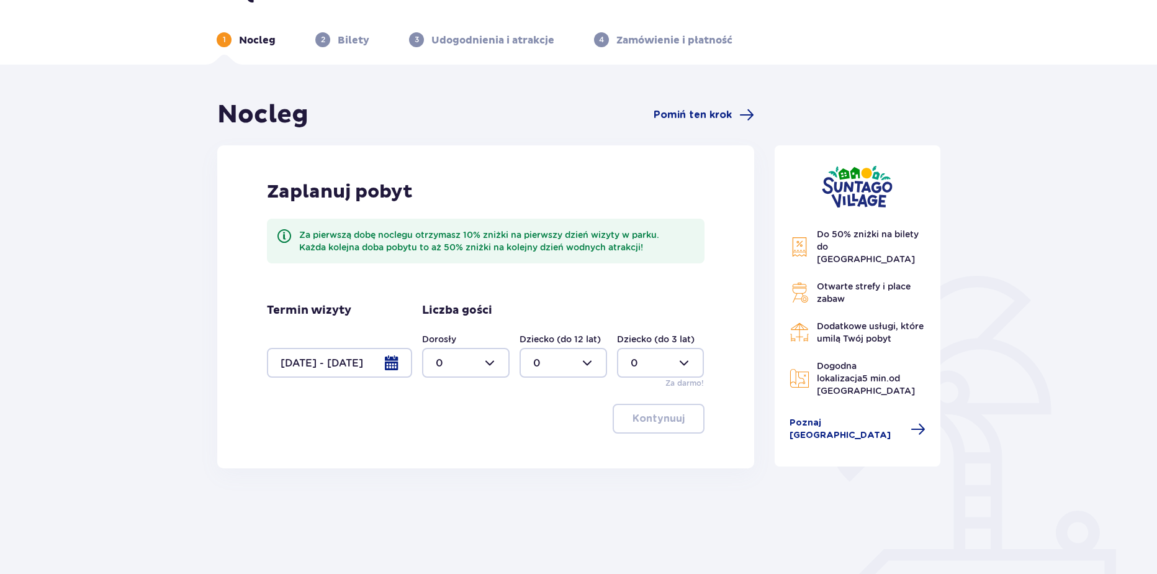
click at [477, 361] on div at bounding box center [466, 363] width 88 height 30
click at [451, 450] on div "2" at bounding box center [466, 453] width 60 height 14
type input "2"
click at [463, 448] on div "Zaplanuj pobyt Za pierwszą dobę noclegu otrzymasz 10% zniżki na pierwszy dzień …" at bounding box center [485, 306] width 537 height 323
click at [554, 363] on div at bounding box center [564, 363] width 88 height 30
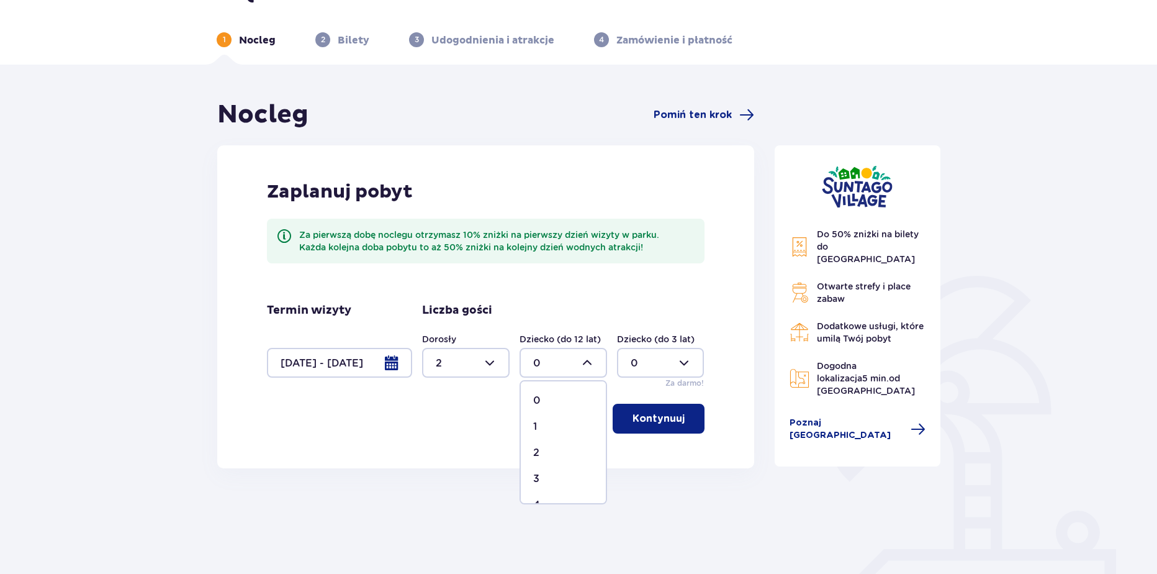
click at [535, 472] on p "3" at bounding box center [536, 479] width 6 height 14
type input "3"
click at [647, 434] on div "Zaplanuj pobyt Za pierwszą dobę noclegu otrzymasz 10% zniżki na pierwszy dzień …" at bounding box center [485, 306] width 537 height 323
click at [654, 412] on p "Kontynuuj" at bounding box center [659, 419] width 52 height 14
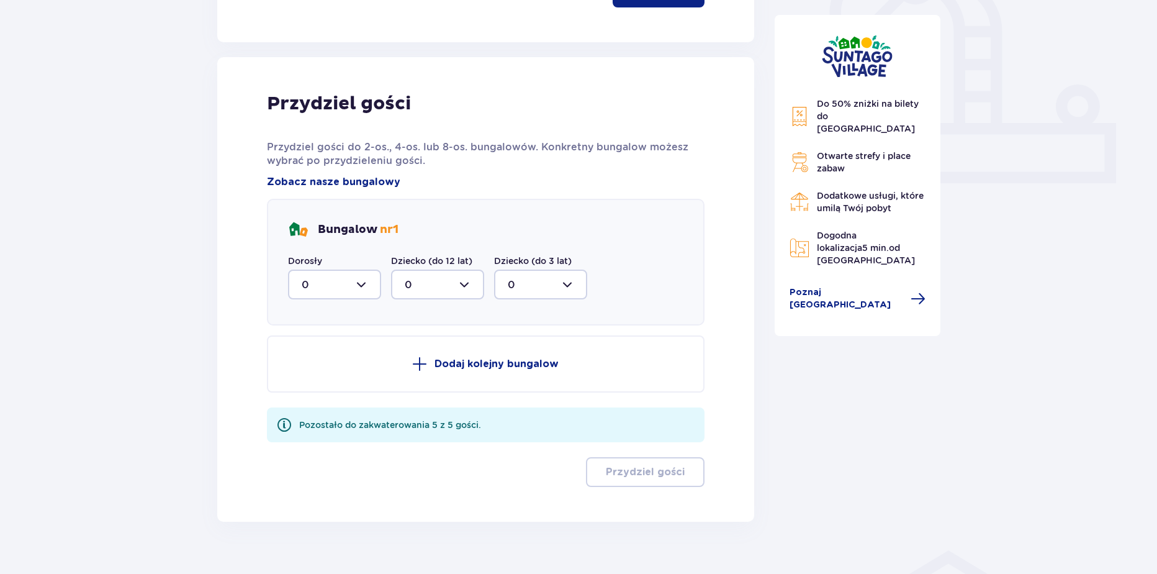
scroll to position [480, 0]
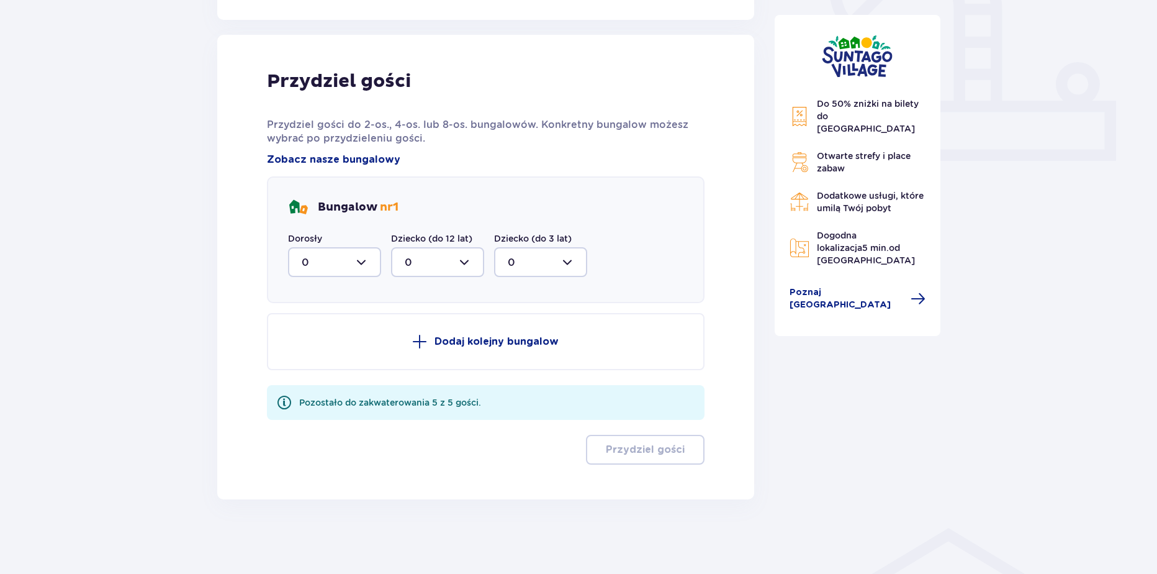
drag, startPoint x: 370, startPoint y: 279, endPoint x: 364, endPoint y: 291, distance: 12.5
click at [369, 279] on div "Bungalow nr 1 Dorosły 0 Dziecko (do 12 lat) 0 Dziecko (do 3 lat) 0" at bounding box center [486, 239] width 438 height 127
drag, startPoint x: 352, startPoint y: 266, endPoint x: 350, endPoint y: 273, distance: 7.7
click at [350, 269] on div at bounding box center [334, 262] width 93 height 30
click at [310, 363] on span "2" at bounding box center [334, 352] width 91 height 26
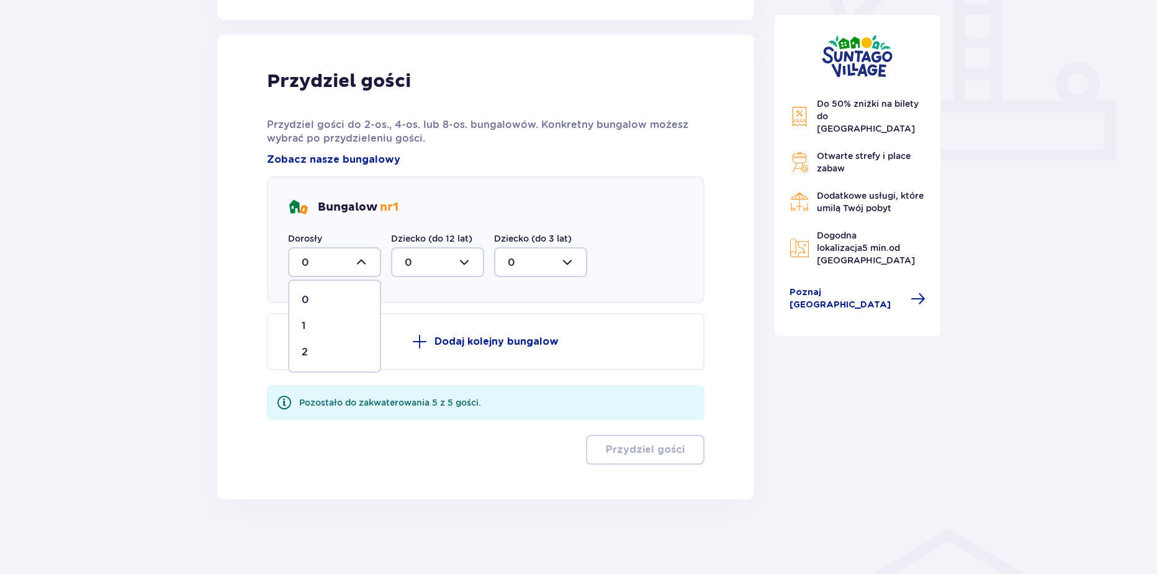
type input "2"
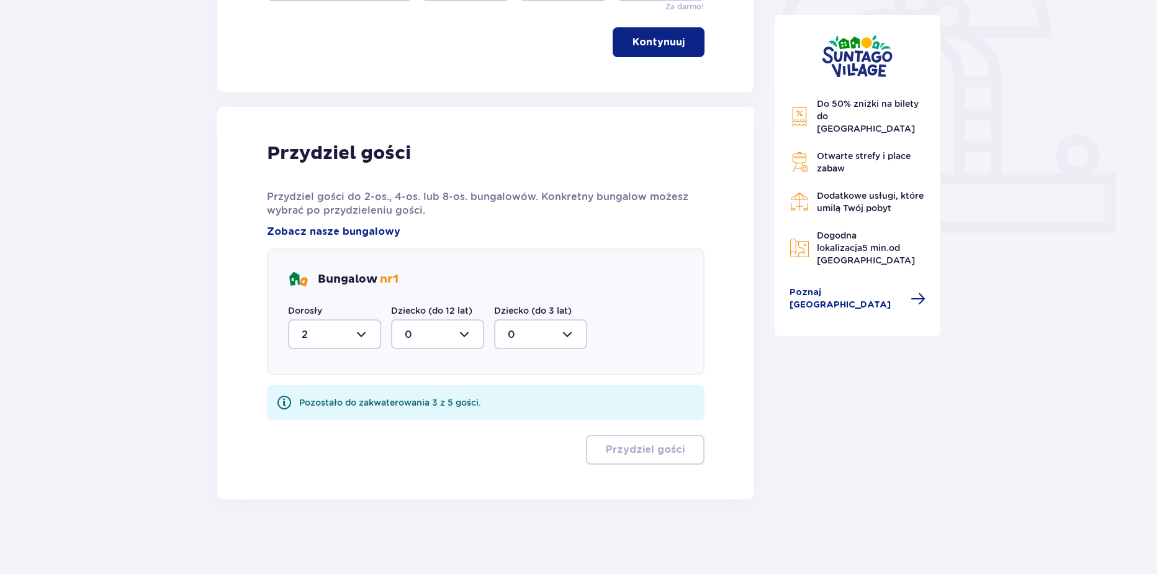
click at [430, 330] on div at bounding box center [437, 334] width 93 height 30
click at [417, 451] on div "3" at bounding box center [438, 450] width 66 height 14
type input "3"
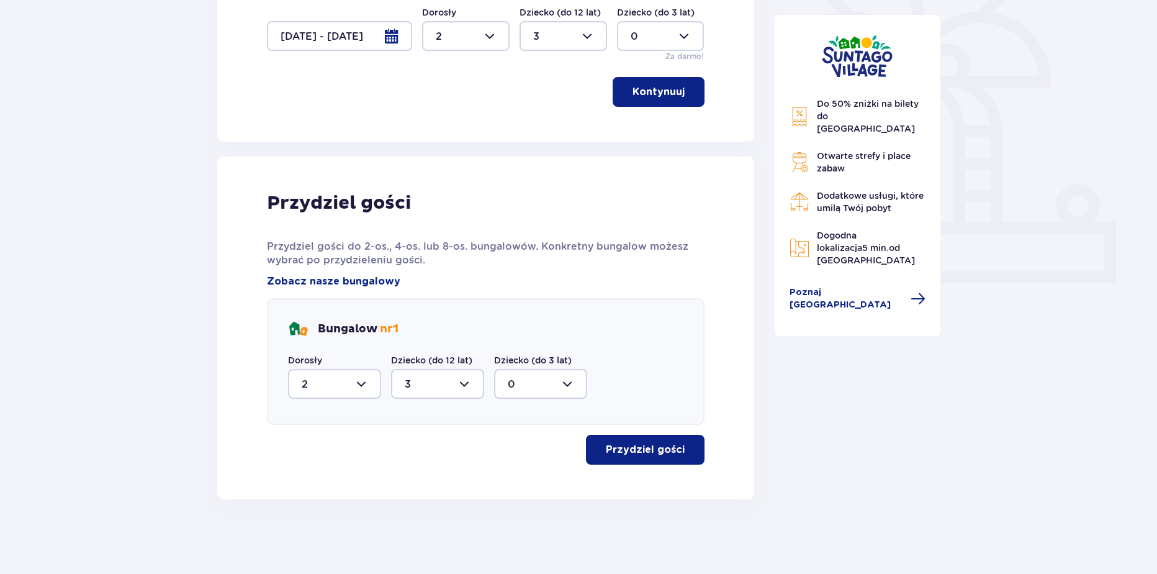
scroll to position [359, 0]
click at [647, 448] on p "Przydziel gości" at bounding box center [645, 450] width 79 height 14
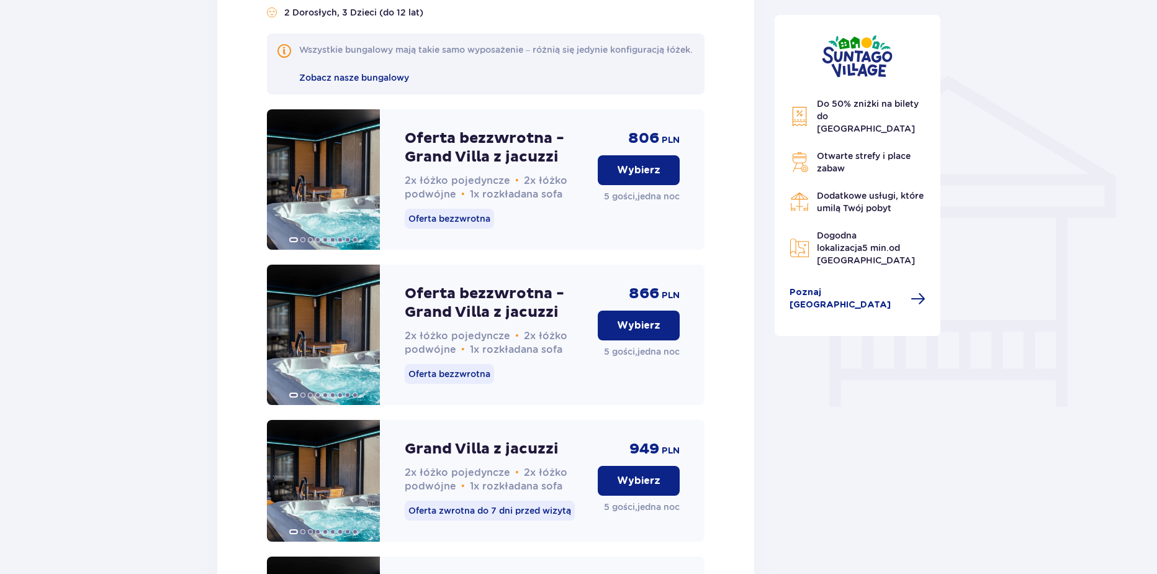
scroll to position [934, 0]
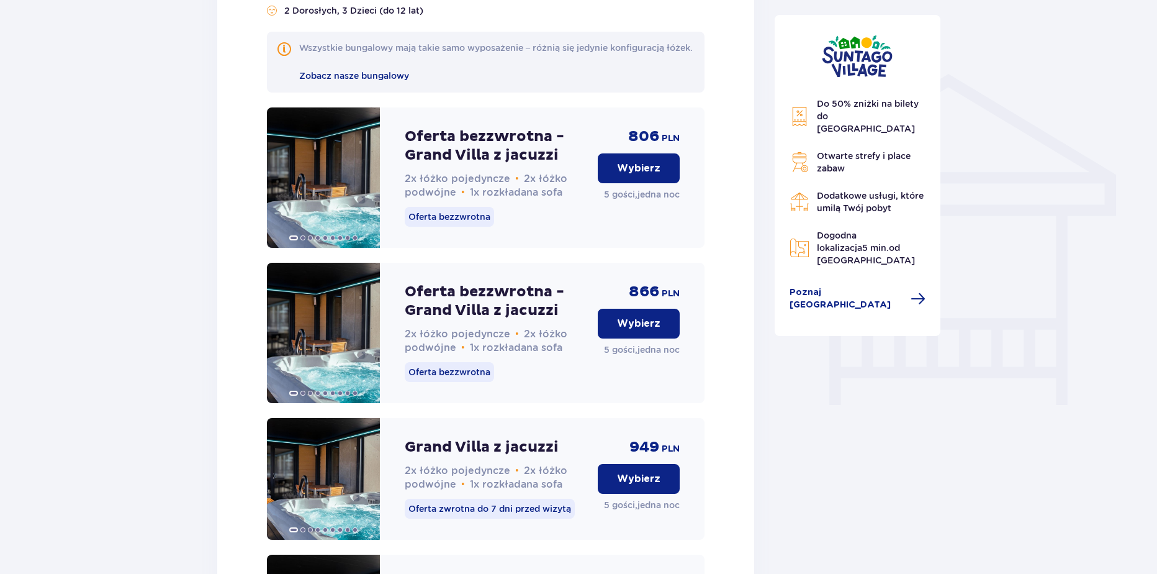
drag, startPoint x: 1156, startPoint y: 300, endPoint x: 1158, endPoint y: 351, distance: 51.6
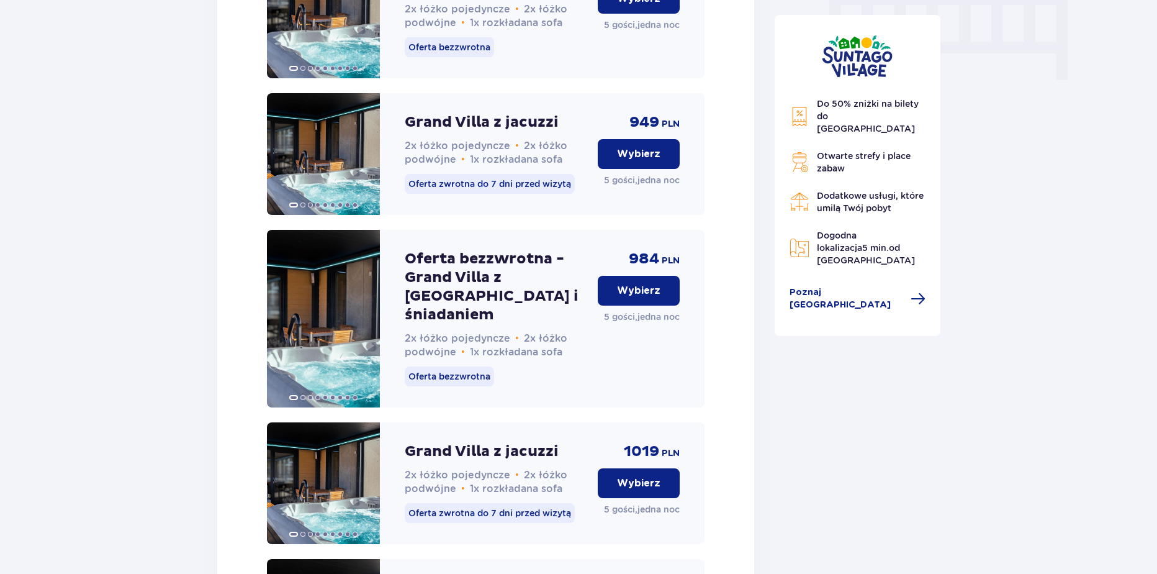
scroll to position [1274, 0]
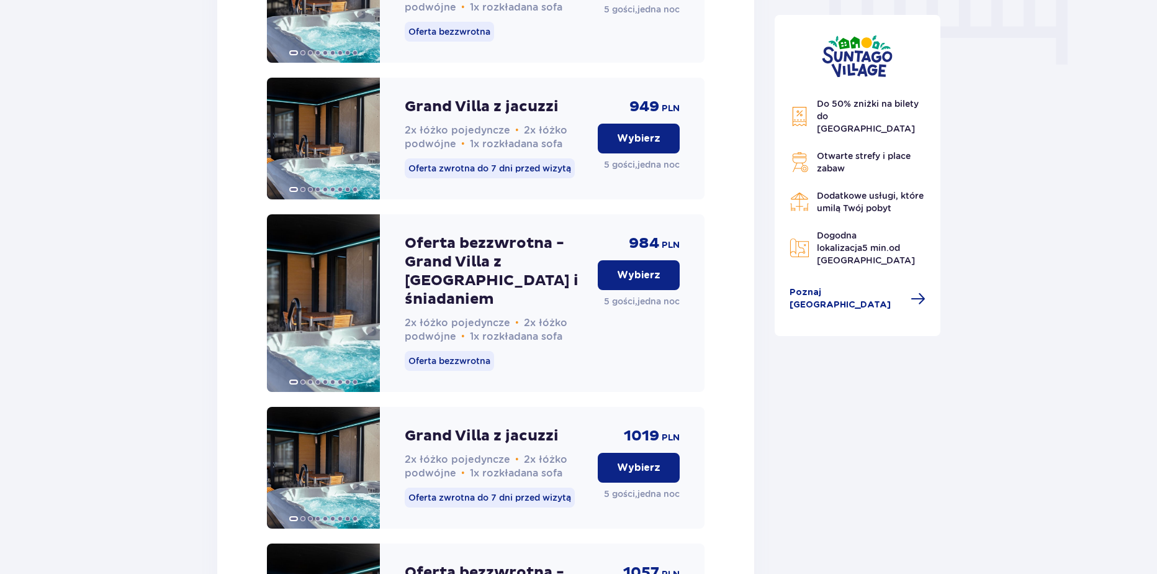
click at [624, 281] on p "Wybierz" at bounding box center [638, 275] width 43 height 14
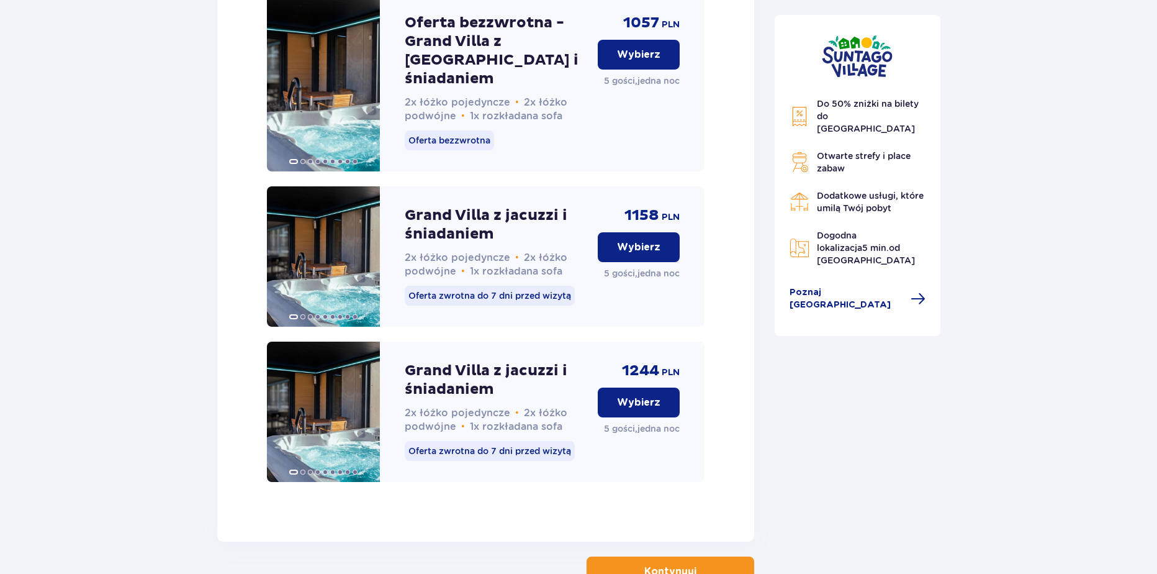
scroll to position [1886, 0]
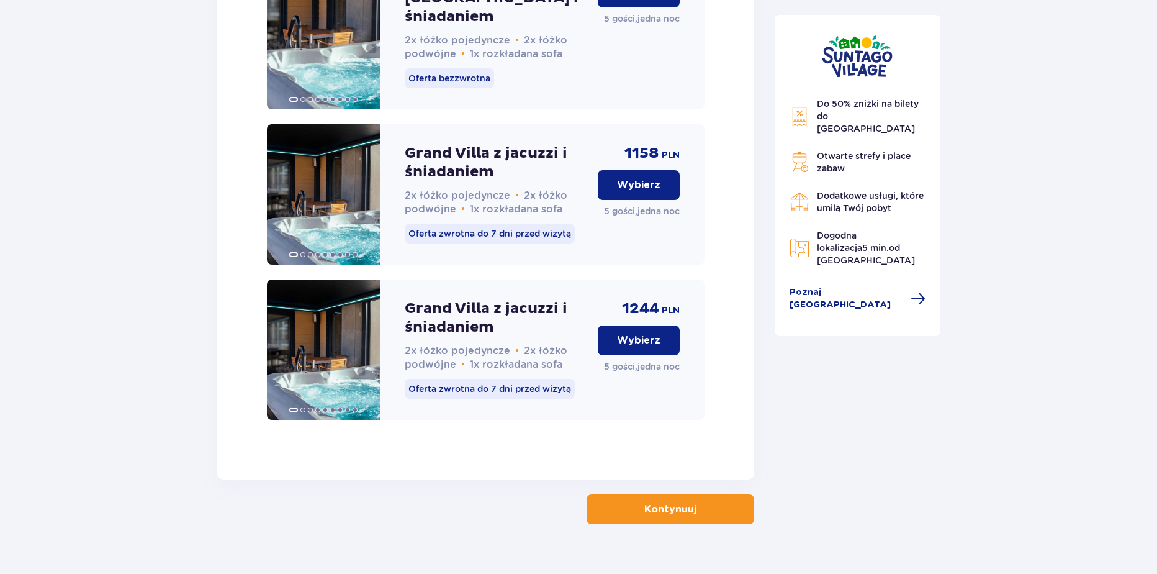
click at [644, 502] on p "Kontynuuj" at bounding box center [670, 509] width 52 height 14
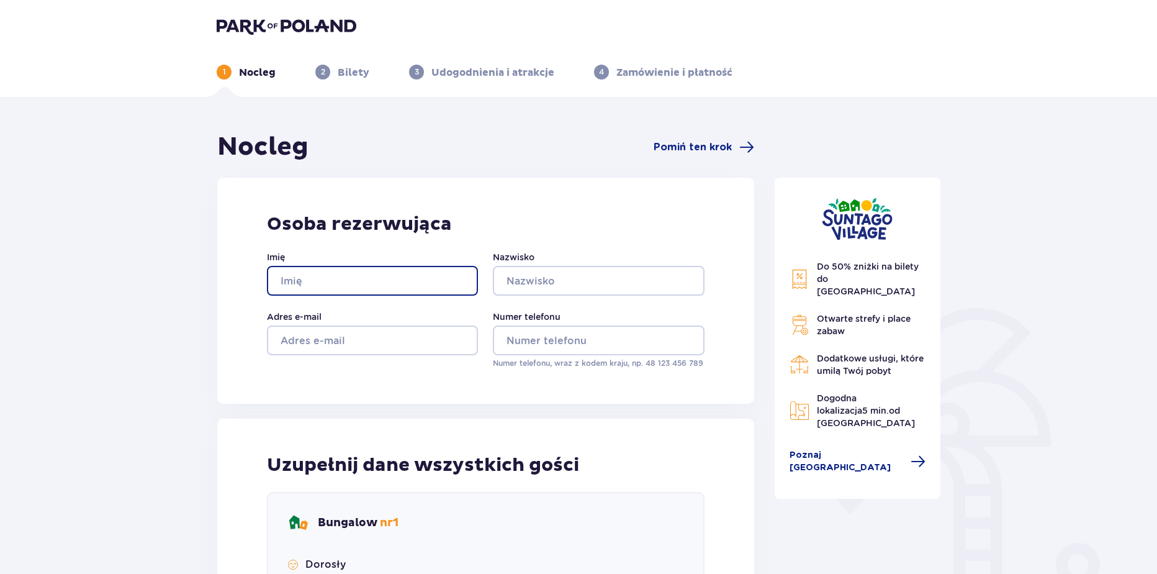
click at [380, 289] on input "Imię" at bounding box center [372, 281] width 211 height 30
type input "Wiktoria"
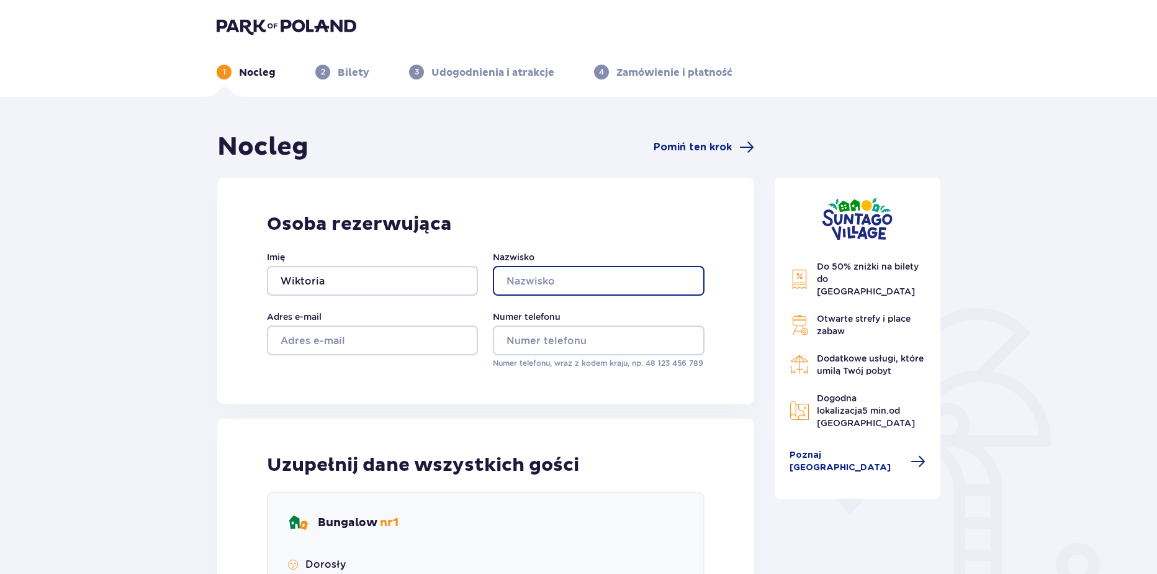
type input "Krakowiak"
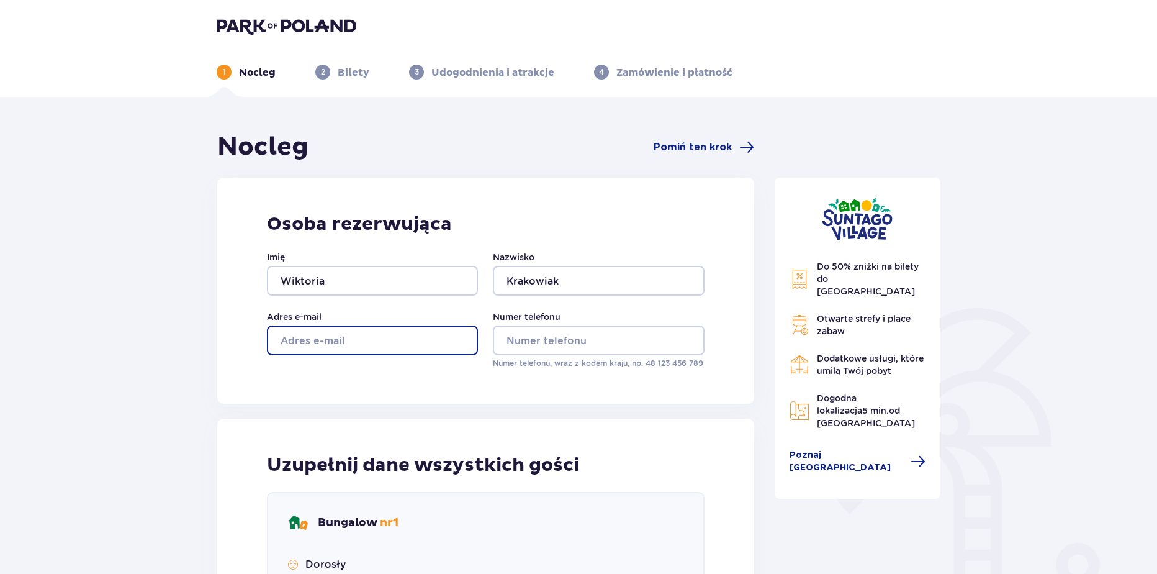
type input "x@gamil.com"
type input "aa"
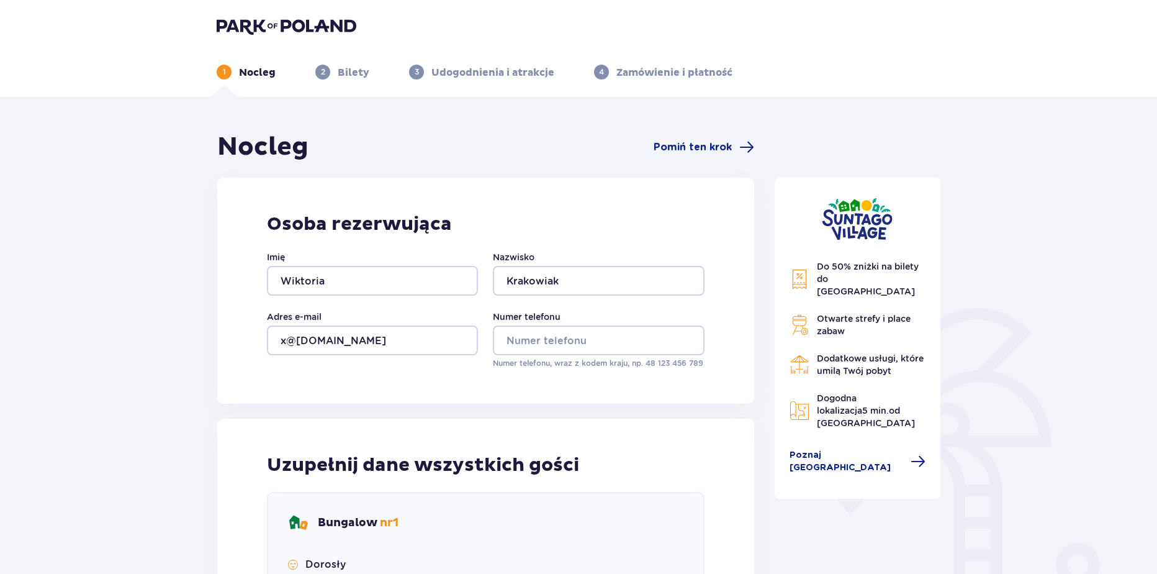
type input "aa"
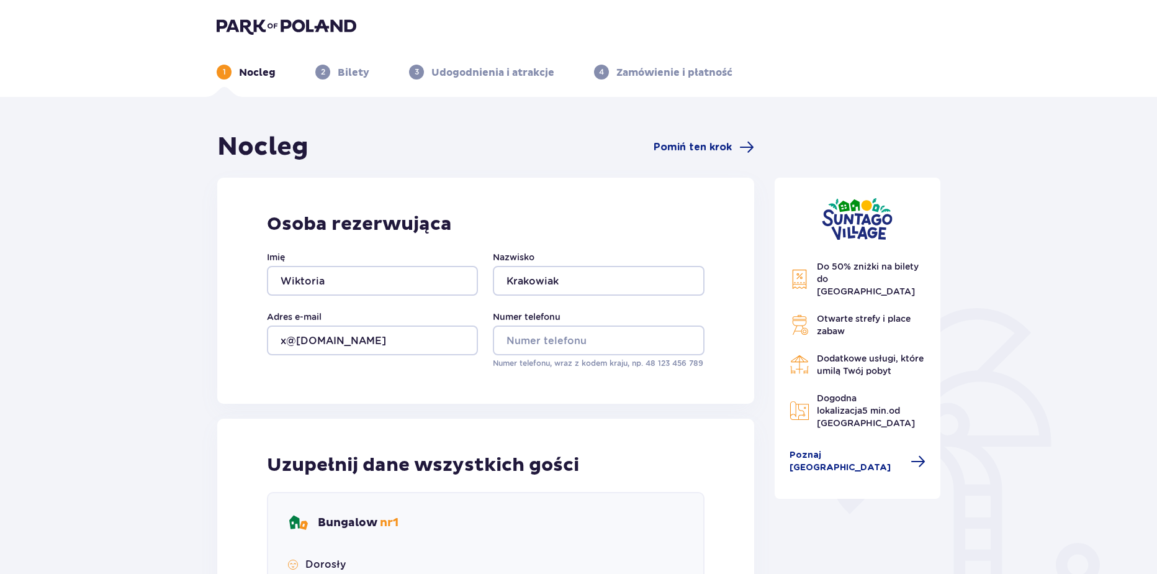
type input "aa"
click at [515, 348] on input "Numer telefonu" at bounding box center [598, 340] width 211 height 30
type input "669326651"
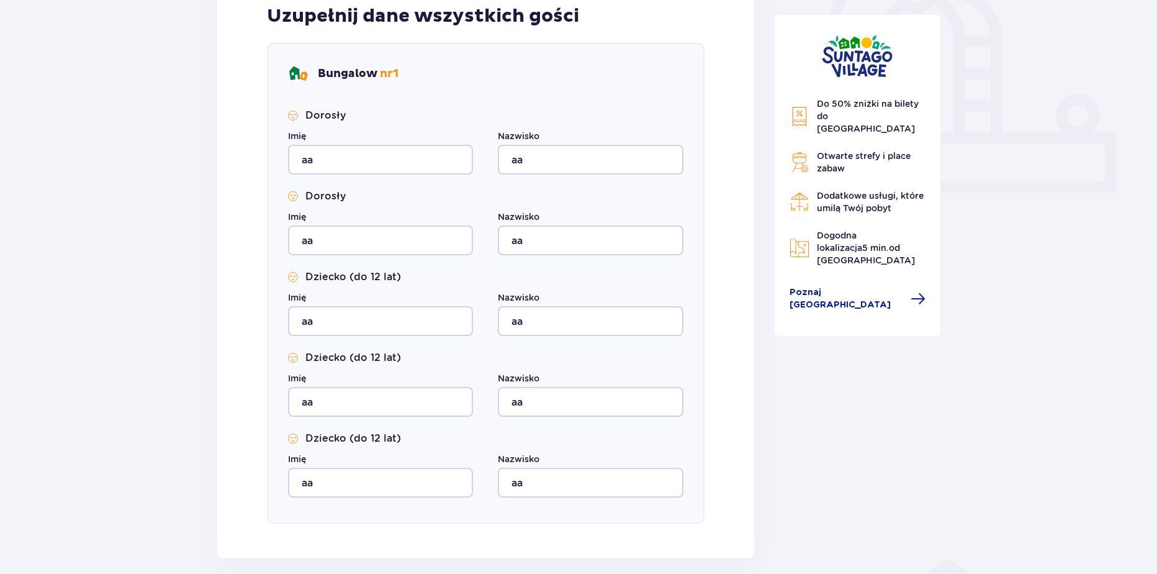
scroll to position [632, 0]
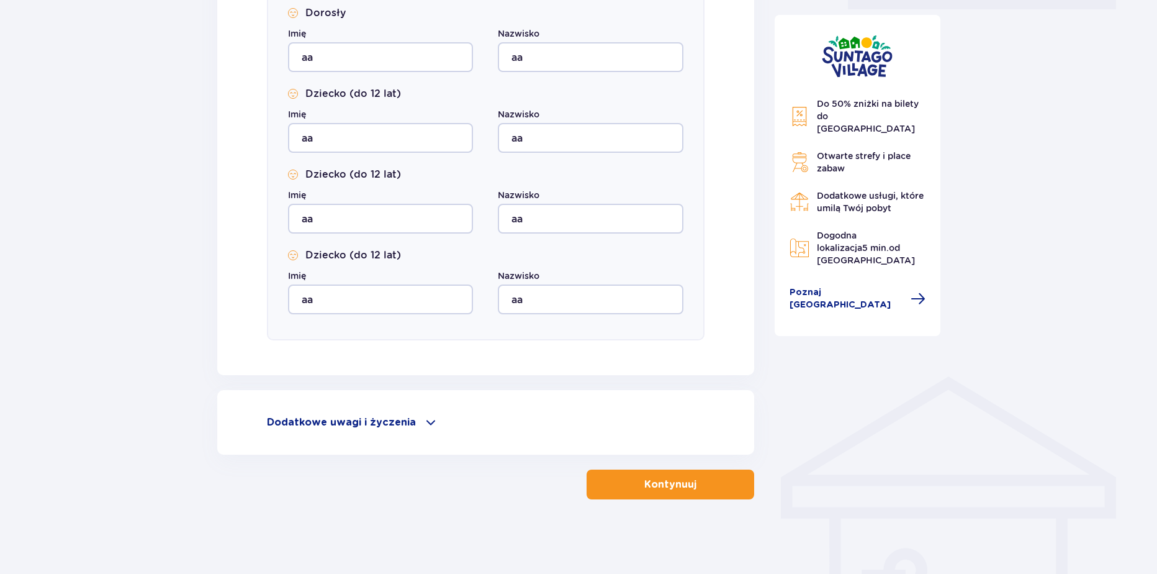
click at [624, 477] on button "Kontynuuj" at bounding box center [671, 484] width 168 height 30
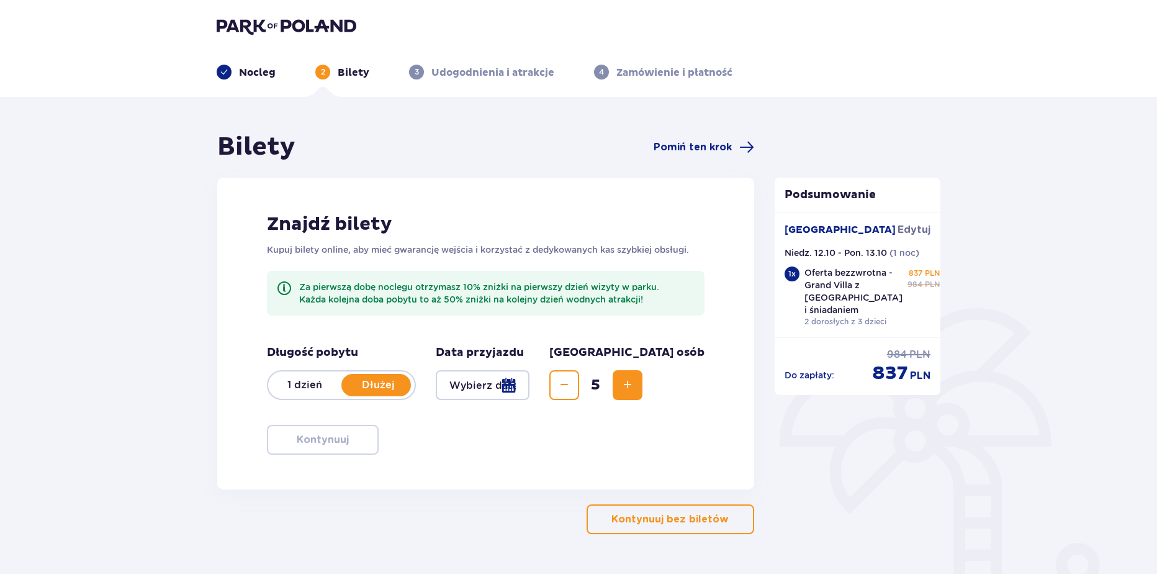
click at [272, 24] on img at bounding box center [287, 25] width 140 height 17
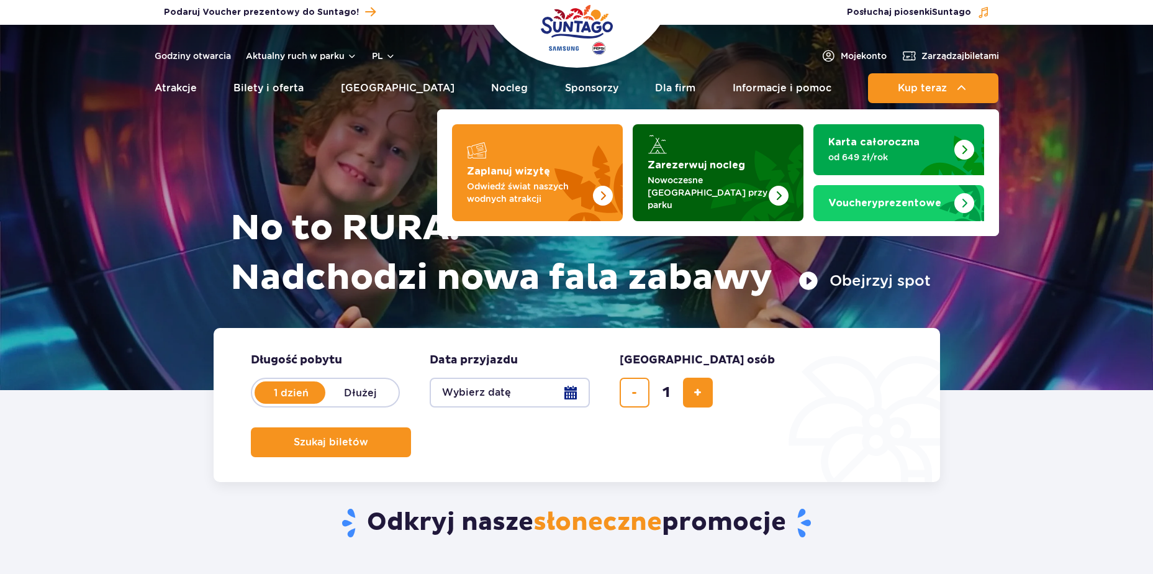
click at [706, 152] on img "Zarezerwuj nocleg" at bounding box center [748, 172] width 109 height 97
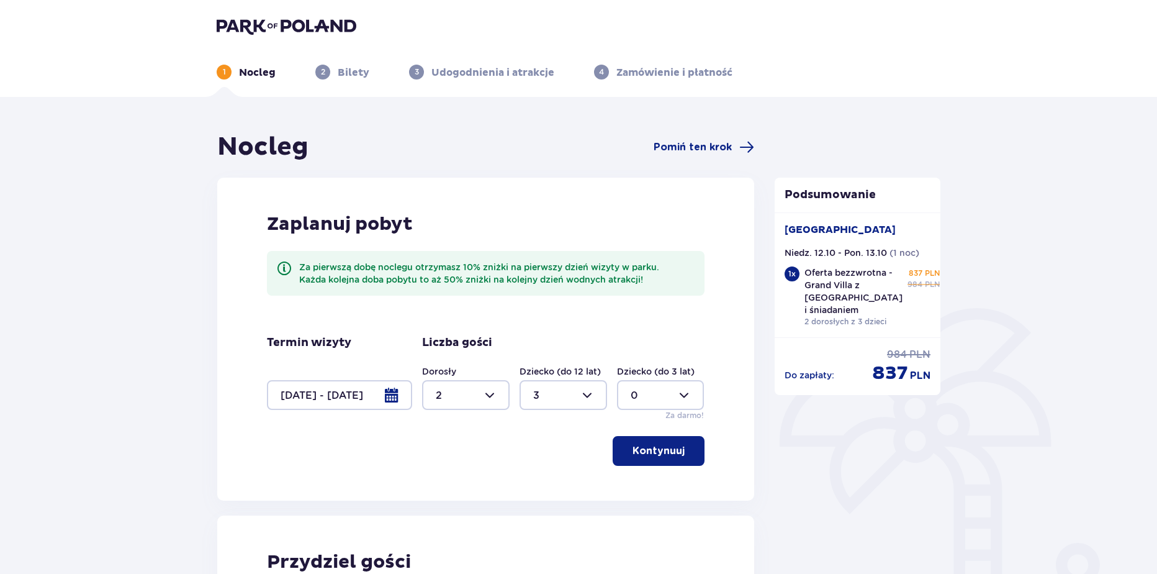
click at [292, 27] on img at bounding box center [287, 25] width 140 height 17
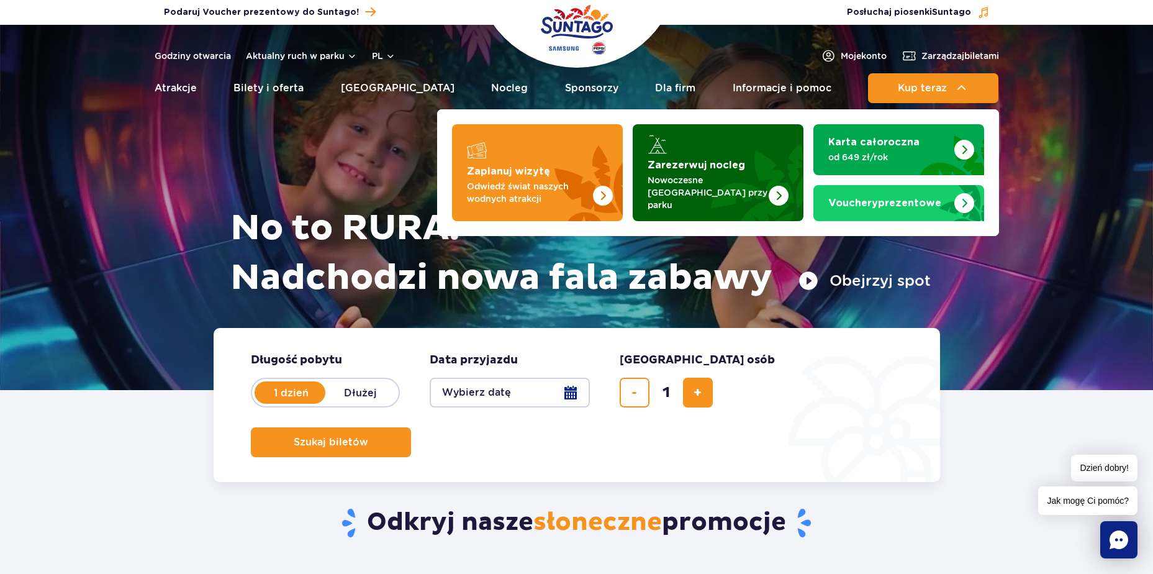
click at [704, 186] on p "Nowoczesne [GEOGRAPHIC_DATA] przy parku" at bounding box center [707, 192] width 121 height 37
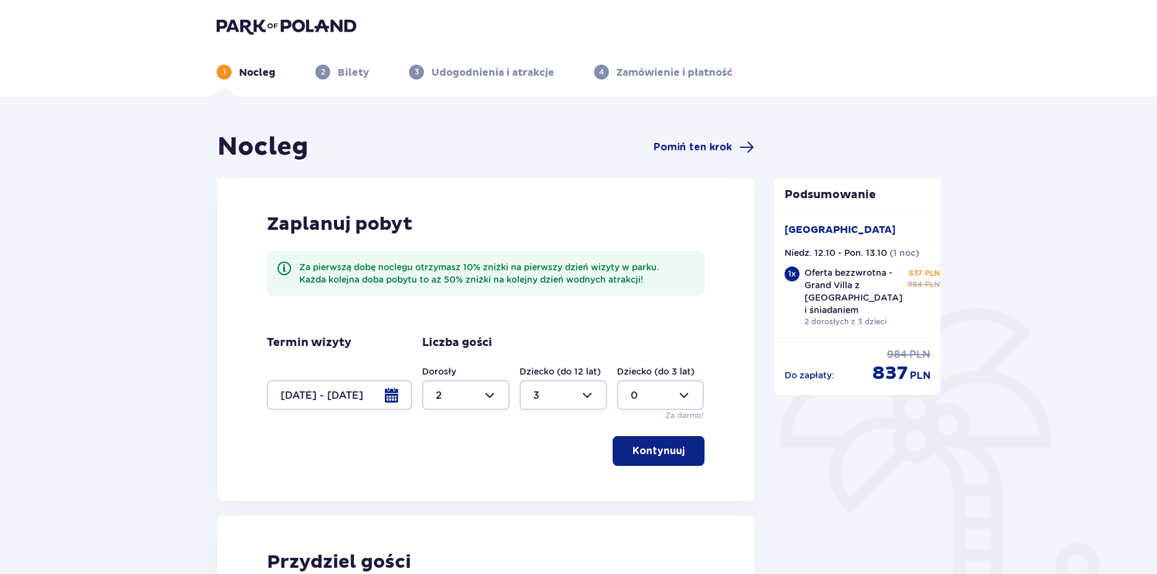
scroll to position [25, 0]
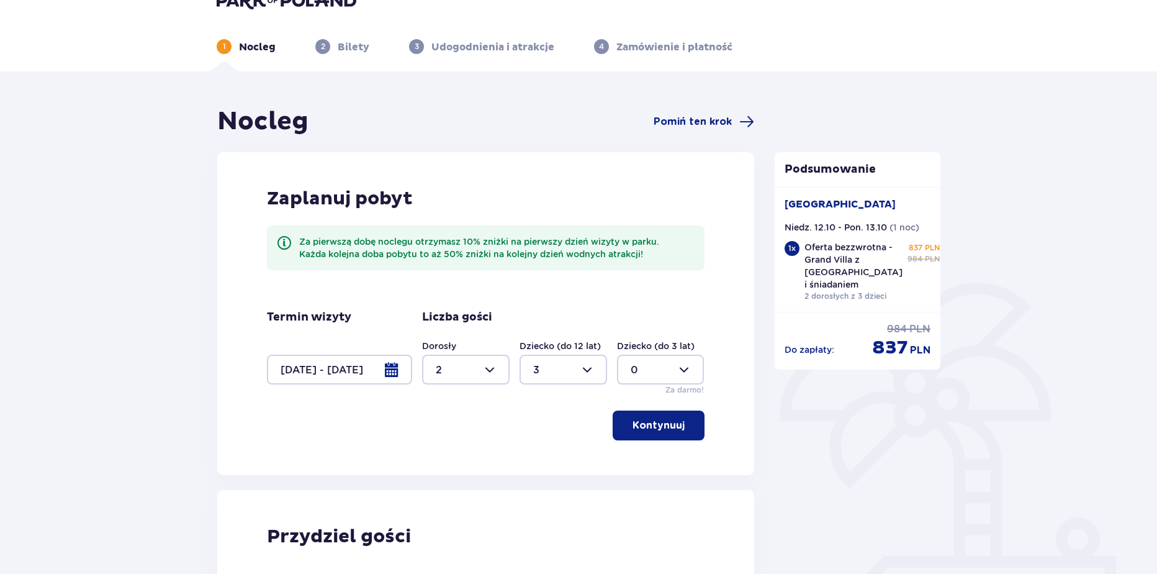
click at [382, 377] on div at bounding box center [339, 369] width 145 height 30
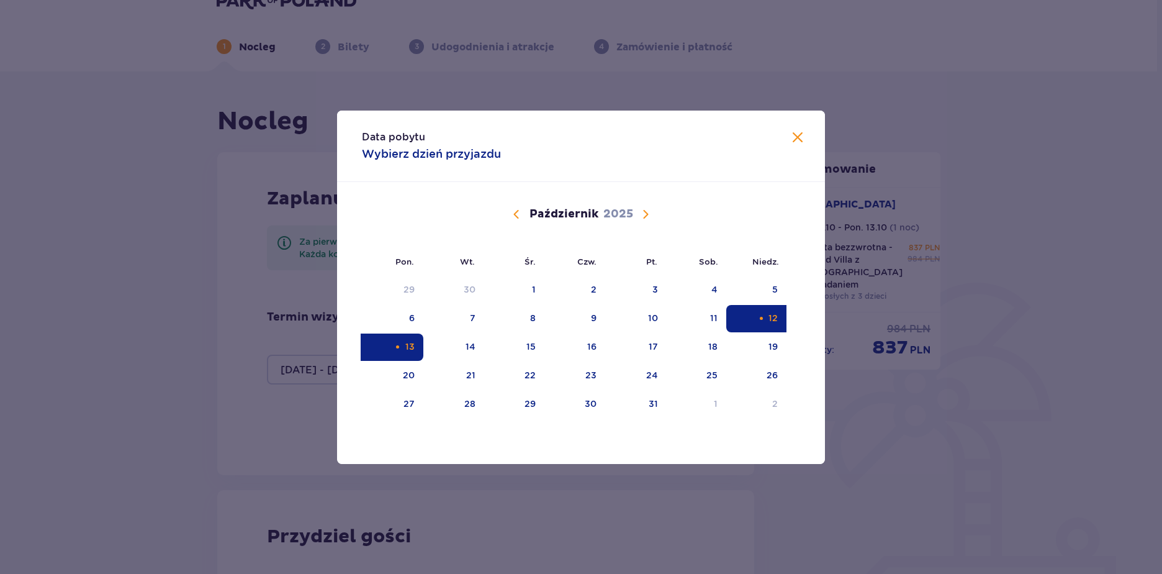
click at [750, 320] on div "12" at bounding box center [756, 318] width 60 height 27
click at [372, 349] on div "13" at bounding box center [392, 346] width 61 height 27
type input "[DATE] - [DATE]"
type input "0"
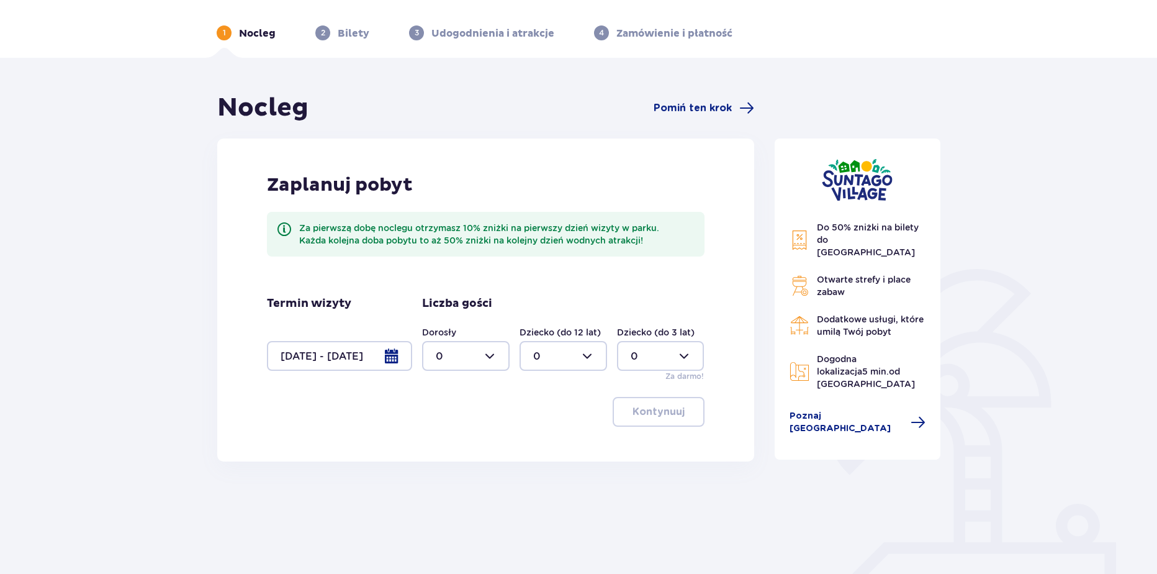
scroll to position [40, 0]
click at [467, 353] on div at bounding box center [466, 355] width 88 height 30
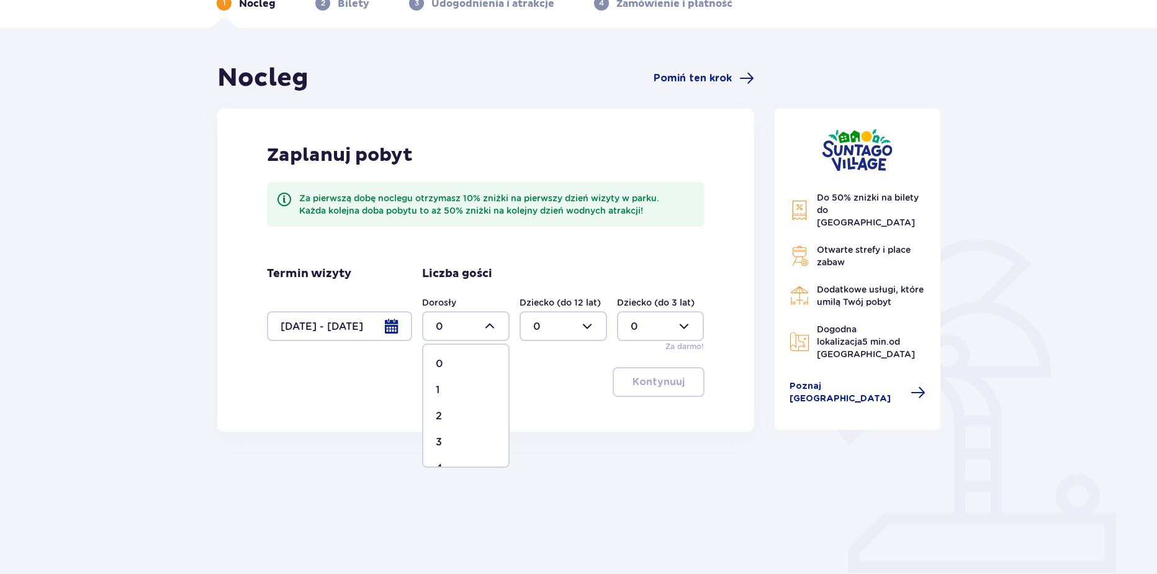
scroll to position [83, 0]
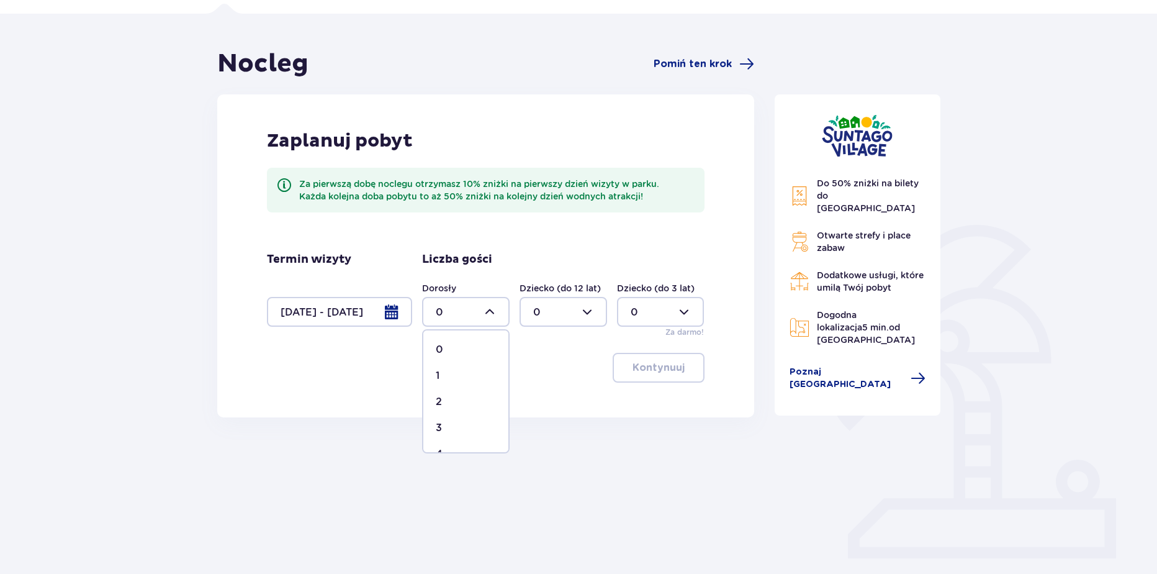
click at [447, 400] on div "2" at bounding box center [466, 402] width 60 height 14
type input "2"
click at [552, 314] on div at bounding box center [564, 312] width 88 height 30
click at [537, 405] on p "2" at bounding box center [536, 402] width 6 height 14
type input "2"
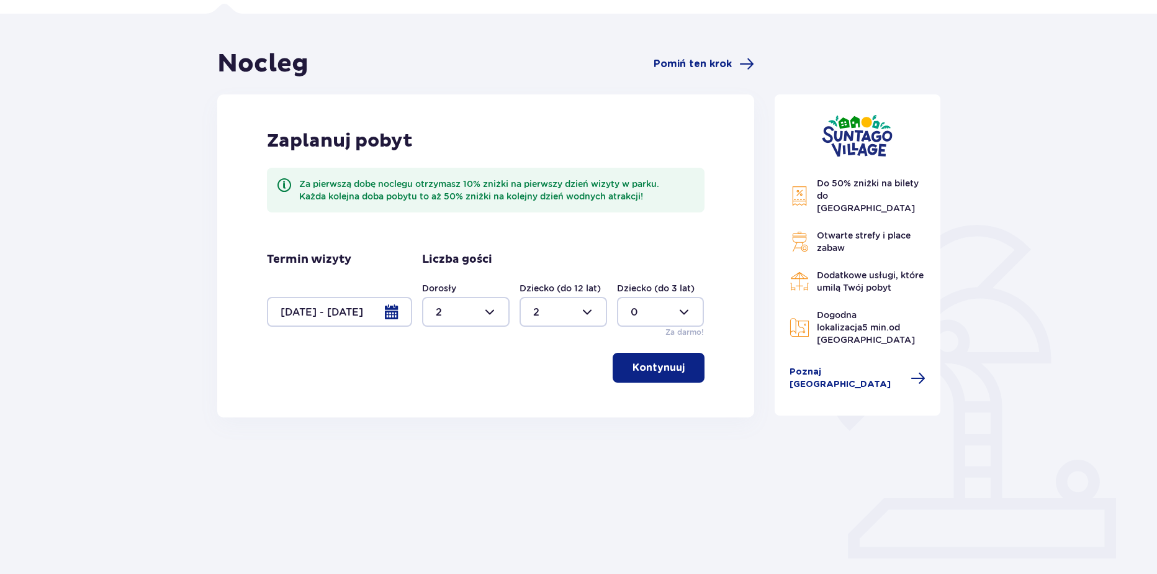
click at [466, 322] on div at bounding box center [466, 312] width 88 height 30
click at [441, 428] on p "4" at bounding box center [439, 428] width 7 height 14
click at [543, 302] on div at bounding box center [564, 312] width 88 height 30
click at [461, 302] on div at bounding box center [466, 312] width 88 height 30
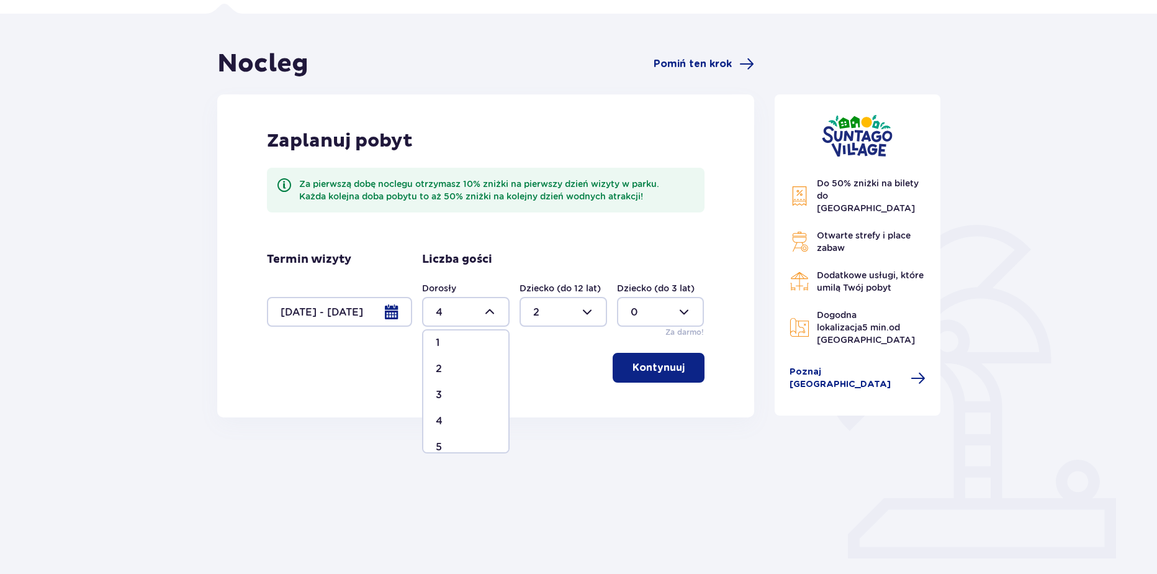
scroll to position [43, 0]
click at [442, 438] on div "5" at bounding box center [466, 437] width 60 height 14
type input "5"
click at [667, 374] on p "Kontynuuj" at bounding box center [659, 368] width 52 height 14
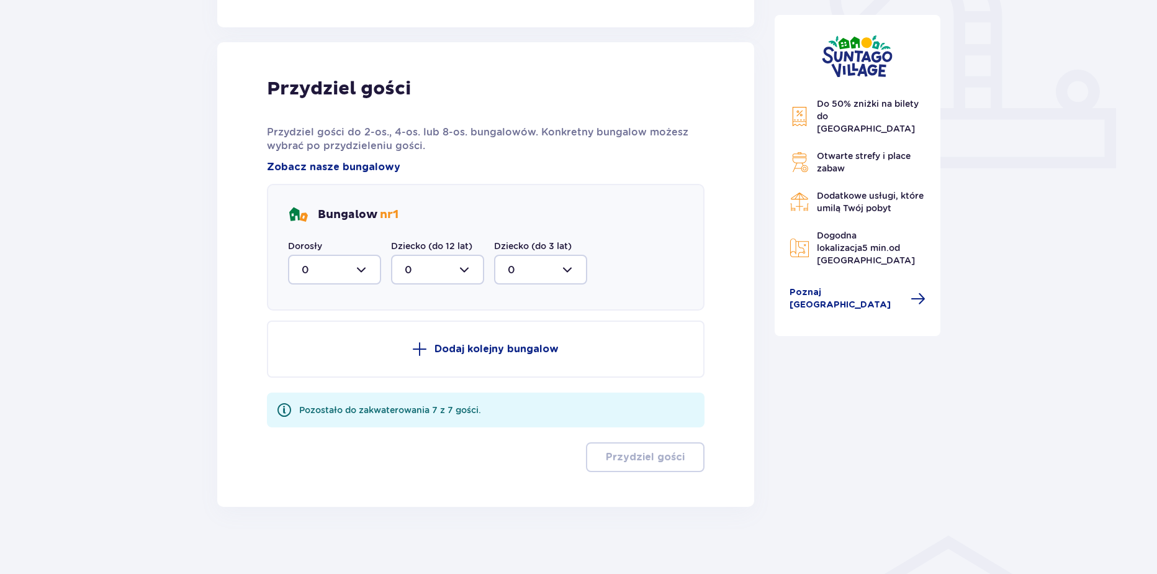
scroll to position [480, 0]
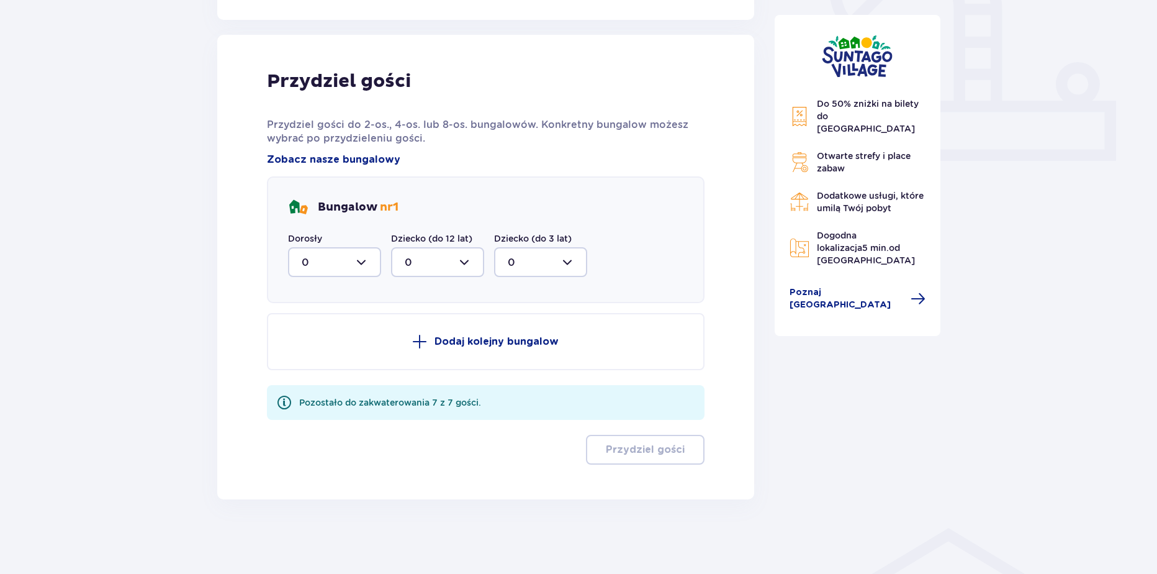
click at [326, 266] on div at bounding box center [334, 262] width 93 height 30
click at [307, 349] on p "2" at bounding box center [305, 352] width 6 height 14
type input "2"
drag, startPoint x: 460, startPoint y: 265, endPoint x: 448, endPoint y: 274, distance: 15.0
click at [454, 266] on div at bounding box center [437, 262] width 93 height 30
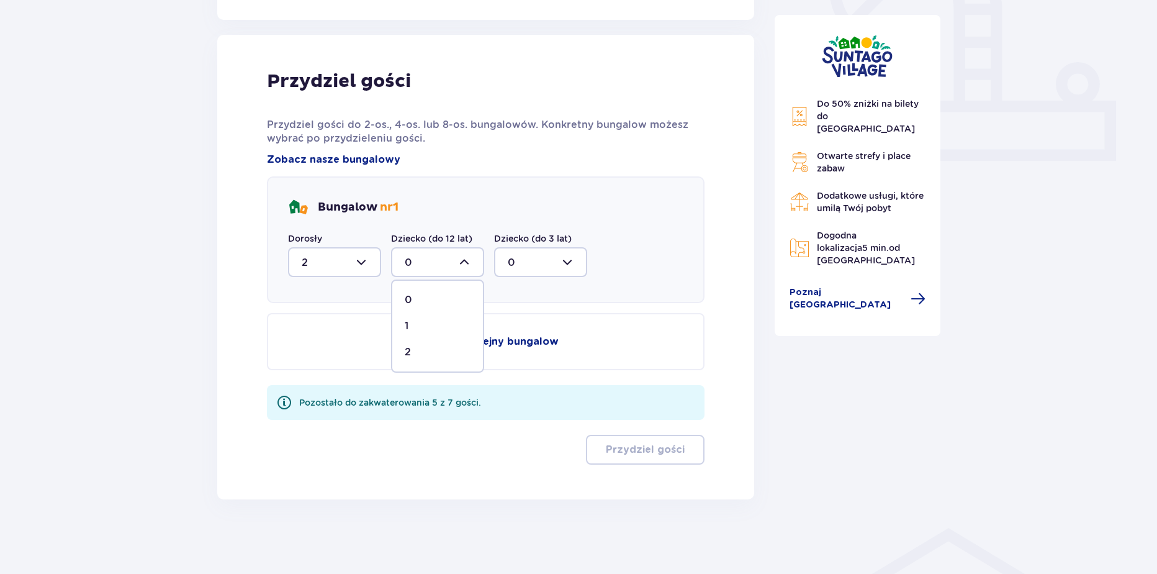
click at [410, 353] on p "2" at bounding box center [408, 352] width 6 height 14
type input "2"
click at [410, 349] on button "Dodaj kolejny bungalow" at bounding box center [486, 341] width 438 height 57
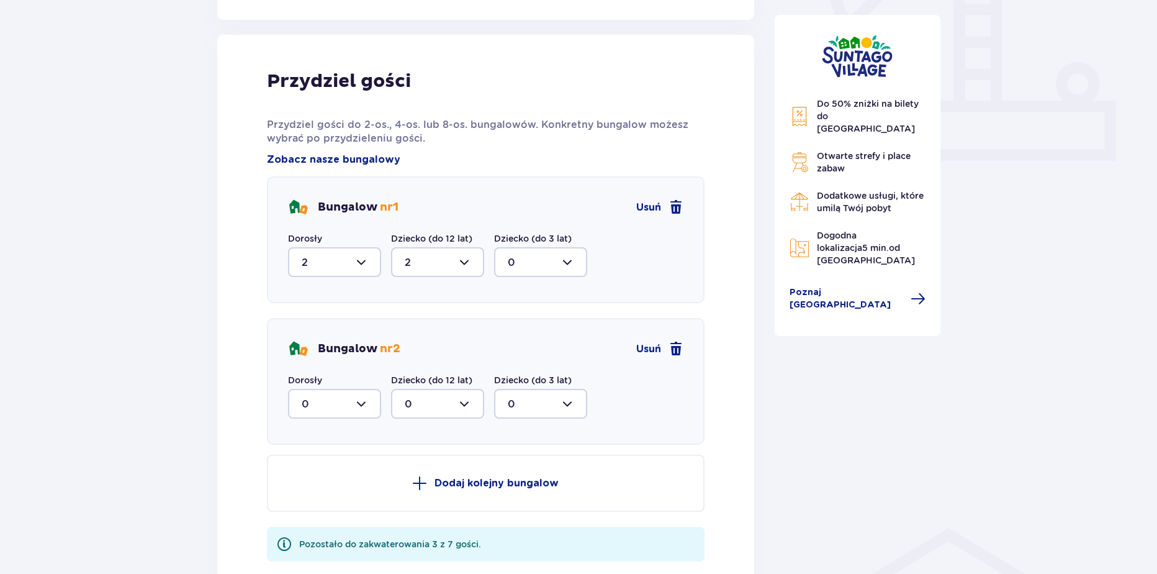
click at [313, 383] on label "Dorosły" at bounding box center [305, 380] width 34 height 12
drag, startPoint x: 315, startPoint y: 394, endPoint x: 316, endPoint y: 410, distance: 16.2
click at [314, 395] on div at bounding box center [334, 404] width 93 height 30
click at [317, 519] on div "3" at bounding box center [335, 520] width 66 height 14
type input "3"
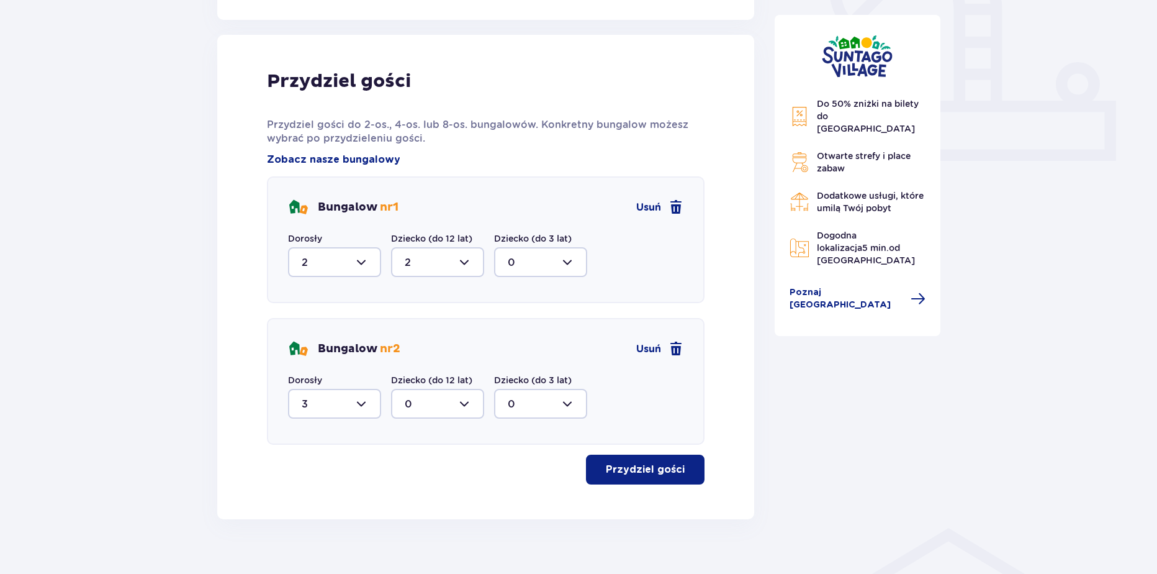
click at [651, 459] on button "Przydziel gości" at bounding box center [645, 469] width 119 height 30
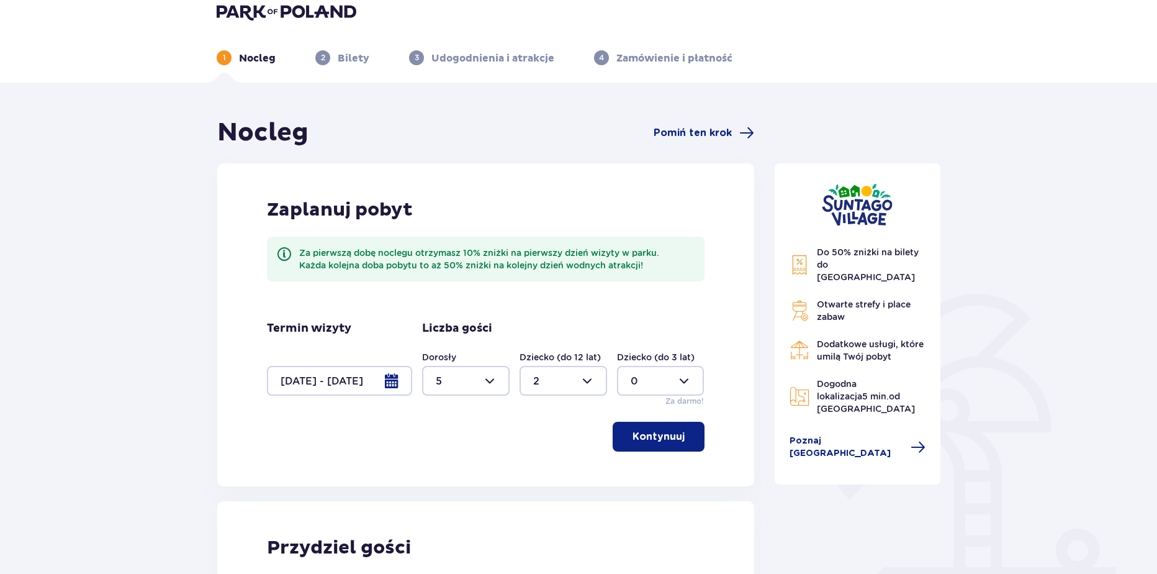
scroll to position [7, 0]
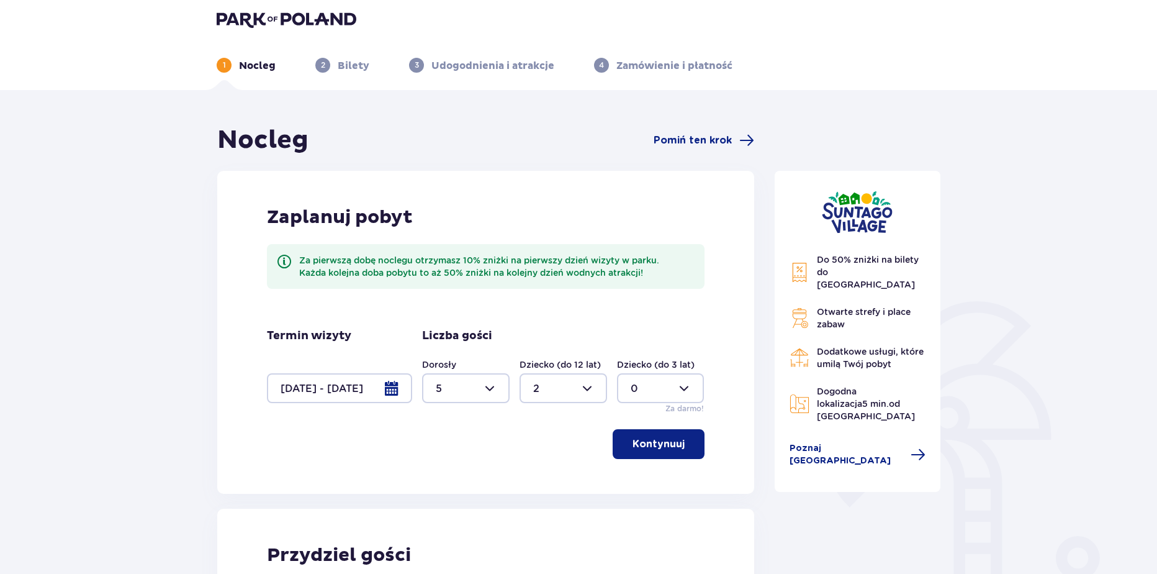
click at [300, 20] on img at bounding box center [287, 19] width 140 height 17
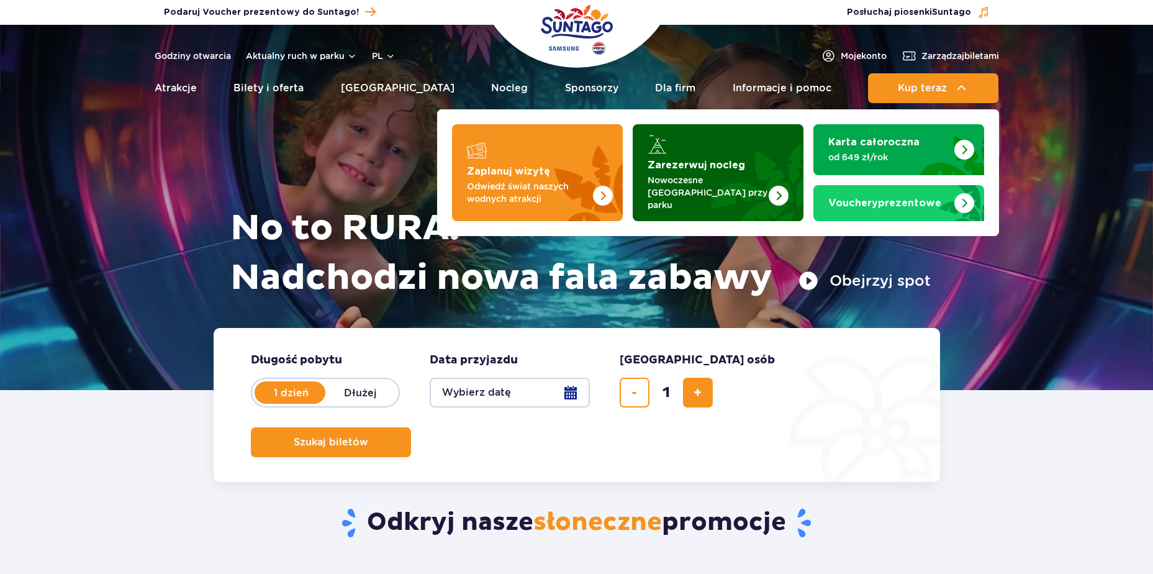
click at [729, 135] on img "Zarezerwuj nocleg" at bounding box center [748, 172] width 109 height 97
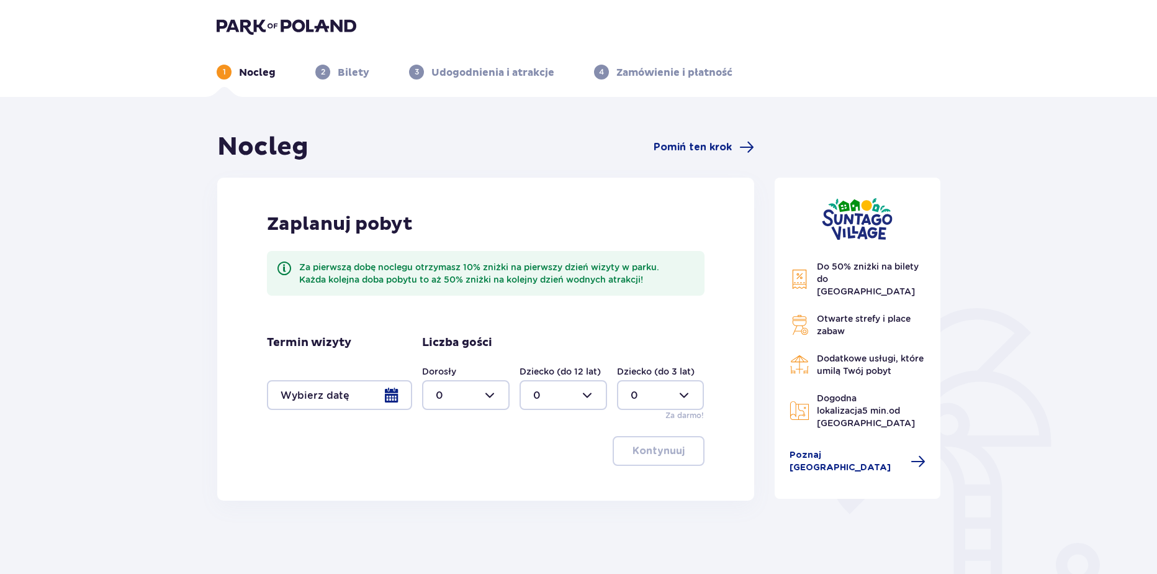
click at [366, 398] on div at bounding box center [339, 395] width 145 height 30
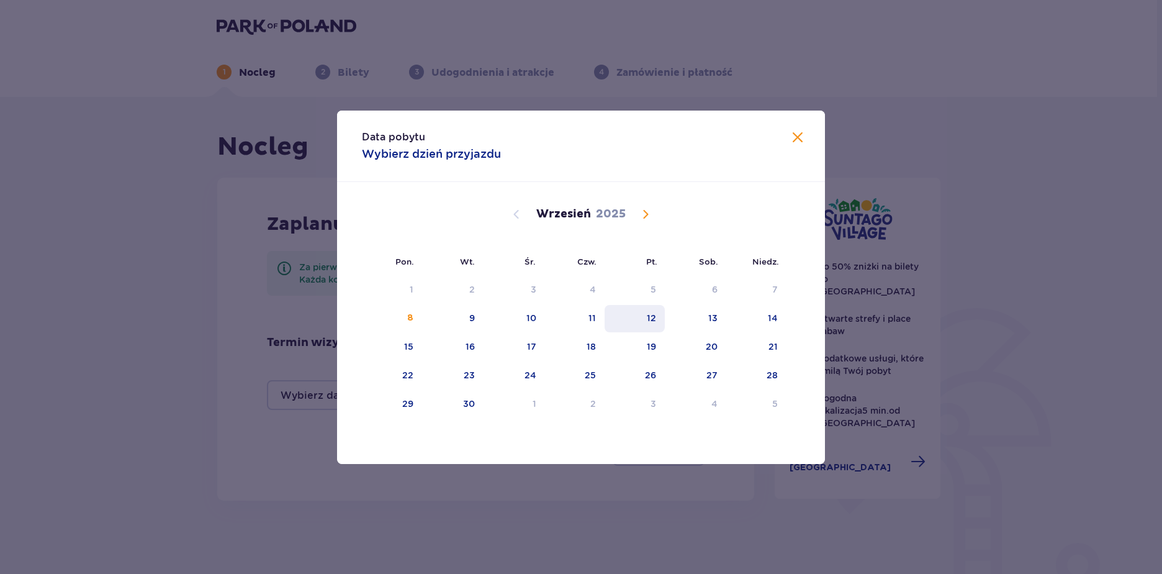
click at [640, 323] on div "12" at bounding box center [635, 318] width 60 height 27
click at [754, 319] on div "14" at bounding box center [756, 318] width 60 height 27
type input "12.09.25 - 14.09.25"
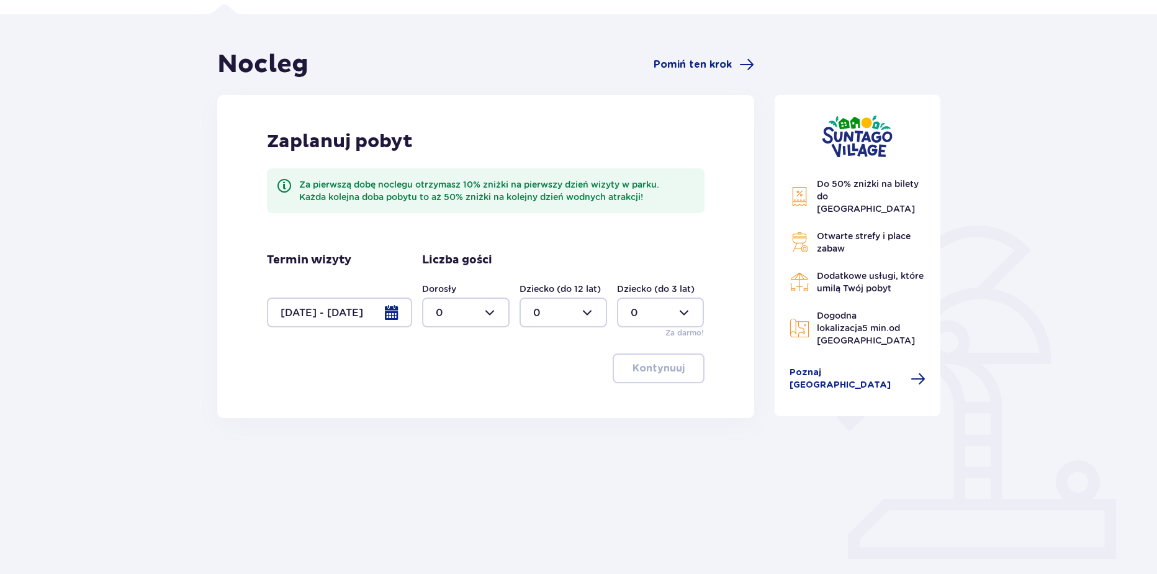
scroll to position [83, 0]
drag, startPoint x: 466, startPoint y: 289, endPoint x: 466, endPoint y: 297, distance: 7.5
click at [466, 290] on div "Dorosły 0" at bounding box center [466, 304] width 88 height 45
click at [464, 300] on div at bounding box center [466, 312] width 88 height 30
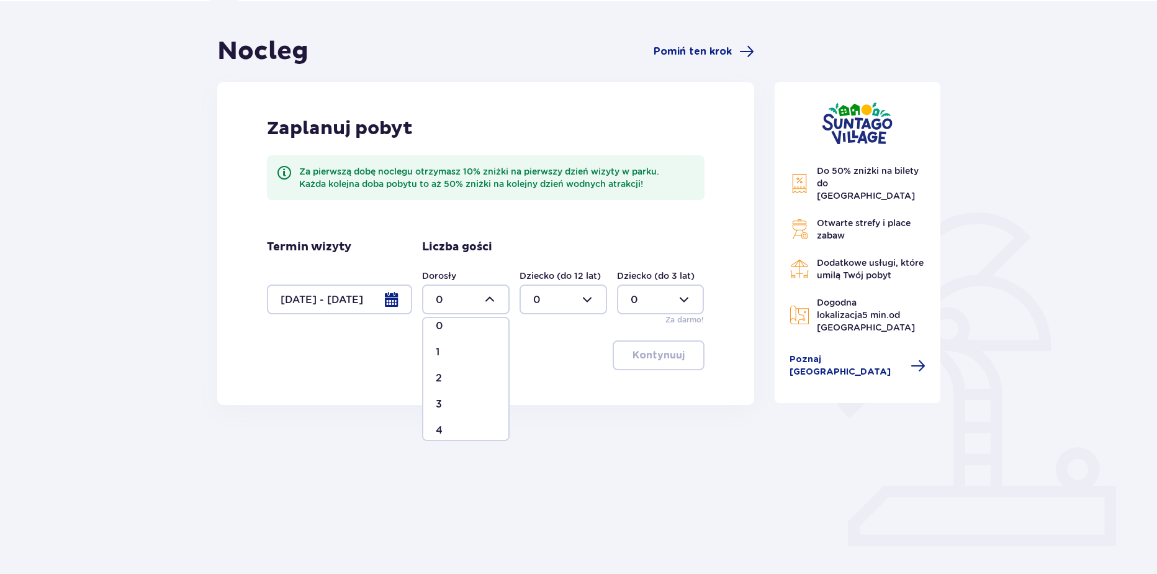
scroll to position [97, 0]
drag, startPoint x: 457, startPoint y: 428, endPoint x: 471, endPoint y: 425, distance: 13.4
click at [457, 428] on div "4" at bounding box center [466, 428] width 60 height 14
type input "4"
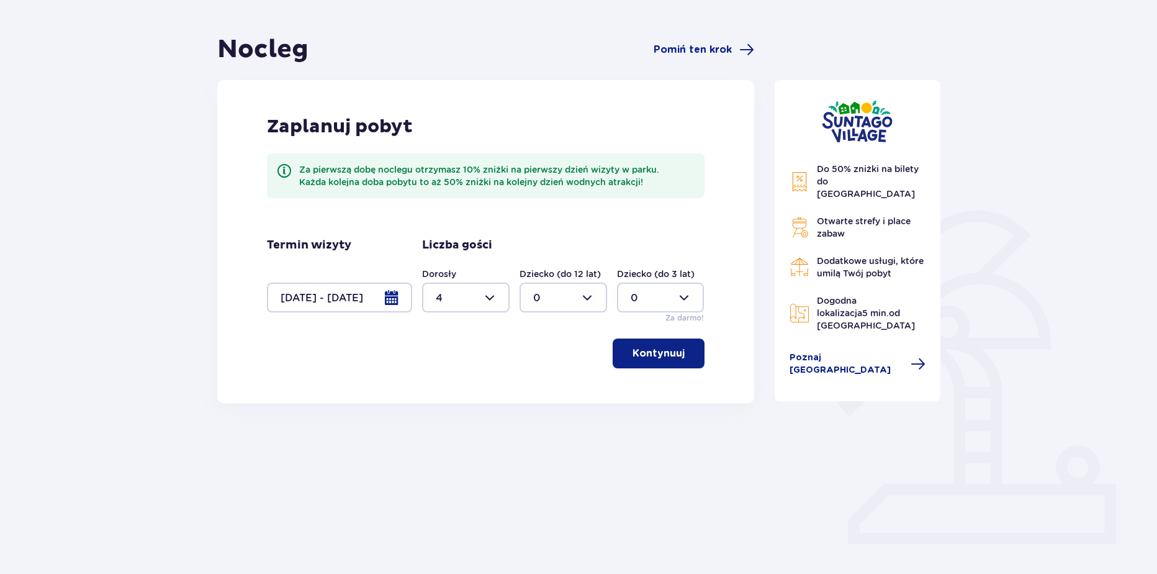
click at [670, 351] on p "Kontynuuj" at bounding box center [659, 353] width 52 height 14
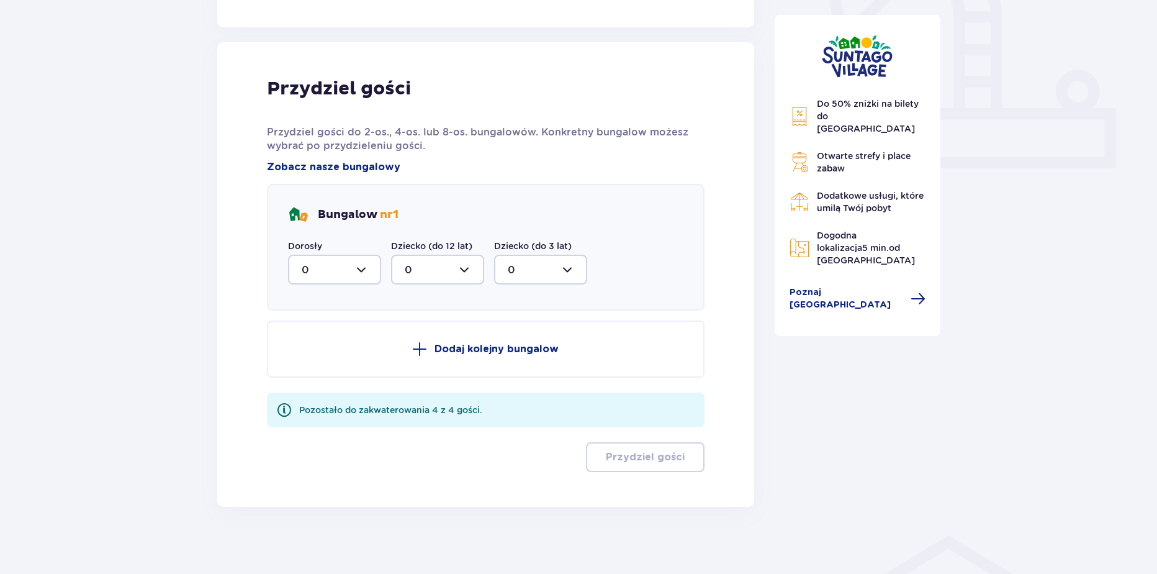
scroll to position [480, 0]
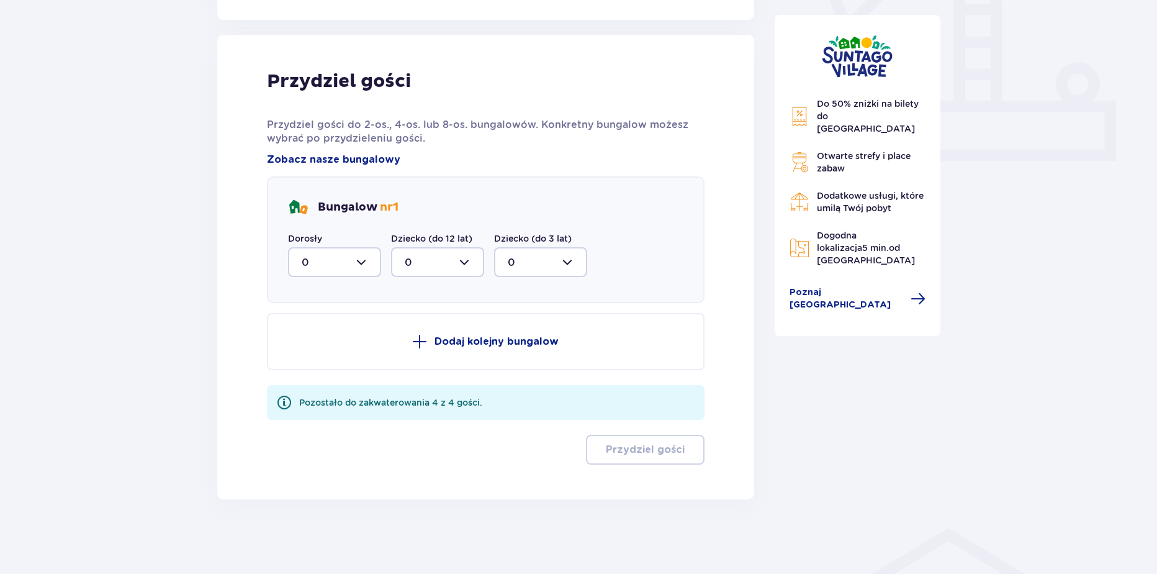
click at [338, 259] on div at bounding box center [334, 262] width 93 height 30
click at [318, 384] on div "4" at bounding box center [335, 383] width 66 height 14
type input "4"
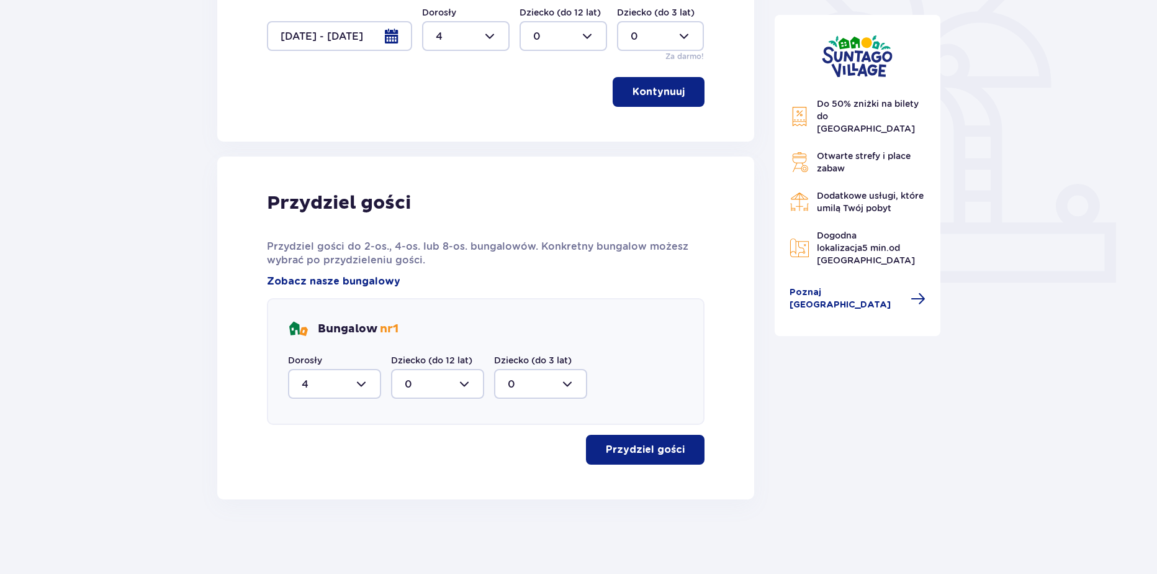
scroll to position [359, 0]
drag, startPoint x: 523, startPoint y: 446, endPoint x: 618, endPoint y: 453, distance: 95.2
click at [526, 446] on div "Przydziel gości" at bounding box center [486, 450] width 438 height 30
click at [620, 454] on p "Przydziel gości" at bounding box center [645, 450] width 79 height 14
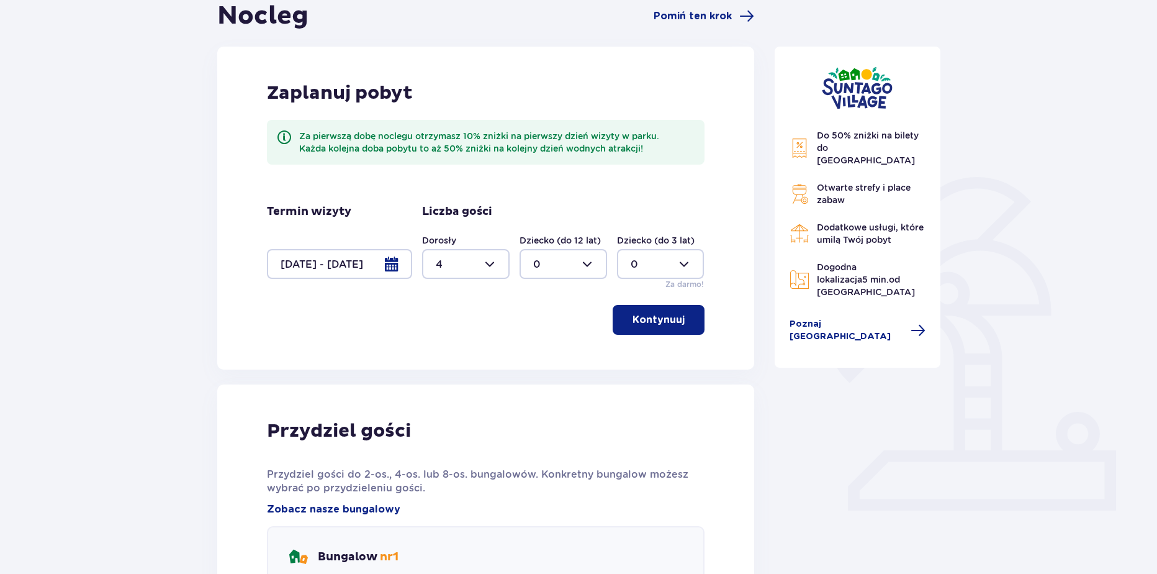
scroll to position [93, 0]
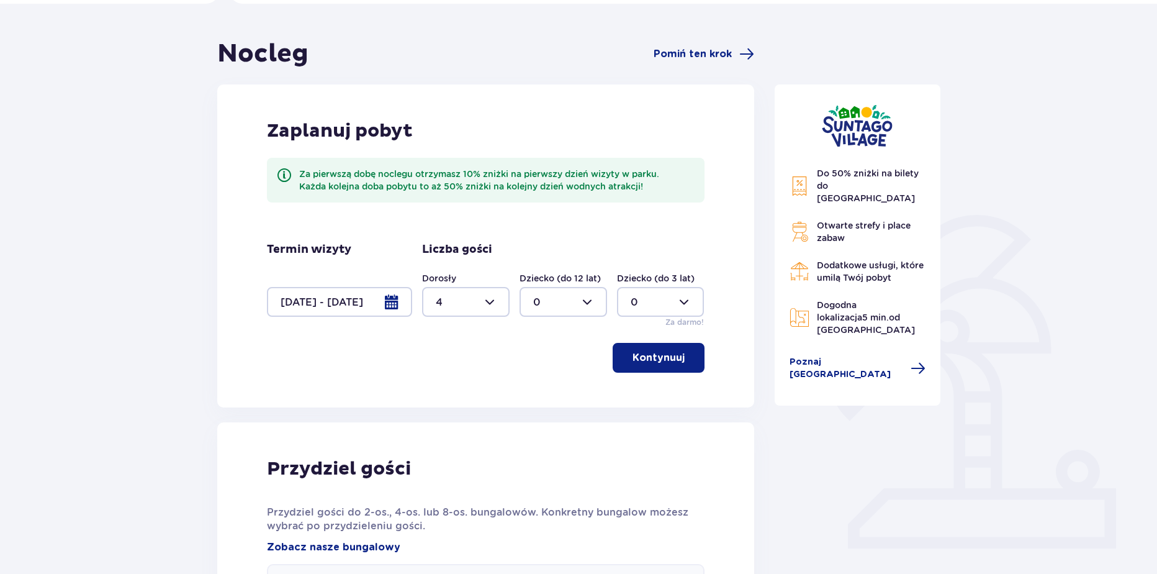
click at [358, 305] on div at bounding box center [339, 302] width 145 height 30
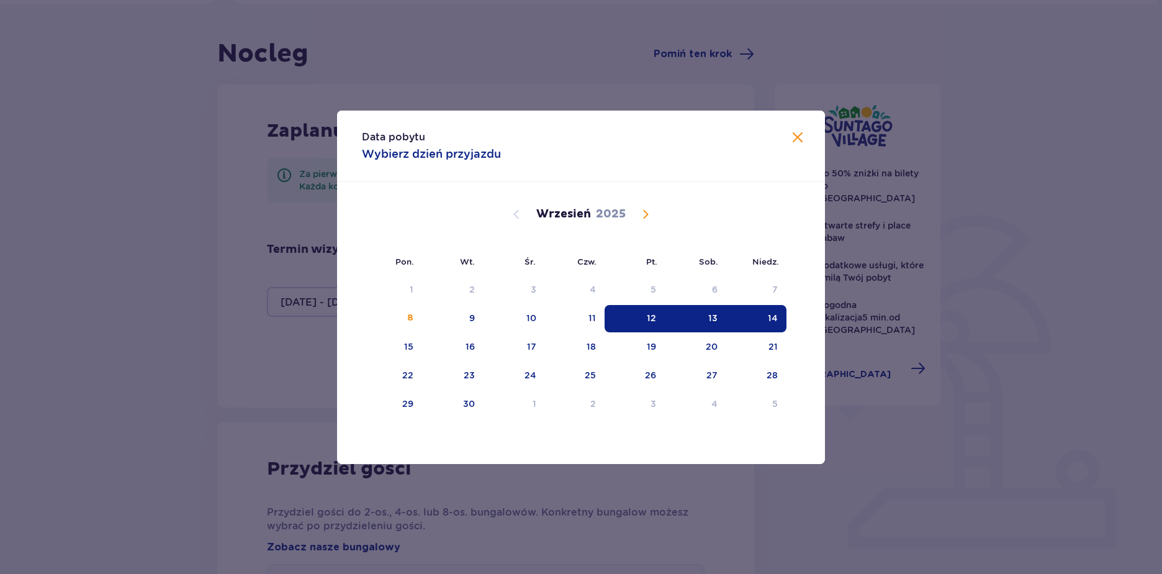
drag, startPoint x: 711, startPoint y: 312, endPoint x: 751, endPoint y: 319, distance: 40.4
click at [712, 312] on div "13" at bounding box center [712, 318] width 9 height 12
drag, startPoint x: 752, startPoint y: 319, endPoint x: 744, endPoint y: 325, distance: 9.3
click at [753, 319] on div "14" at bounding box center [756, 318] width 60 height 27
type input "13.09.25 - 14.09.25"
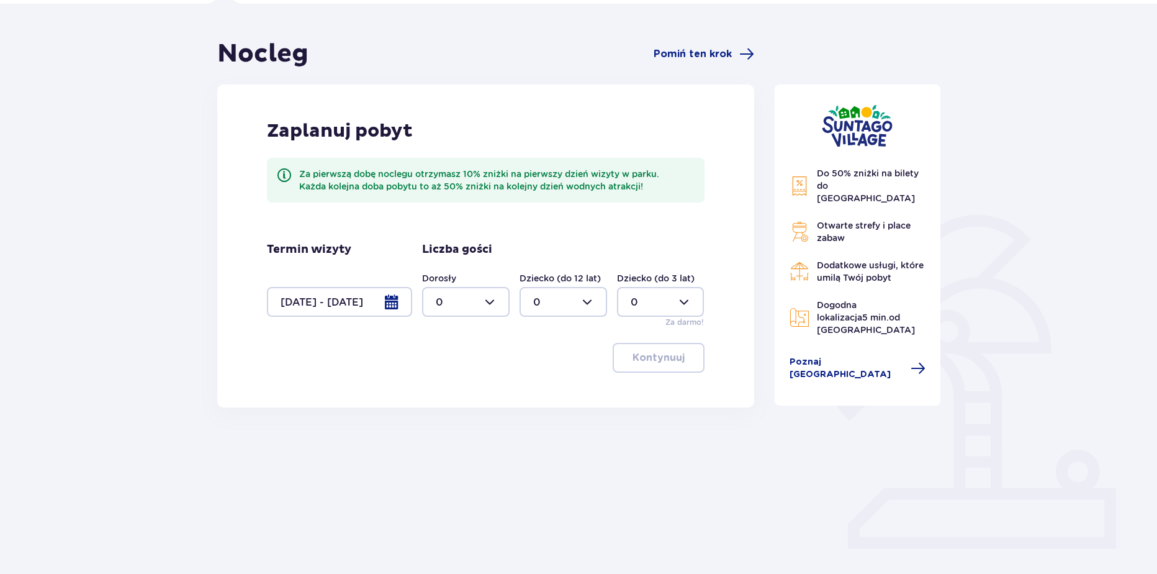
drag, startPoint x: 438, startPoint y: 299, endPoint x: 441, endPoint y: 305, distance: 7.8
click at [439, 298] on div at bounding box center [466, 302] width 88 height 30
click at [438, 431] on p "4" at bounding box center [439, 433] width 7 height 14
type input "4"
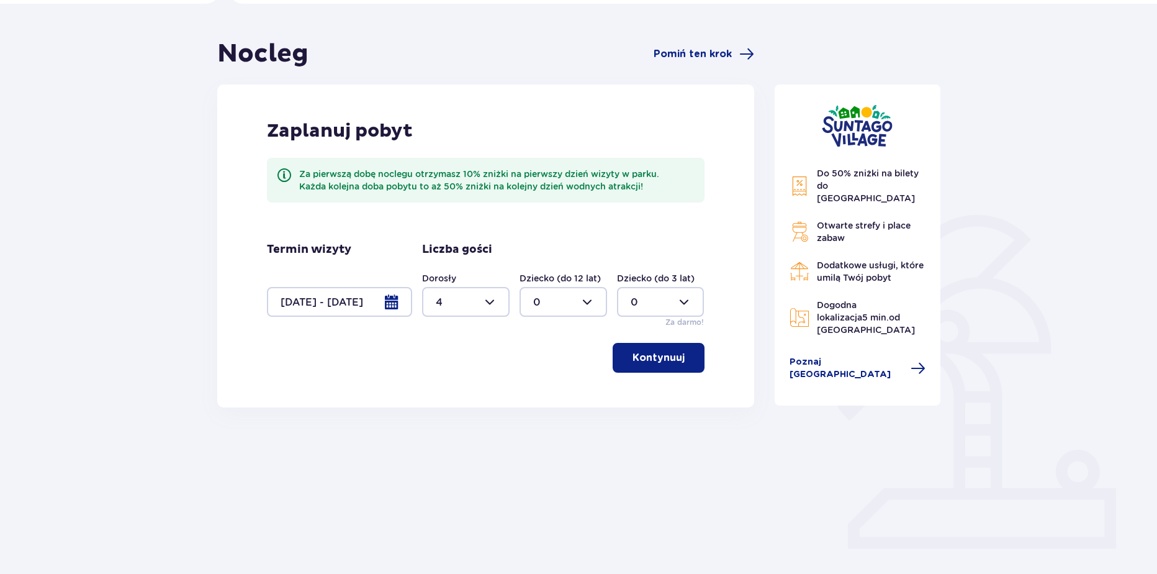
click at [687, 340] on div "Zaplanuj pobyt Za pierwszą dobę noclegu otrzymasz 10% zniżki na pierwszy dzień …" at bounding box center [485, 245] width 537 height 323
click at [682, 351] on span "button" at bounding box center [687, 357] width 15 height 15
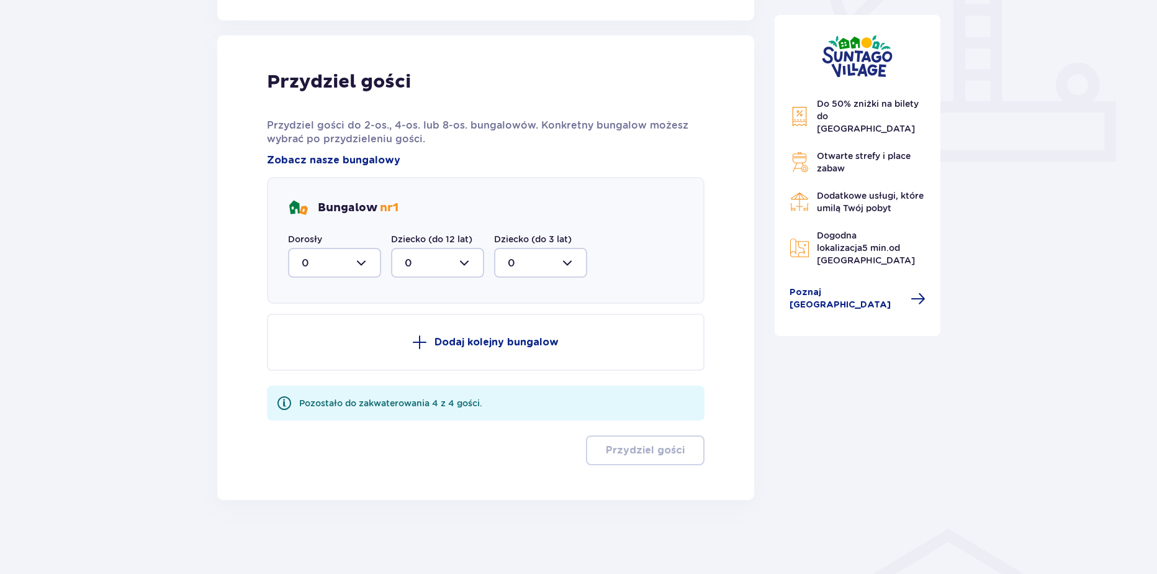
scroll to position [480, 0]
drag, startPoint x: 324, startPoint y: 258, endPoint x: 320, endPoint y: 277, distance: 19.6
click at [325, 259] on div at bounding box center [334, 262] width 93 height 30
click at [330, 373] on span "4" at bounding box center [334, 383] width 91 height 26
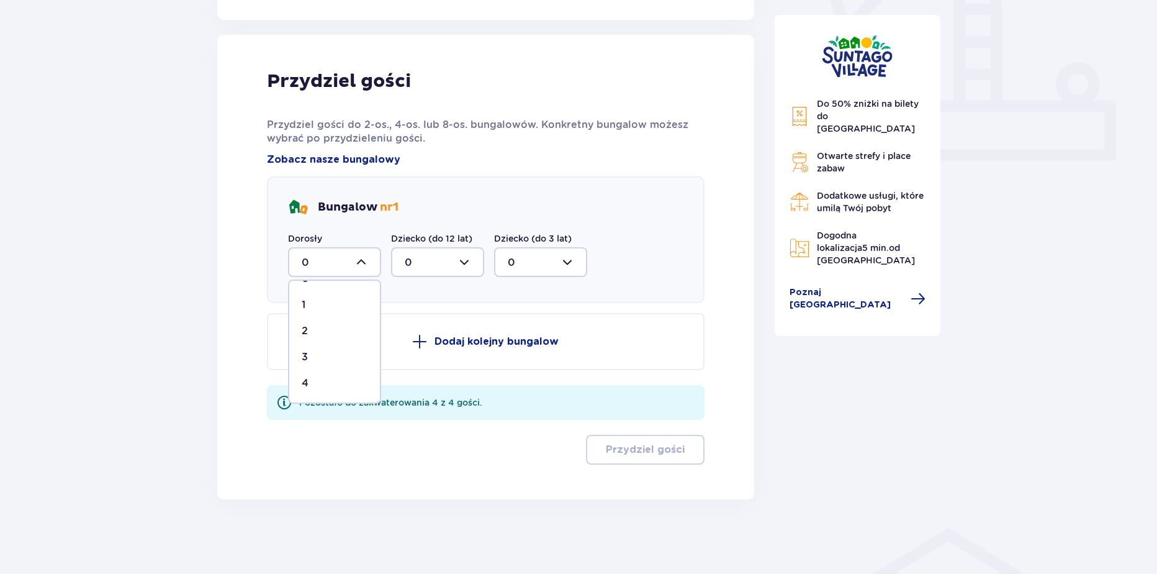
type input "4"
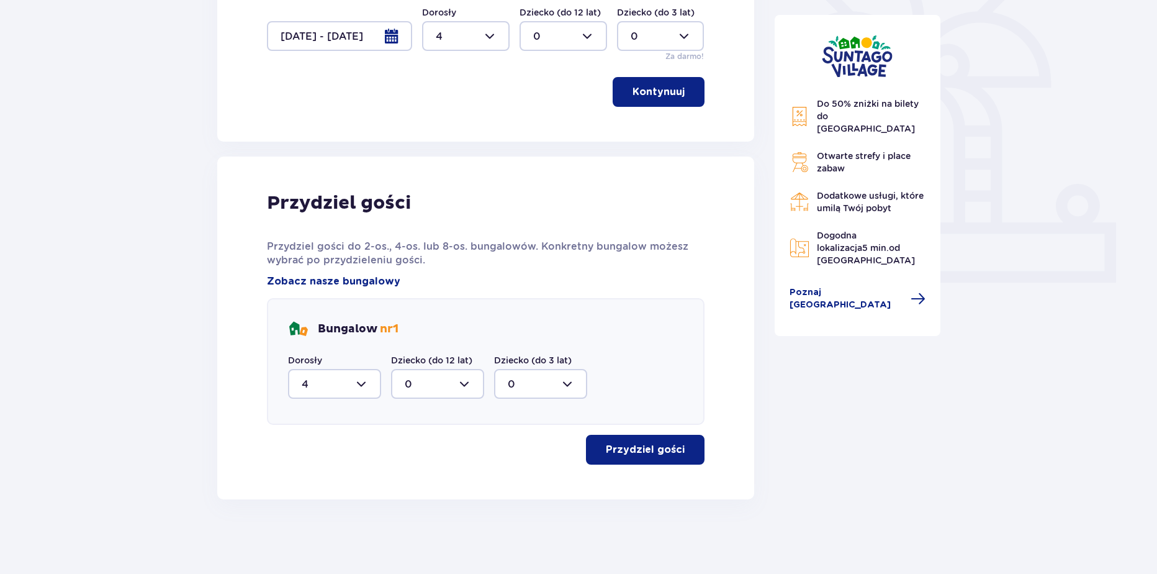
click at [637, 438] on button "Przydziel gości" at bounding box center [645, 450] width 119 height 30
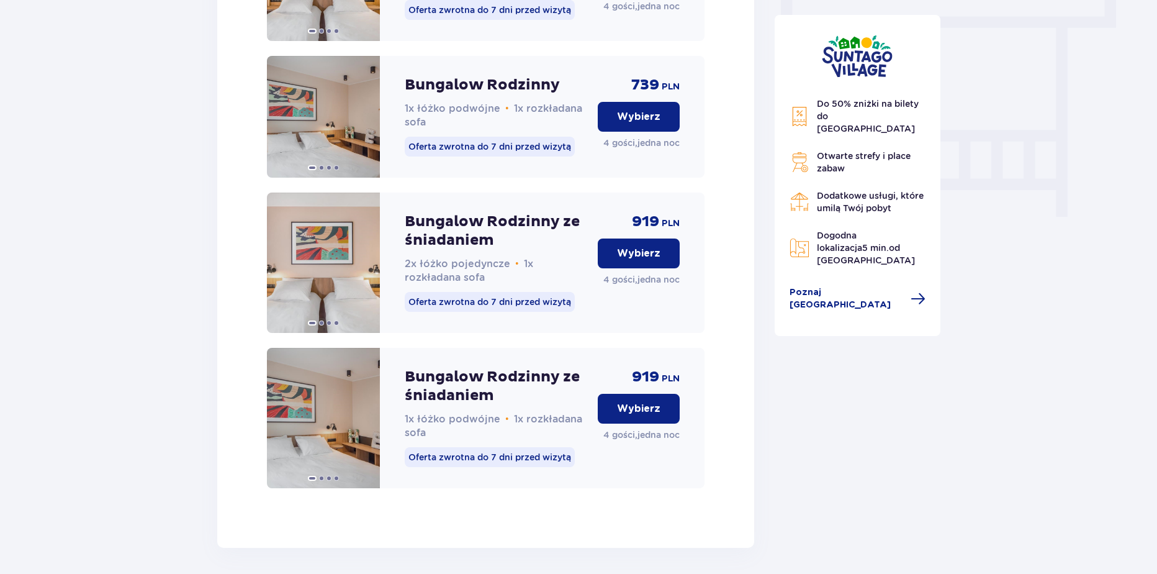
scroll to position [1126, 0]
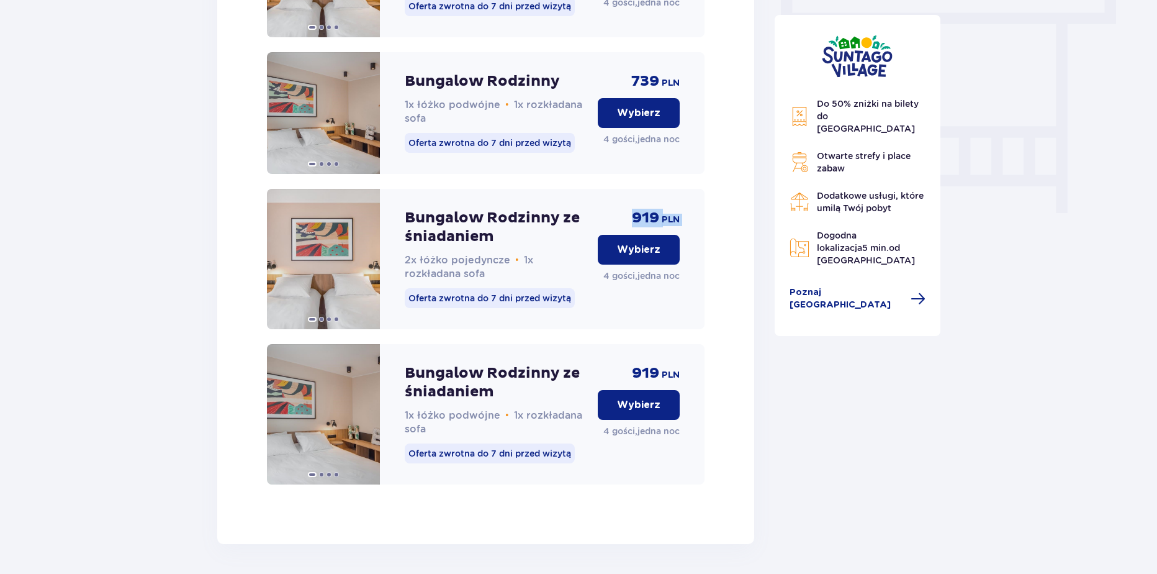
drag, startPoint x: 638, startPoint y: 230, endPoint x: 676, endPoint y: 241, distance: 39.7
click at [677, 242] on div "919 PLN Wybierz 4 gości , jedna noc" at bounding box center [639, 259] width 82 height 140
click at [607, 209] on div "919 PLN Wybierz 4 gości , jedna noc" at bounding box center [639, 259] width 82 height 140
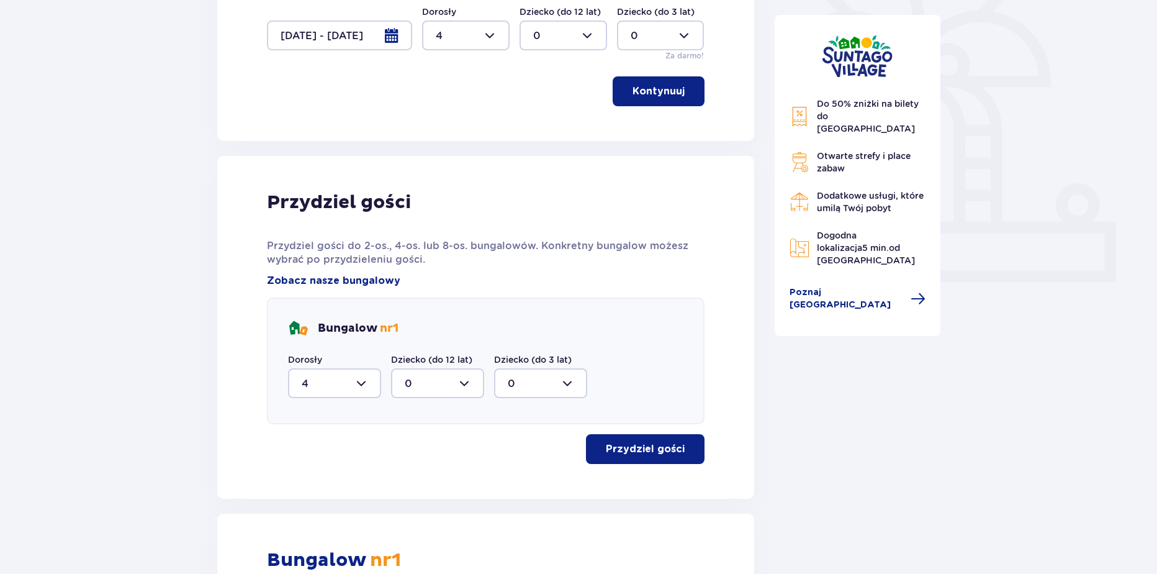
scroll to position [0, 0]
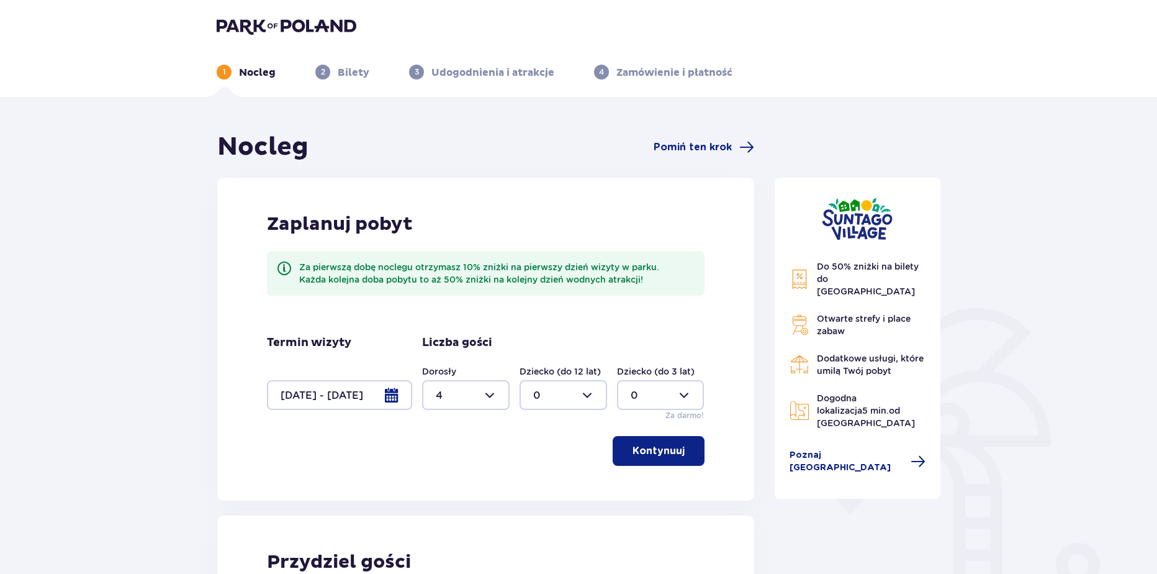
click at [270, 26] on img at bounding box center [287, 25] width 140 height 17
